Goal: Information Seeking & Learning: Learn about a topic

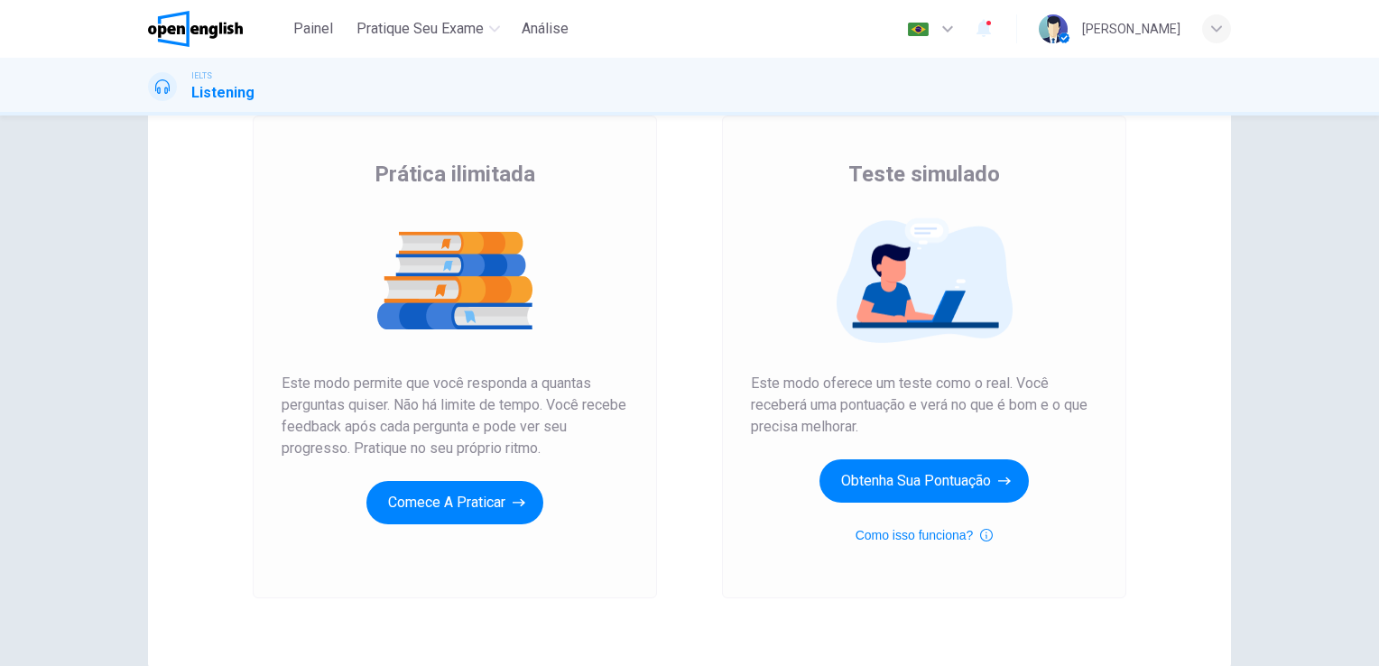
scroll to position [144, 0]
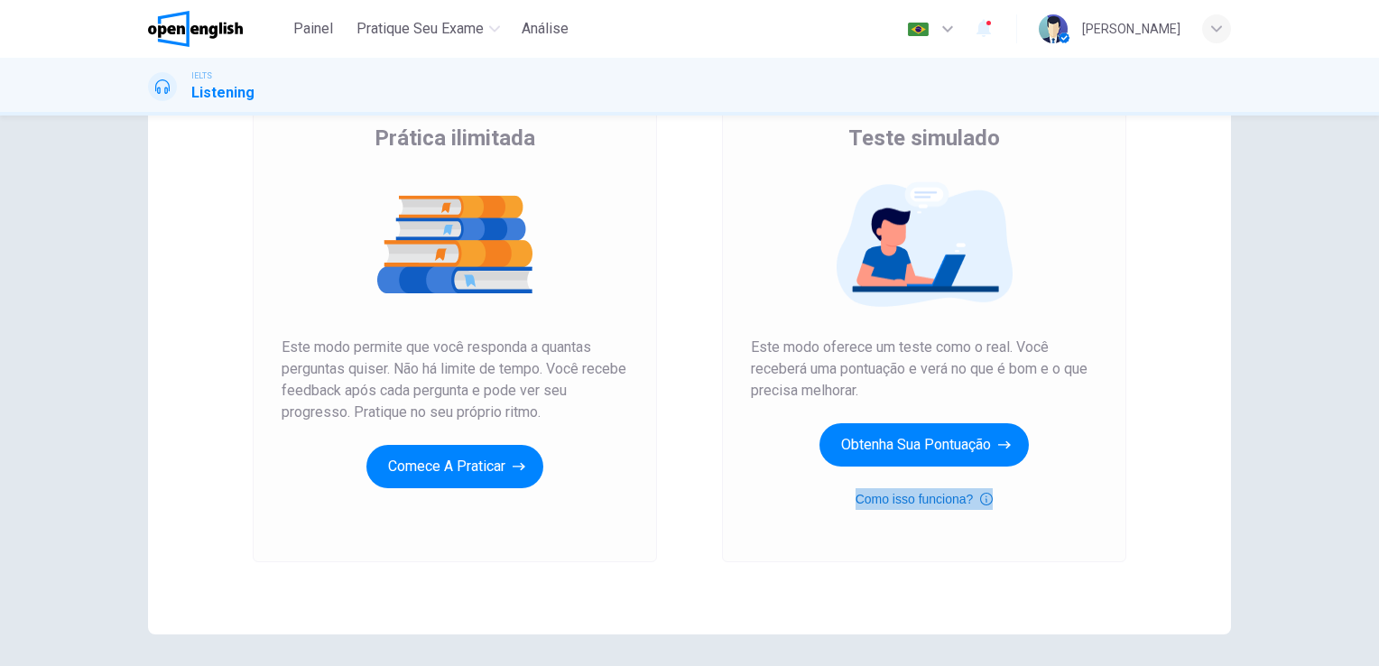
click at [945, 499] on button "Como isso funciona?" at bounding box center [924, 499] width 138 height 22
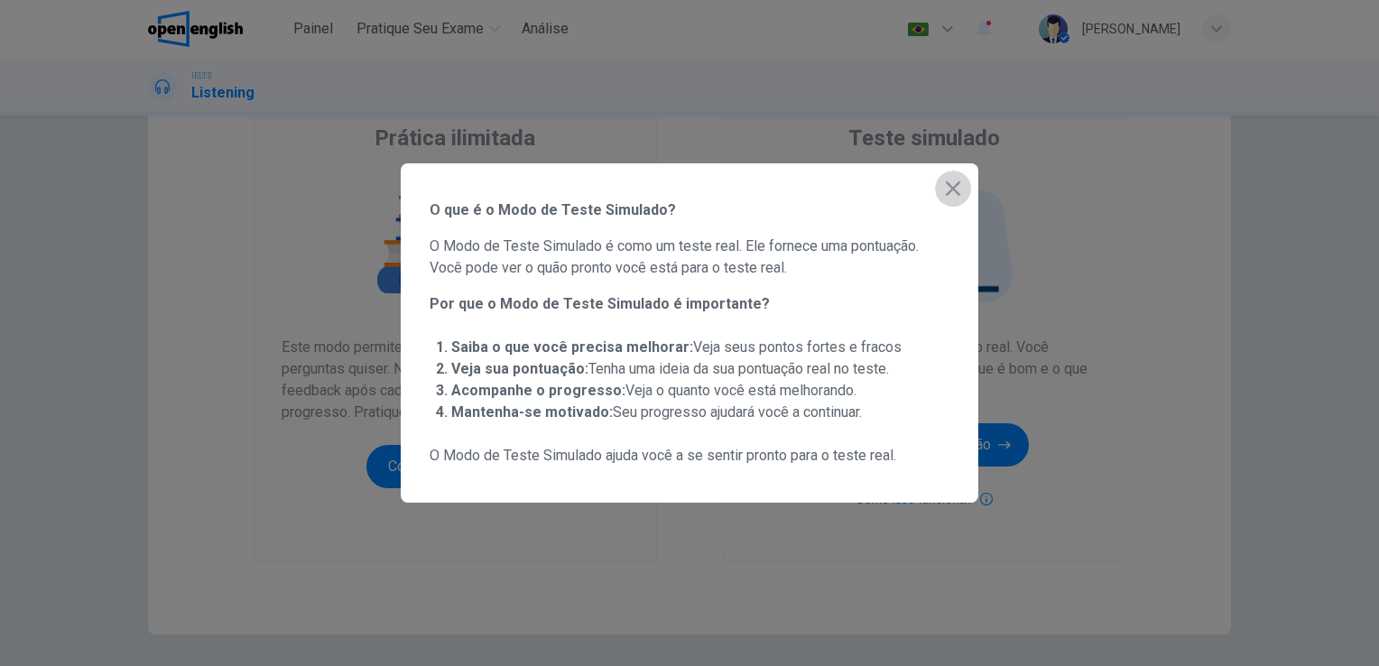
click at [954, 190] on icon "button" at bounding box center [952, 188] width 14 height 14
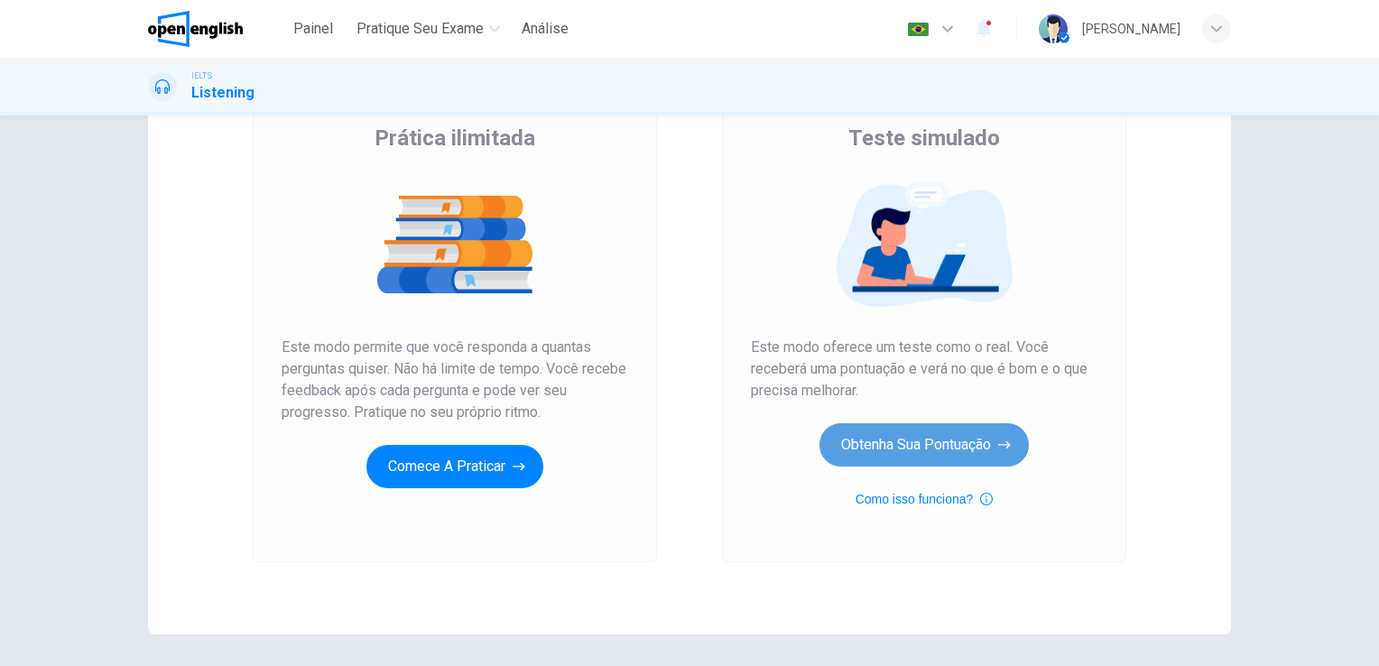
click at [868, 447] on button "Obtenha sua pontuação" at bounding box center [923, 444] width 209 height 43
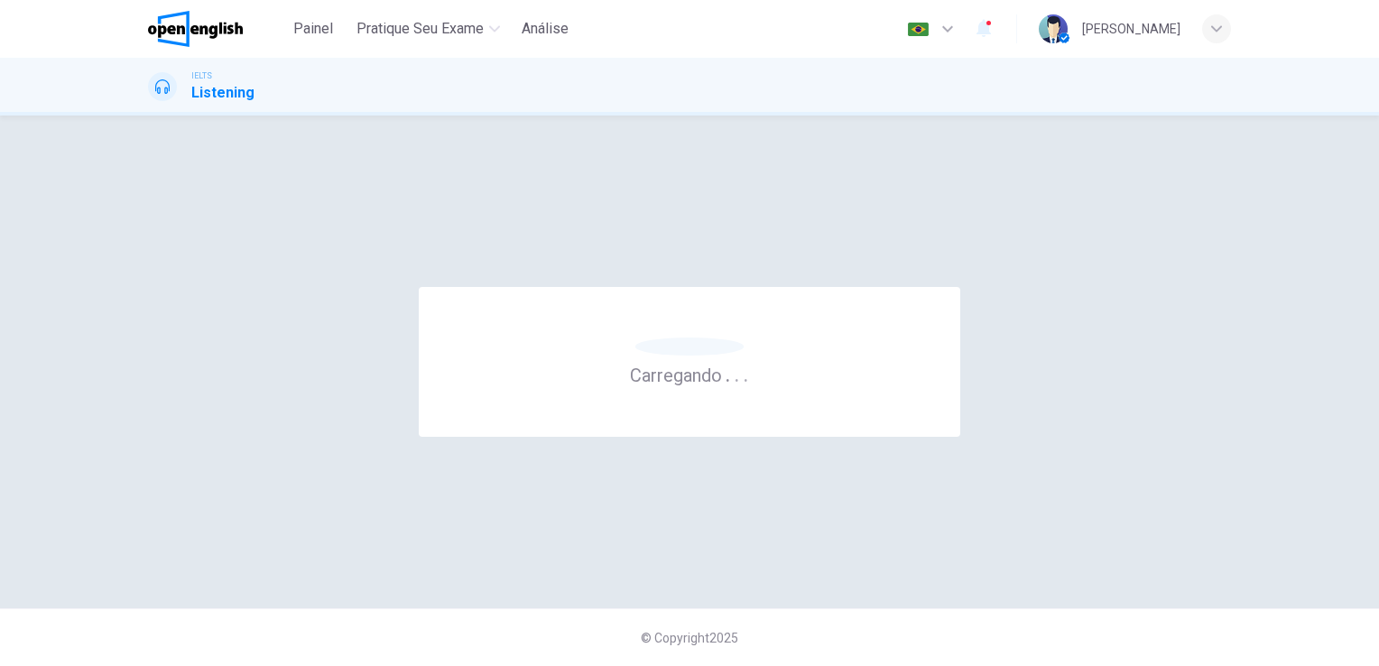
scroll to position [0, 0]
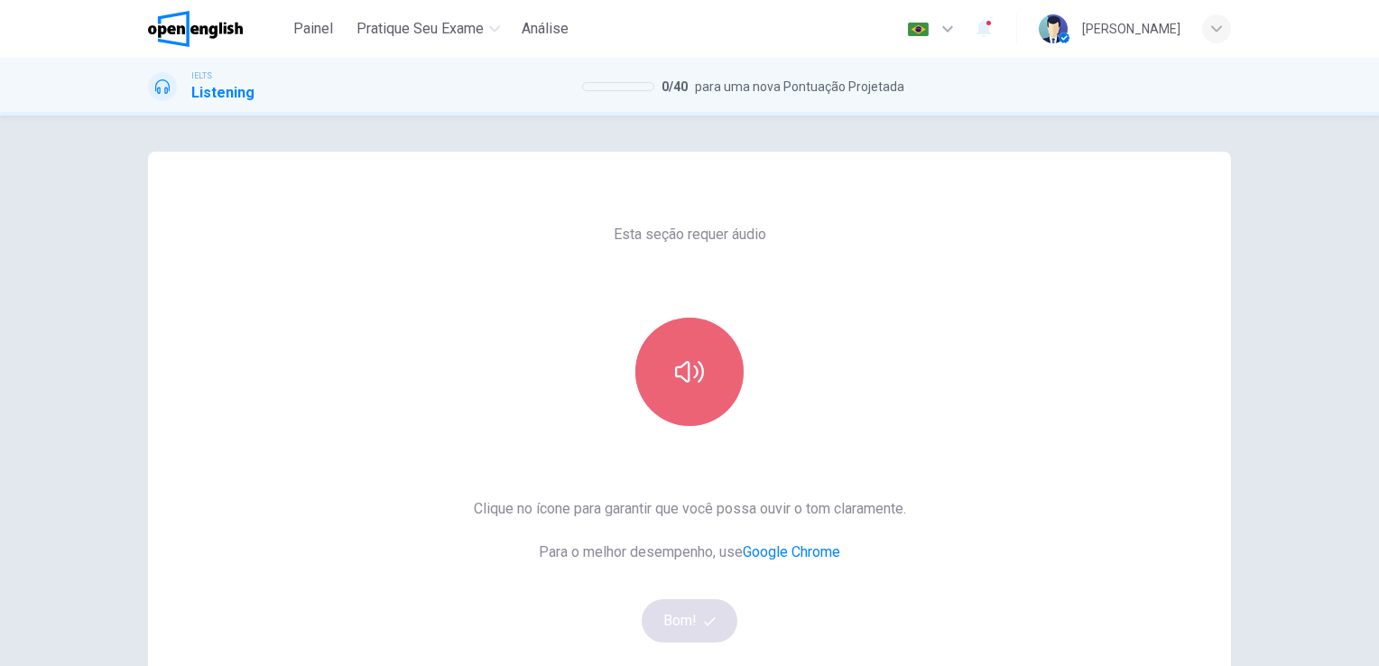
click at [690, 390] on button "button" at bounding box center [689, 372] width 108 height 108
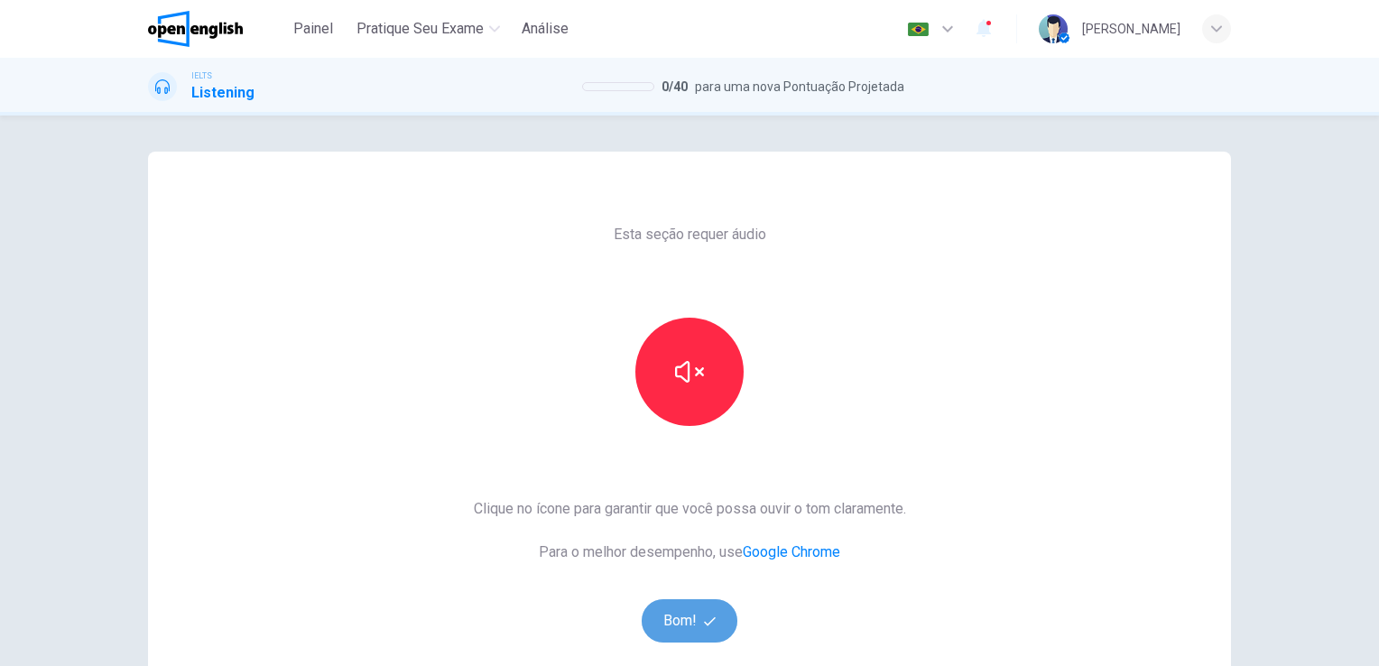
click at [680, 617] on button "Bom!" at bounding box center [689, 620] width 97 height 43
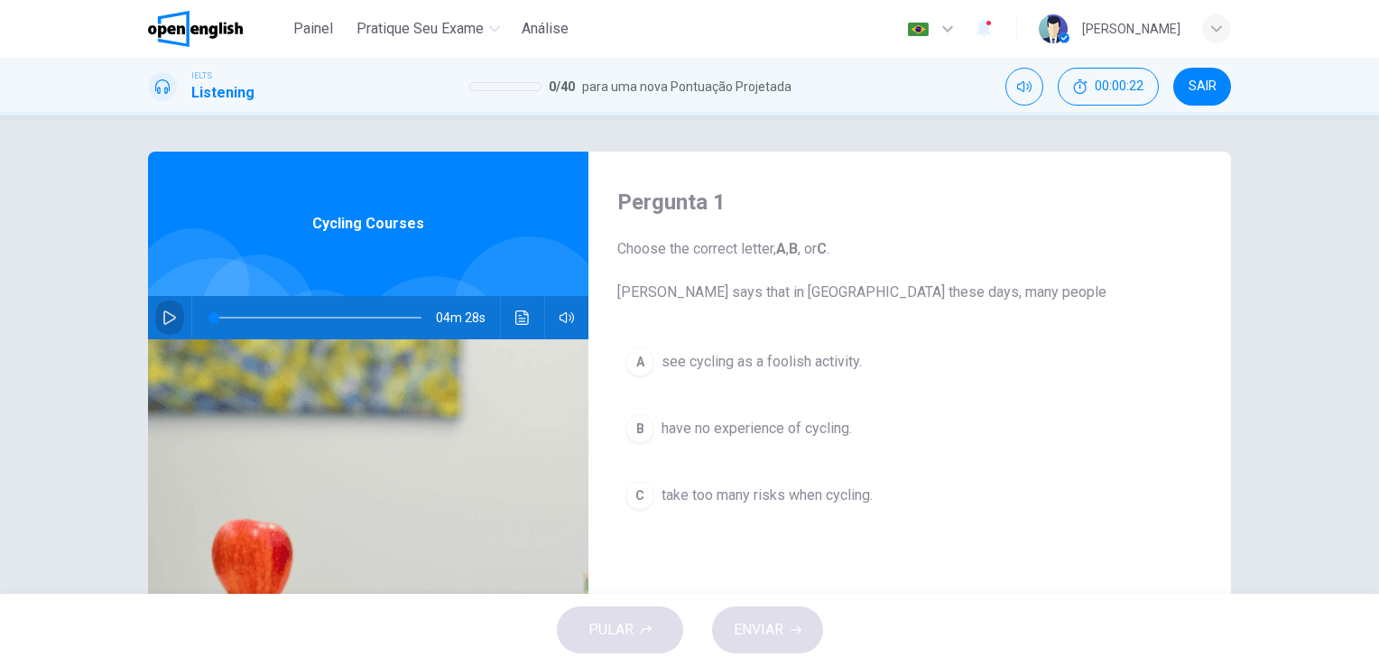
click at [170, 318] on icon "button" at bounding box center [169, 317] width 13 height 14
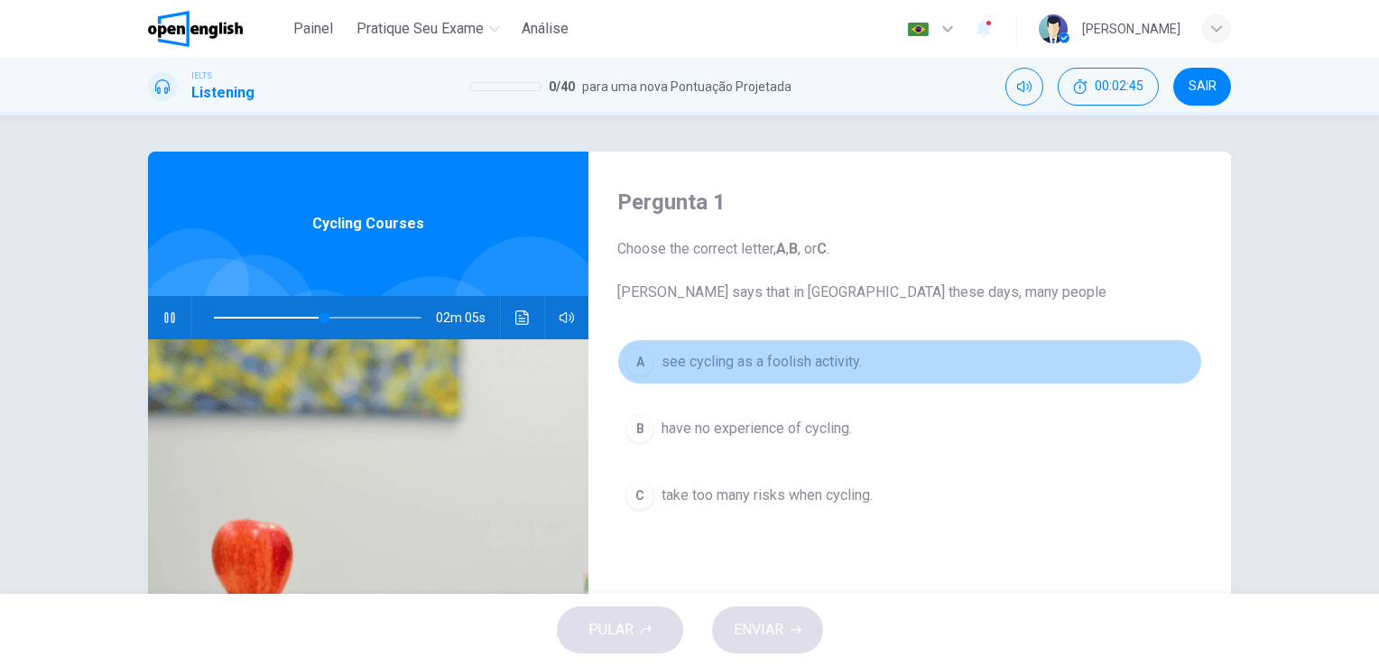
click at [661, 362] on span "see cycling as a foolish activity." at bounding box center [761, 362] width 200 height 22
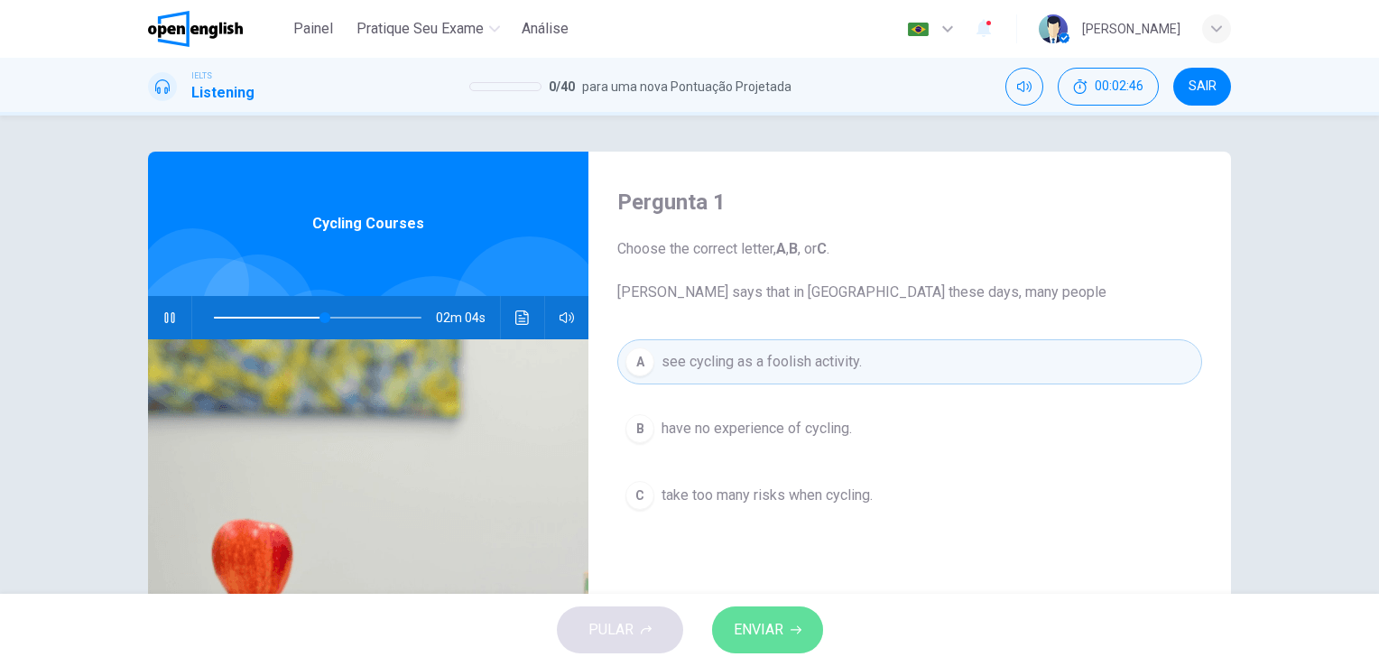
click at [770, 623] on span "ENVIAR" at bounding box center [758, 629] width 50 height 25
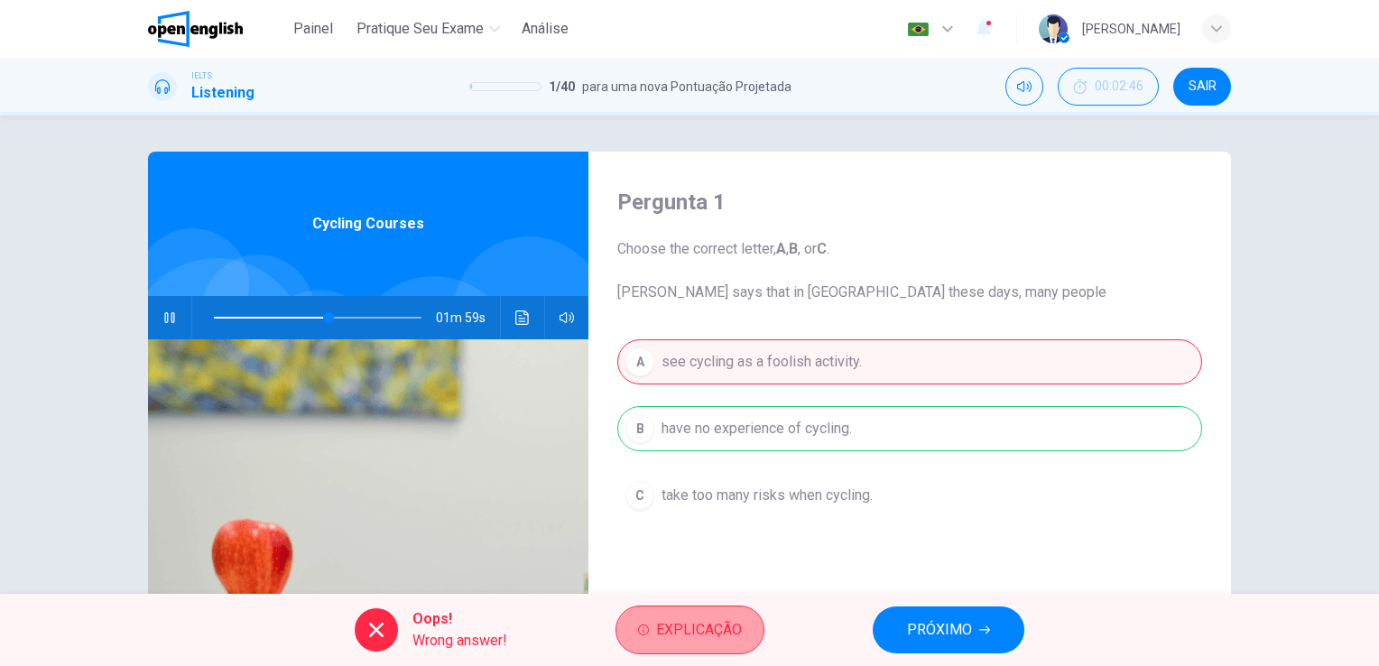
click at [693, 630] on span "Explicação" at bounding box center [699, 629] width 86 height 25
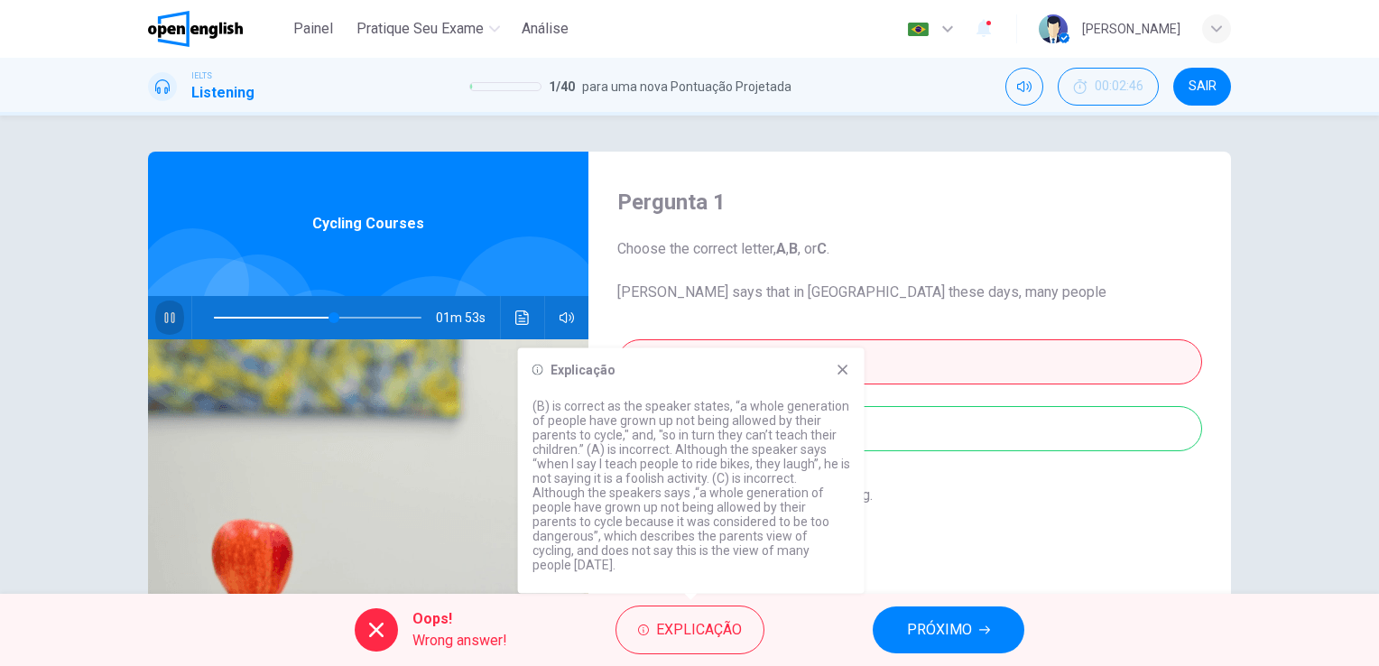
click at [162, 318] on icon "button" at bounding box center [169, 317] width 14 height 14
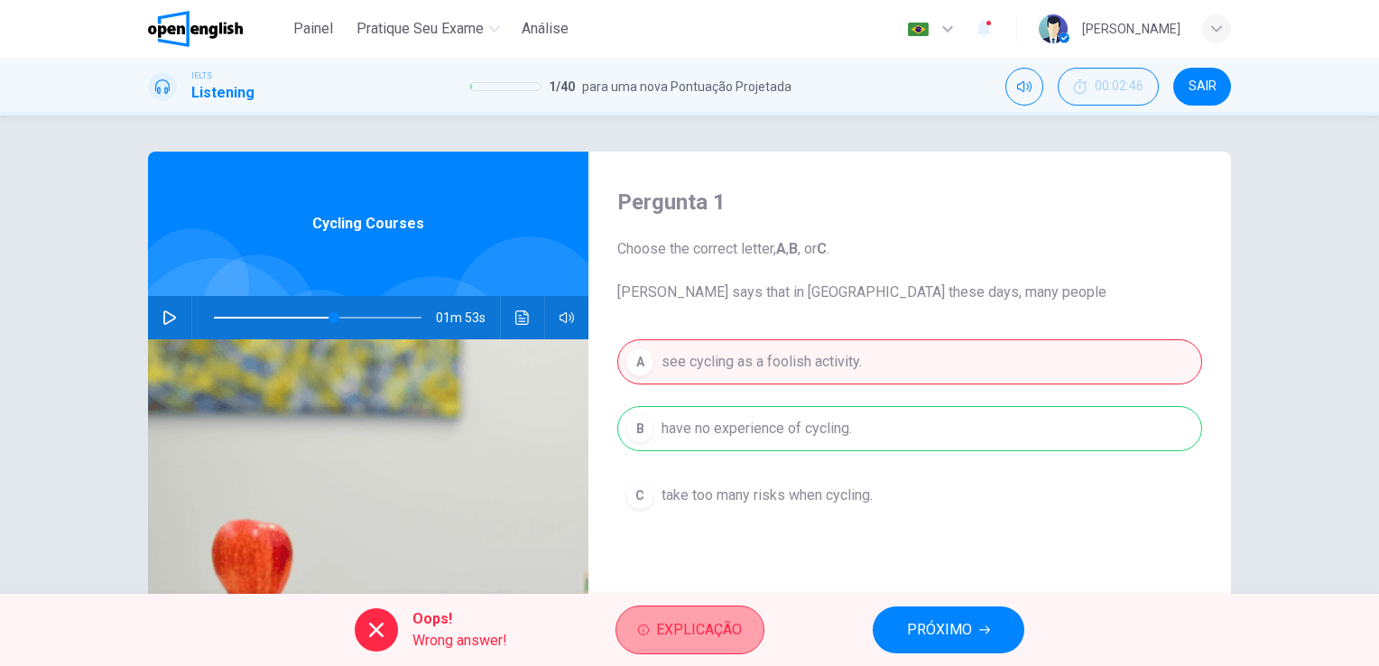
click at [682, 637] on span "Explicação" at bounding box center [699, 629] width 86 height 25
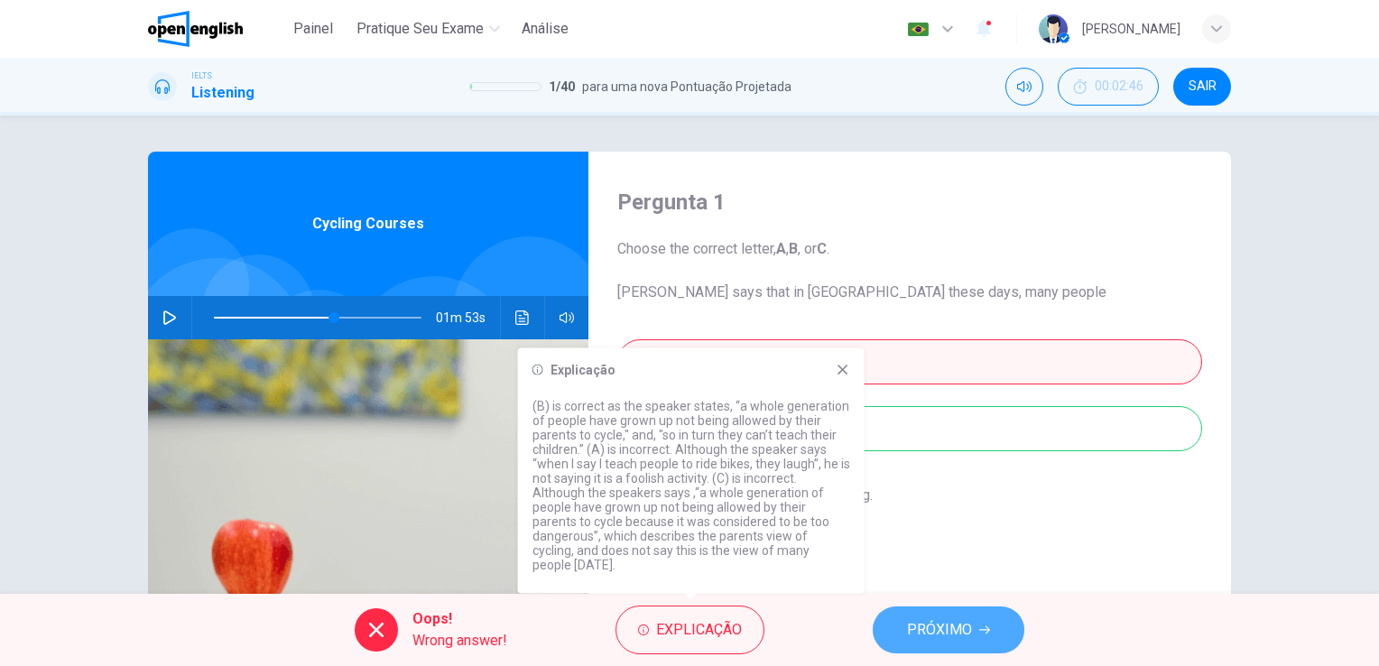
click at [956, 624] on span "PRÓXIMO" at bounding box center [939, 629] width 65 height 25
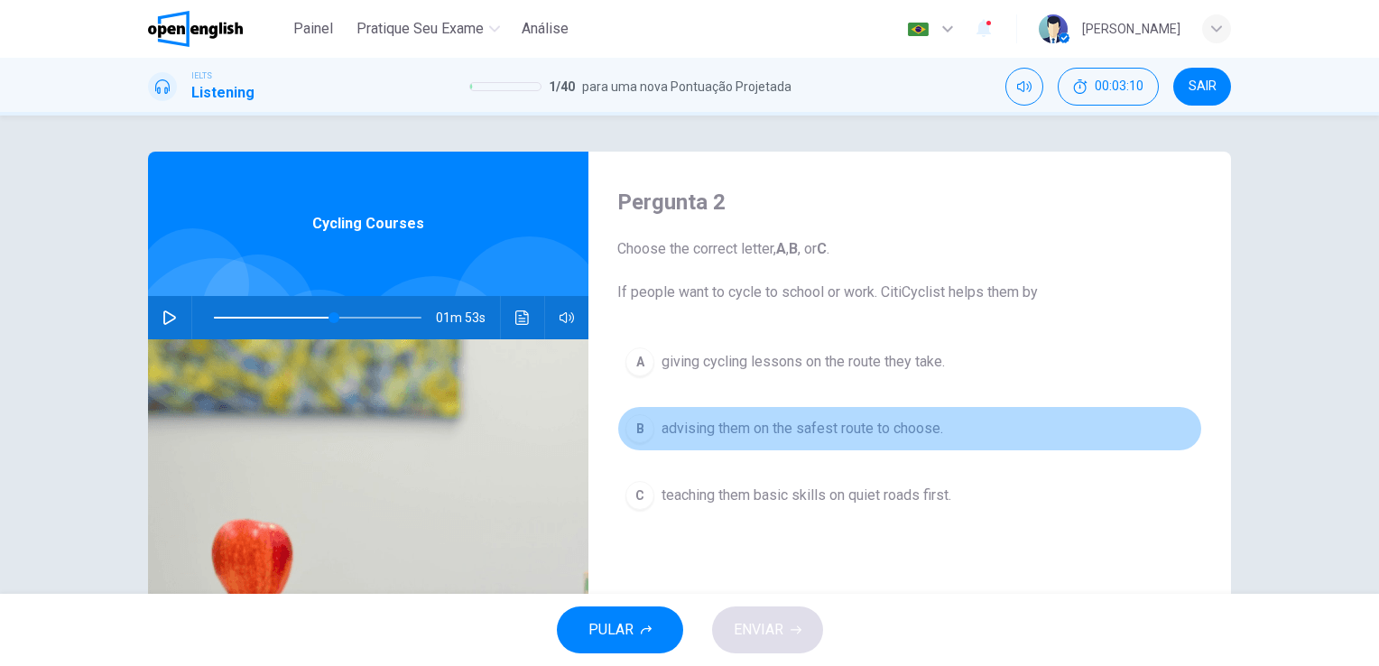
click at [864, 421] on span "advising them on the safest route to choose." at bounding box center [801, 429] width 281 height 22
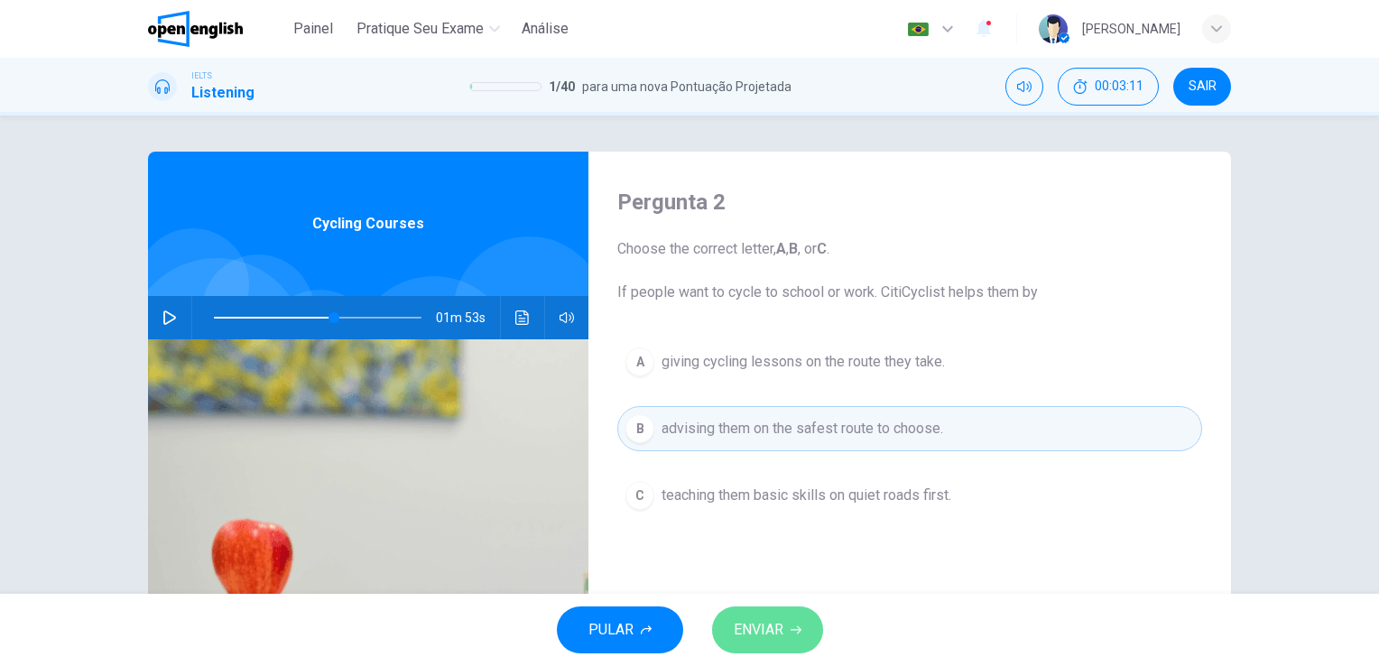
click at [764, 631] on span "ENVIAR" at bounding box center [758, 629] width 50 height 25
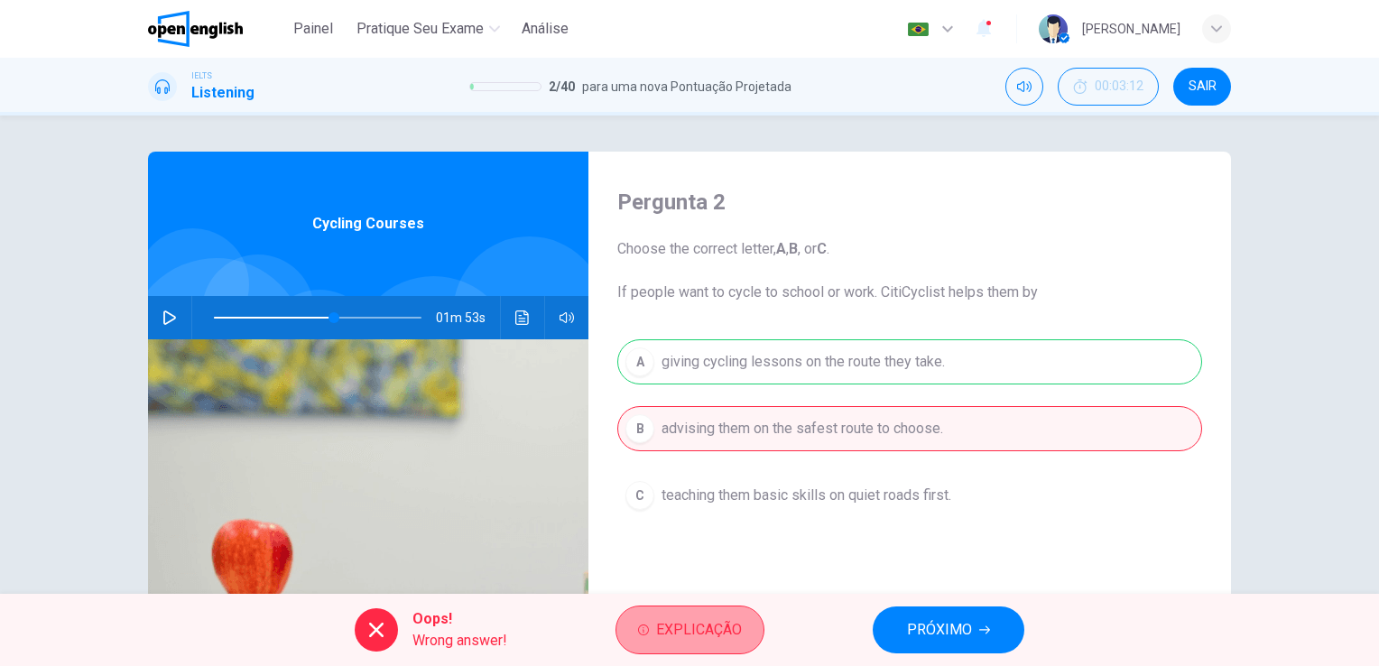
click at [716, 631] on span "Explicação" at bounding box center [699, 629] width 86 height 25
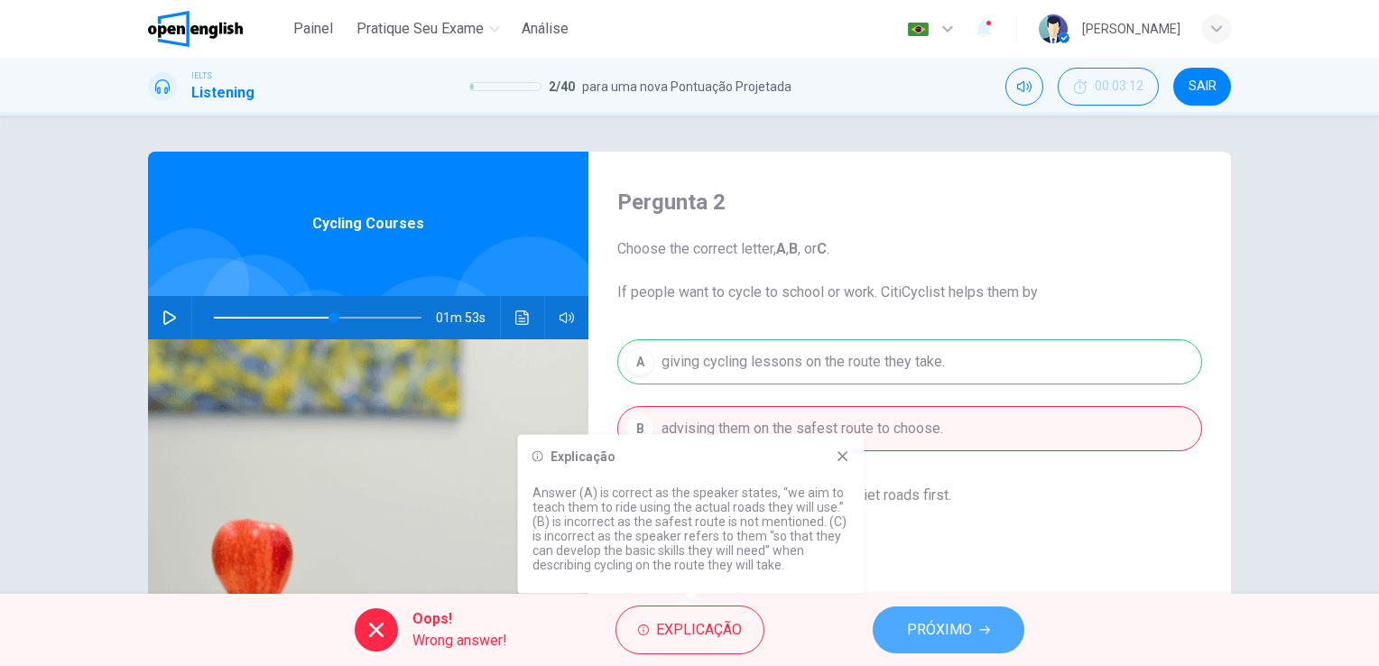
click at [930, 640] on span "PRÓXIMO" at bounding box center [939, 629] width 65 height 25
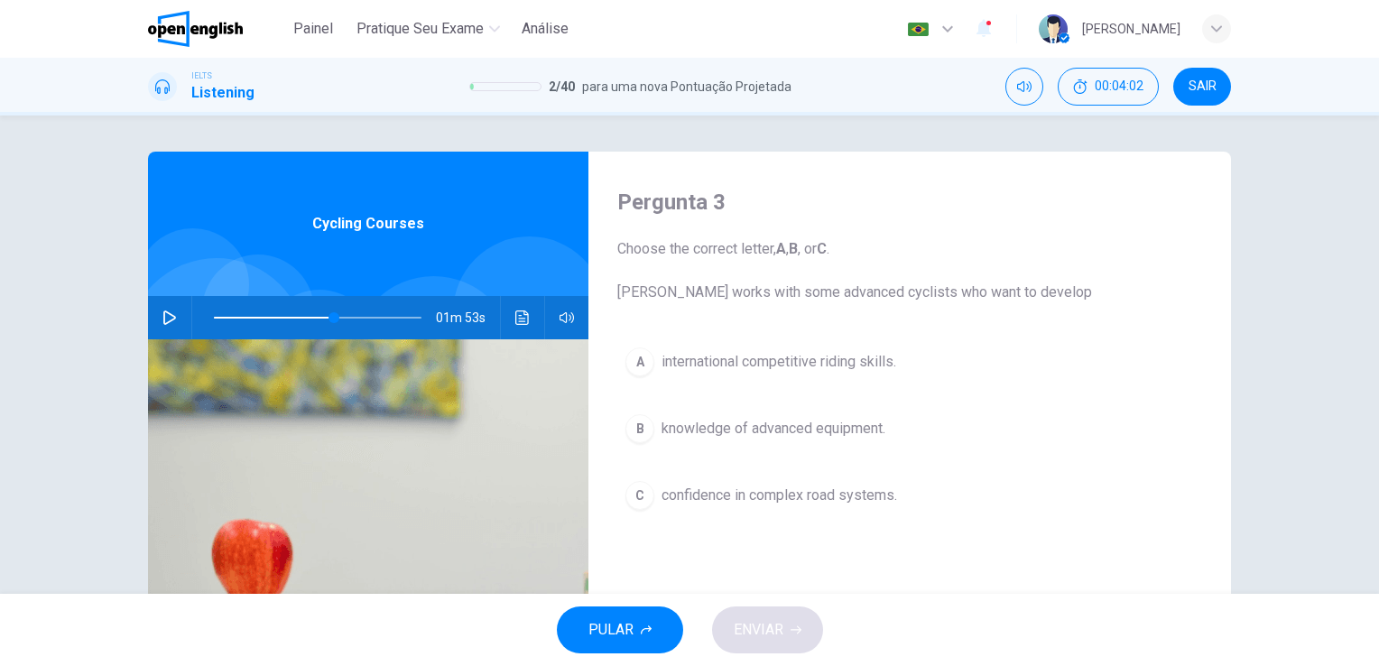
drag, startPoint x: 611, startPoint y: 295, endPoint x: 801, endPoint y: 288, distance: 190.5
click at [801, 288] on div "Pergunta 3 Choose the correct letter, A , B , or C . [PERSON_NAME] works with s…" at bounding box center [909, 465] width 642 height 627
drag, startPoint x: 617, startPoint y: 294, endPoint x: 1012, endPoint y: 273, distance: 395.7
click at [1012, 273] on span "Choose the correct letter, A , B , or C . [PERSON_NAME] works with some advance…" at bounding box center [909, 270] width 585 height 65
click at [768, 362] on span "international competitive riding skills." at bounding box center [778, 362] width 235 height 22
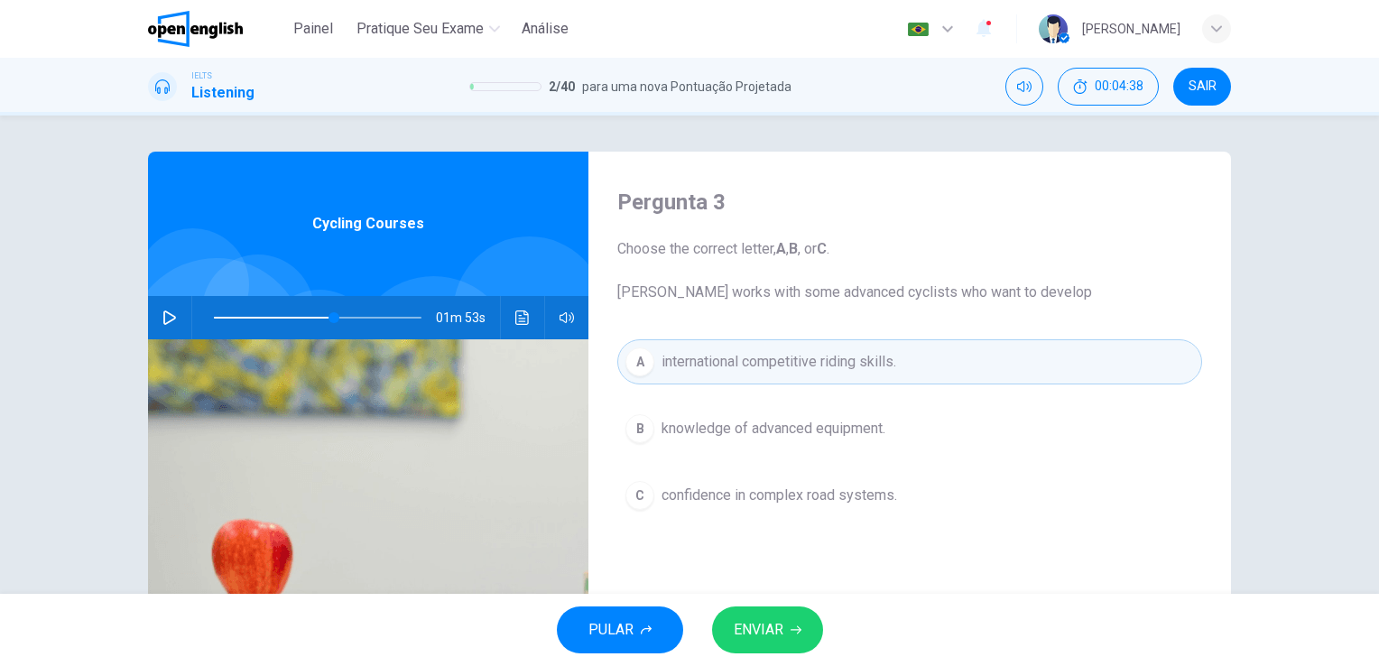
click at [743, 619] on span "ENVIAR" at bounding box center [758, 629] width 50 height 25
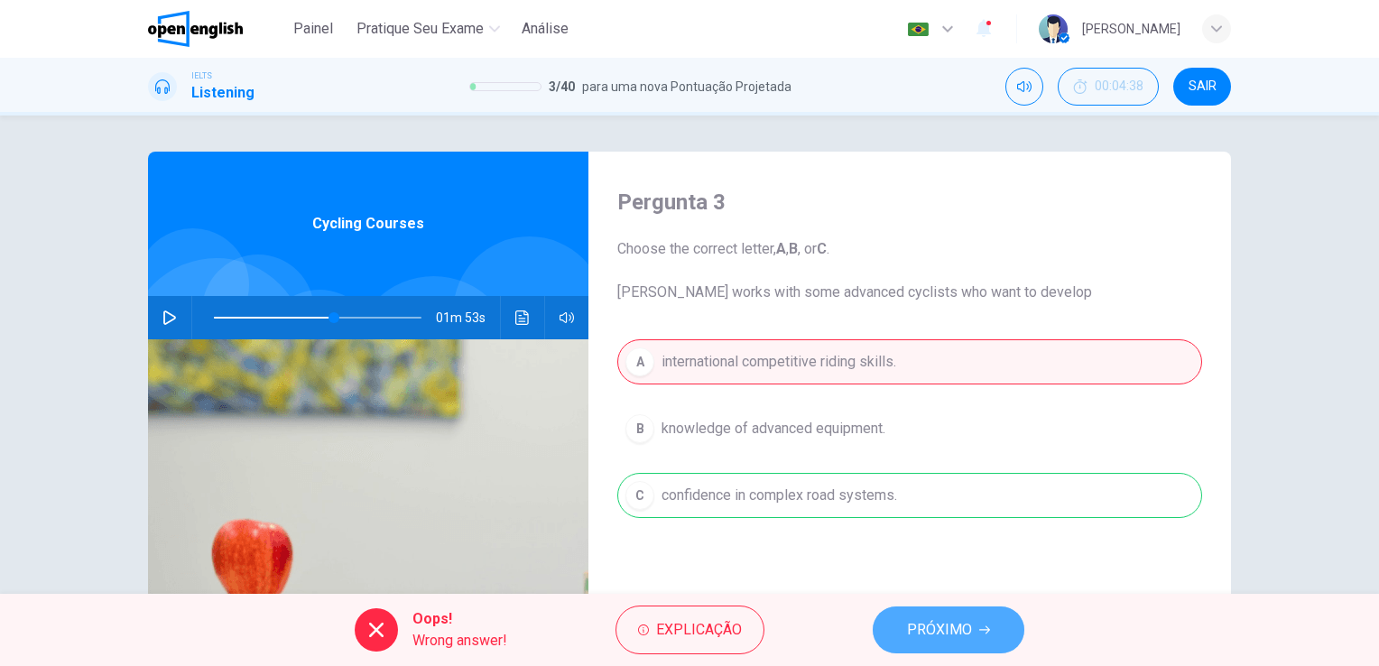
click at [920, 650] on button "PRÓXIMO" at bounding box center [948, 629] width 152 height 47
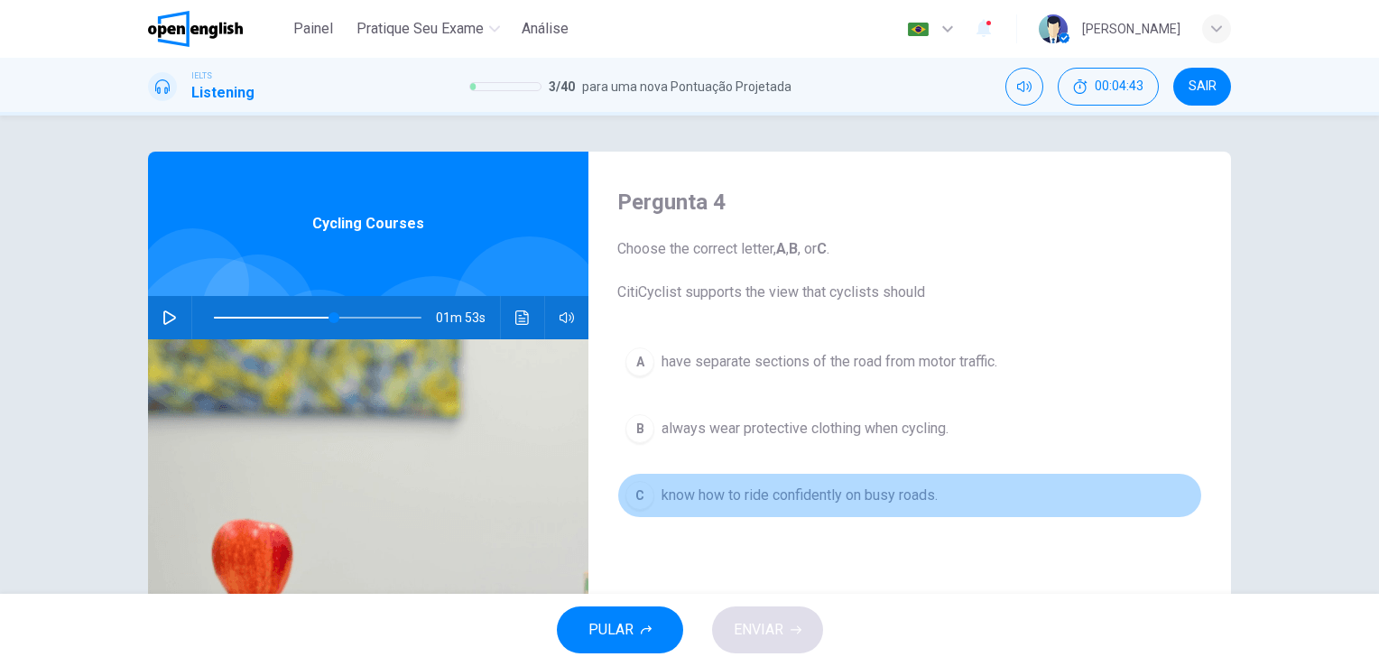
click at [736, 498] on span "know how to ride confidently on busy roads." at bounding box center [799, 495] width 276 height 22
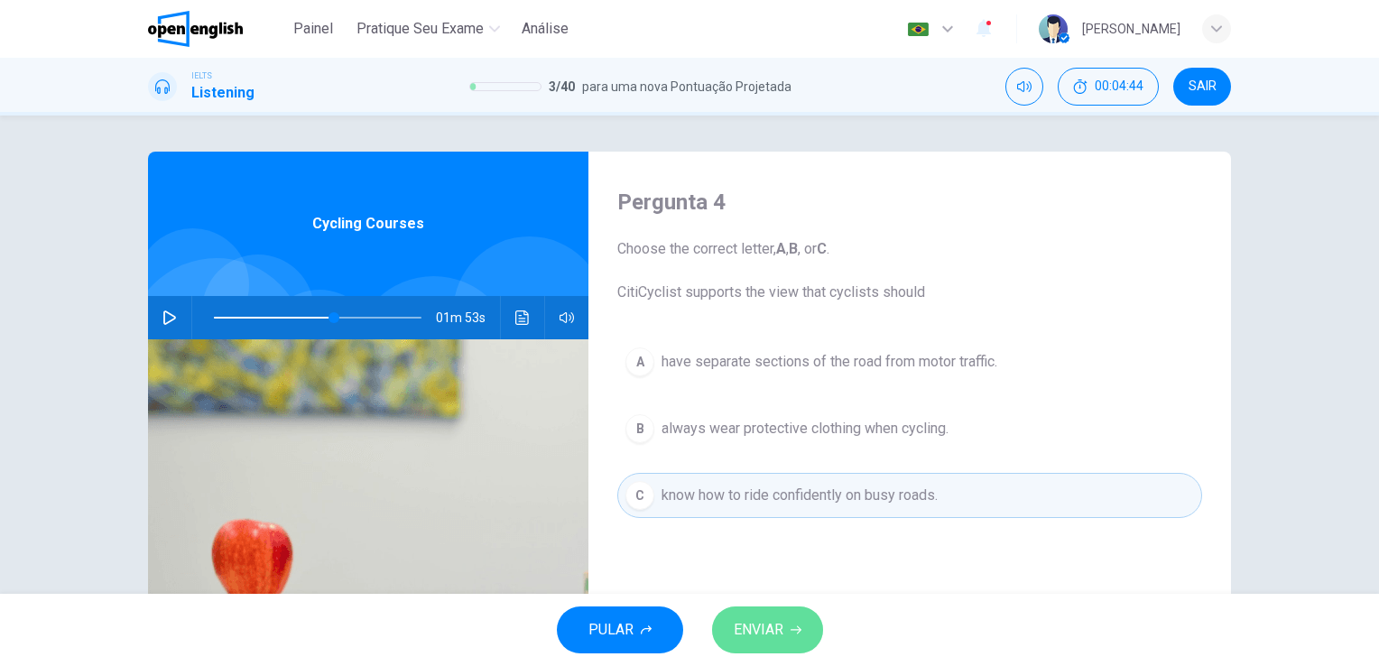
click at [757, 640] on span "ENVIAR" at bounding box center [758, 629] width 50 height 25
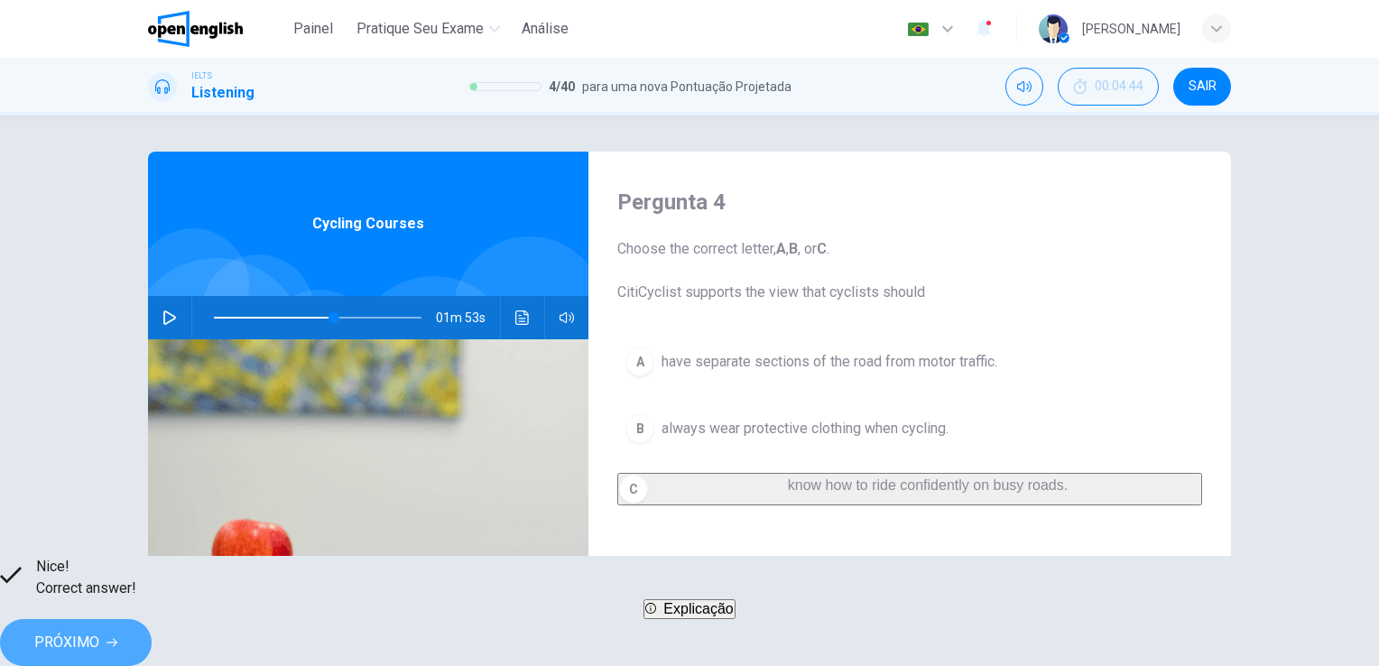
click at [99, 630] on span "PRÓXIMO" at bounding box center [66, 642] width 65 height 25
type input "**"
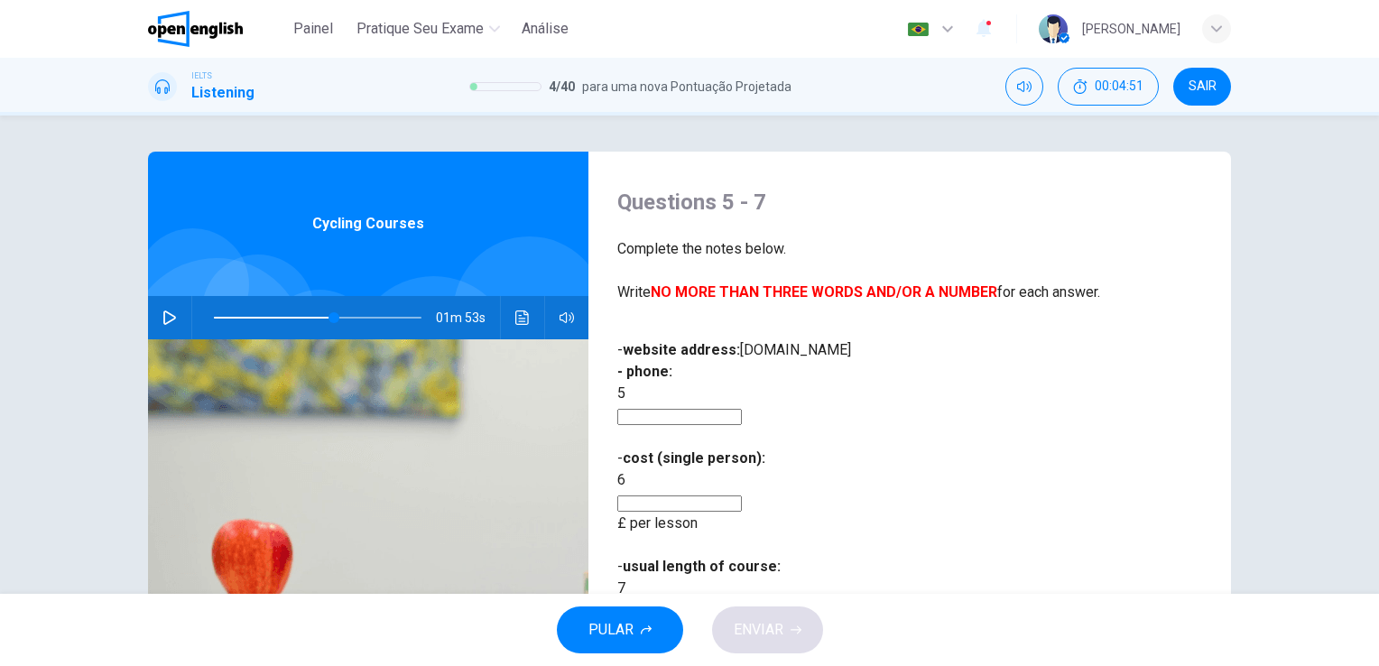
click at [742, 409] on input at bounding box center [679, 417] width 125 height 16
drag, startPoint x: 649, startPoint y: 288, endPoint x: 705, endPoint y: 291, distance: 56.1
click at [705, 291] on b "NO MORE THAN THREE WORDS AND/OR A NUMBER" at bounding box center [823, 291] width 346 height 17
drag, startPoint x: 650, startPoint y: 292, endPoint x: 737, endPoint y: 293, distance: 86.6
click at [737, 293] on b "NO MORE THAN THREE WORDS AND/OR A NUMBER" at bounding box center [823, 291] width 346 height 17
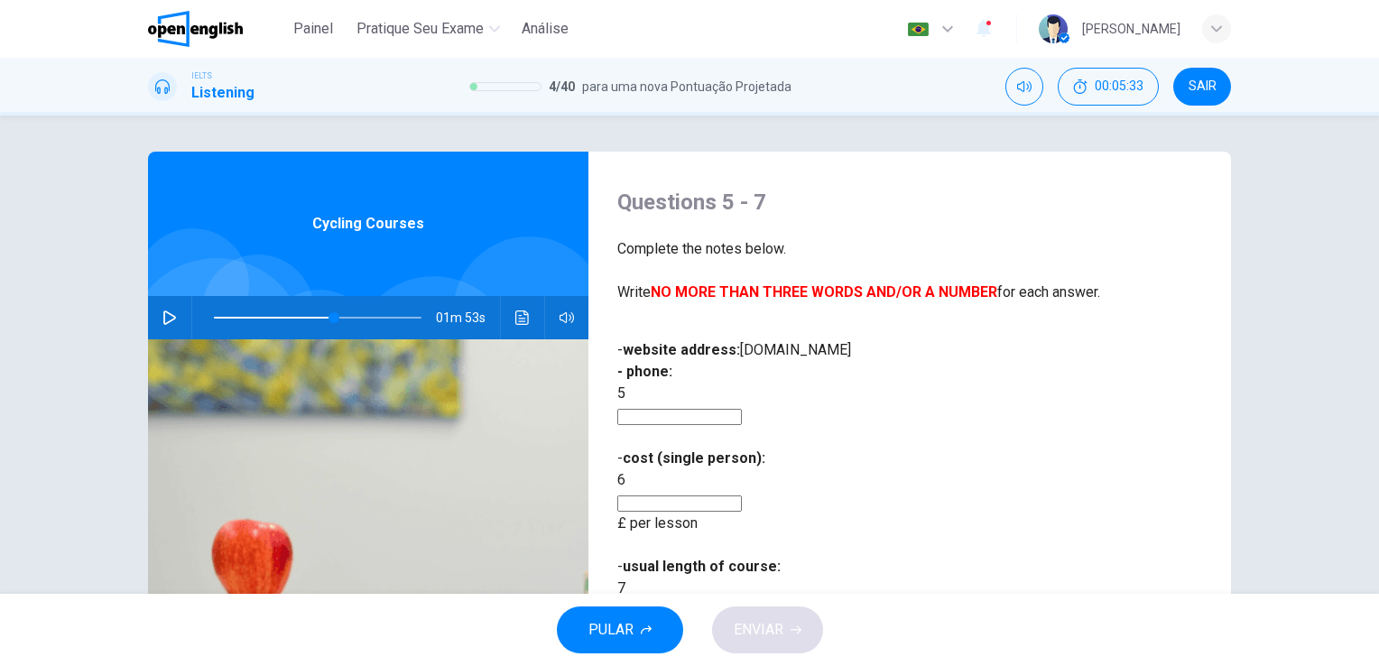
click at [742, 409] on input at bounding box center [679, 417] width 125 height 16
type input "**********"
type input "*"
type input "********"
type input "**"
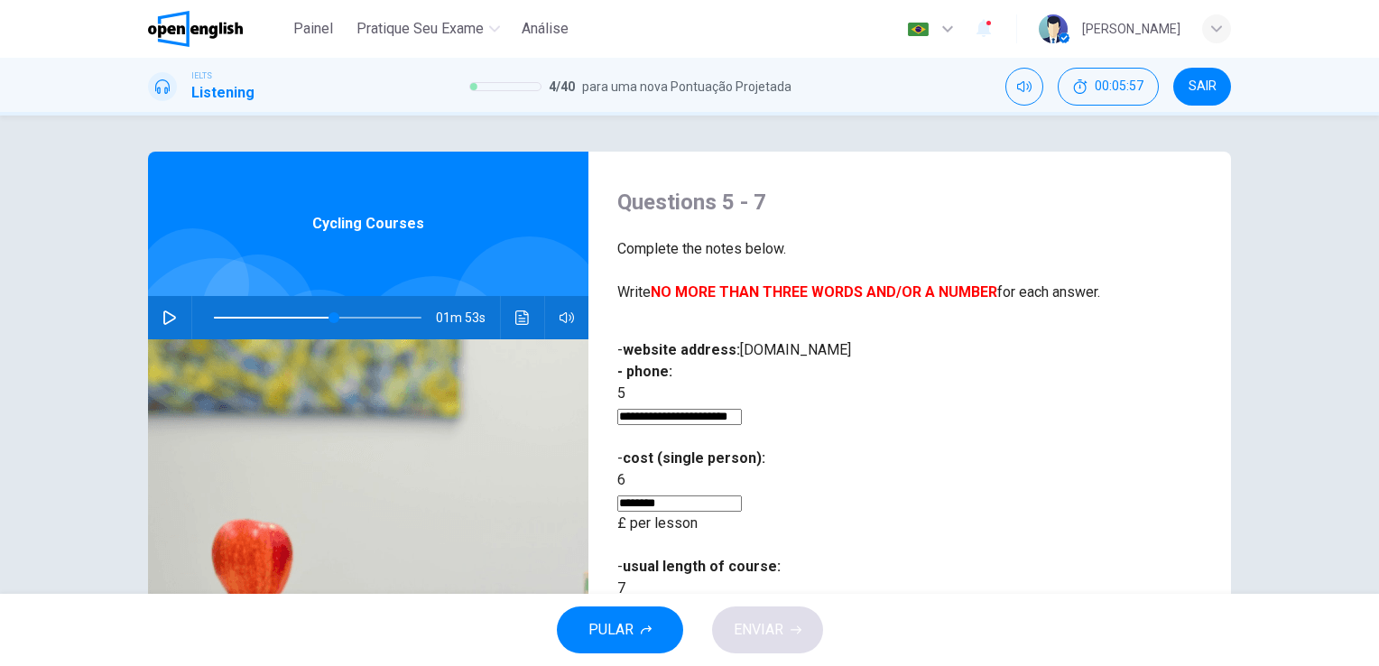
type input "*"
type input "**"
type input "***"
type input "**"
type input "*****"
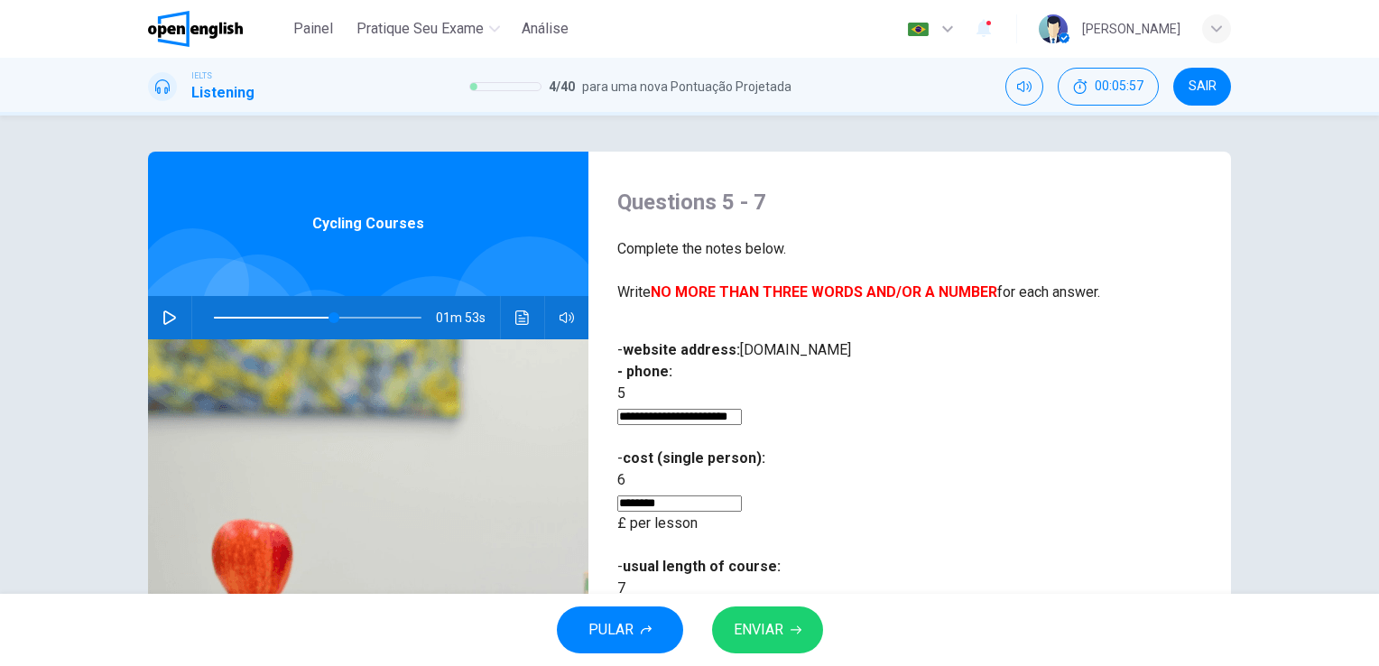
type input "**"
type input "*******"
type input "**"
type input "********"
type input "**"
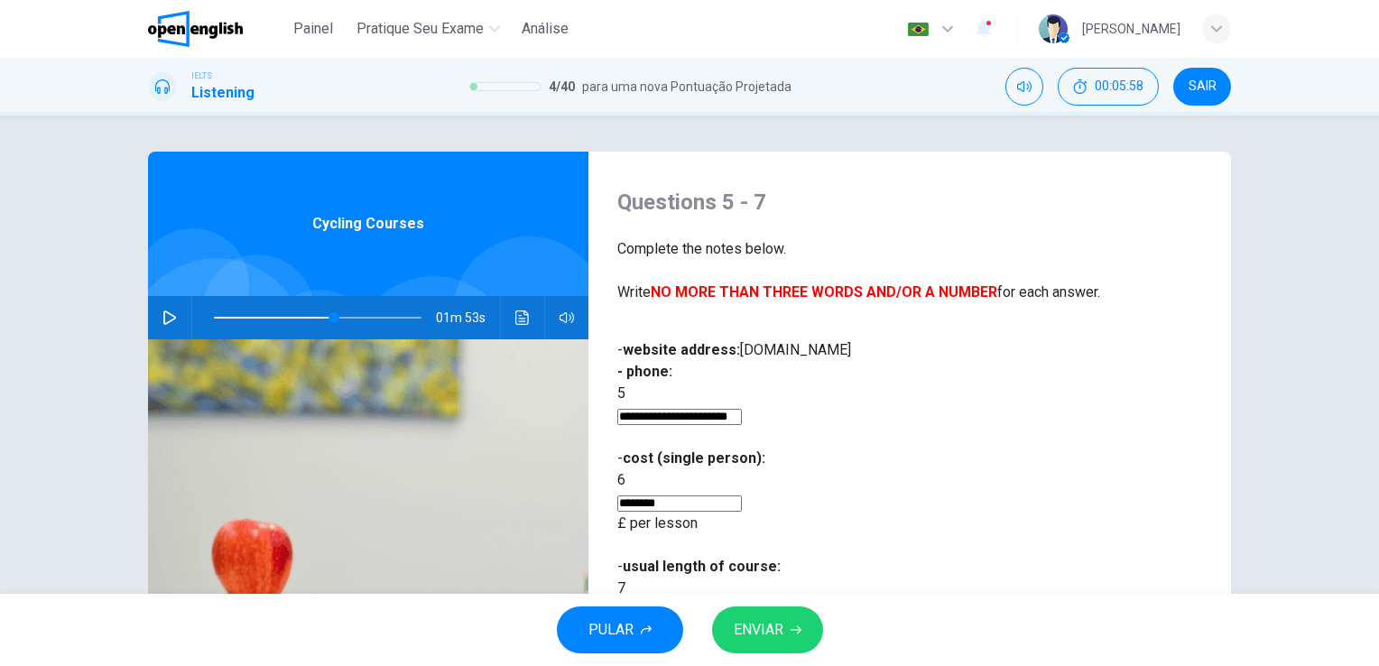
type input "*******"
type input "**"
type input "******"
type input "**"
type input "*****"
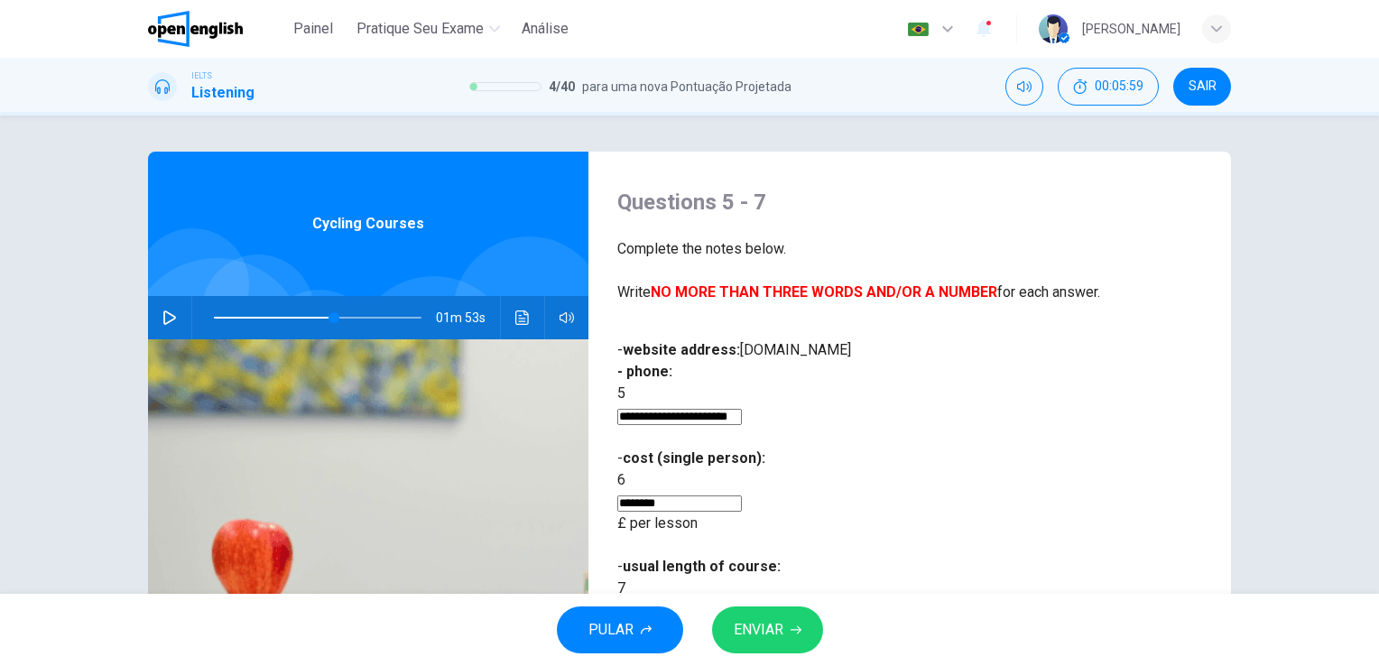
type input "**"
type input "****"
type input "**"
type input "******"
type input "**"
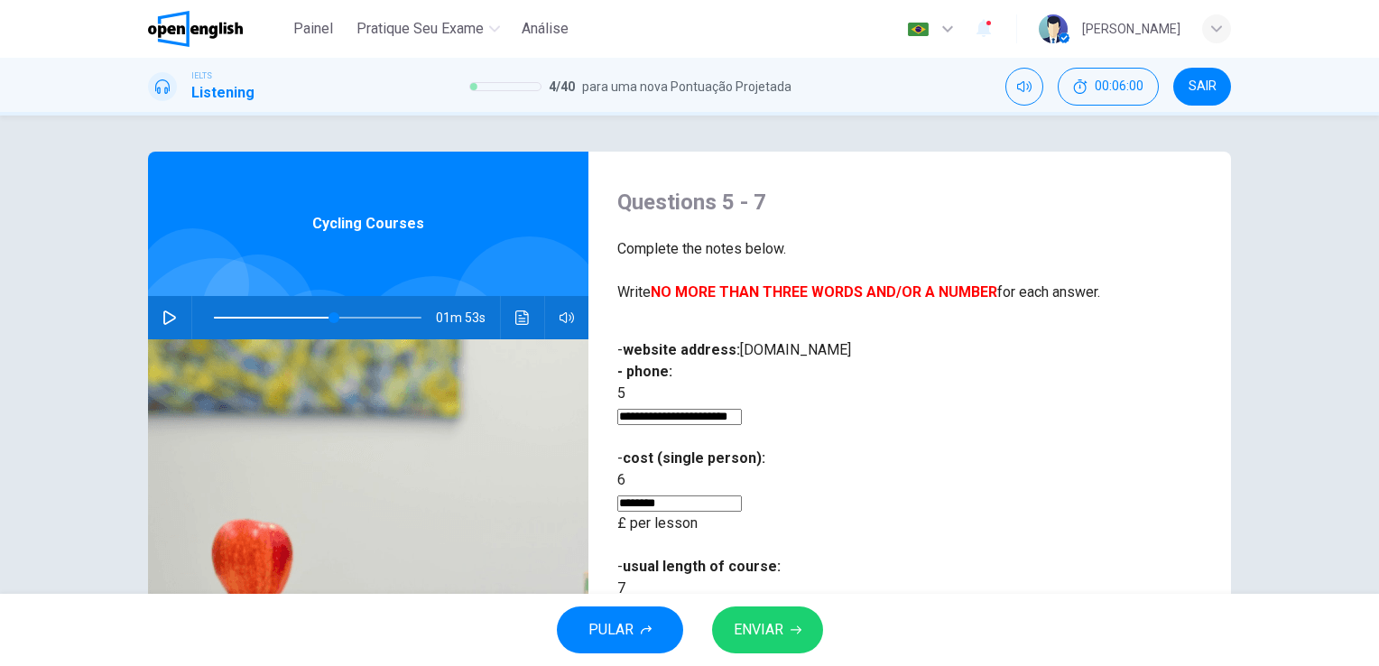
type input "********"
type input "**"
type input "********"
click at [786, 628] on button "ENVIAR" at bounding box center [767, 629] width 111 height 47
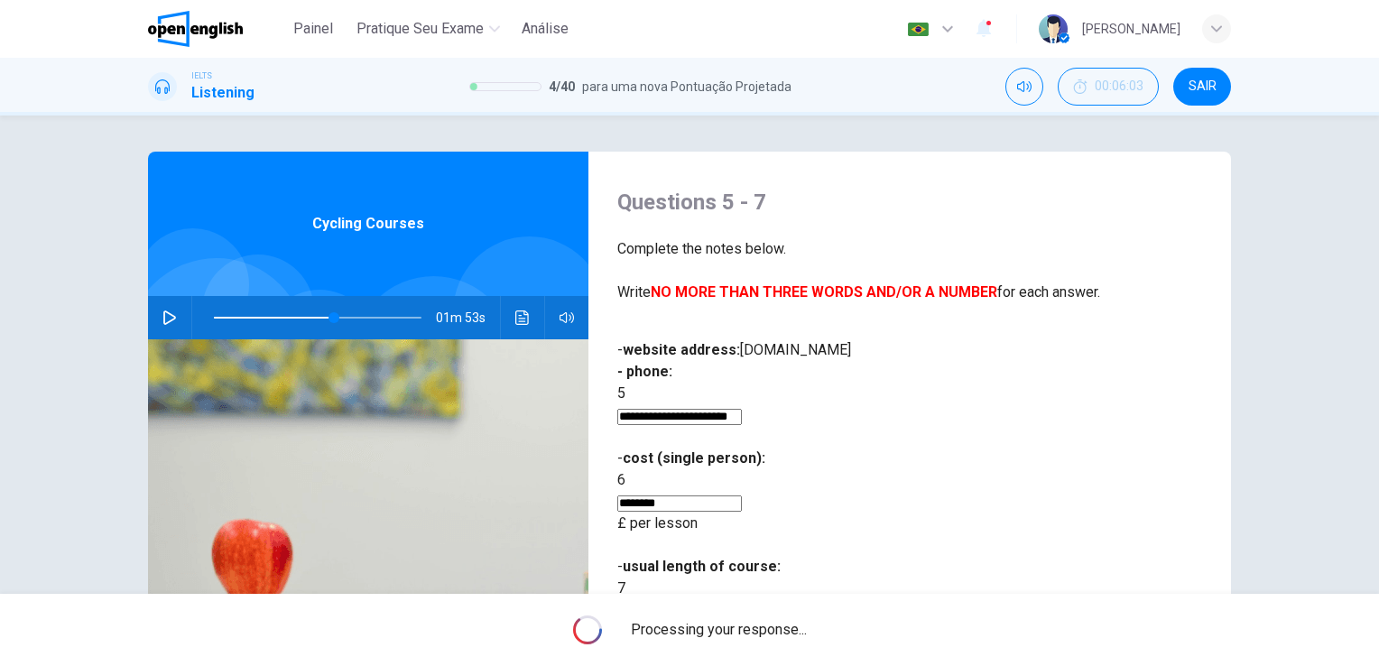
type input "**"
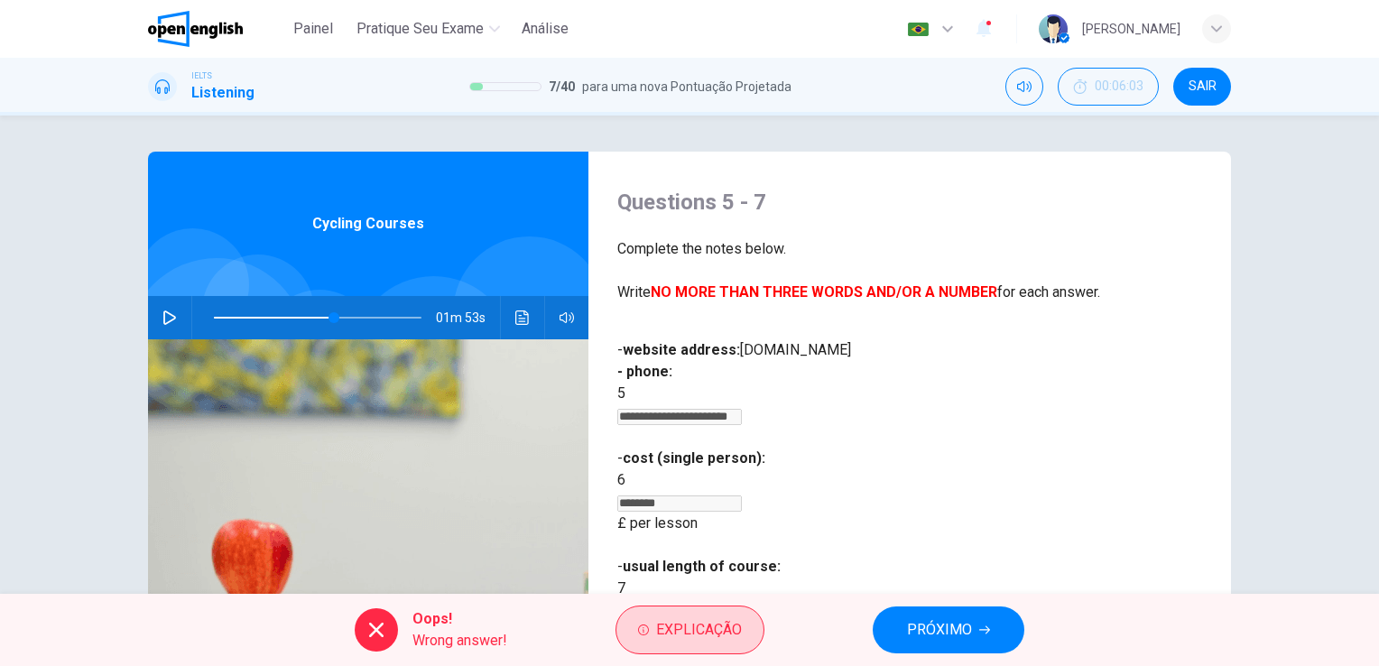
click at [717, 639] on span "Explicação" at bounding box center [699, 629] width 86 height 25
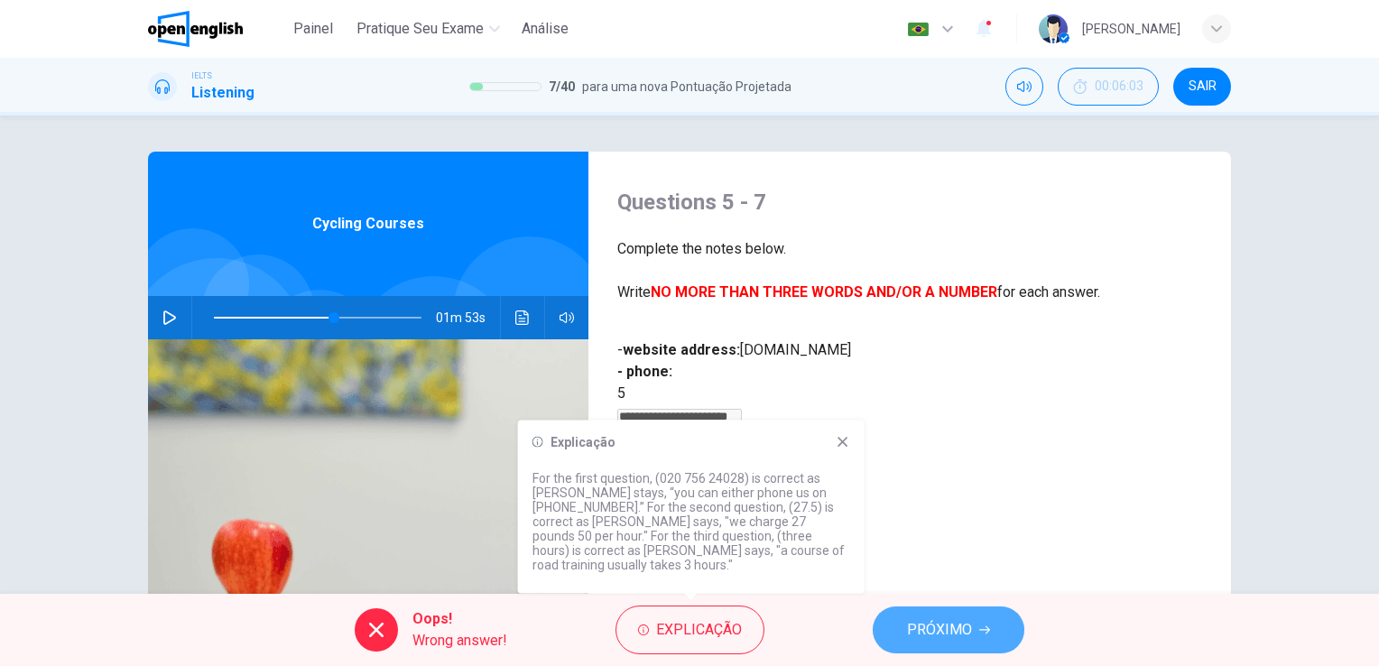
click at [960, 641] on span "PRÓXIMO" at bounding box center [939, 629] width 65 height 25
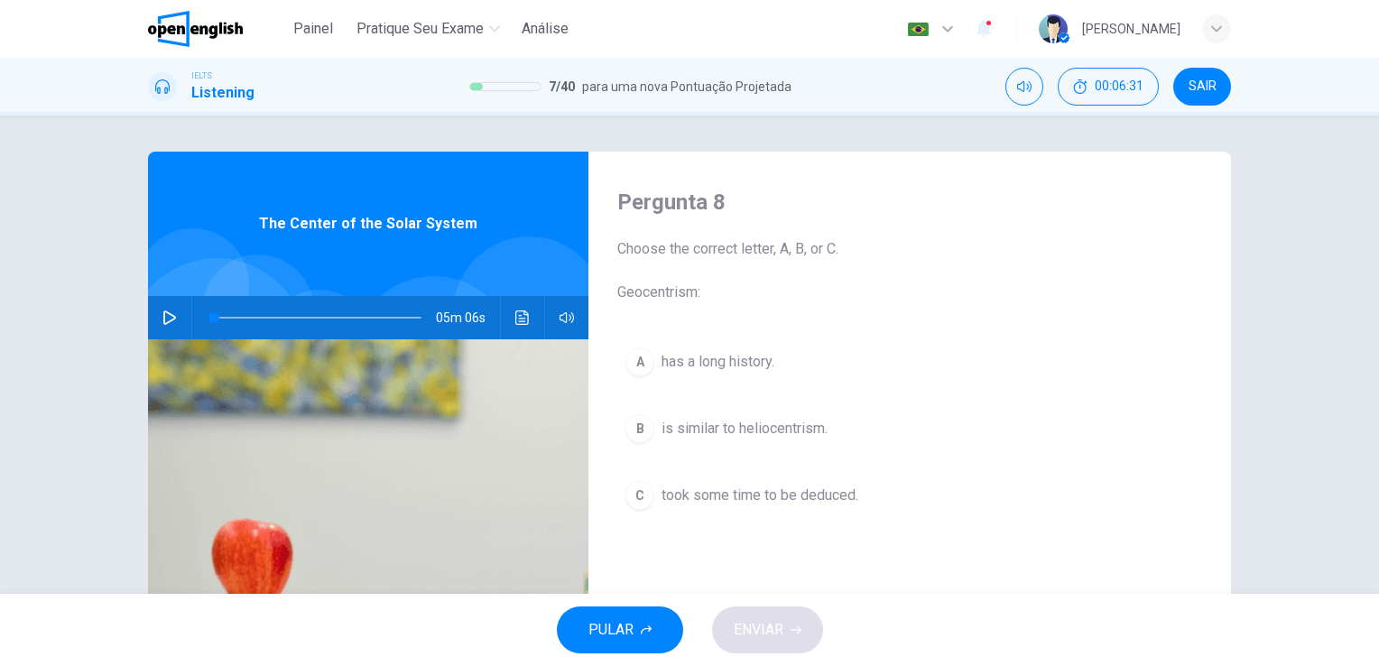
click at [162, 316] on icon "button" at bounding box center [169, 317] width 14 height 14
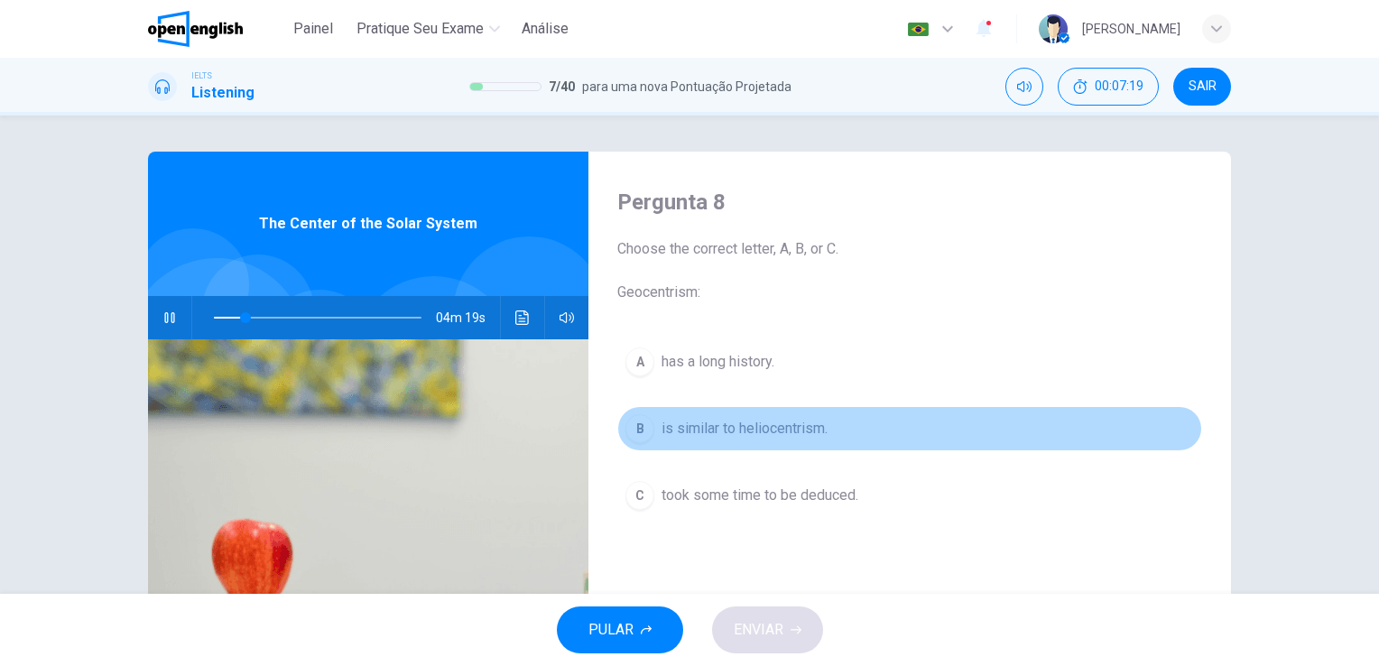
click at [753, 432] on span "is similar to heliocentrism." at bounding box center [744, 429] width 166 height 22
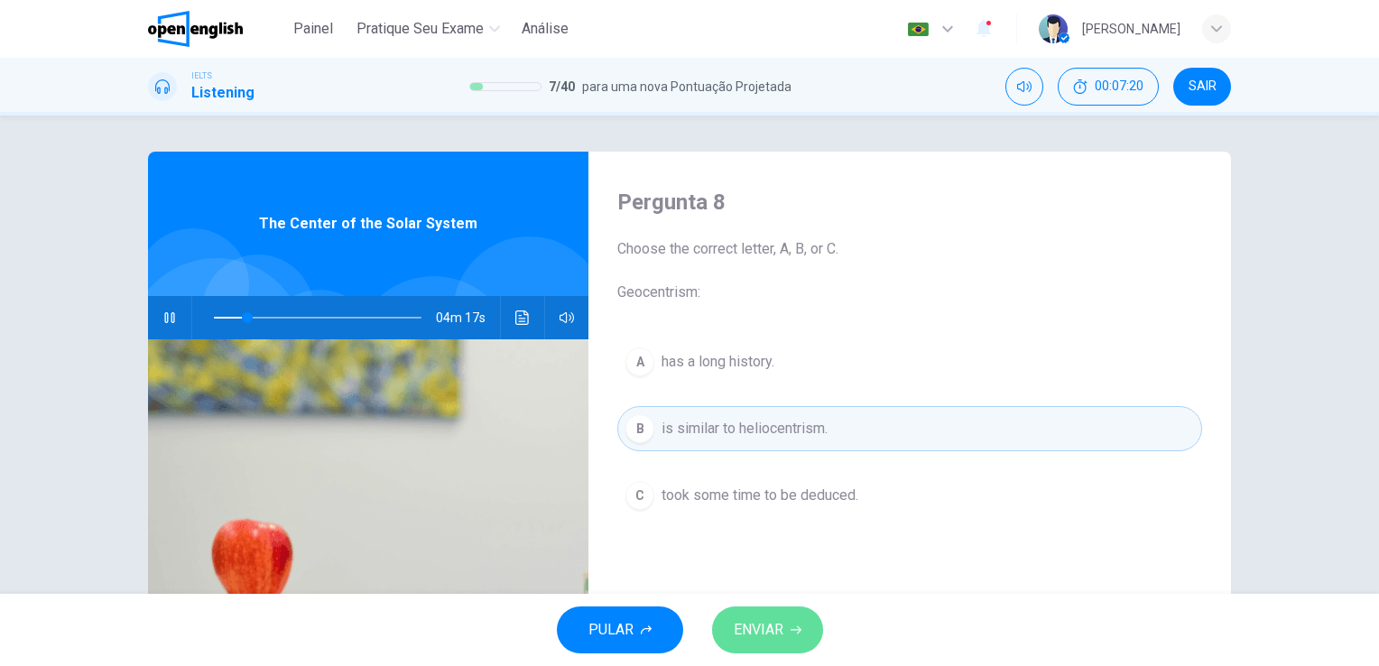
click at [779, 633] on span "ENVIAR" at bounding box center [758, 629] width 50 height 25
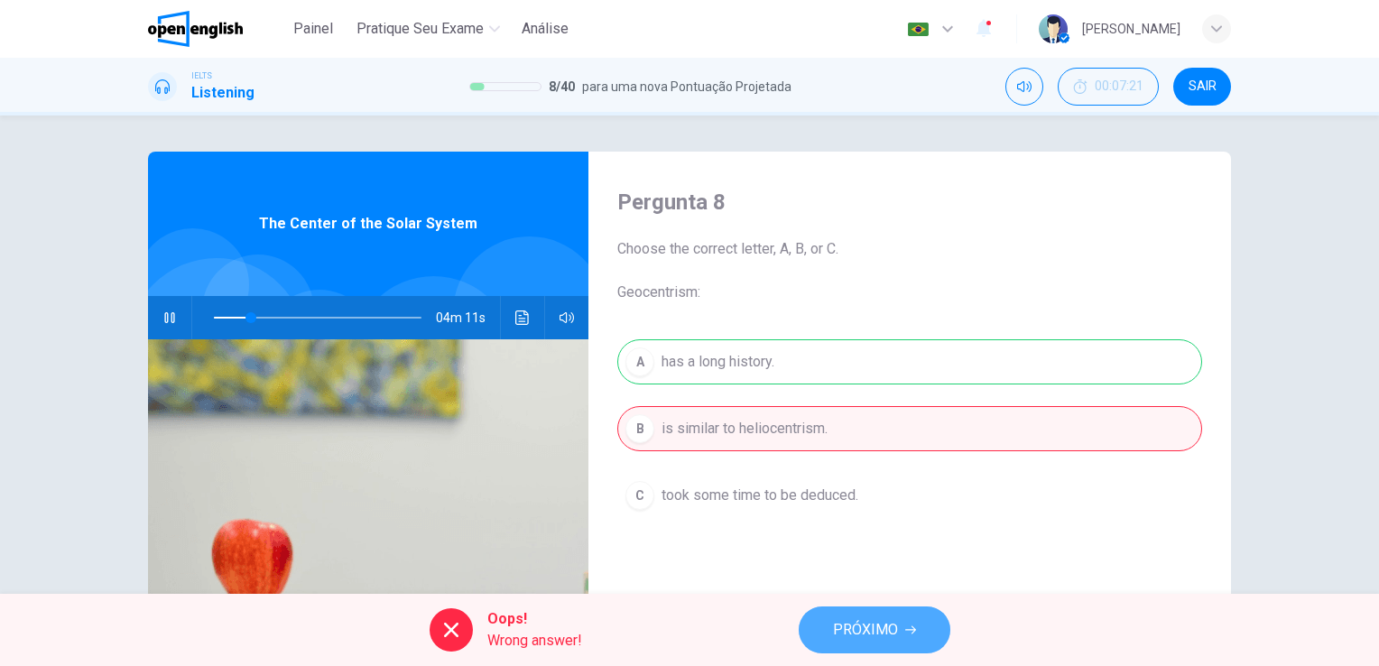
click at [866, 635] on span "PRÓXIMO" at bounding box center [865, 629] width 65 height 25
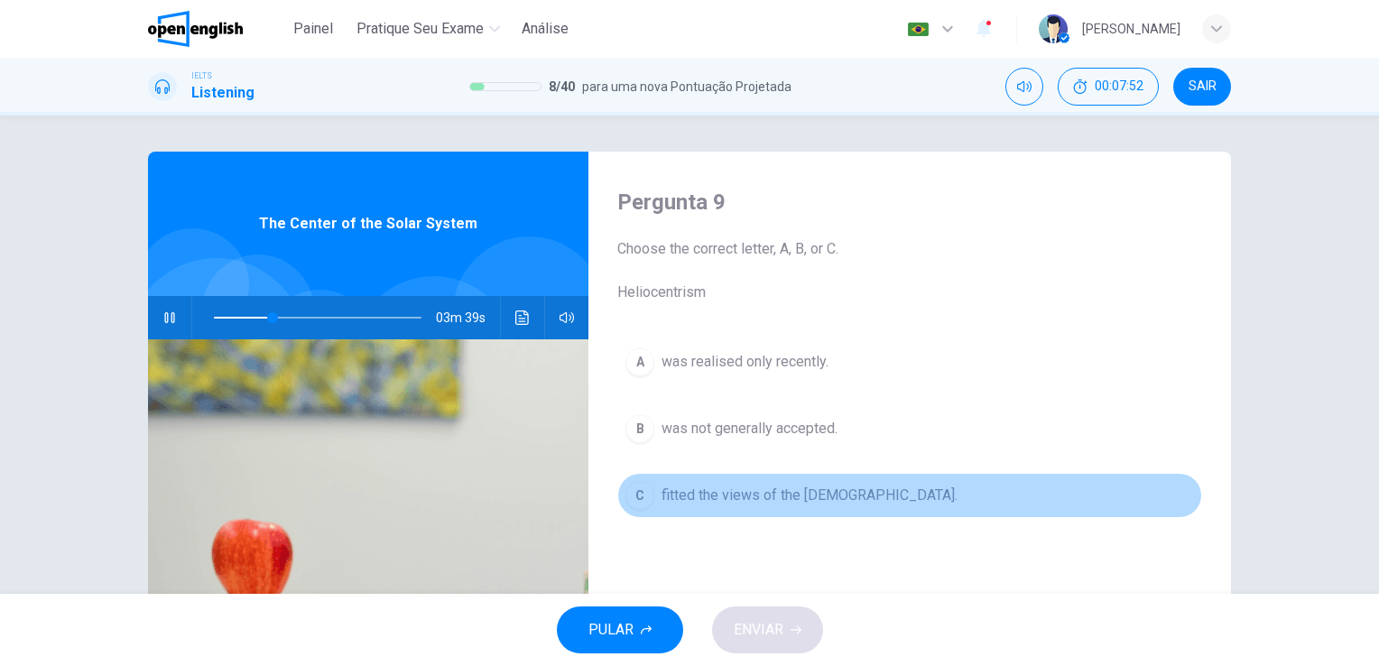
click at [801, 499] on span "fitted the views of the [DEMOGRAPHIC_DATA]." at bounding box center [809, 495] width 296 height 22
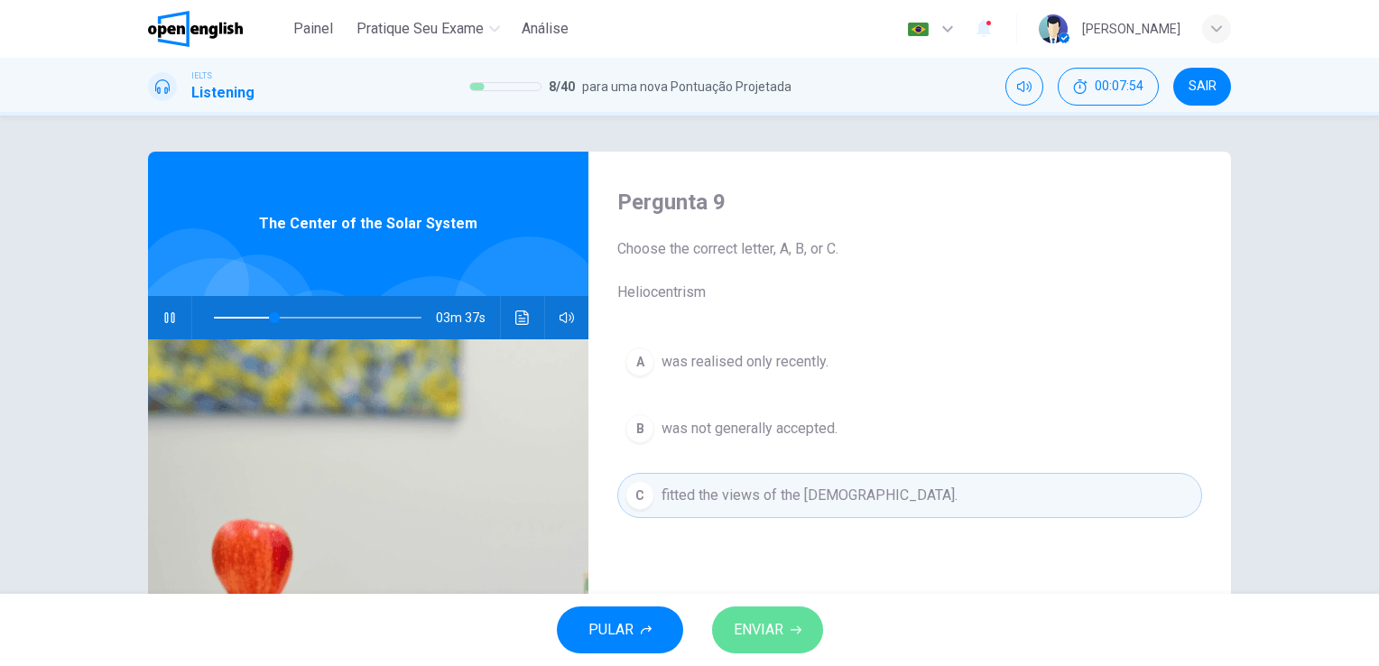
click at [771, 639] on span "ENVIAR" at bounding box center [758, 629] width 50 height 25
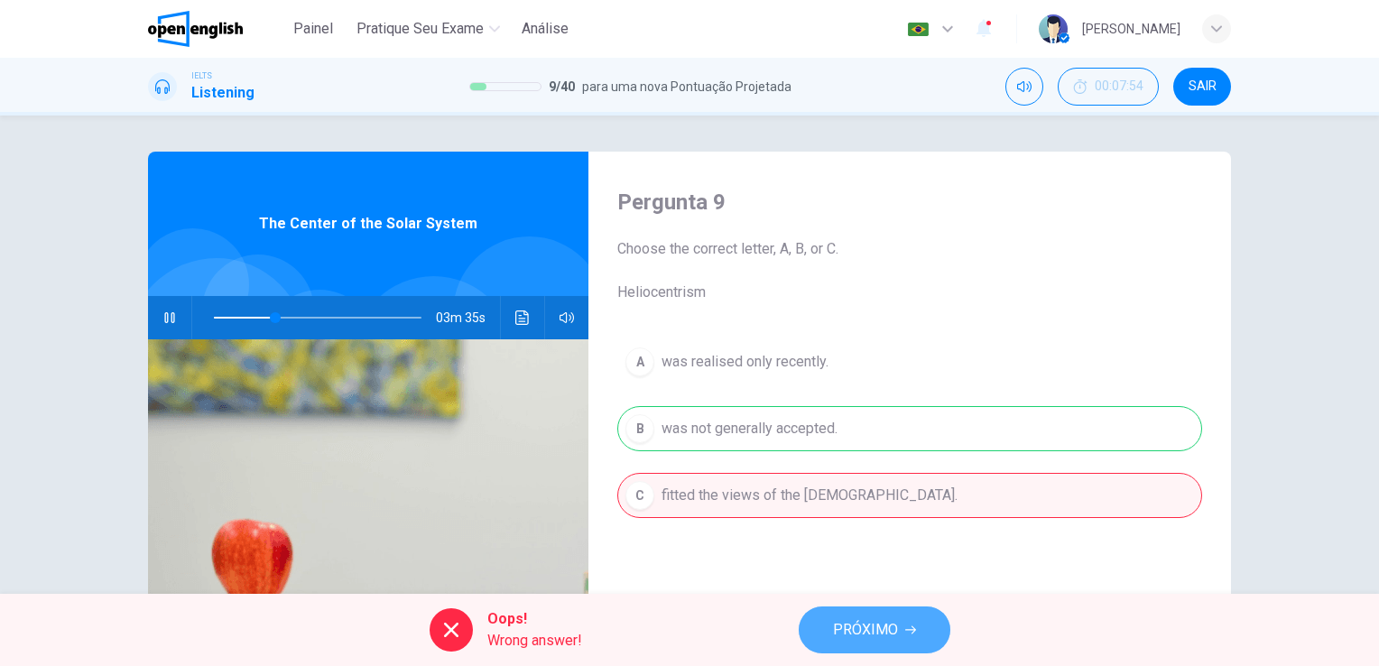
click at [869, 624] on span "PRÓXIMO" at bounding box center [865, 629] width 65 height 25
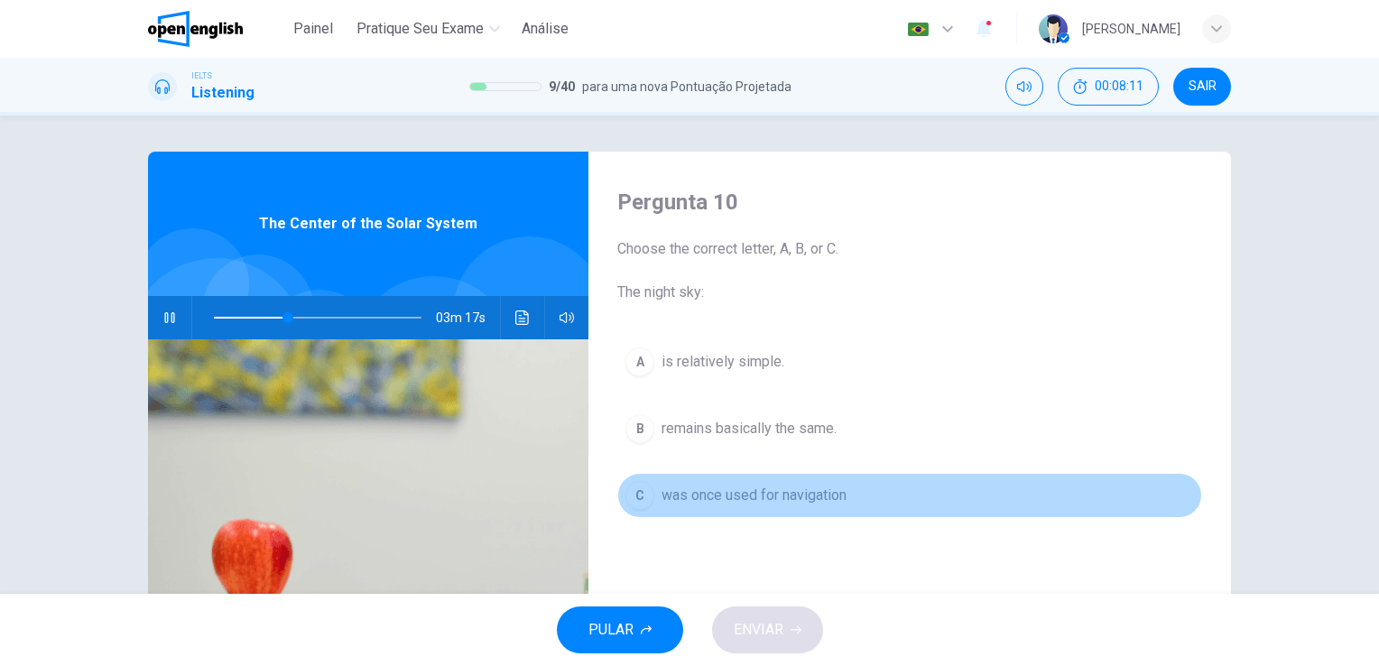
click at [794, 494] on span "was once used for navigation" at bounding box center [753, 495] width 185 height 22
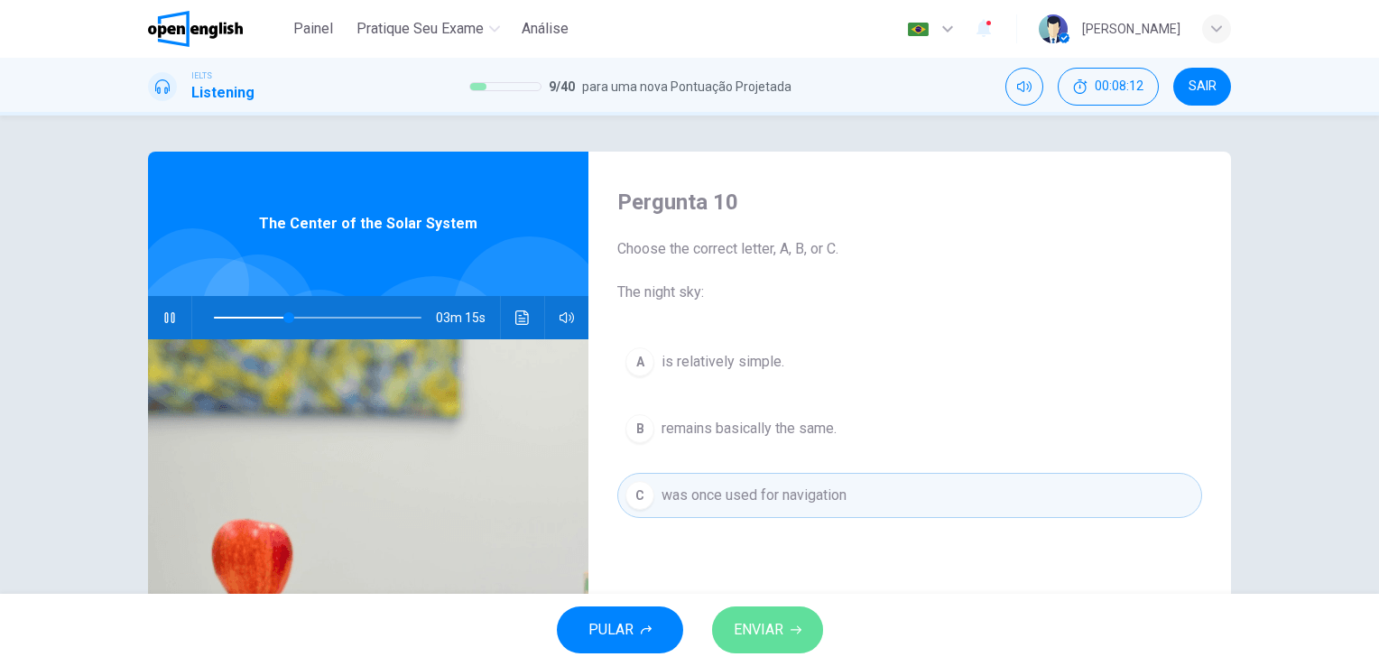
click at [768, 630] on span "ENVIAR" at bounding box center [758, 629] width 50 height 25
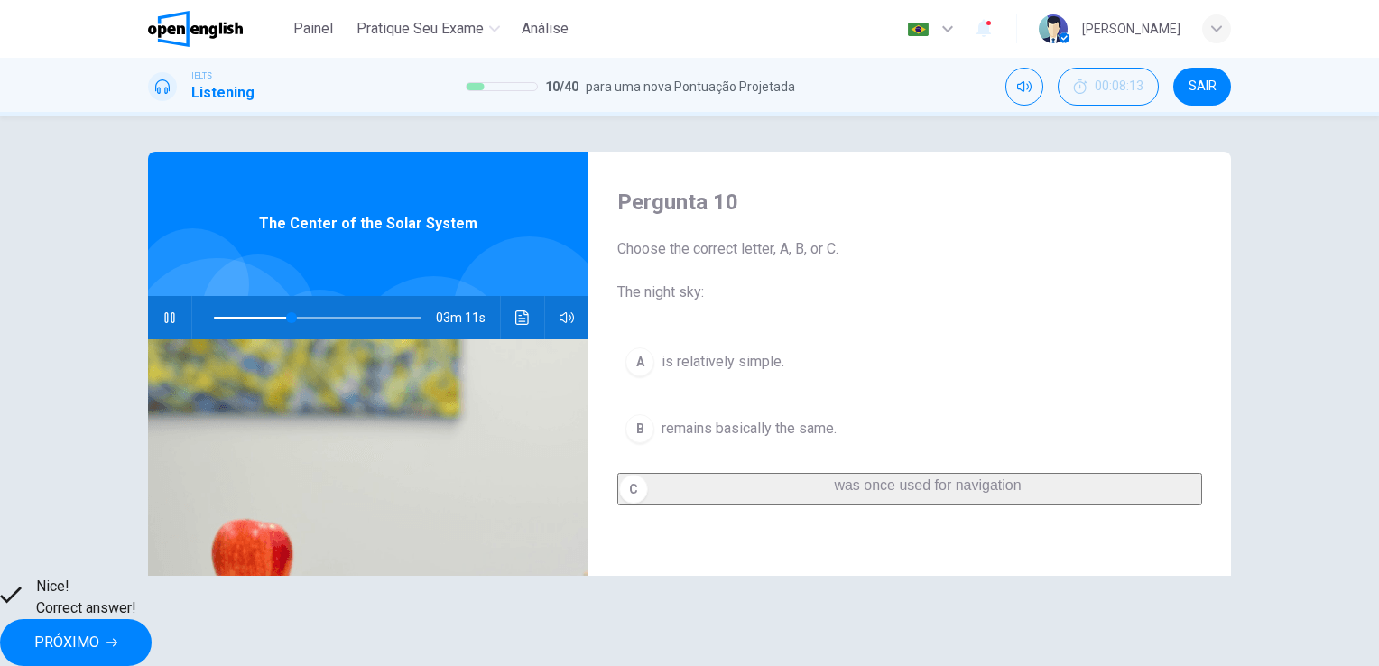
type input "**"
click at [99, 633] on span "PRÓXIMO" at bounding box center [66, 642] width 65 height 25
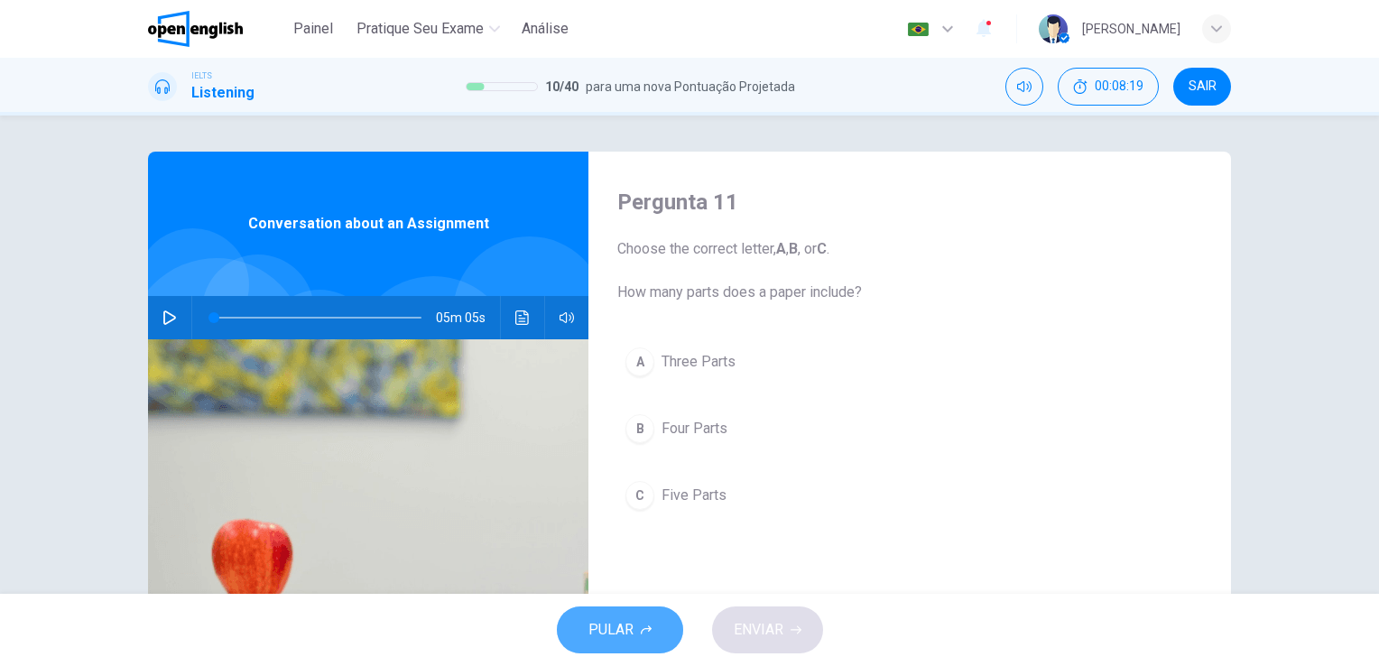
click at [632, 628] on span "PULAR" at bounding box center [610, 629] width 45 height 25
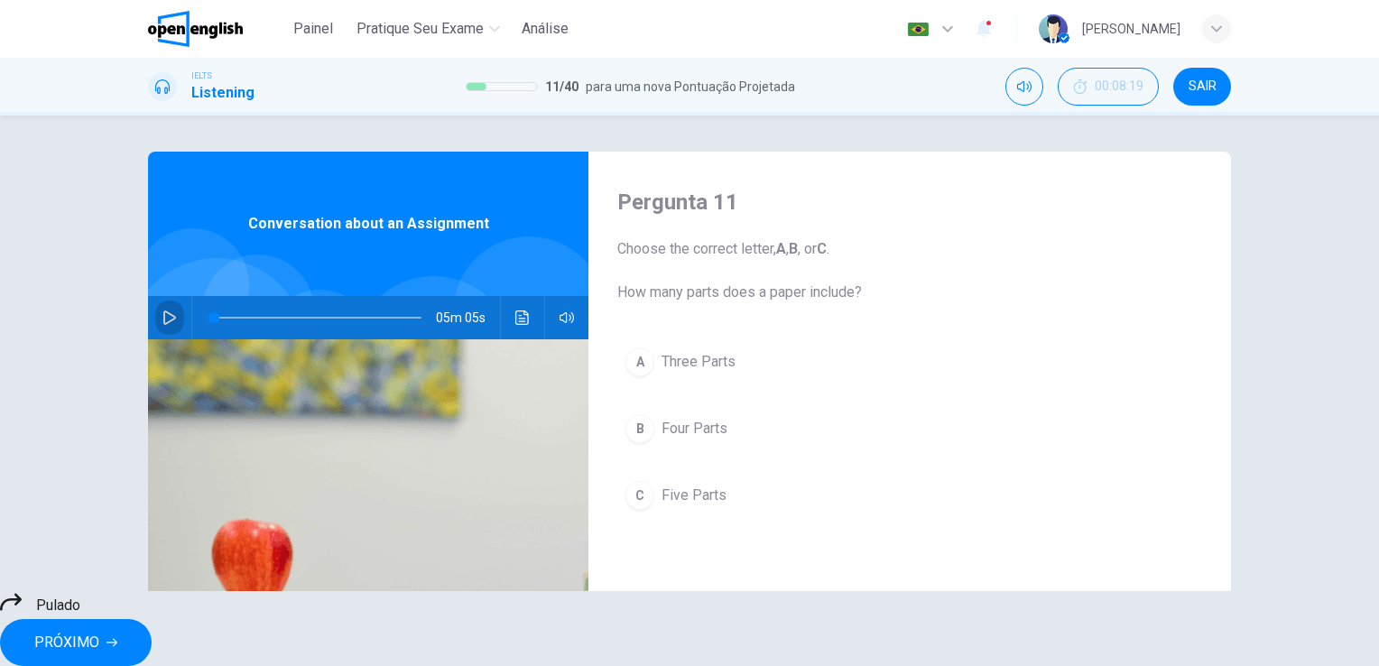
click at [163, 316] on icon "button" at bounding box center [169, 317] width 13 height 14
click at [669, 497] on div "A Three Parts B Four Parts C Five Parts" at bounding box center [909, 446] width 585 height 215
click at [628, 494] on div "A Three Parts B Four Parts C Five Parts" at bounding box center [909, 446] width 585 height 215
click at [645, 500] on div "A Three Parts B Four Parts C Five Parts" at bounding box center [909, 446] width 585 height 215
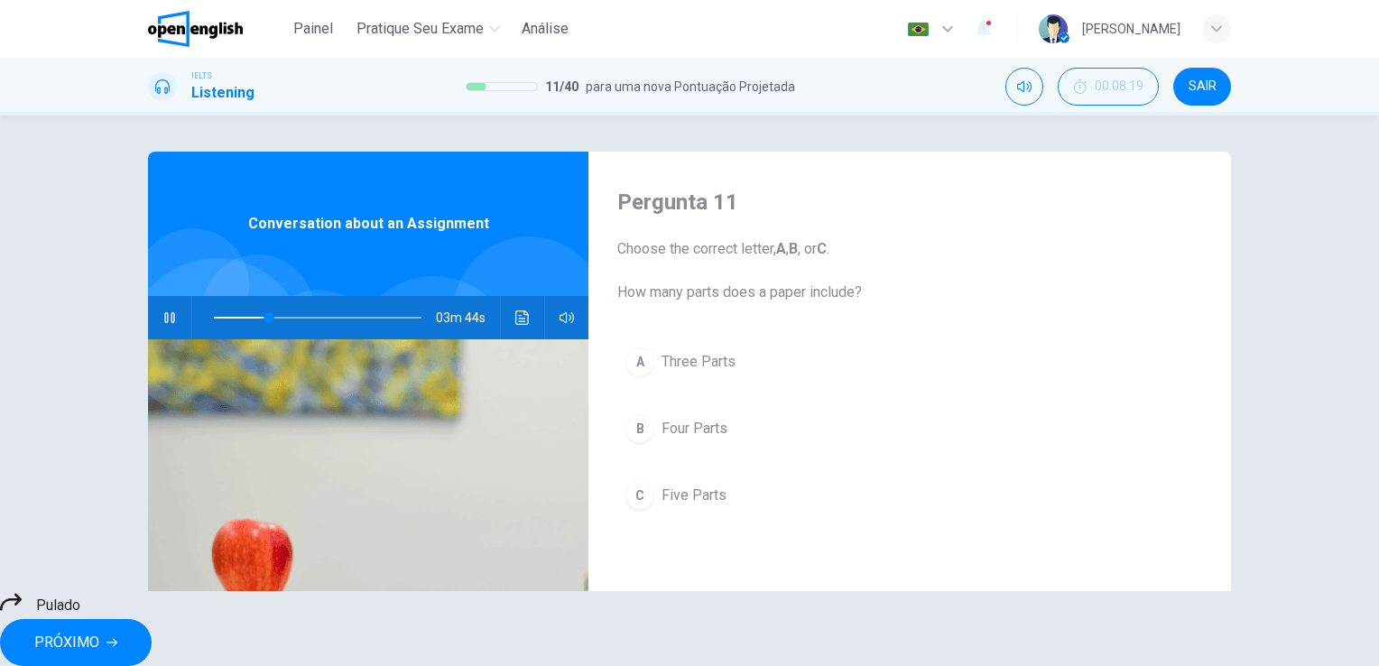
click at [645, 500] on div "A Three Parts B Four Parts C Five Parts" at bounding box center [909, 446] width 585 height 215
drag, startPoint x: 645, startPoint y: 500, endPoint x: 646, endPoint y: 483, distance: 17.2
click at [646, 483] on div "A Three Parts B Four Parts C Five Parts" at bounding box center [909, 446] width 585 height 215
drag, startPoint x: 646, startPoint y: 483, endPoint x: 794, endPoint y: 612, distance: 196.3
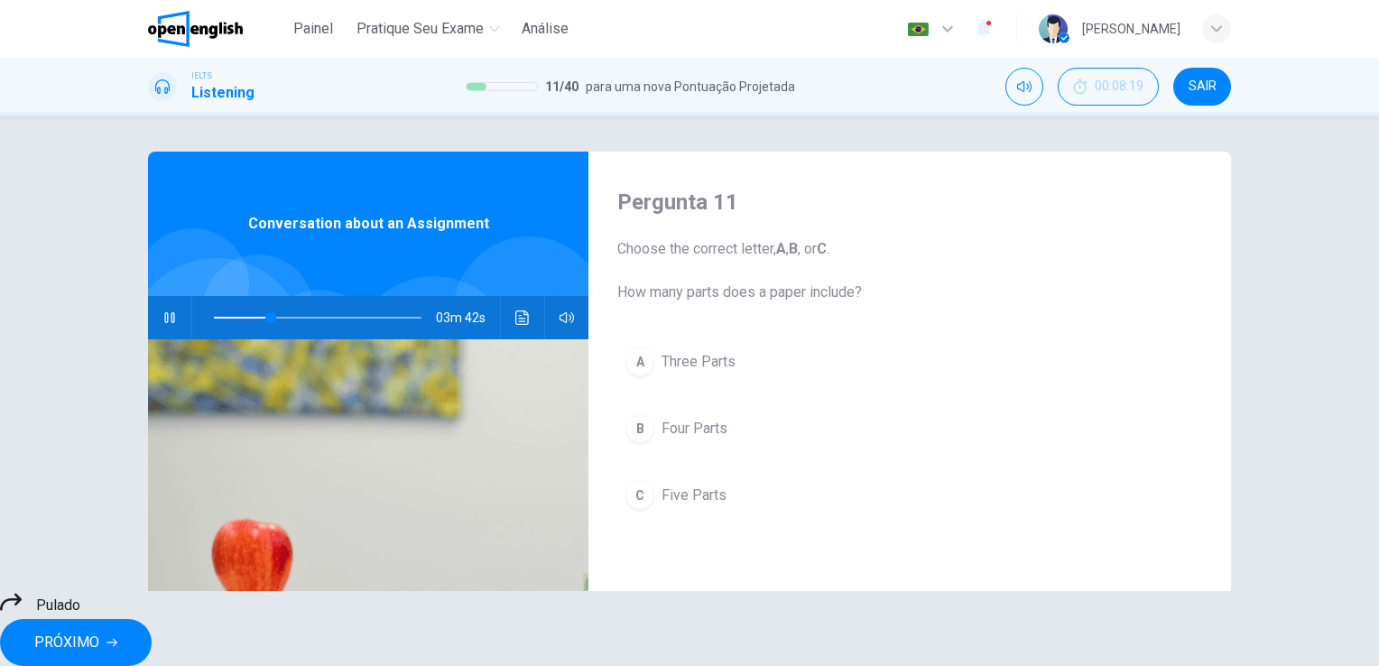
click at [794, 612] on div "Painel Pratique seu exame Análise Português ** ​ [PERSON_NAME] IELTS Listening …" at bounding box center [689, 333] width 1379 height 666
click at [152, 619] on button "PRÓXIMO" at bounding box center [76, 642] width 152 height 47
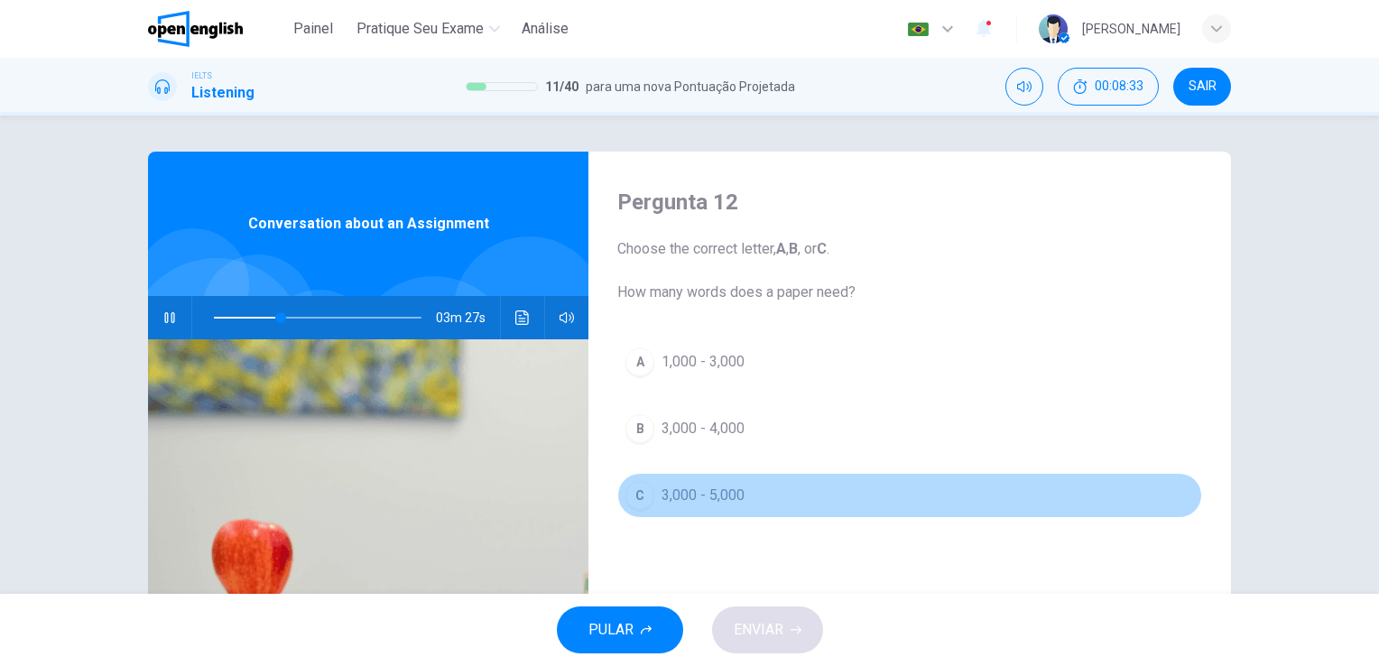
click at [699, 491] on span "3,000 - 5,000" at bounding box center [702, 495] width 83 height 22
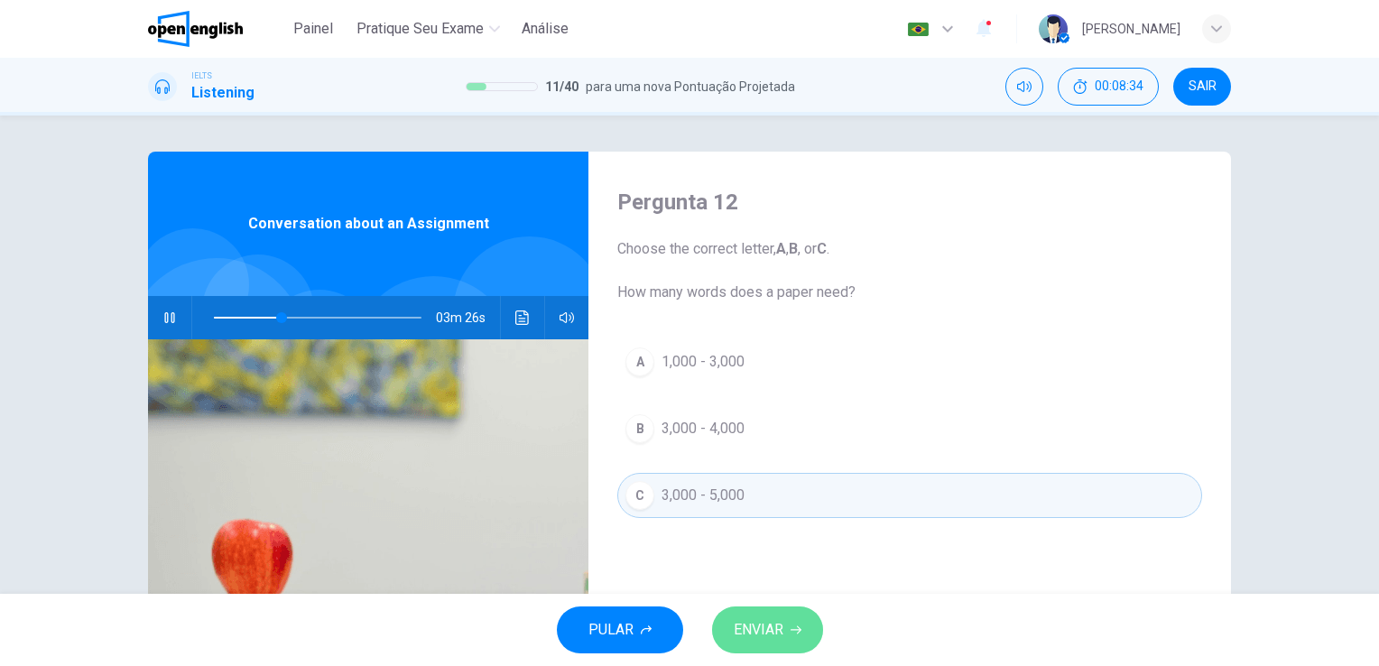
click at [752, 633] on span "ENVIAR" at bounding box center [758, 629] width 50 height 25
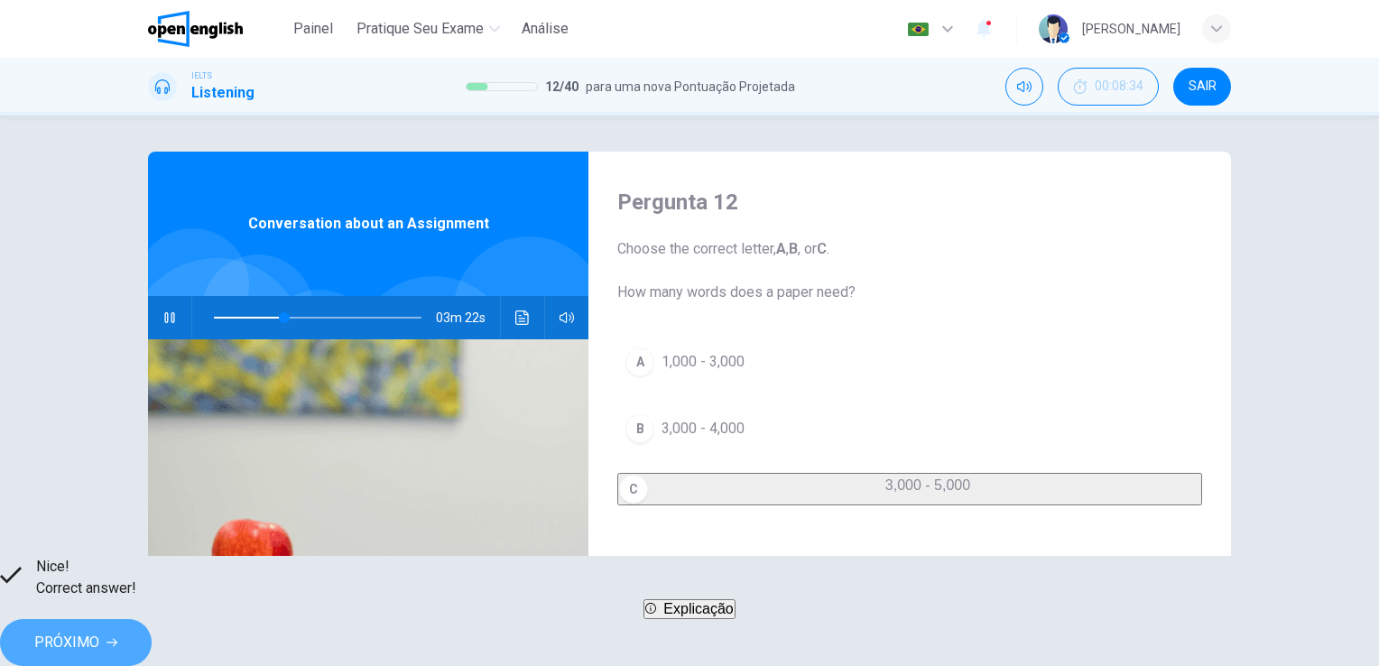
click at [99, 632] on span "PRÓXIMO" at bounding box center [66, 642] width 65 height 25
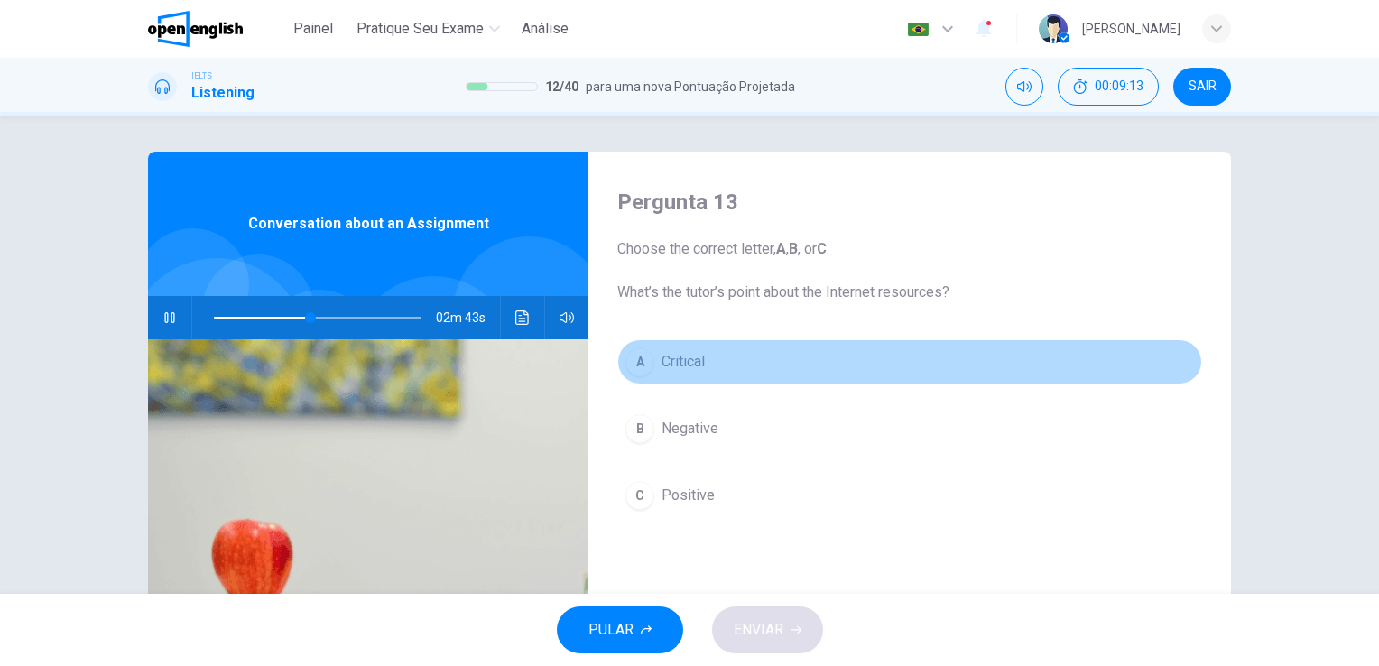
click at [690, 366] on span "Critical" at bounding box center [682, 362] width 43 height 22
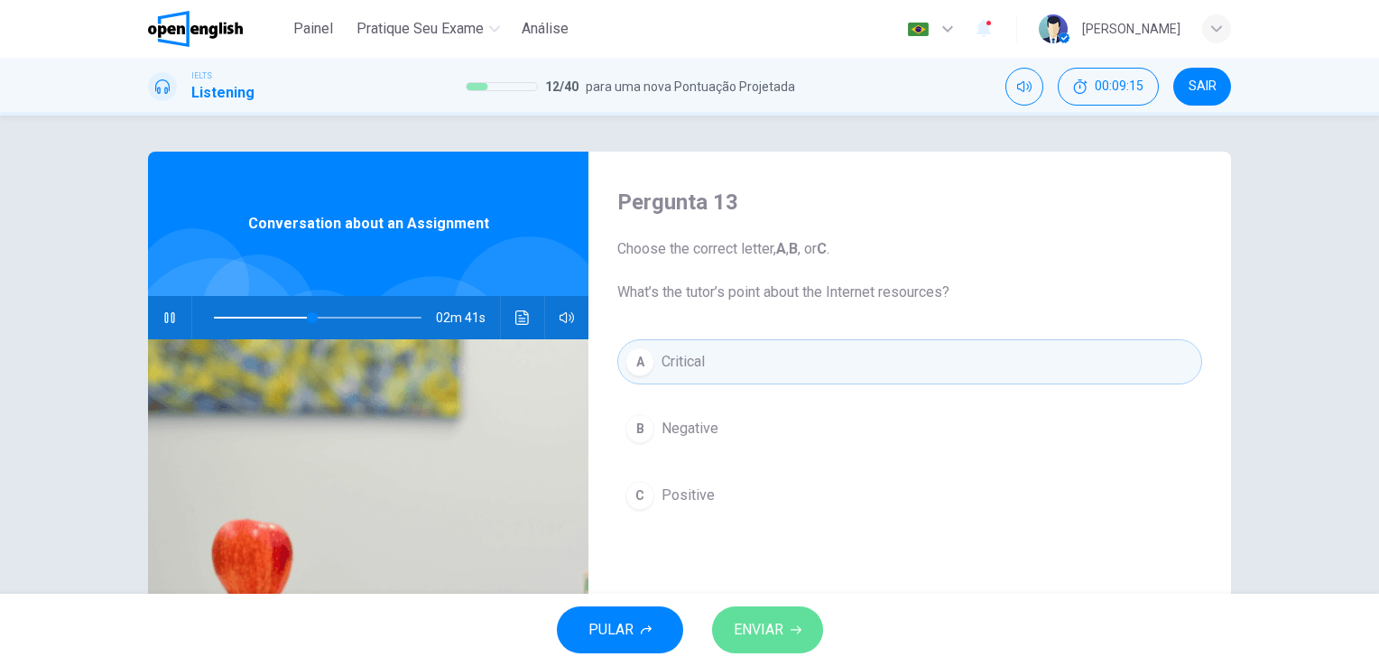
click at [759, 615] on button "ENVIAR" at bounding box center [767, 629] width 111 height 47
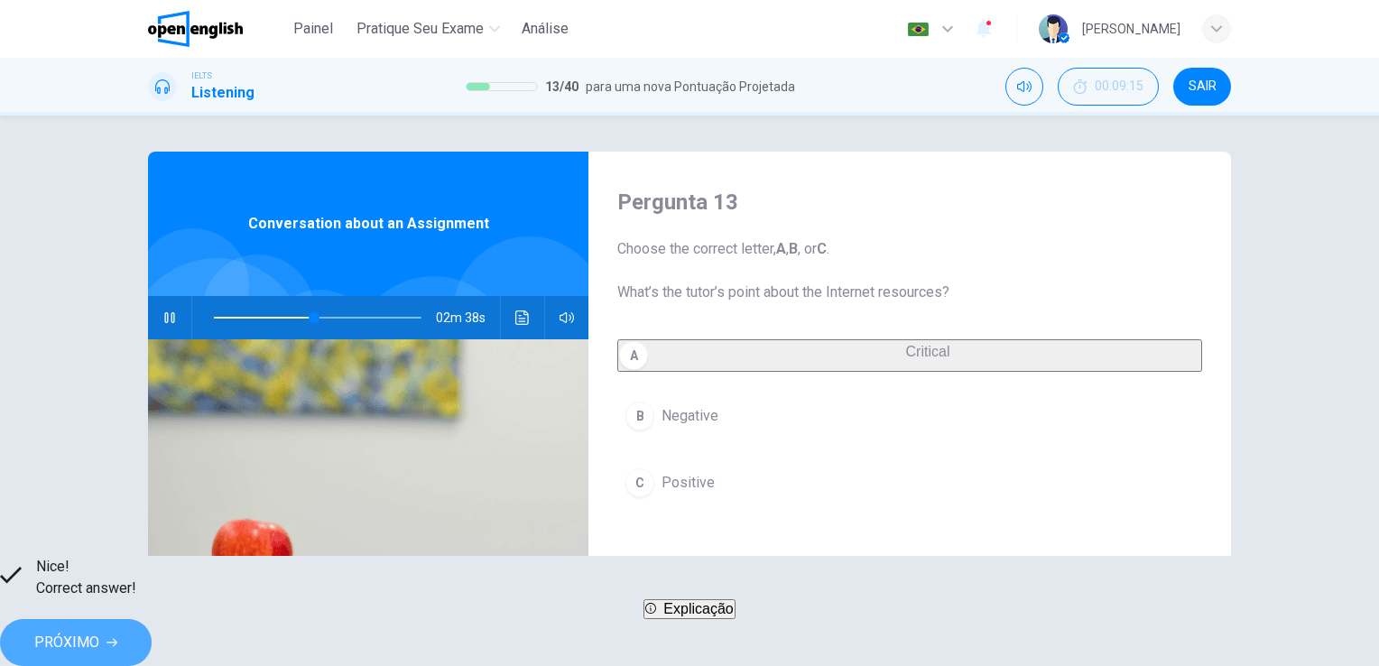
click at [99, 637] on span "PRÓXIMO" at bounding box center [66, 642] width 65 height 25
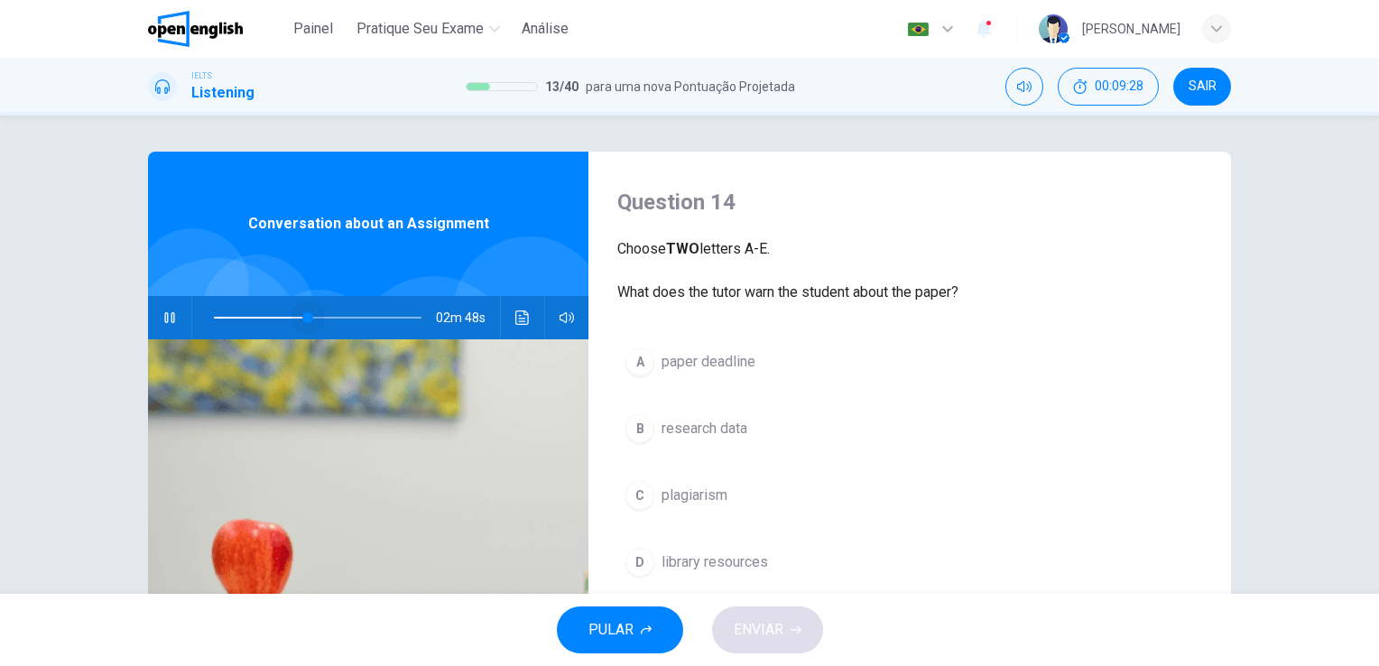
click at [303, 318] on span at bounding box center [307, 317] width 11 height 11
click at [346, 318] on span at bounding box center [318, 317] width 208 height 25
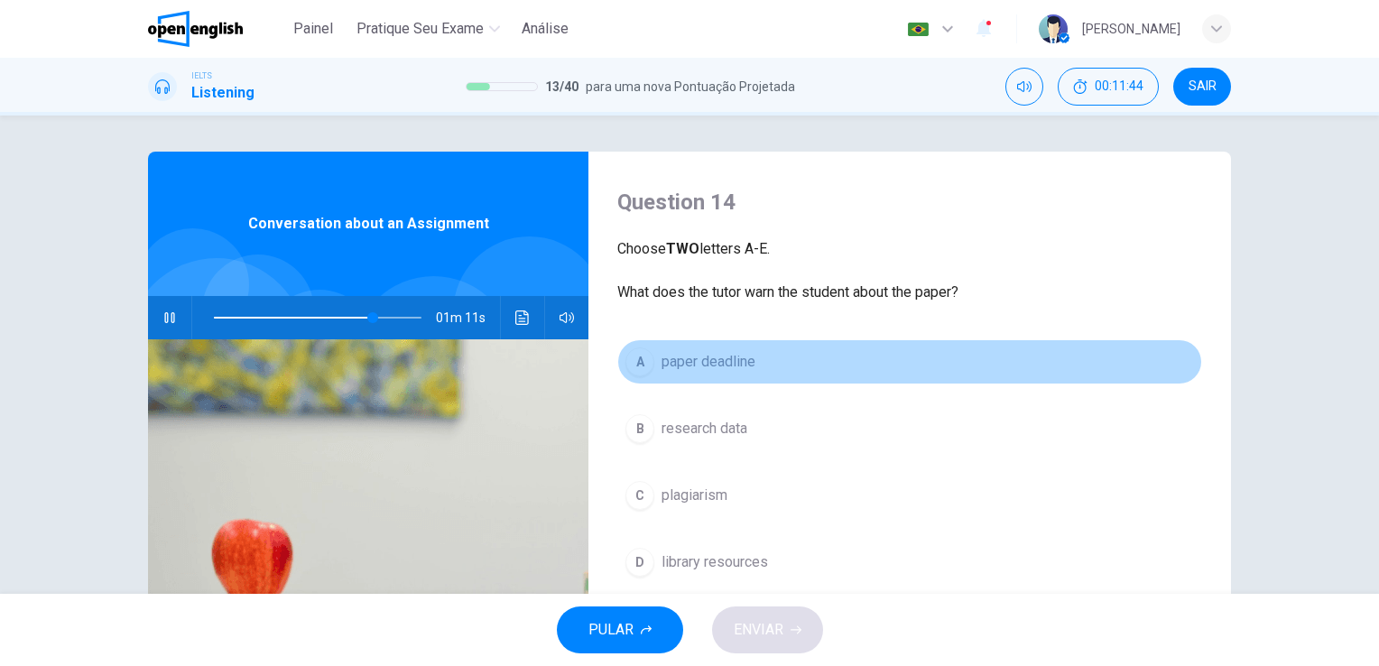
click at [725, 363] on span "paper deadline" at bounding box center [708, 362] width 94 height 22
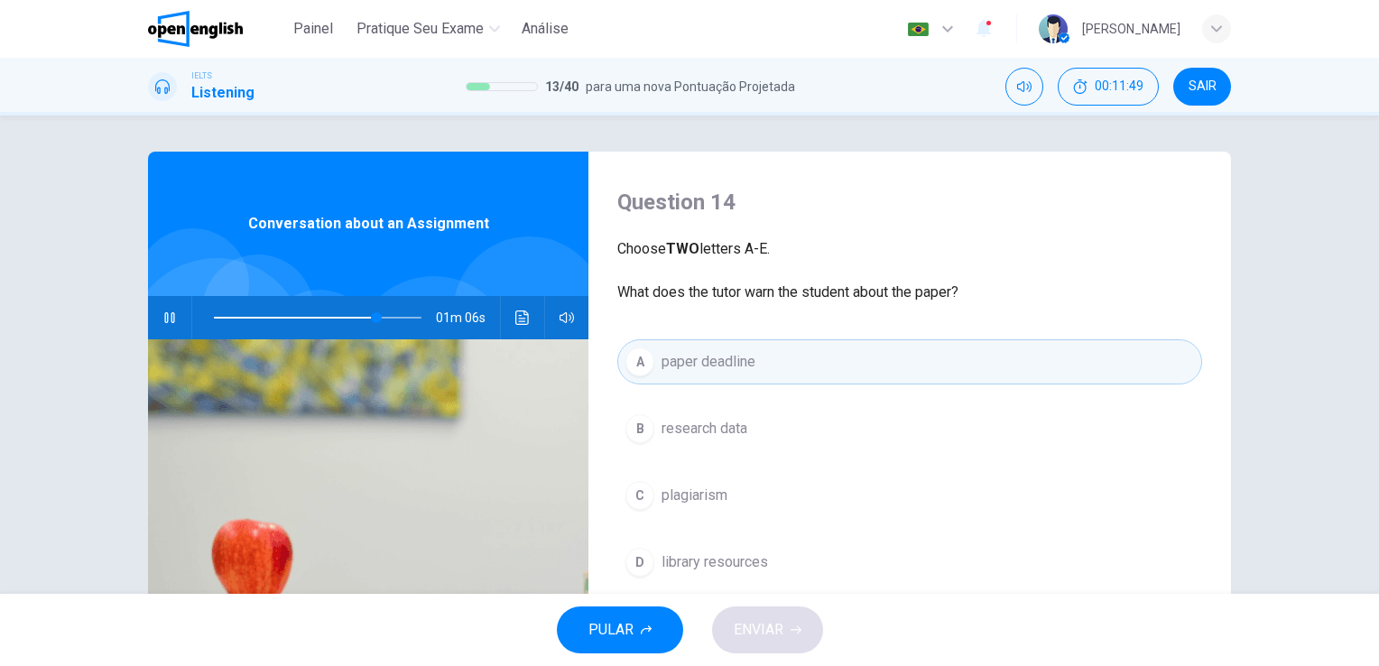
click at [760, 650] on div "PULAR ENVIAR" at bounding box center [689, 630] width 1379 height 72
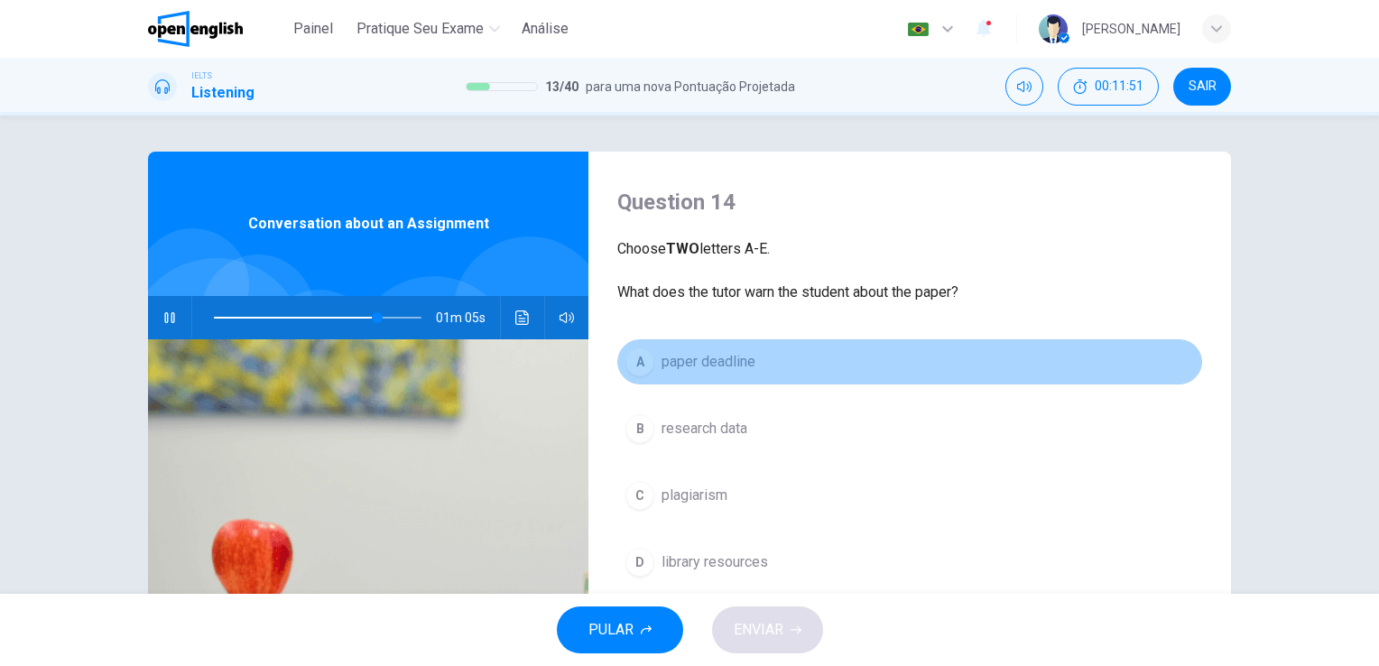
click at [736, 360] on span "paper deadline" at bounding box center [708, 362] width 94 height 22
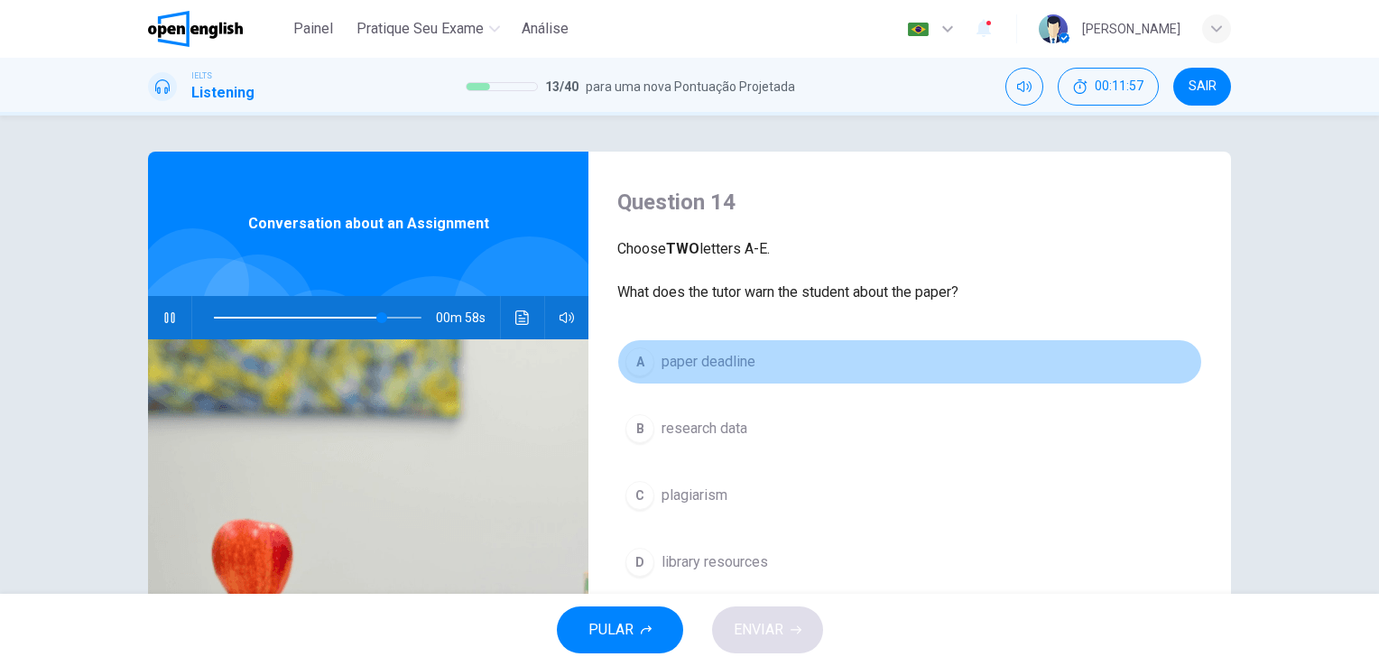
click at [736, 360] on span "paper deadline" at bounding box center [708, 362] width 94 height 22
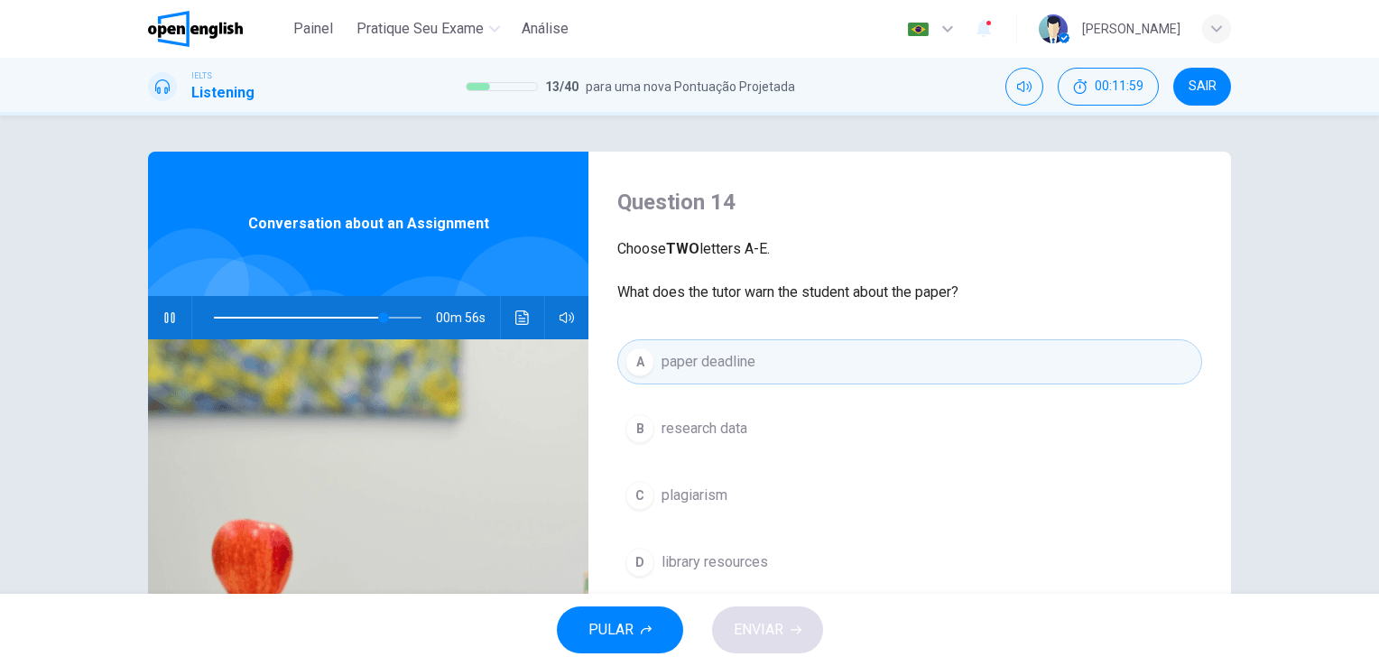
click at [726, 503] on button "C plagiarism" at bounding box center [909, 495] width 585 height 45
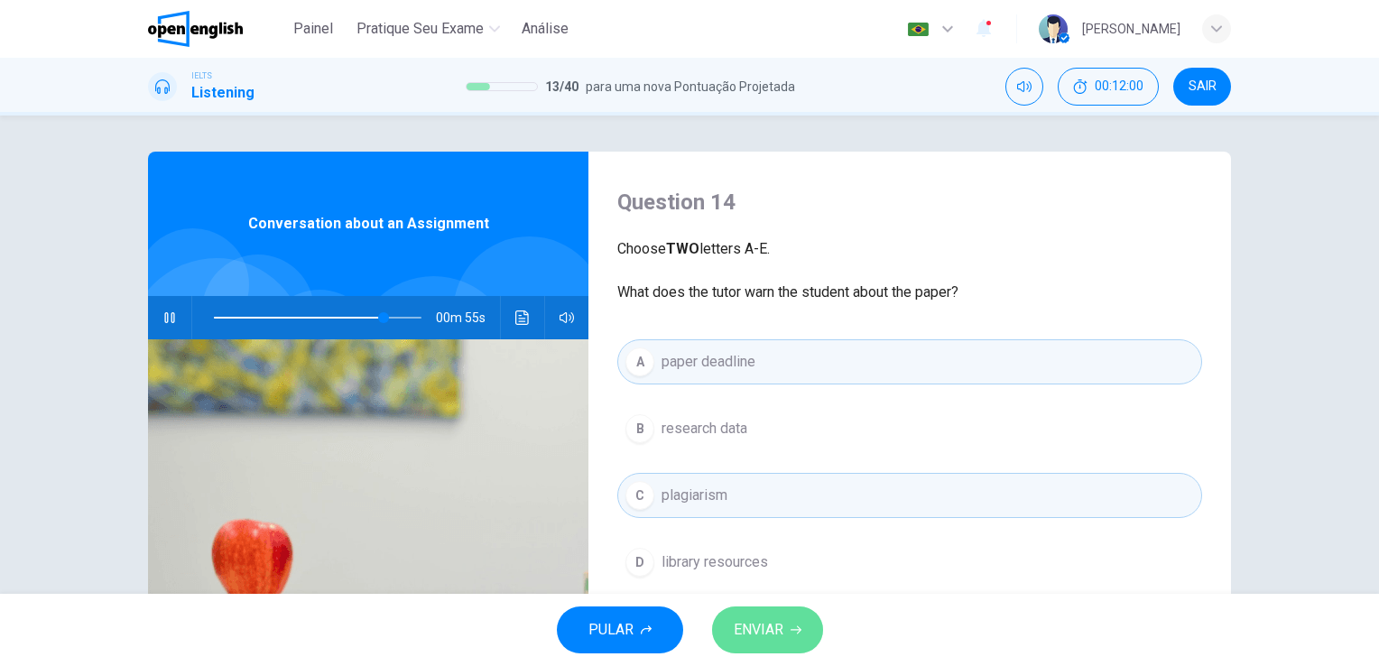
click at [750, 641] on span "ENVIAR" at bounding box center [758, 629] width 50 height 25
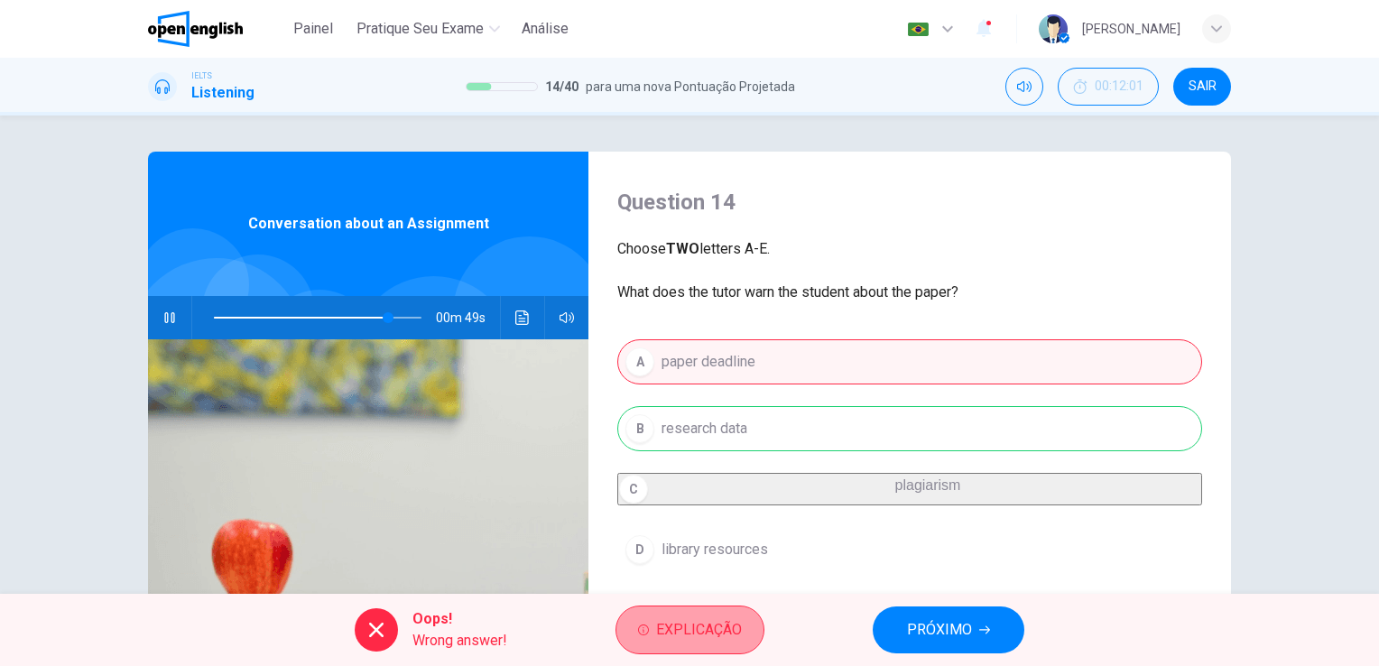
click at [723, 627] on span "Explicação" at bounding box center [699, 629] width 86 height 25
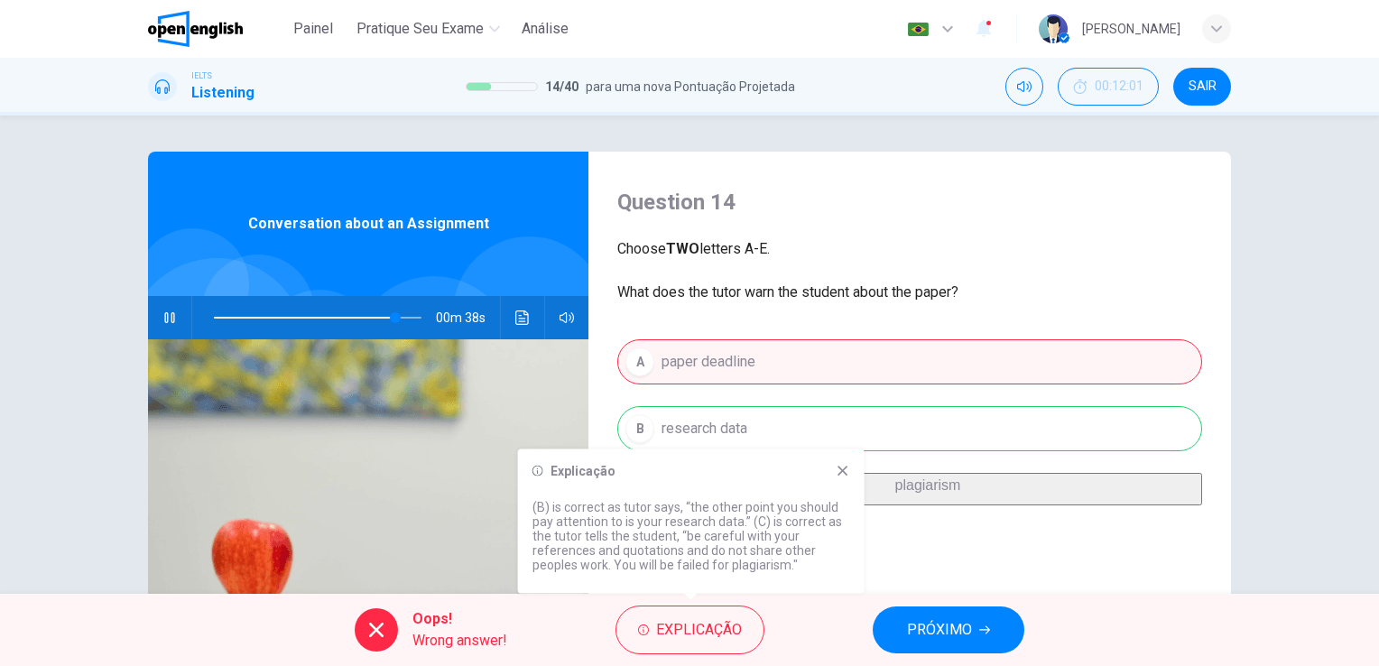
click at [844, 473] on icon at bounding box center [842, 471] width 10 height 10
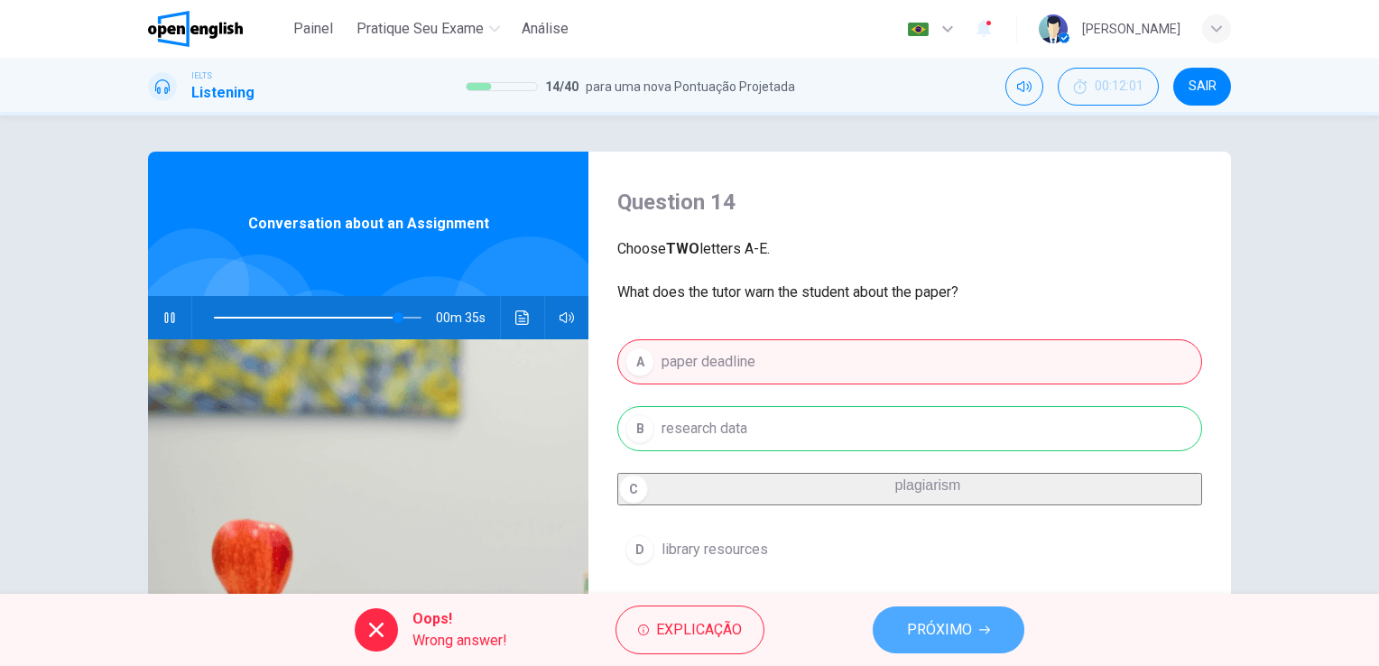
click at [964, 642] on button "PRÓXIMO" at bounding box center [948, 629] width 152 height 47
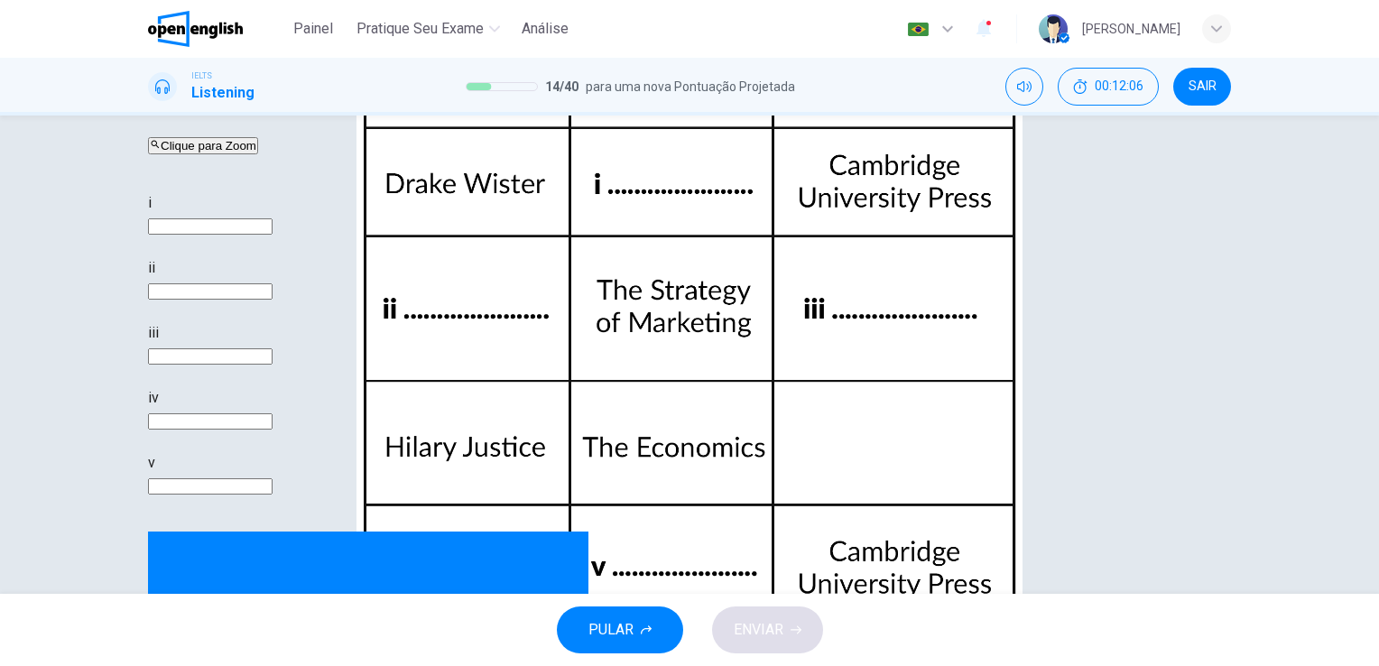
scroll to position [156, 0]
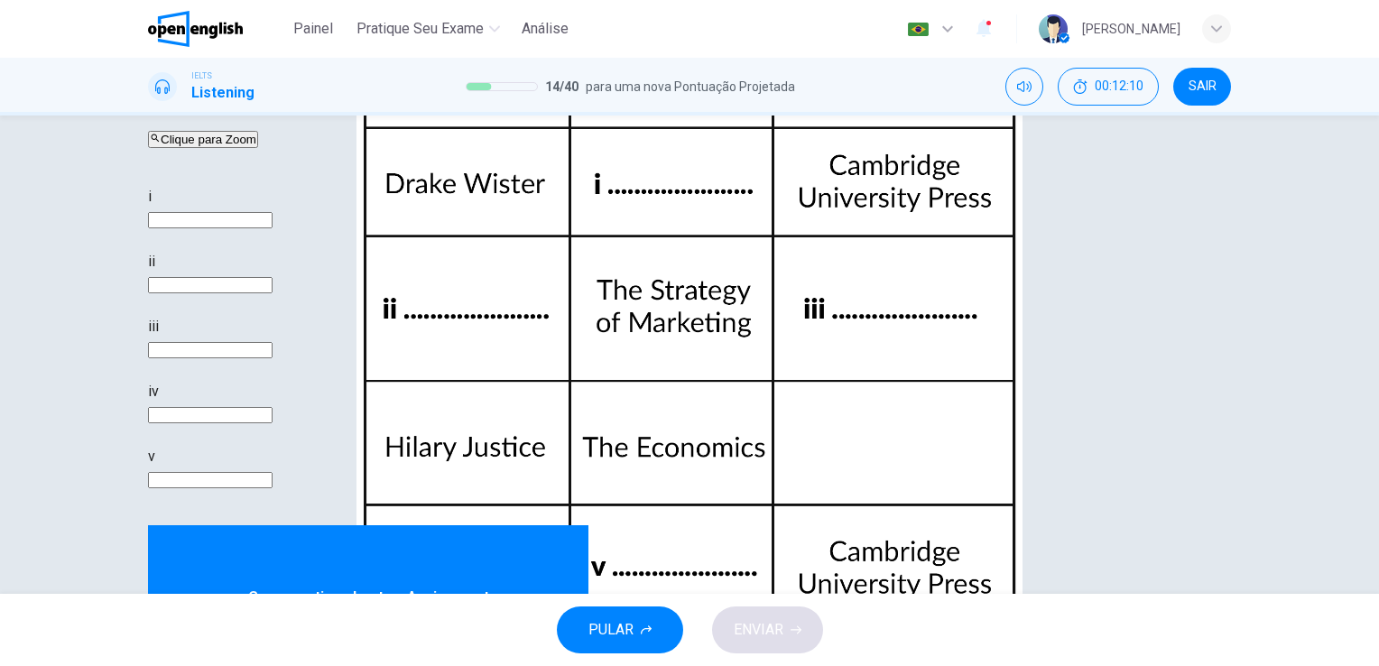
click at [790, 150] on div "Clique para Zoom" at bounding box center [469, 139] width 642 height 22
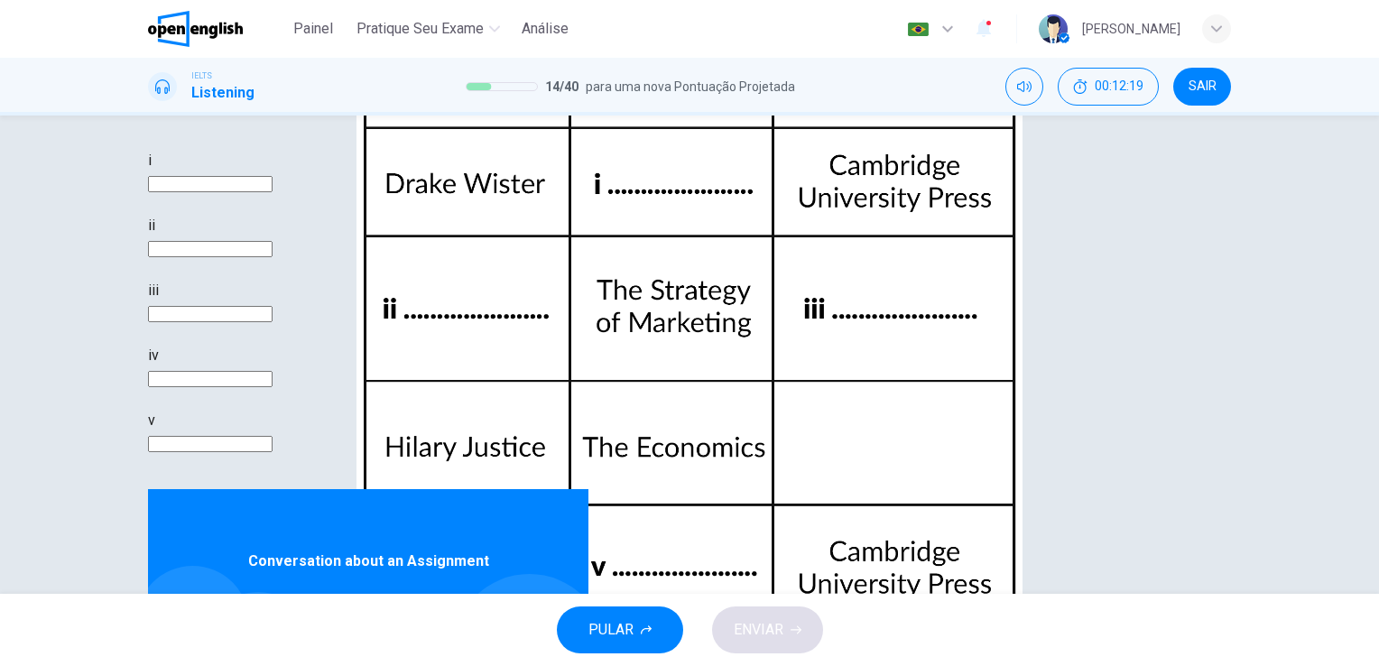
scroll to position [220, 0]
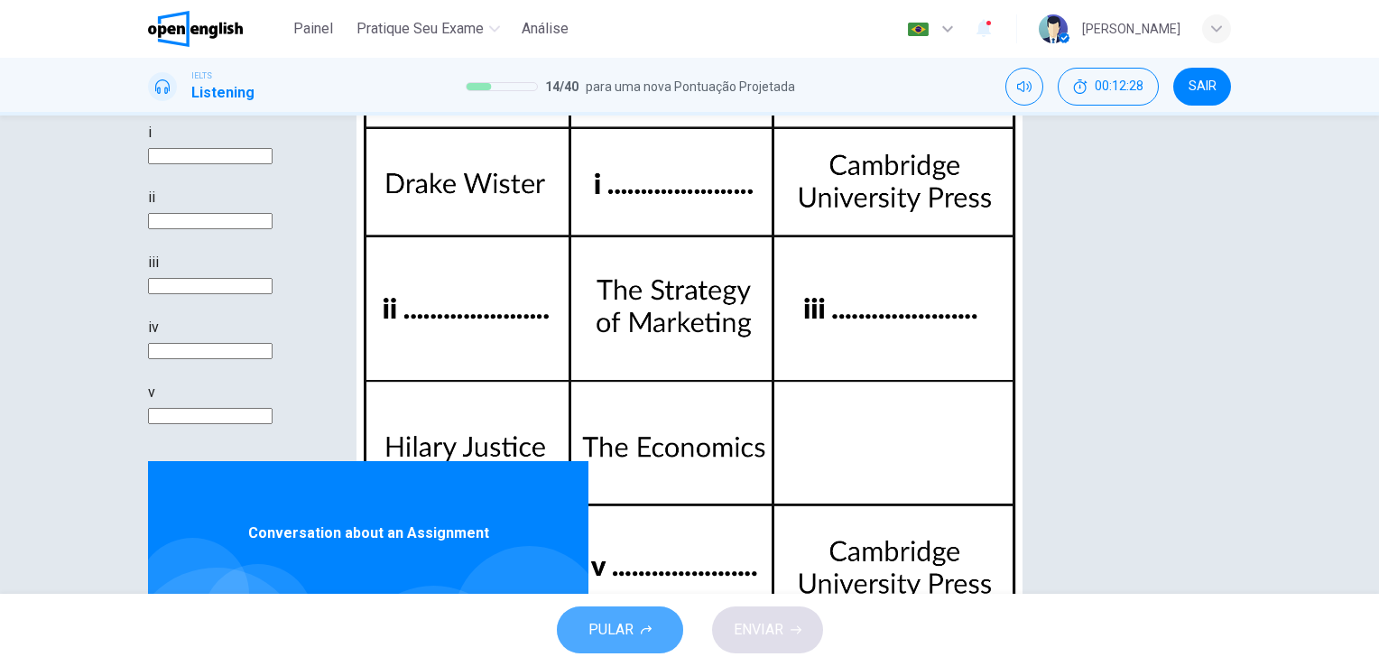
click at [636, 633] on button "PULAR" at bounding box center [620, 629] width 126 height 47
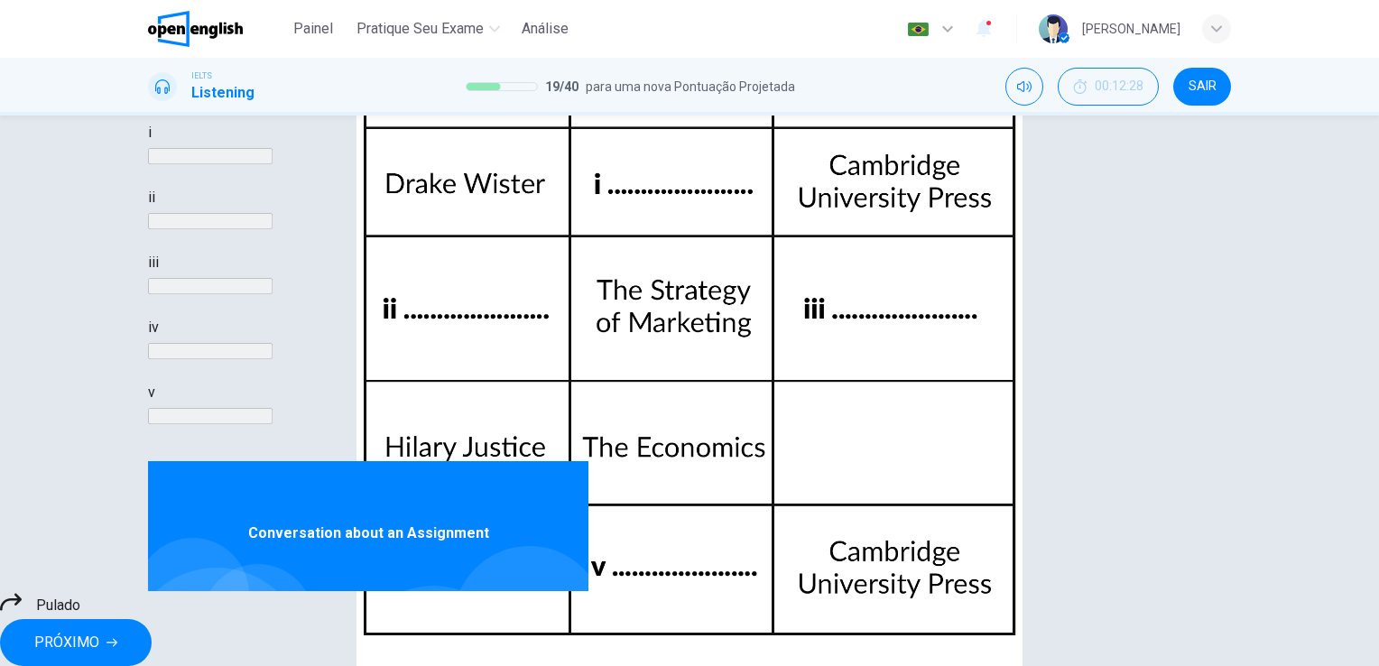
type input "**"
click at [152, 641] on button "PRÓXIMO" at bounding box center [76, 642] width 152 height 47
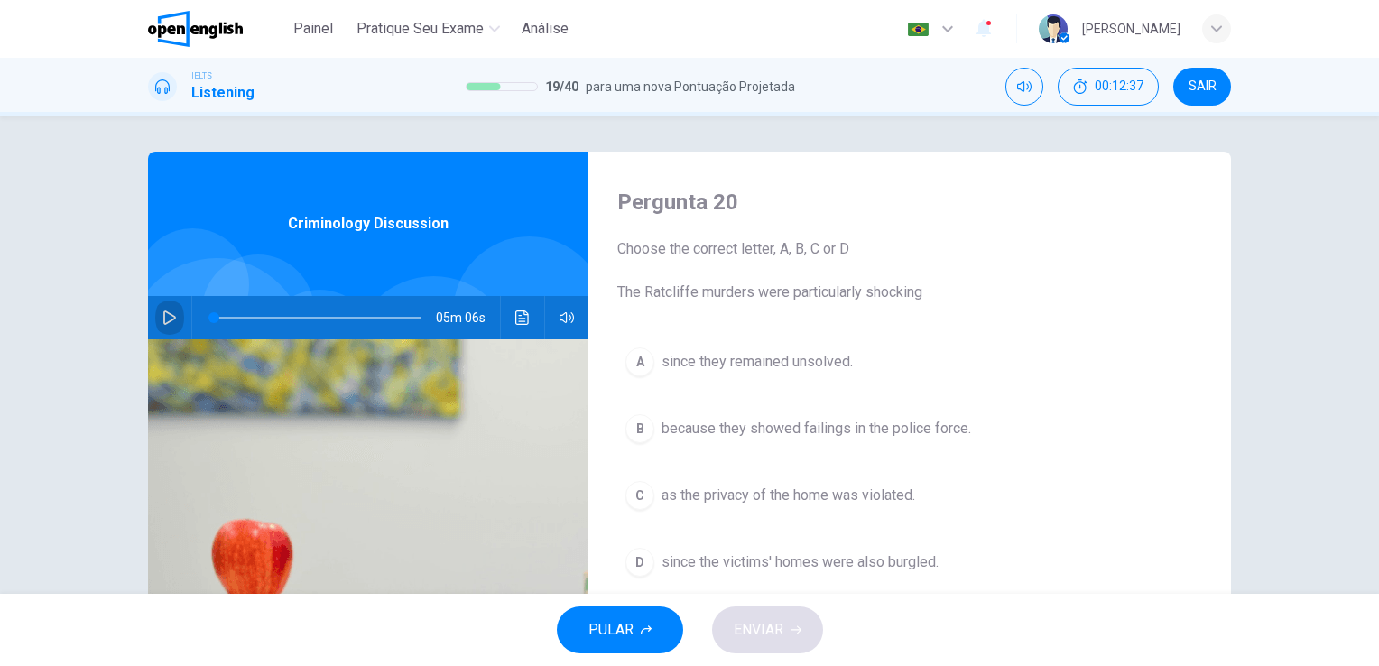
click at [169, 318] on icon "button" at bounding box center [169, 317] width 14 height 14
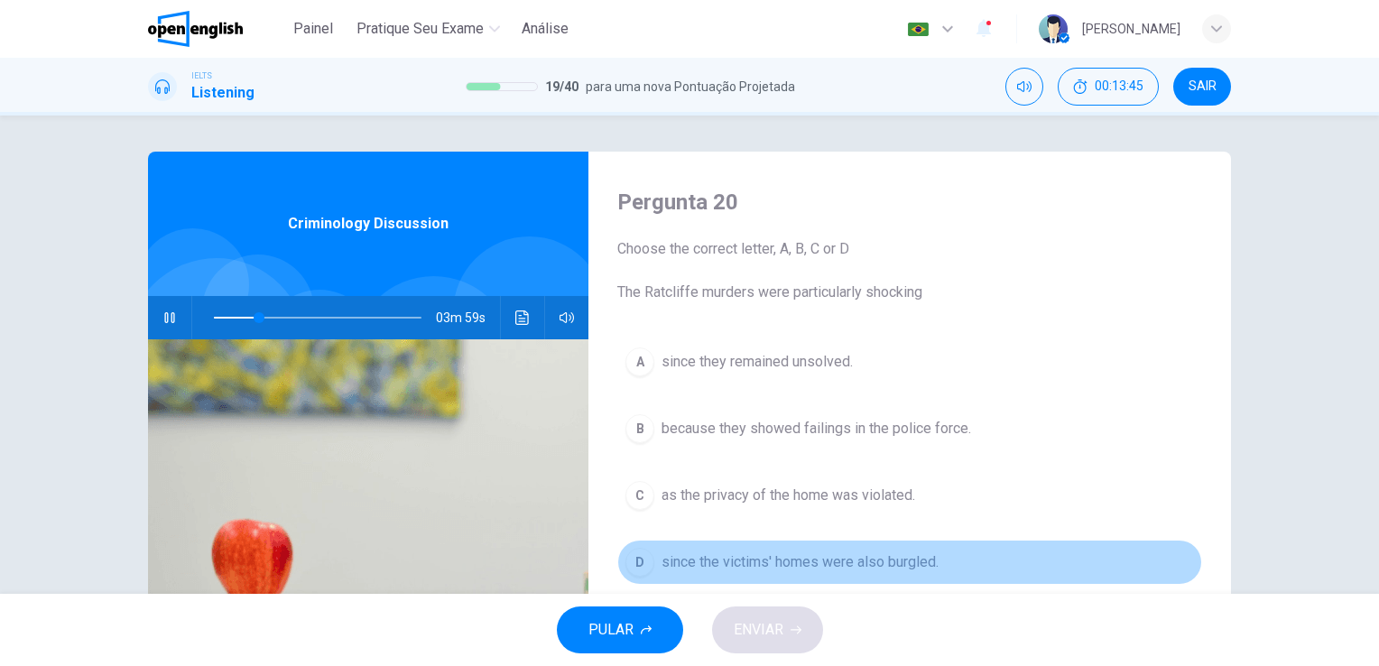
click at [724, 566] on span "since the victims' homes were also burgled." at bounding box center [799, 562] width 277 height 22
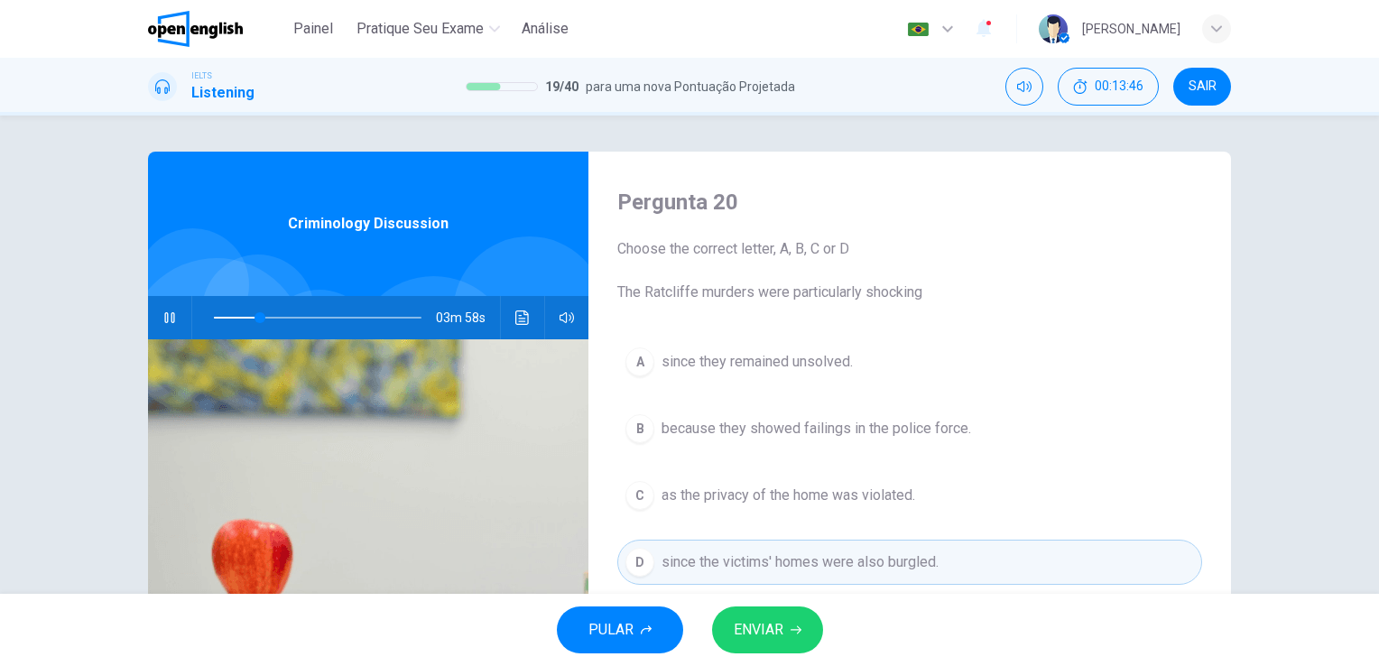
click at [762, 638] on span "ENVIAR" at bounding box center [758, 629] width 50 height 25
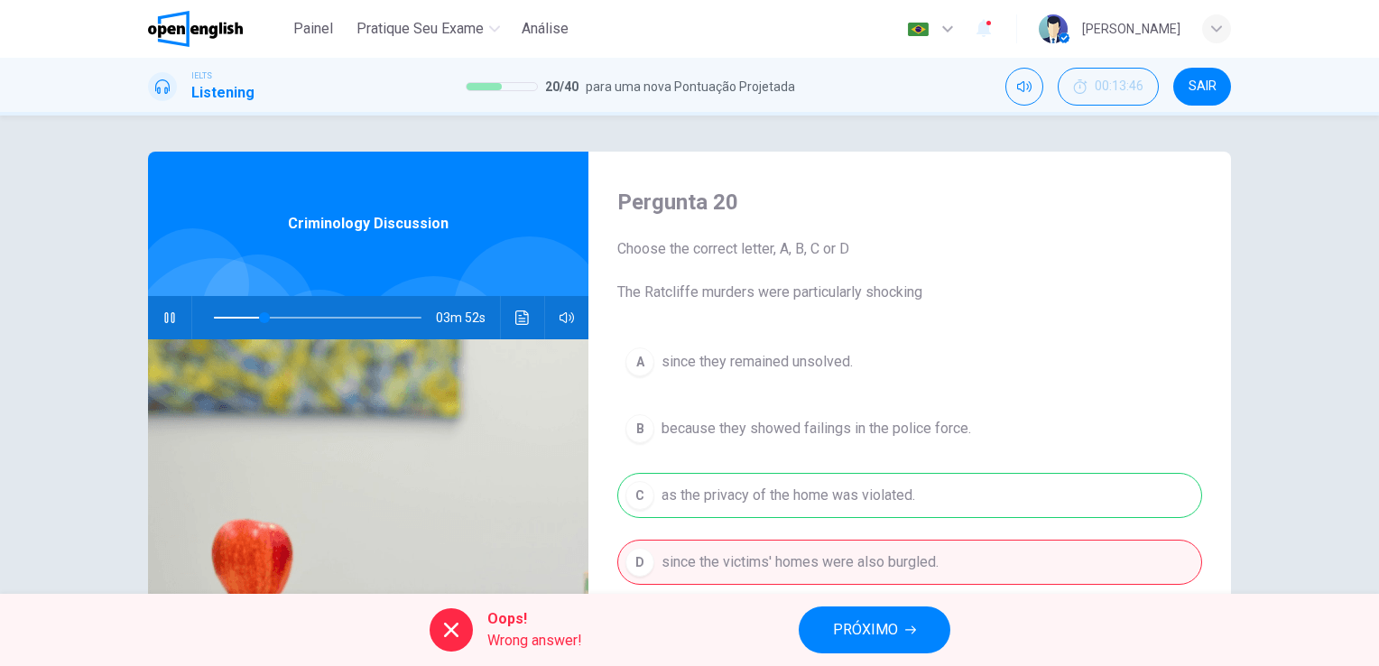
click at [457, 624] on icon at bounding box center [451, 630] width 14 height 14
click at [918, 627] on button "PRÓXIMO" at bounding box center [874, 629] width 152 height 47
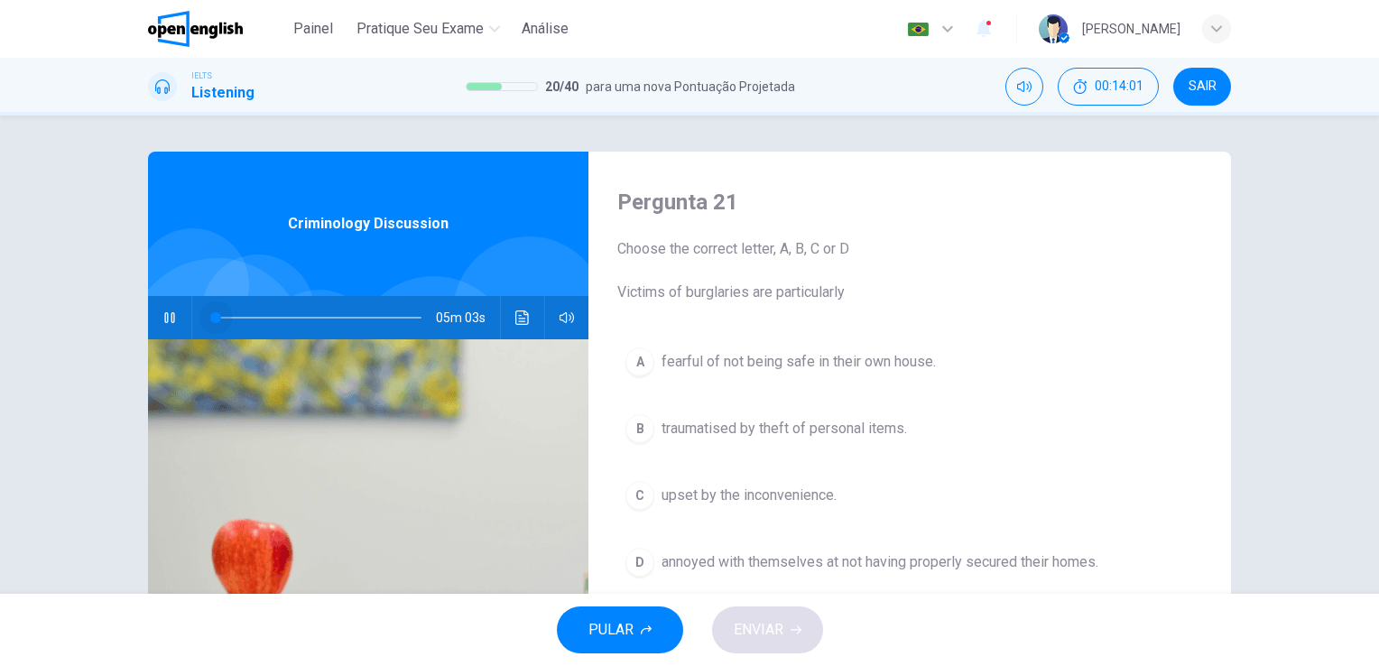
click at [214, 316] on span at bounding box center [318, 317] width 208 height 25
click at [515, 310] on icon "Clique para ver a transcrição do áudio" at bounding box center [522, 317] width 14 height 14
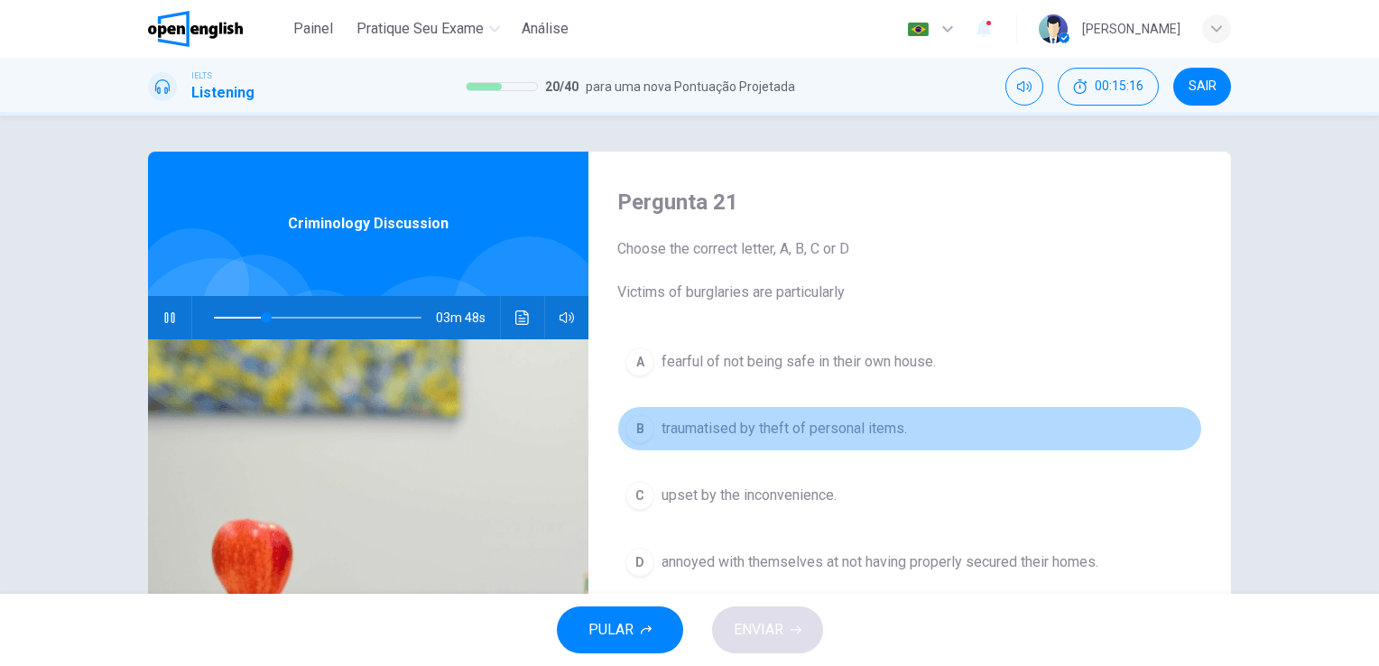
click at [794, 430] on span "traumatised by theft of personal items." at bounding box center [783, 429] width 245 height 22
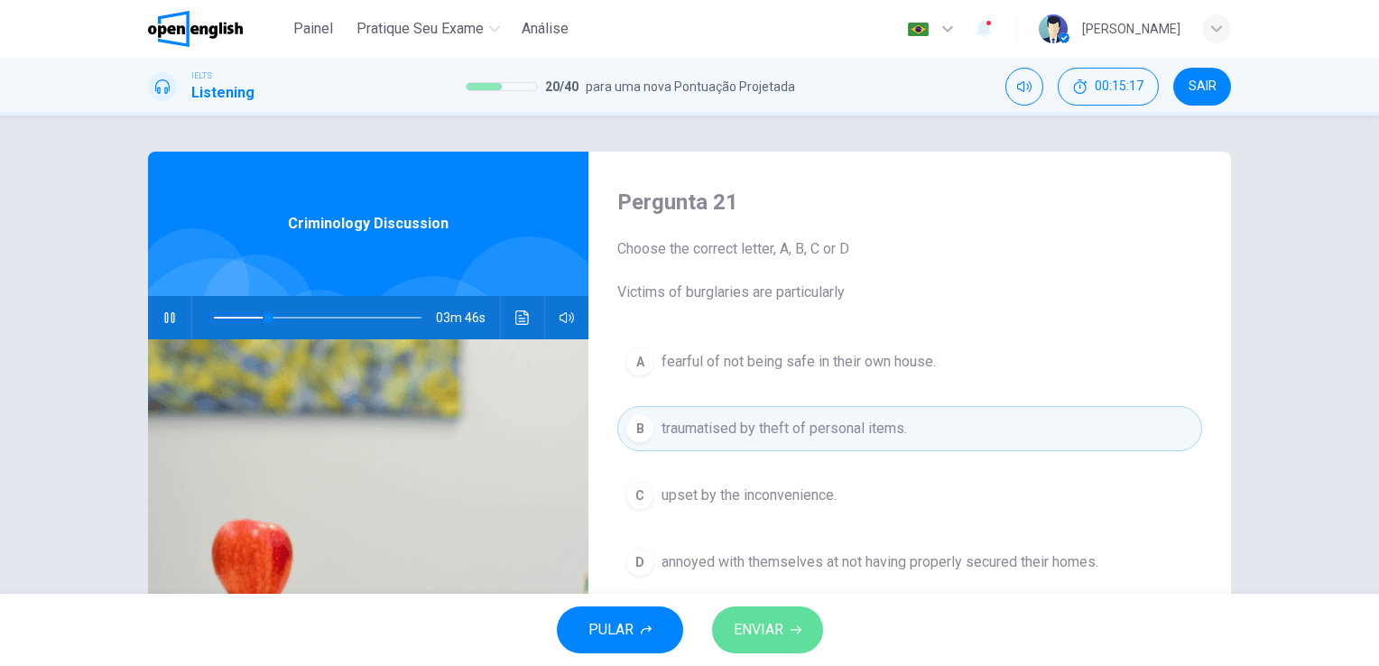
click at [780, 637] on span "ENVIAR" at bounding box center [758, 629] width 50 height 25
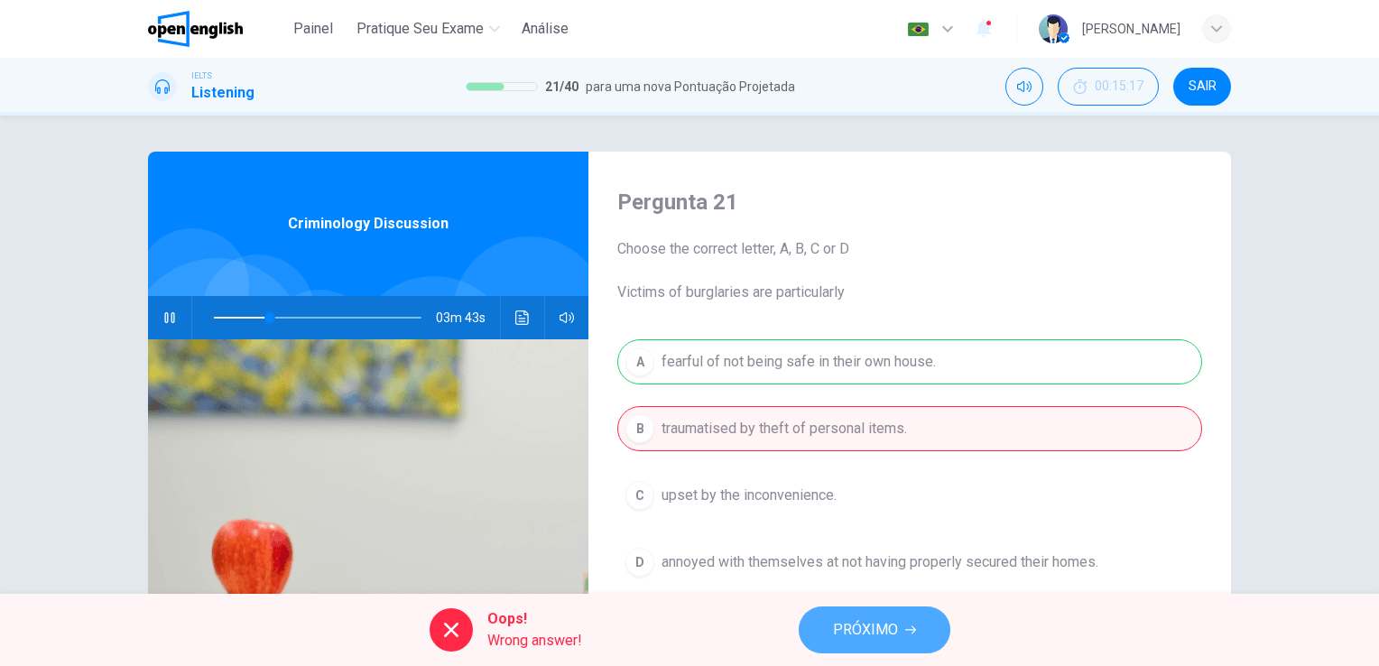
click at [862, 618] on span "PRÓXIMO" at bounding box center [865, 629] width 65 height 25
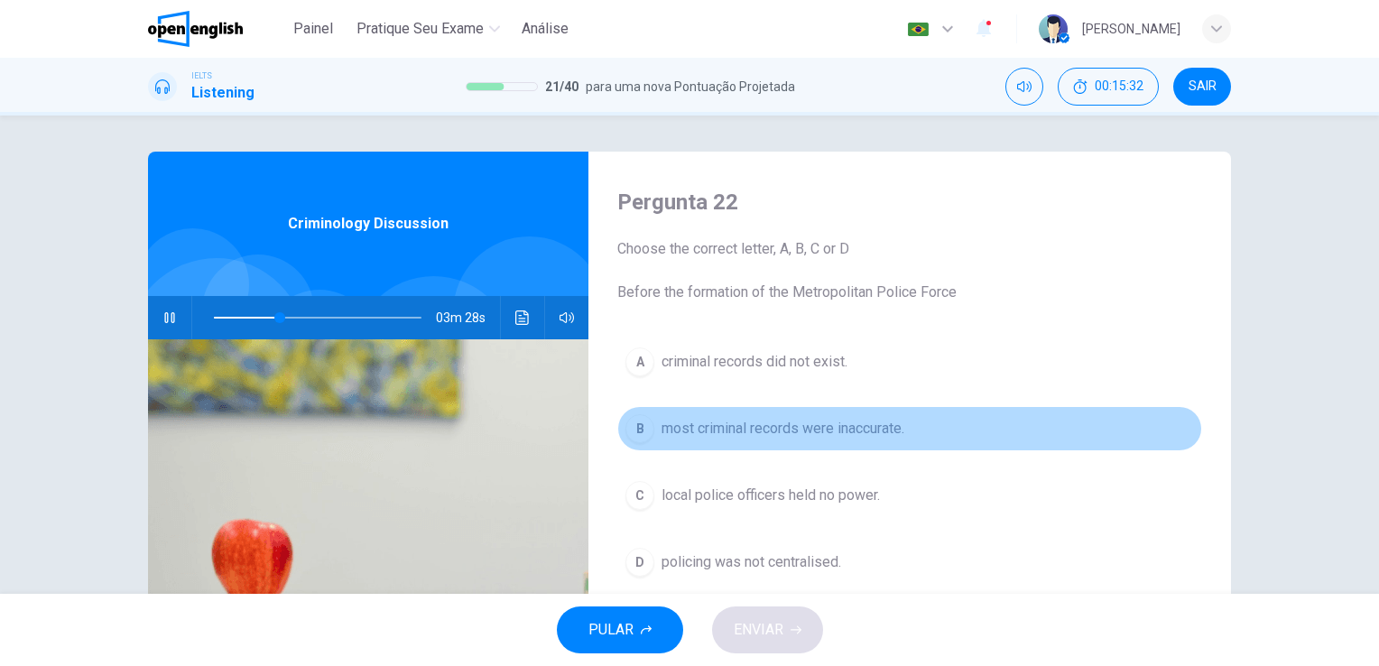
click at [866, 431] on span "most criminal records were inaccurate." at bounding box center [782, 429] width 243 height 22
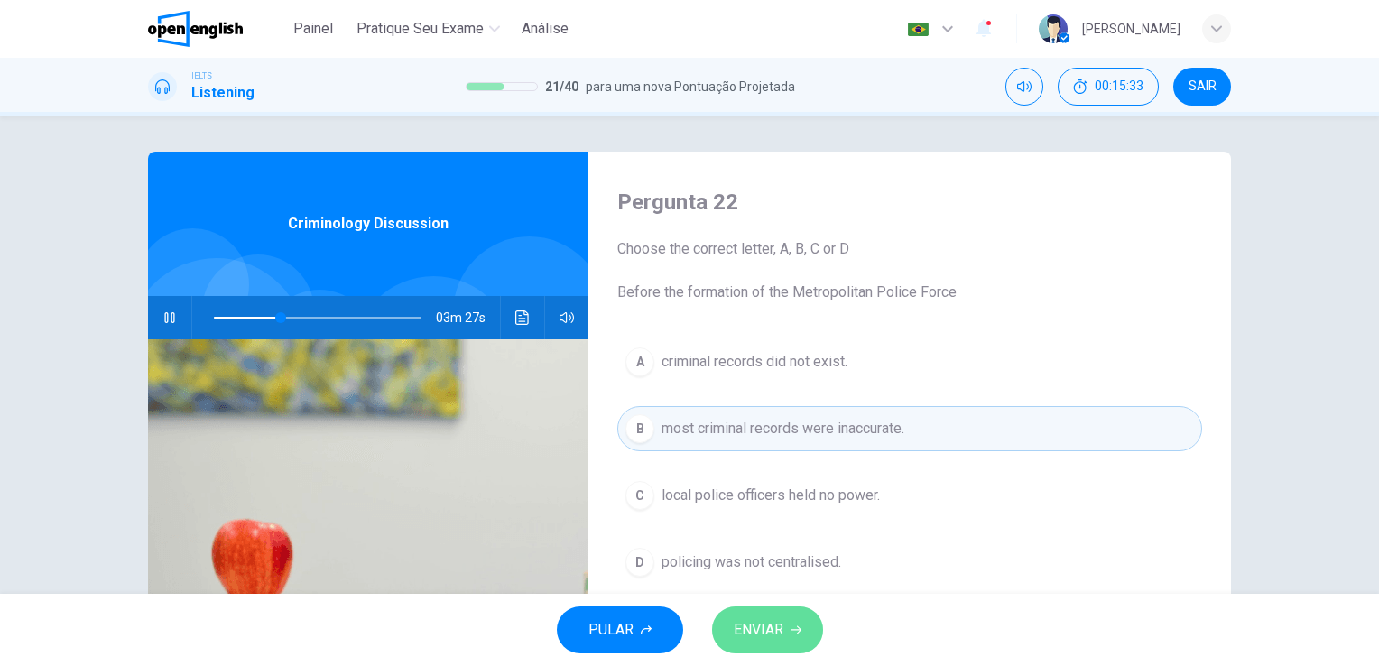
click at [790, 626] on icon "button" at bounding box center [795, 629] width 11 height 11
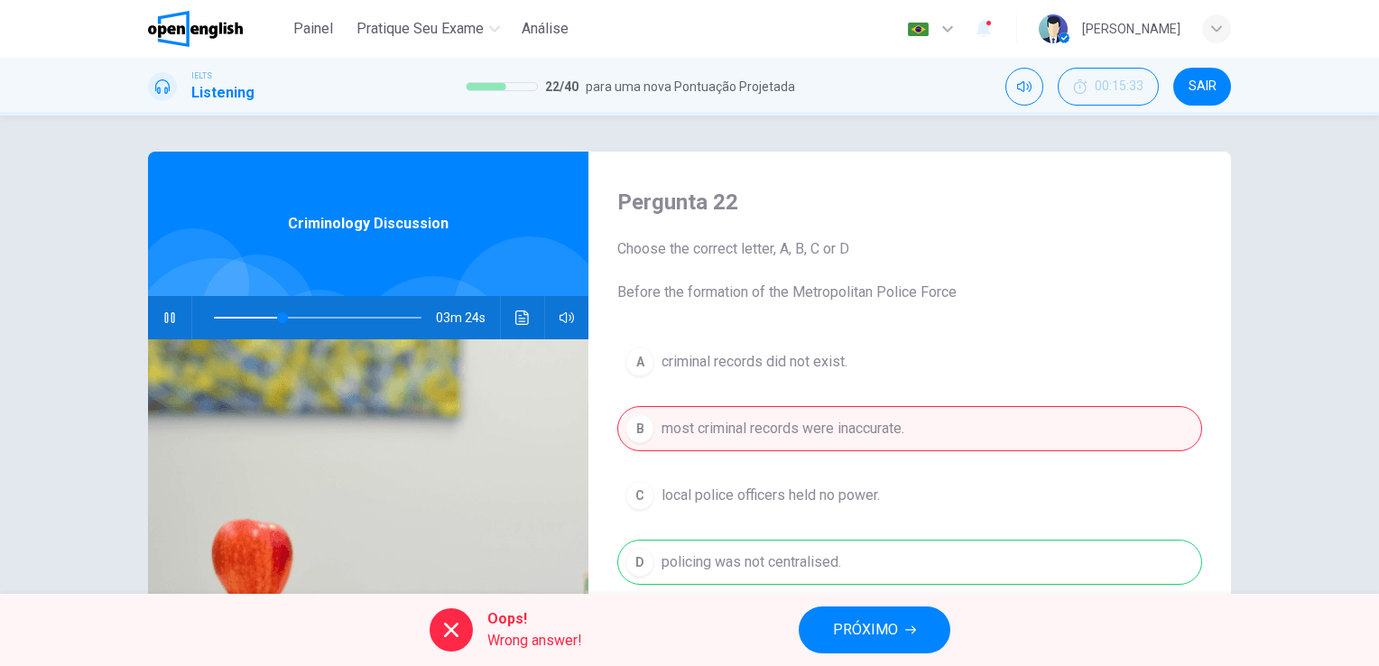
click at [837, 629] on span "PRÓXIMO" at bounding box center [865, 629] width 65 height 25
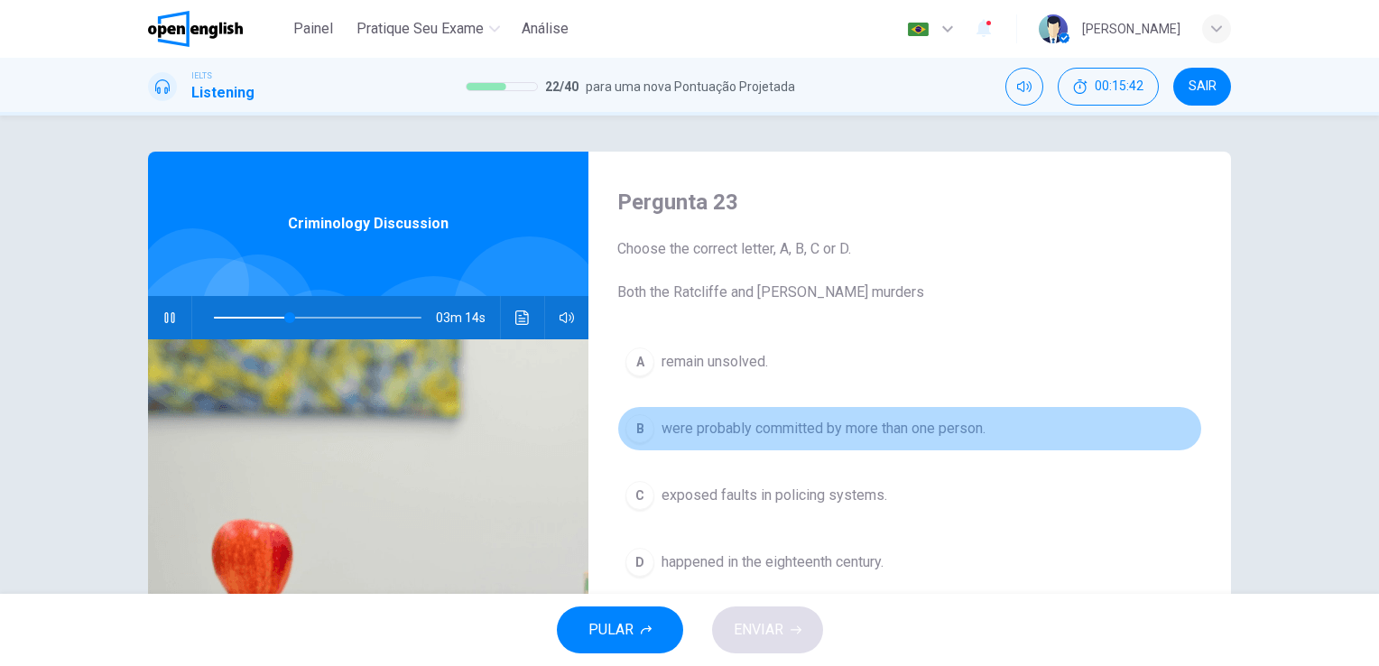
click at [847, 434] on span "were probably committed by more than one person." at bounding box center [823, 429] width 324 height 22
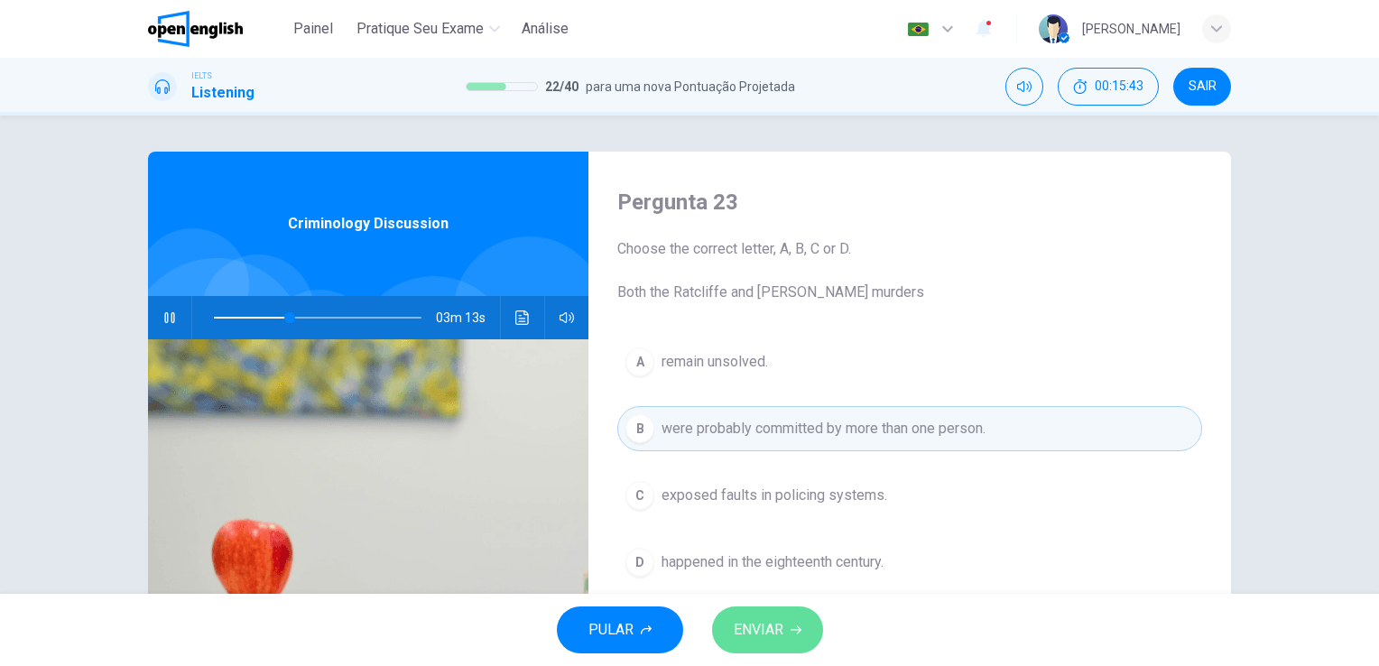
click at [798, 639] on button "ENVIAR" at bounding box center [767, 629] width 111 height 47
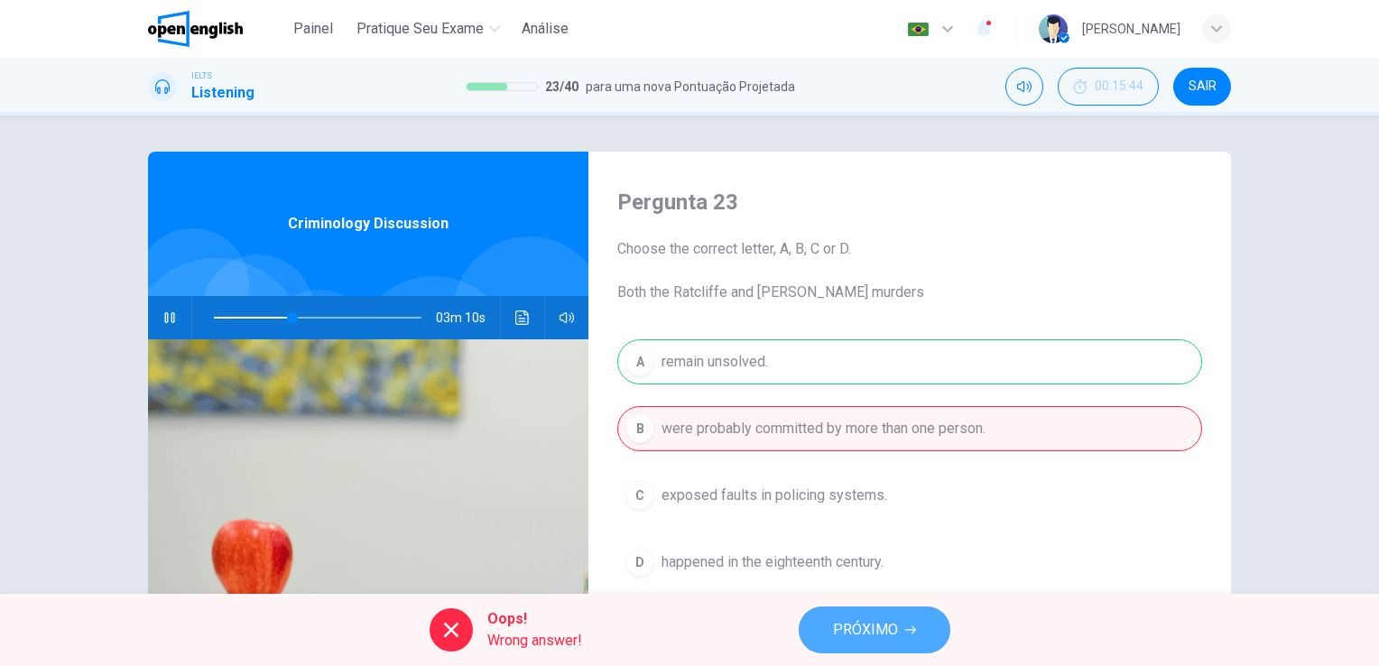
click at [841, 633] on span "PRÓXIMO" at bounding box center [865, 629] width 65 height 25
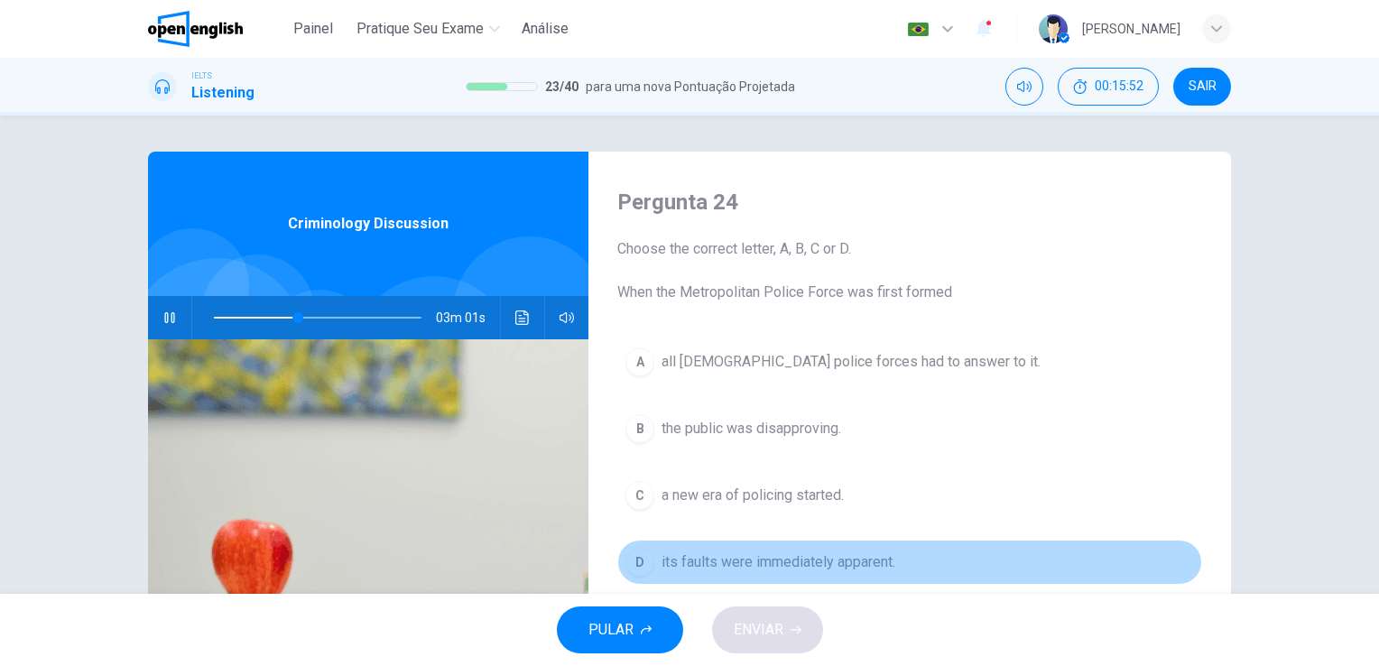
click at [846, 569] on span "its faults were immediately apparent." at bounding box center [778, 562] width 234 height 22
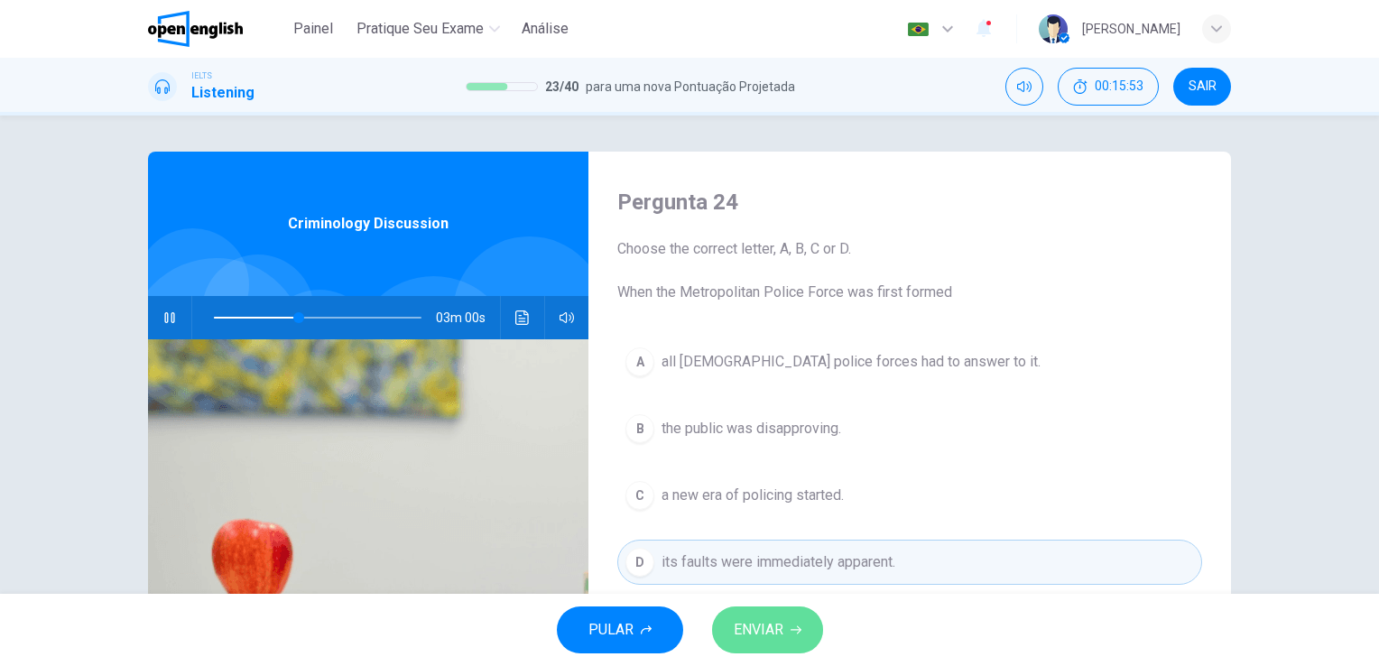
click at [794, 630] on icon "button" at bounding box center [795, 630] width 11 height 8
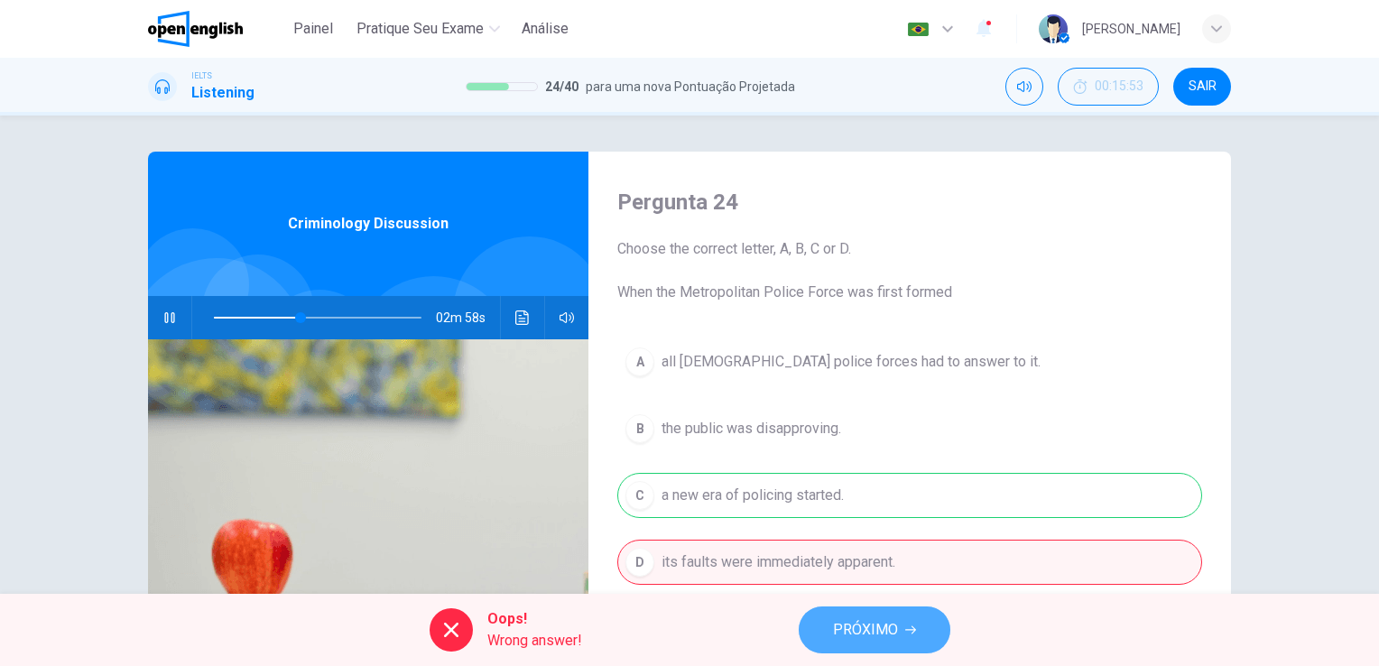
click at [839, 636] on span "PRÓXIMO" at bounding box center [865, 629] width 65 height 25
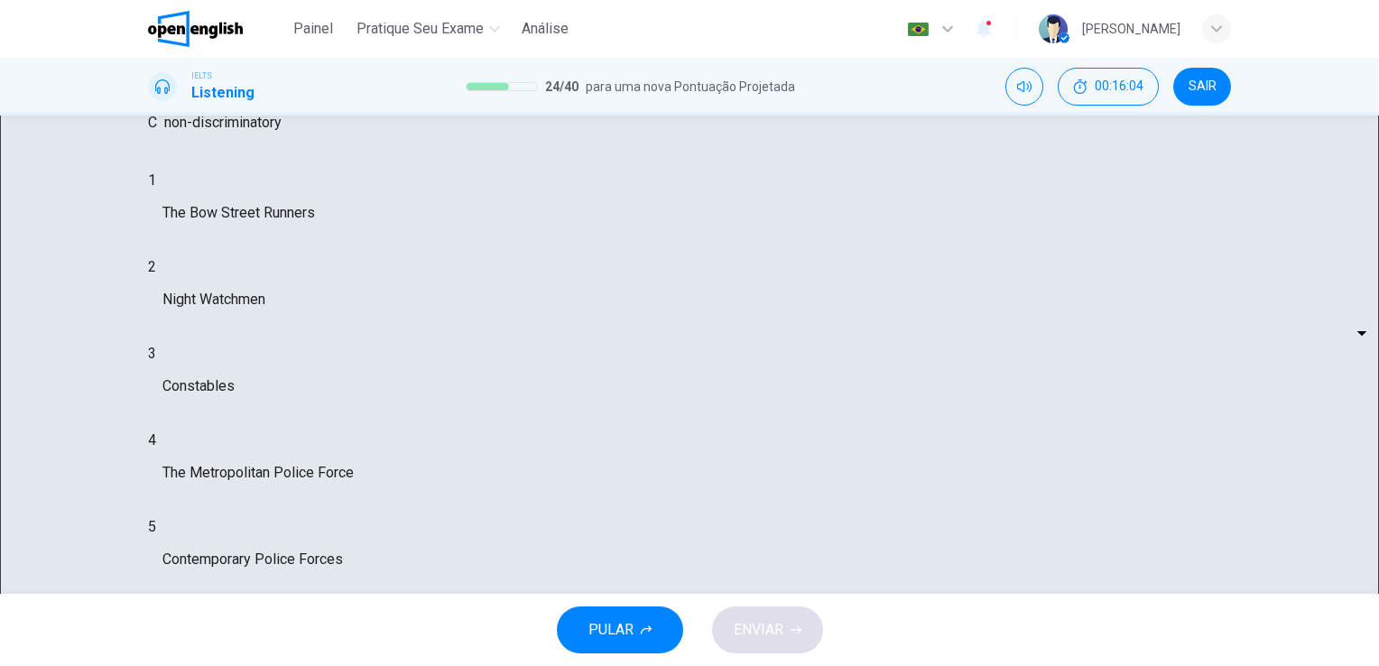
scroll to position [217, 0]
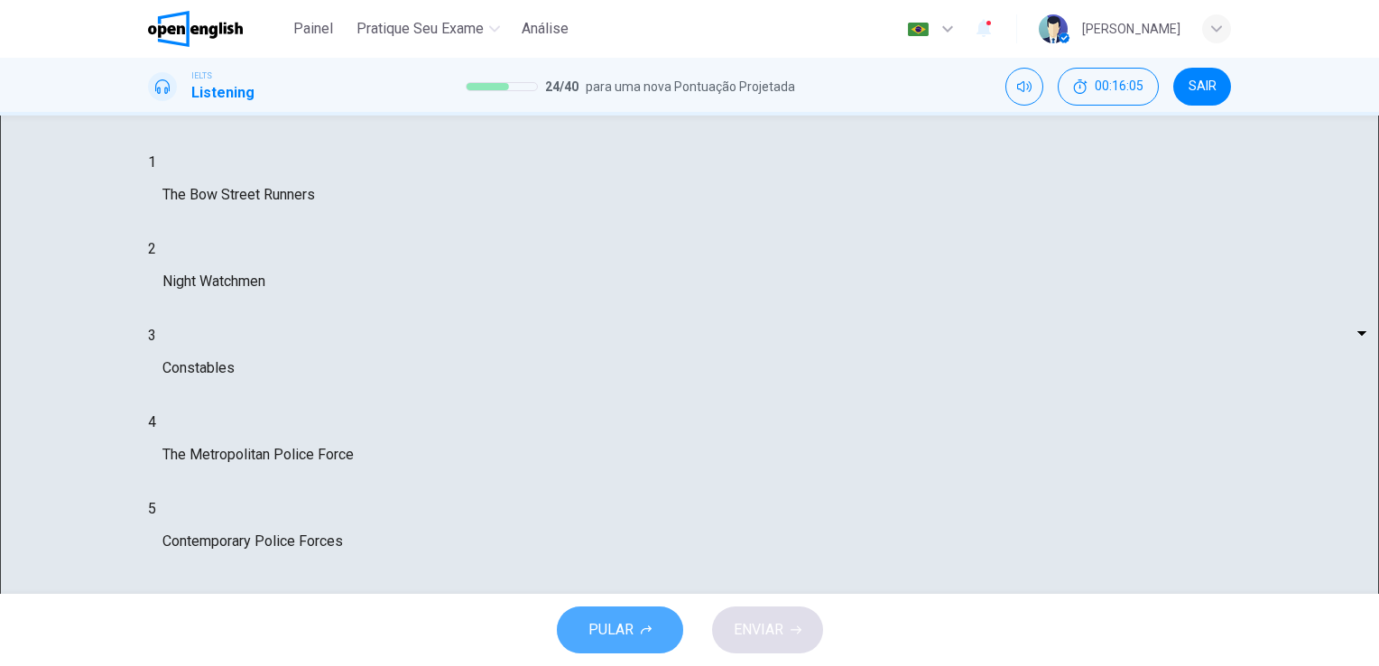
click at [623, 620] on span "PULAR" at bounding box center [610, 629] width 45 height 25
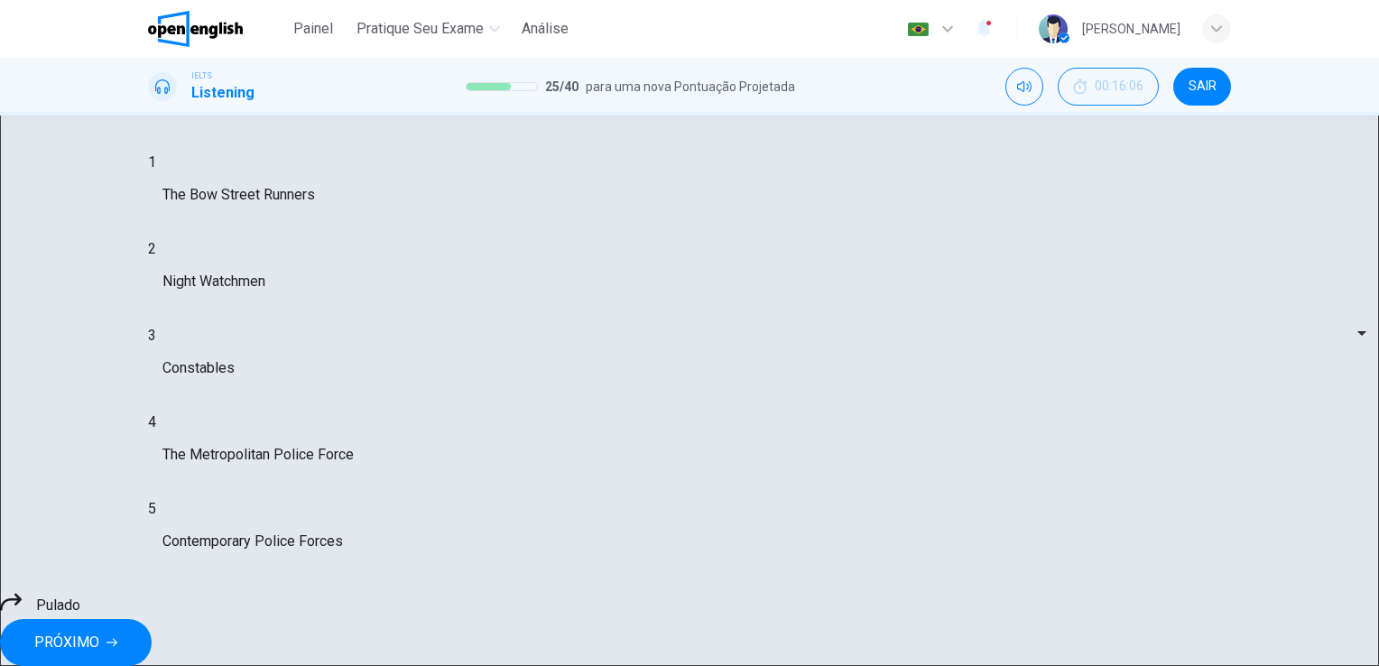
type input "**"
click at [152, 625] on button "PRÓXIMO" at bounding box center [76, 642] width 152 height 47
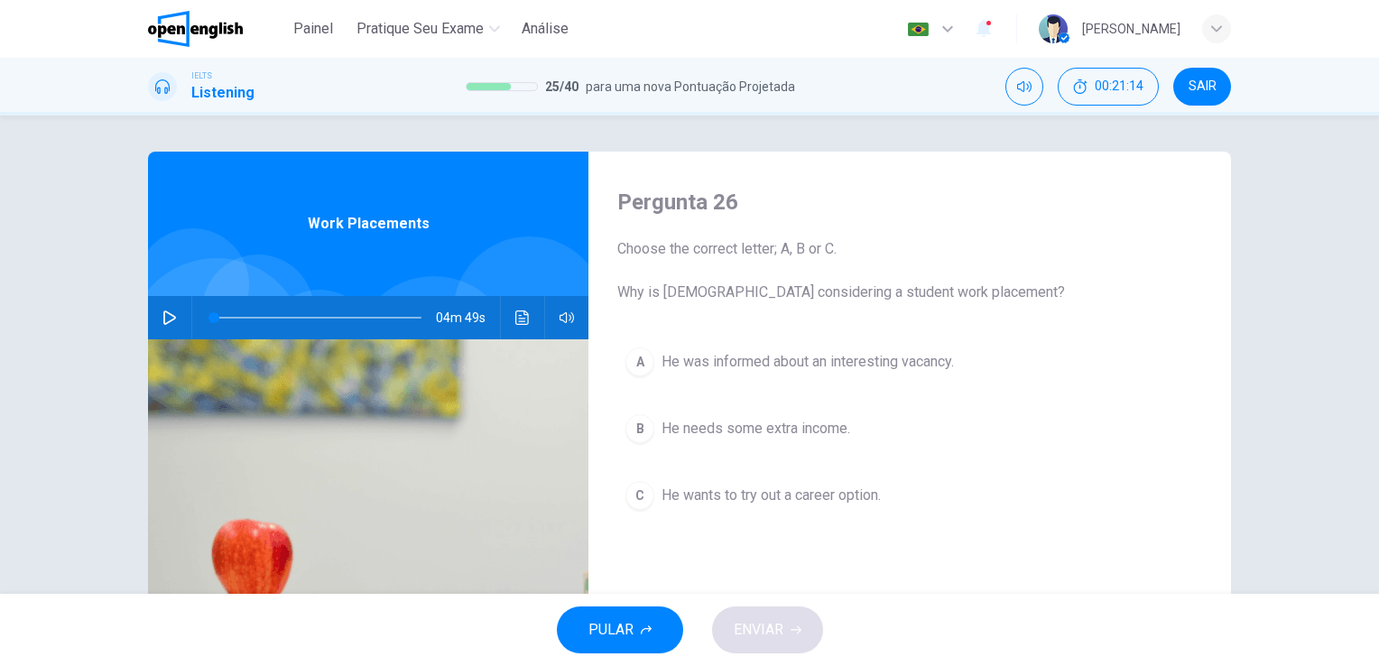
click at [163, 320] on icon "button" at bounding box center [169, 317] width 13 height 14
click at [518, 316] on icon "Clique para ver a transcrição do áudio" at bounding box center [522, 317] width 14 height 14
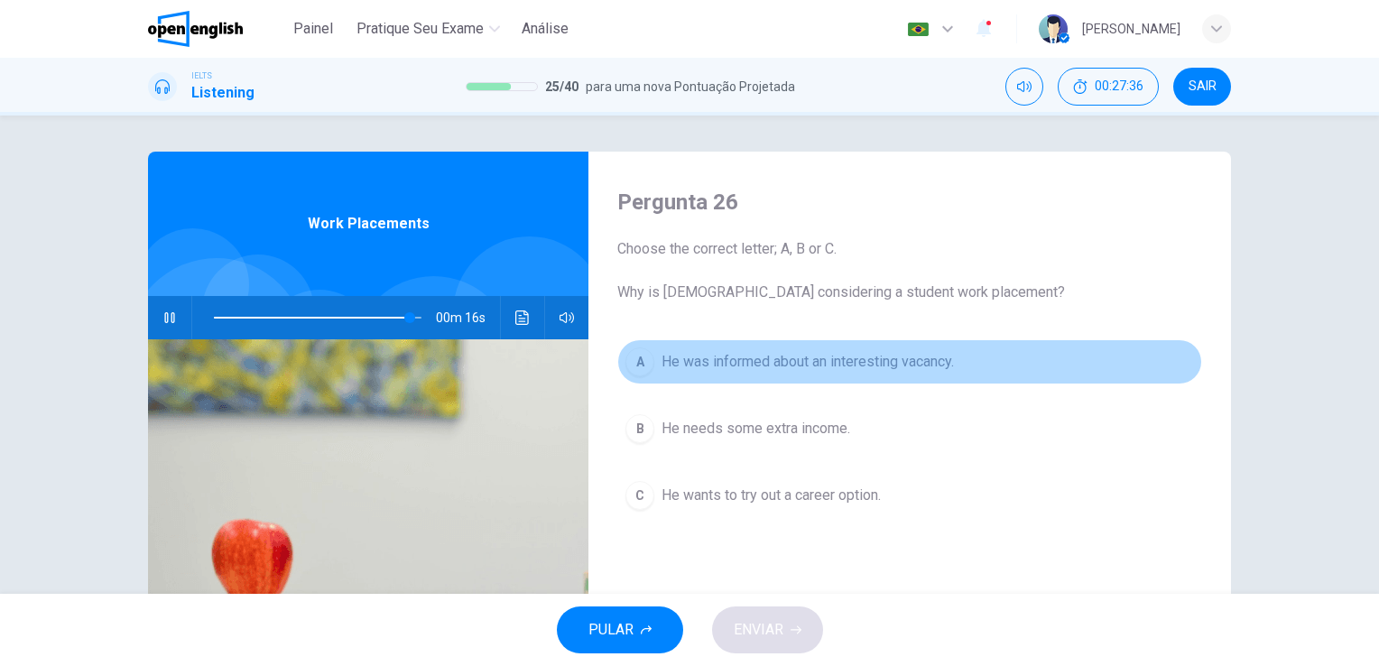
click at [855, 364] on span "He was informed about an interesting vacancy." at bounding box center [807, 362] width 292 height 22
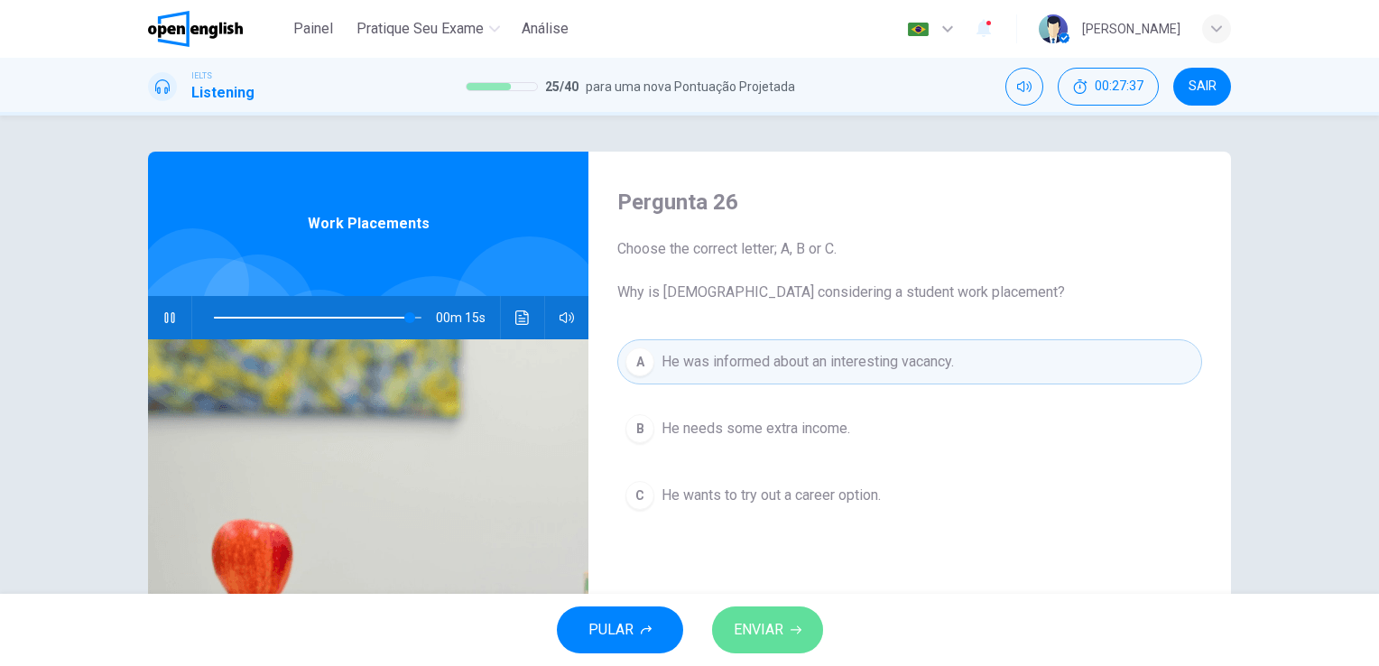
click at [790, 630] on icon "button" at bounding box center [795, 630] width 11 height 8
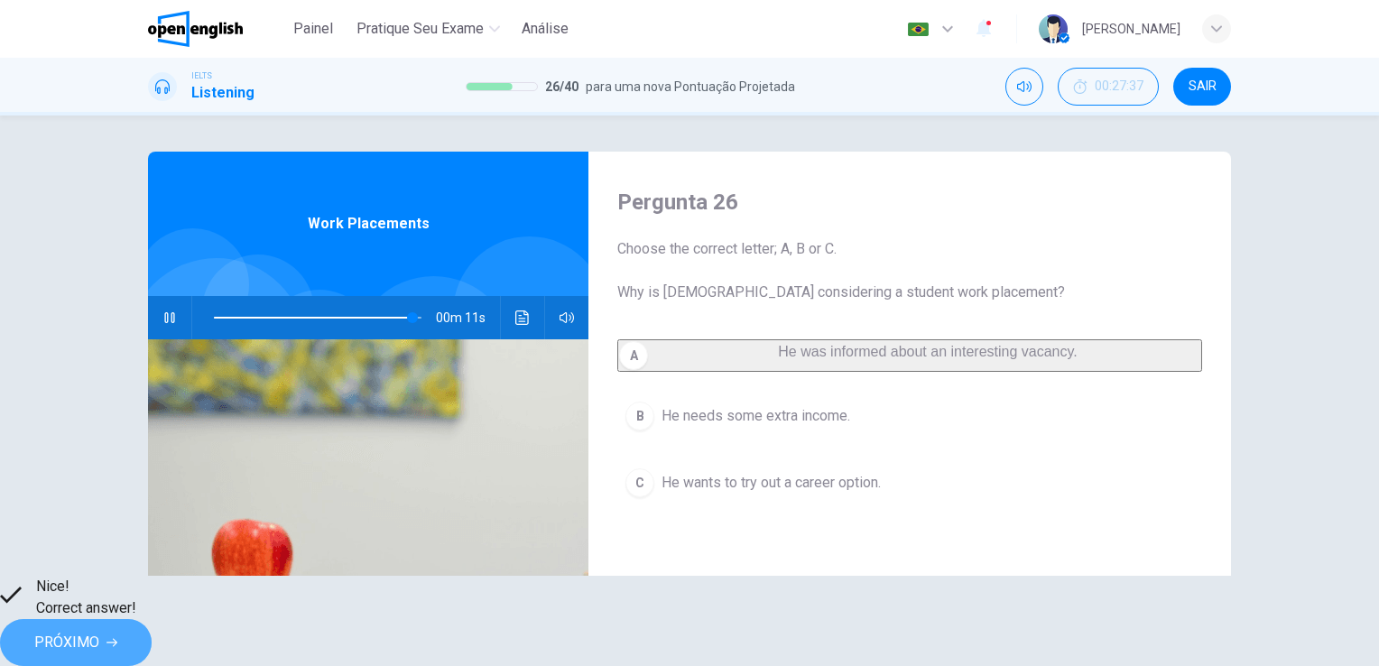
click at [99, 630] on span "PRÓXIMO" at bounding box center [66, 642] width 65 height 25
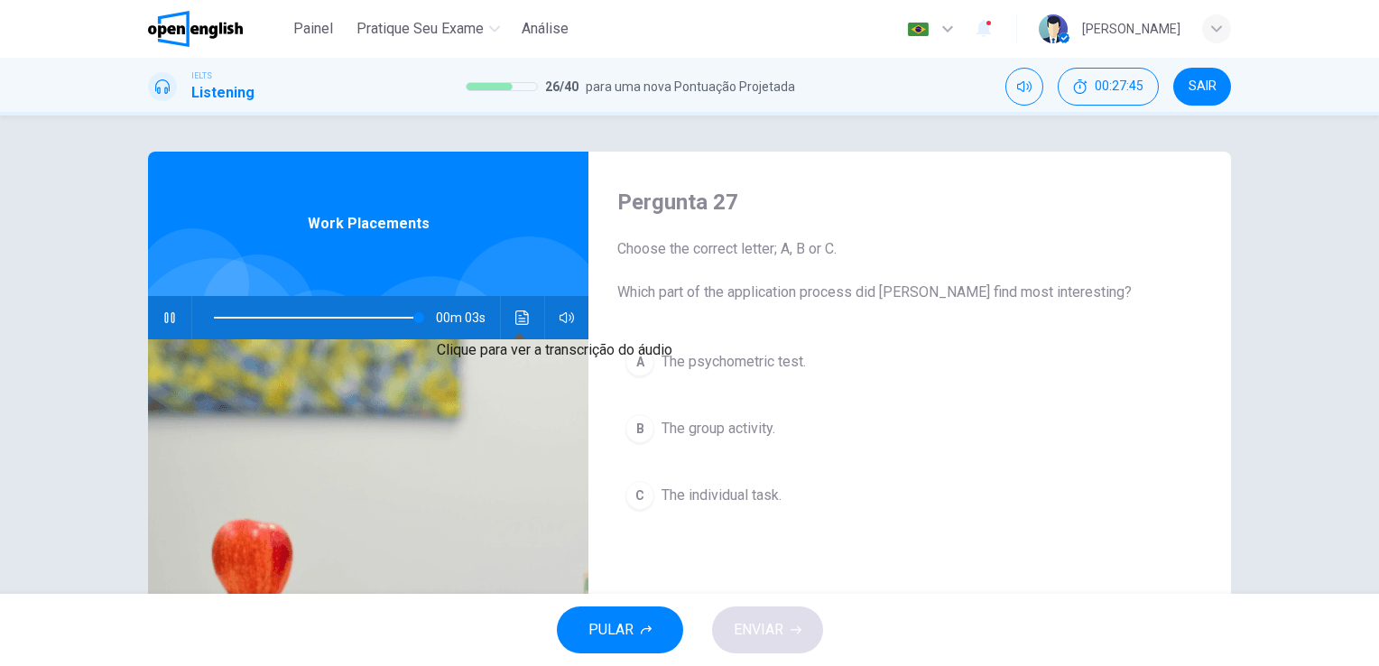
click at [520, 328] on button "Clique para ver a transcrição do áudio" at bounding box center [522, 317] width 29 height 43
type input "*"
click at [516, 318] on icon "Clique para ver a transcrição do áudio" at bounding box center [522, 317] width 14 height 14
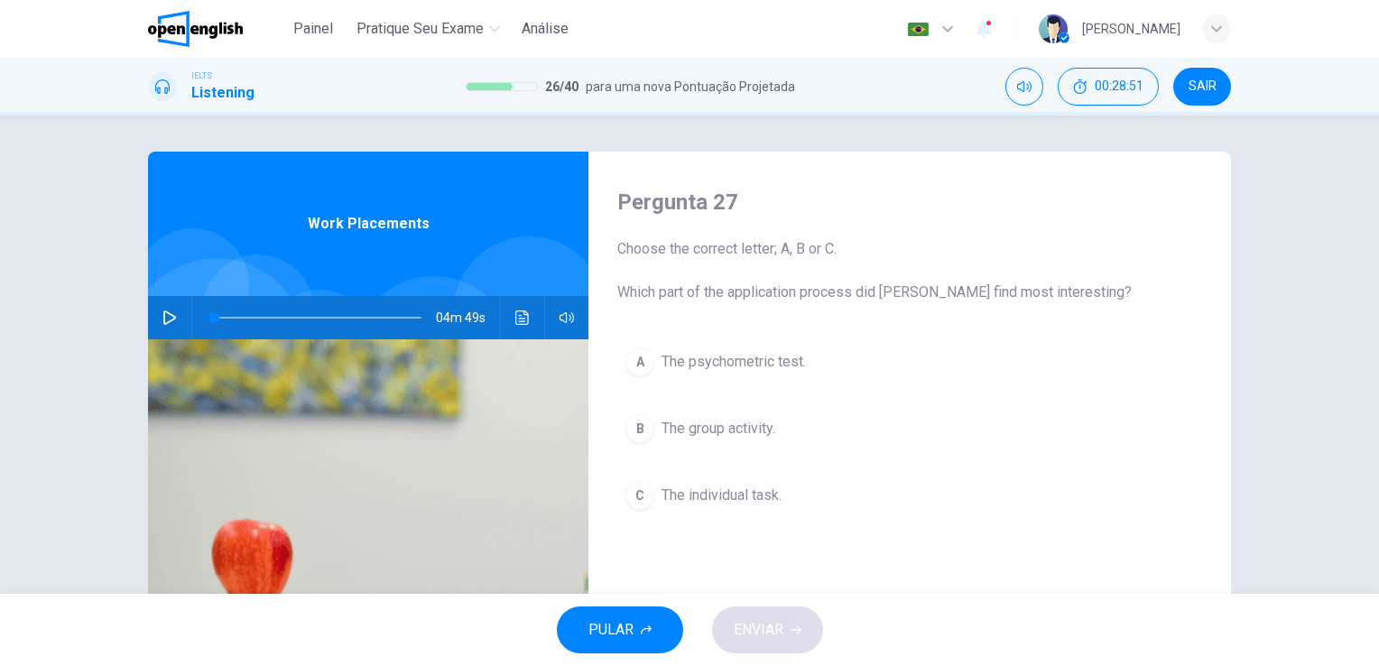
drag, startPoint x: 770, startPoint y: 599, endPoint x: 919, endPoint y: 145, distance: 477.6
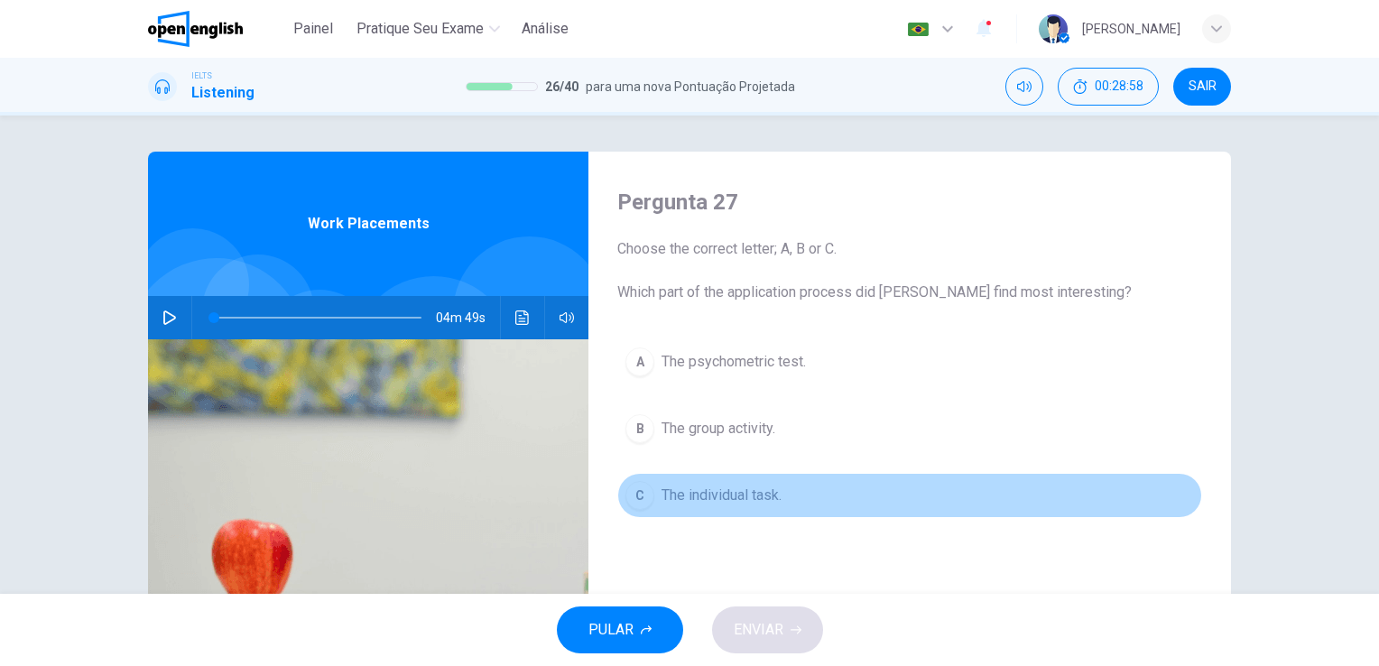
click at [722, 500] on span "The individual task." at bounding box center [721, 495] width 120 height 22
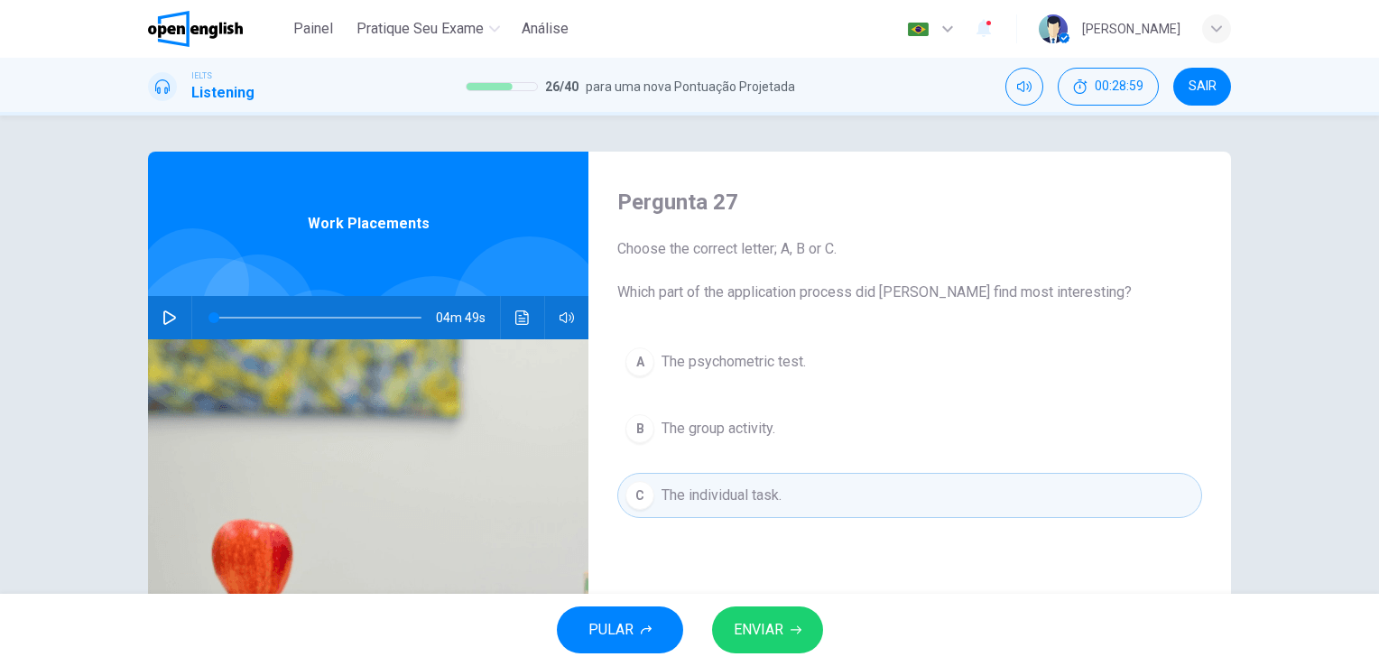
click at [743, 622] on span "ENVIAR" at bounding box center [758, 629] width 50 height 25
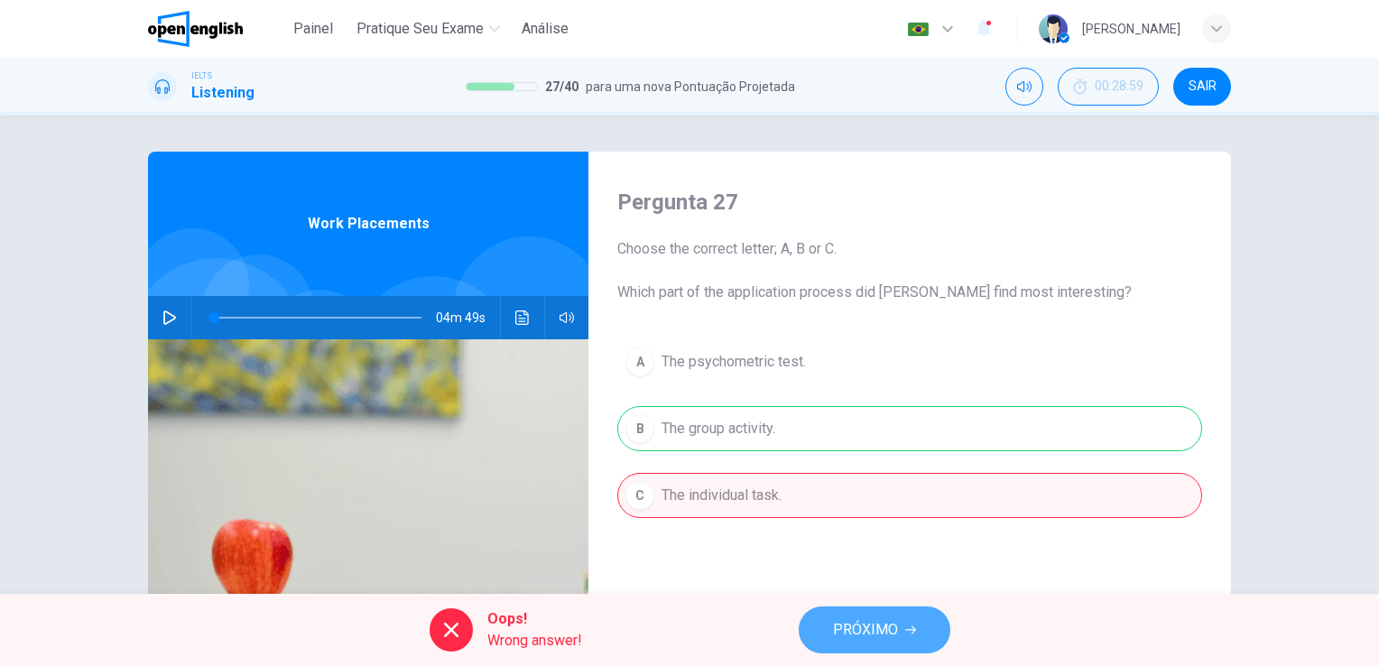
click at [890, 629] on span "PRÓXIMO" at bounding box center [865, 629] width 65 height 25
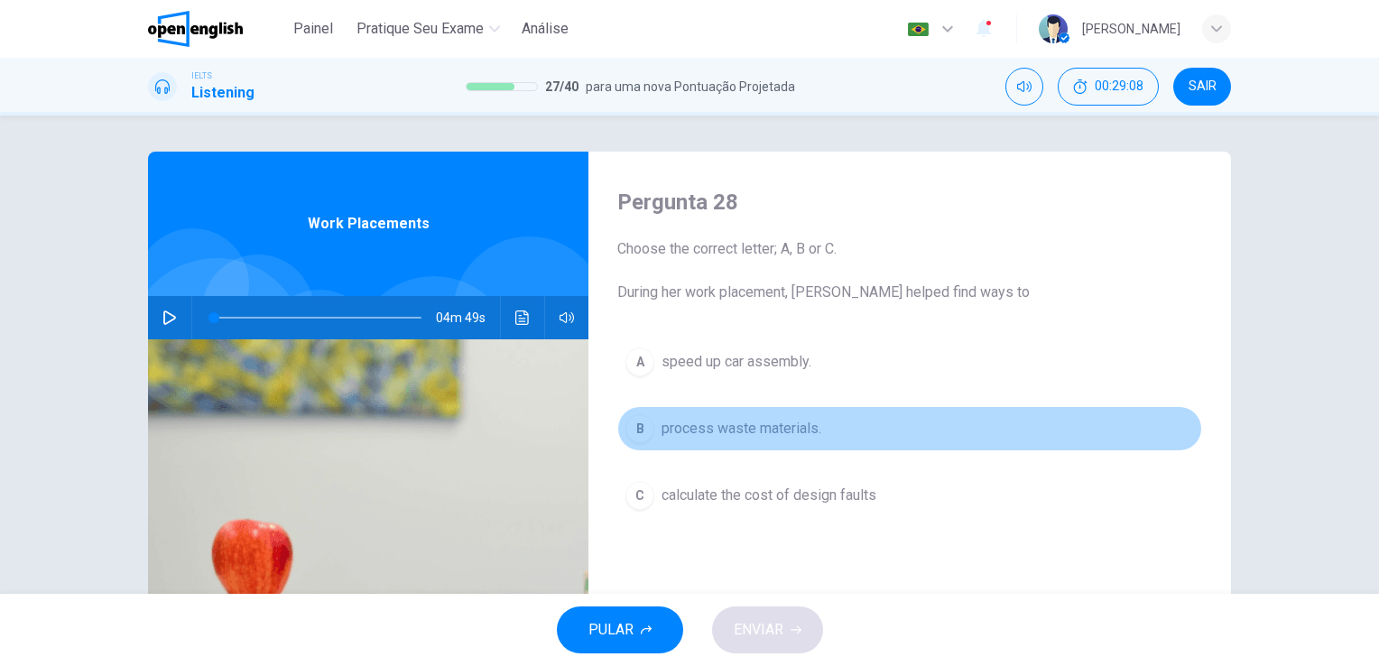
click at [794, 421] on span "process waste materials." at bounding box center [741, 429] width 160 height 22
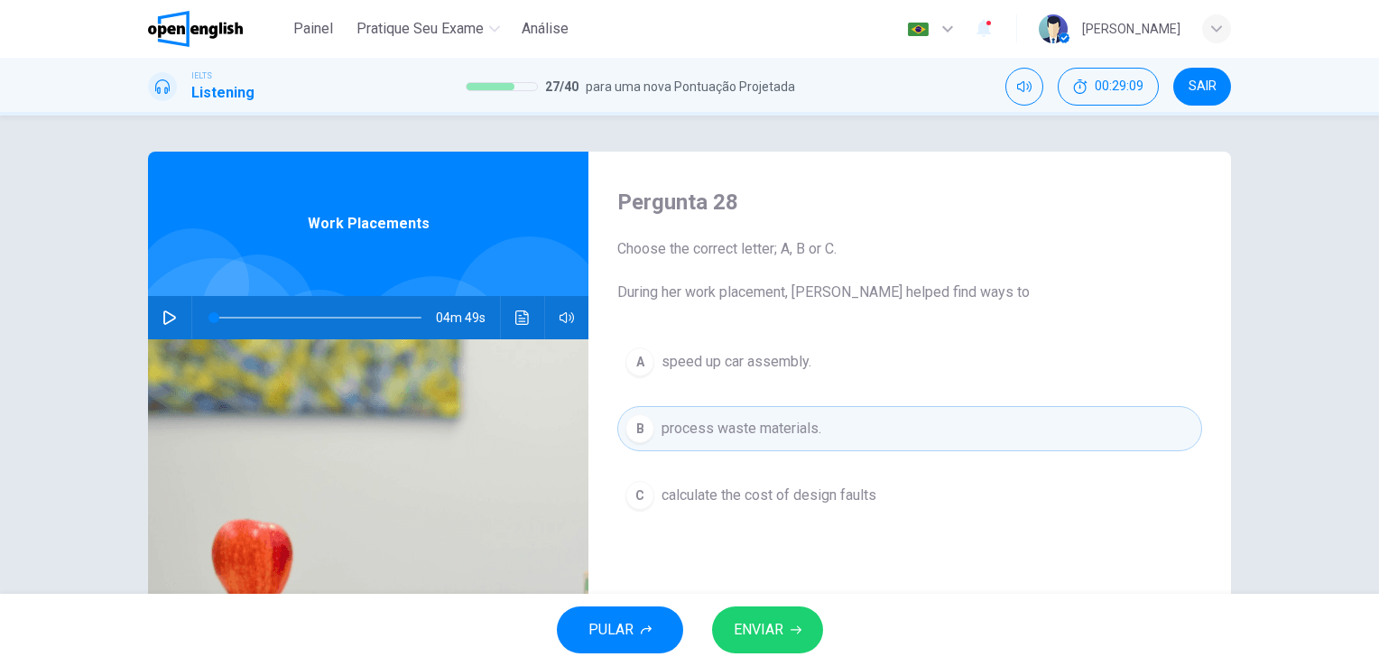
click at [769, 641] on span "ENVIAR" at bounding box center [758, 629] width 50 height 25
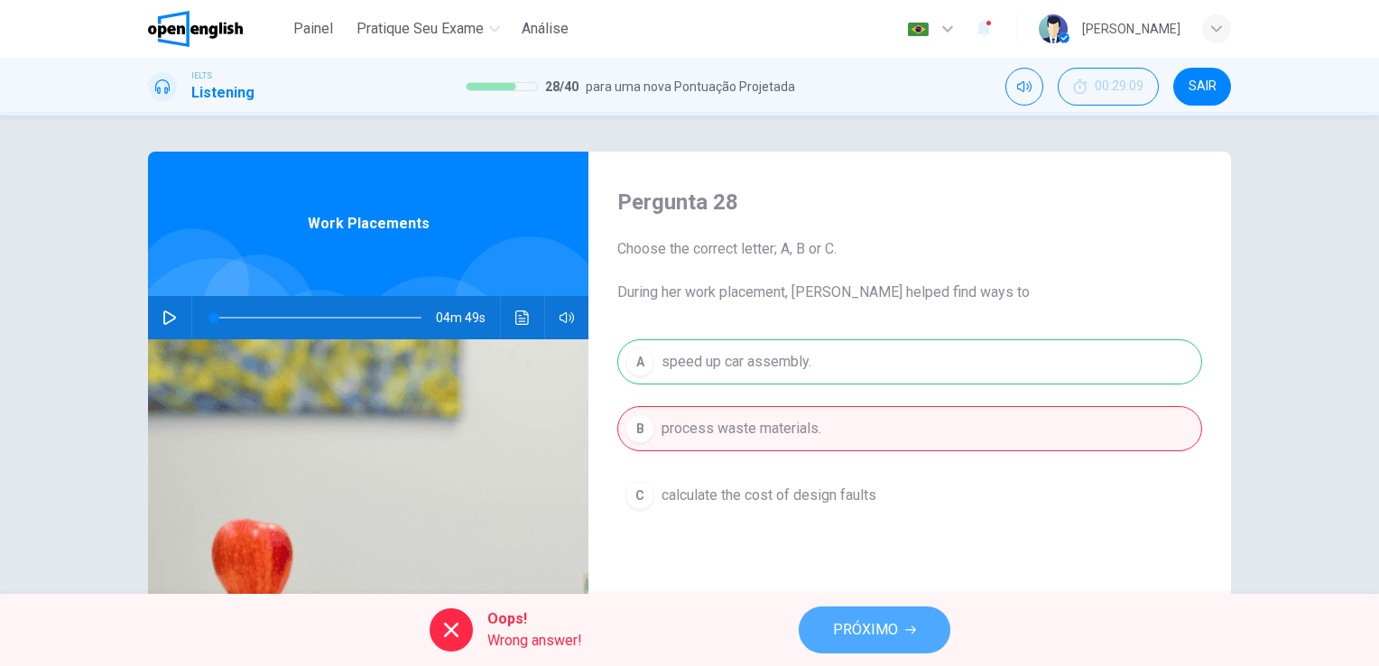
click at [850, 615] on button "PRÓXIMO" at bounding box center [874, 629] width 152 height 47
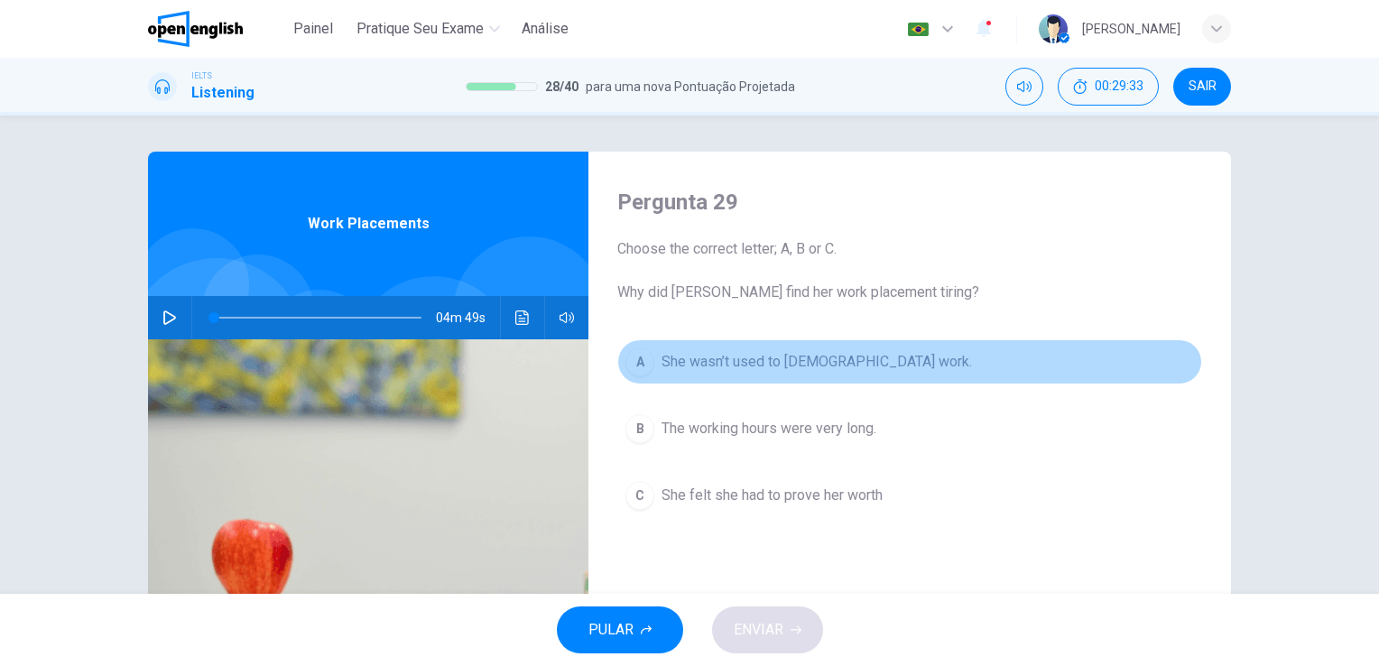
click at [822, 364] on span "She wasn’t used to [DEMOGRAPHIC_DATA] work." at bounding box center [816, 362] width 310 height 22
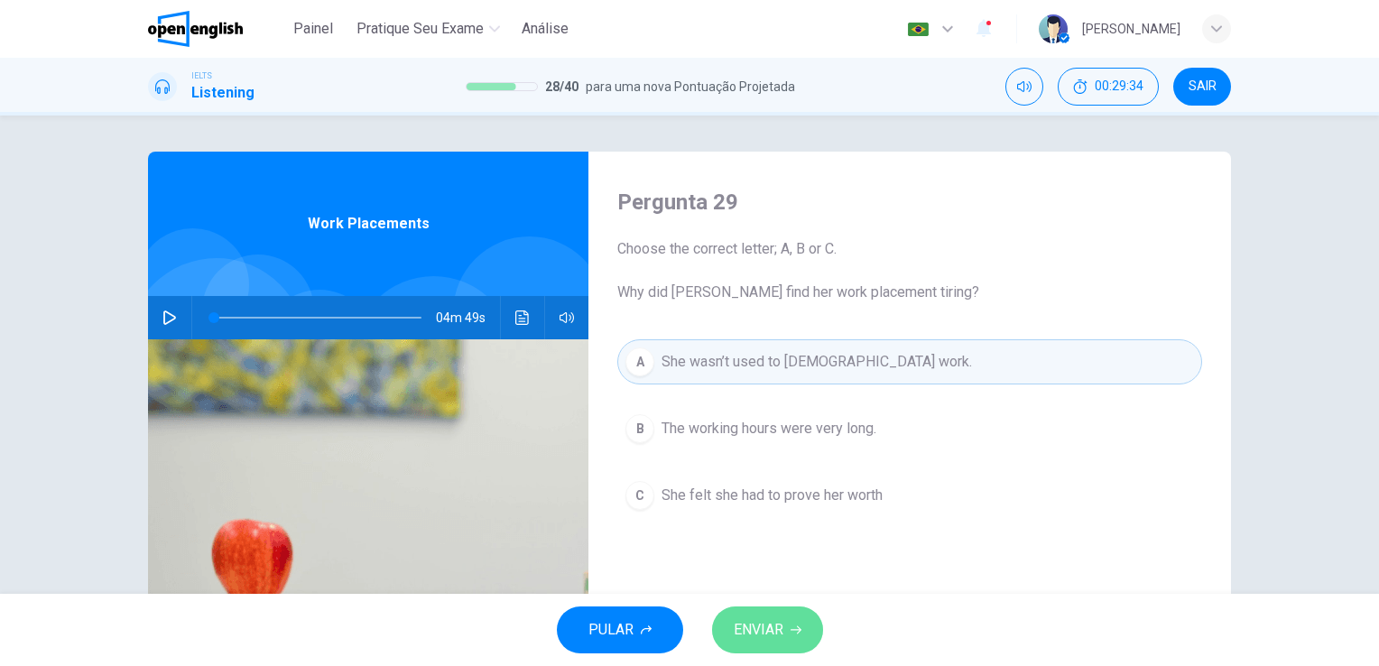
click at [764, 641] on span "ENVIAR" at bounding box center [758, 629] width 50 height 25
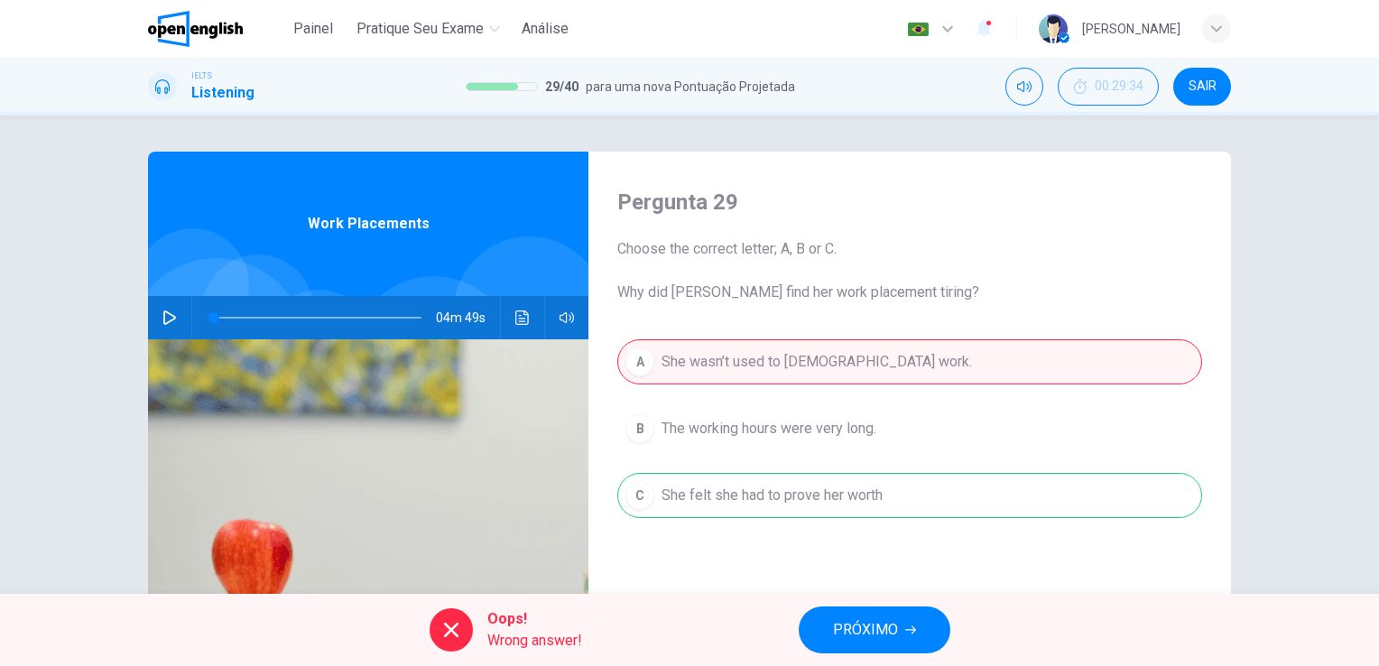
drag, startPoint x: 660, startPoint y: 498, endPoint x: 768, endPoint y: 507, distance: 107.7
click at [768, 507] on div "A She wasn’t used to [DEMOGRAPHIC_DATA] work. B The working hours were very lon…" at bounding box center [909, 446] width 585 height 215
click at [883, 646] on button "PRÓXIMO" at bounding box center [874, 629] width 152 height 47
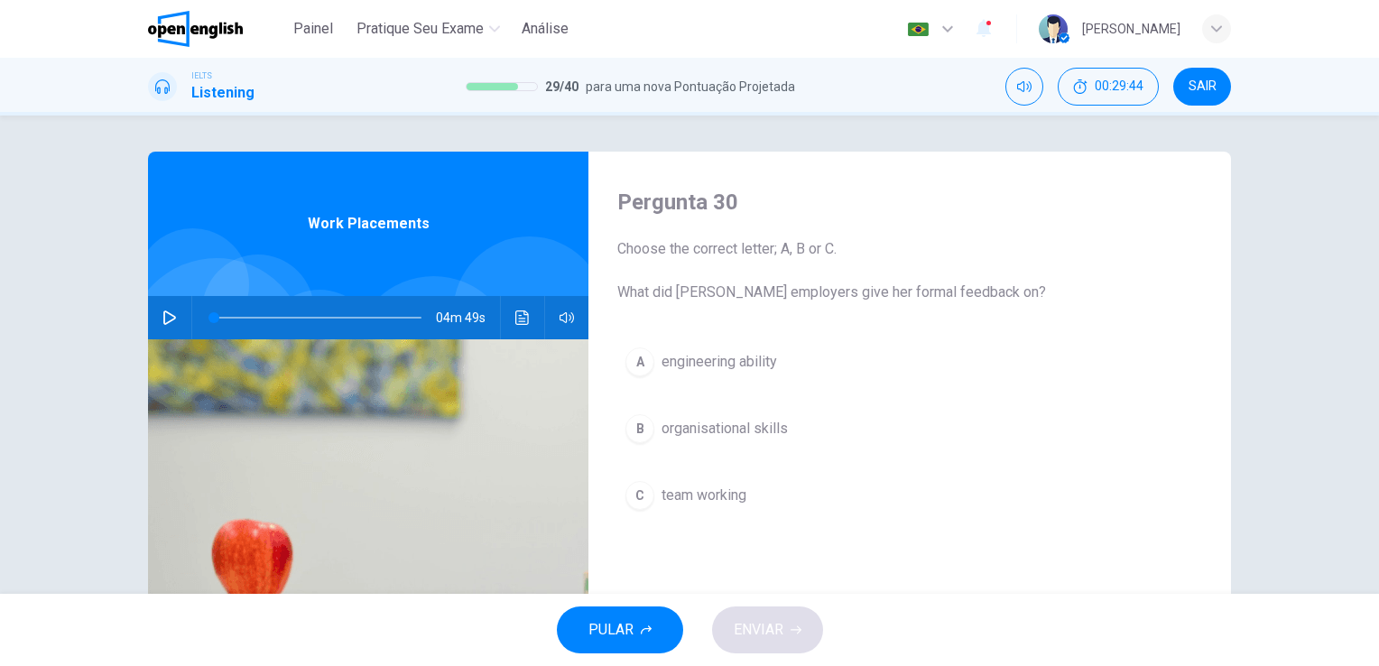
click at [765, 429] on span "organisational skills" at bounding box center [724, 429] width 126 height 22
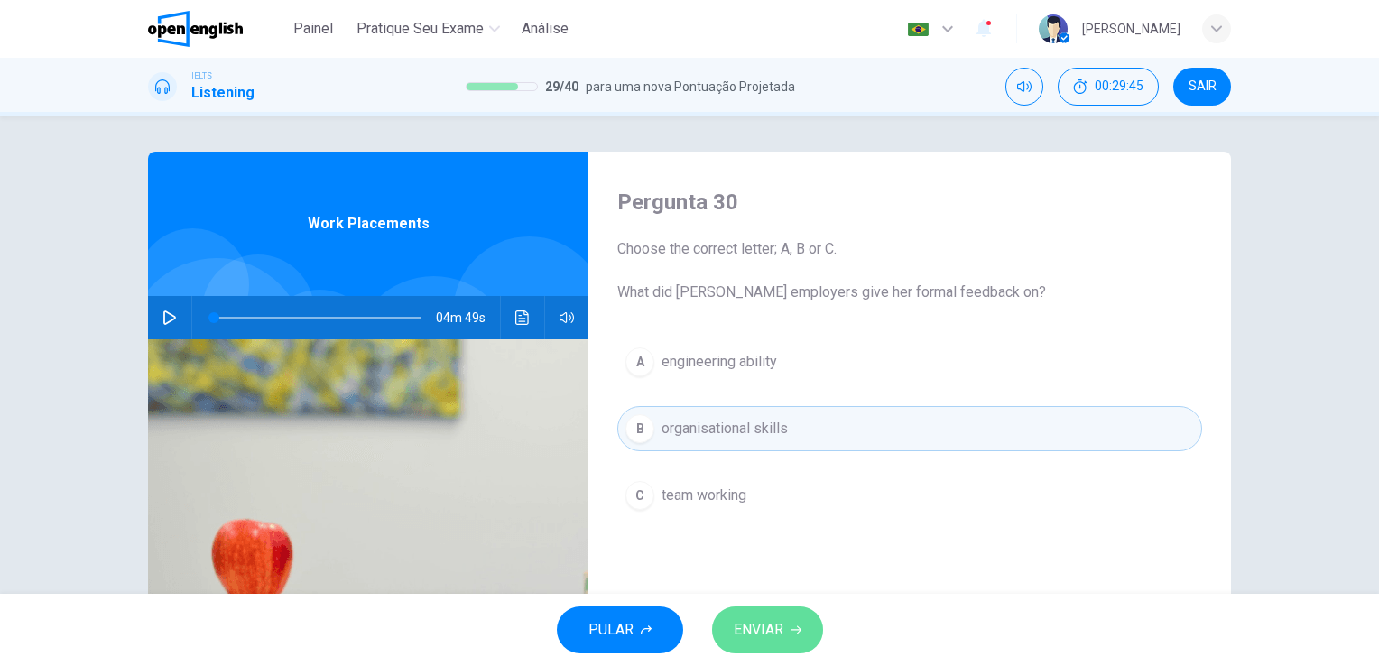
click at [753, 616] on button "ENVIAR" at bounding box center [767, 629] width 111 height 47
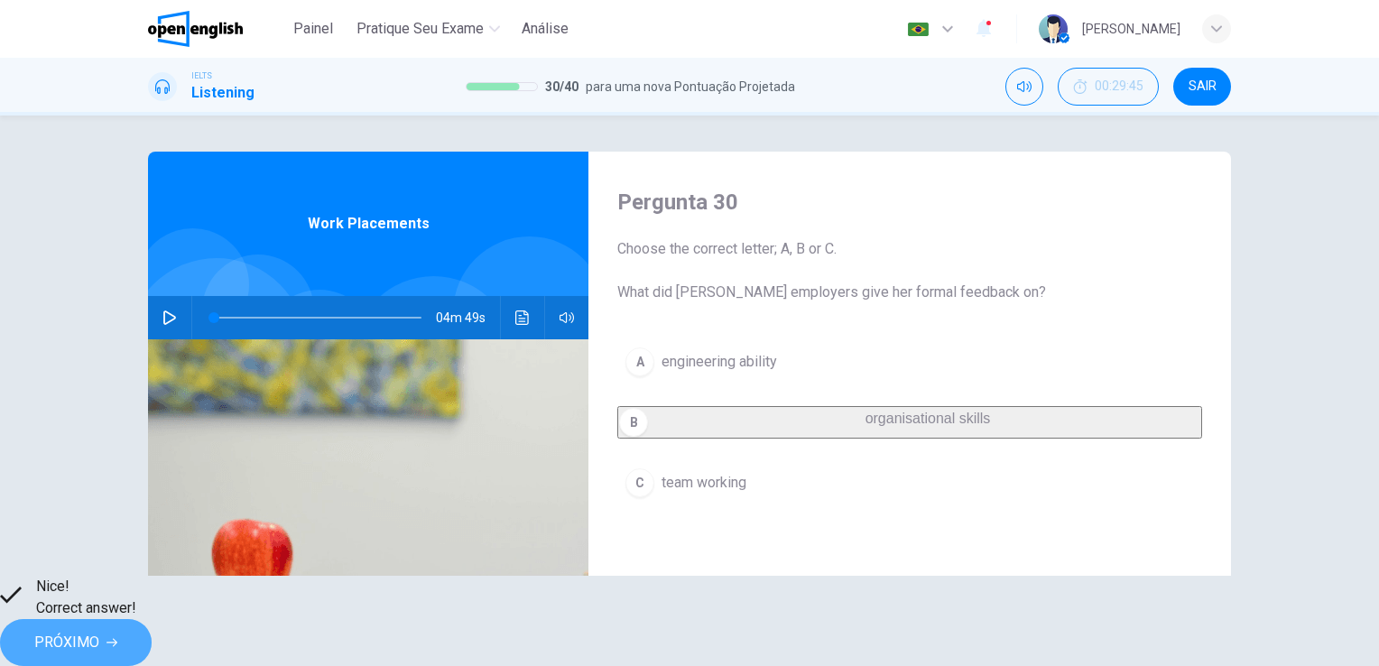
click at [99, 630] on span "PRÓXIMO" at bounding box center [66, 642] width 65 height 25
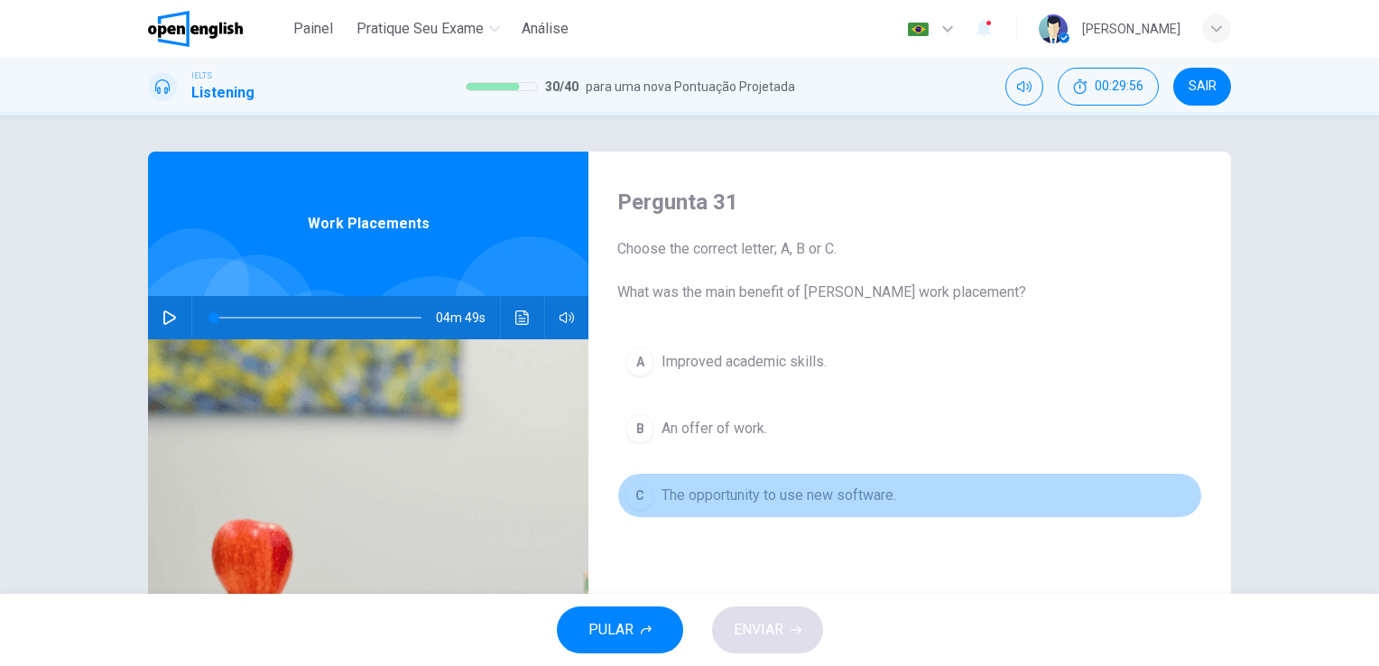
click at [804, 500] on span "The opportunity to use new software." at bounding box center [778, 495] width 235 height 22
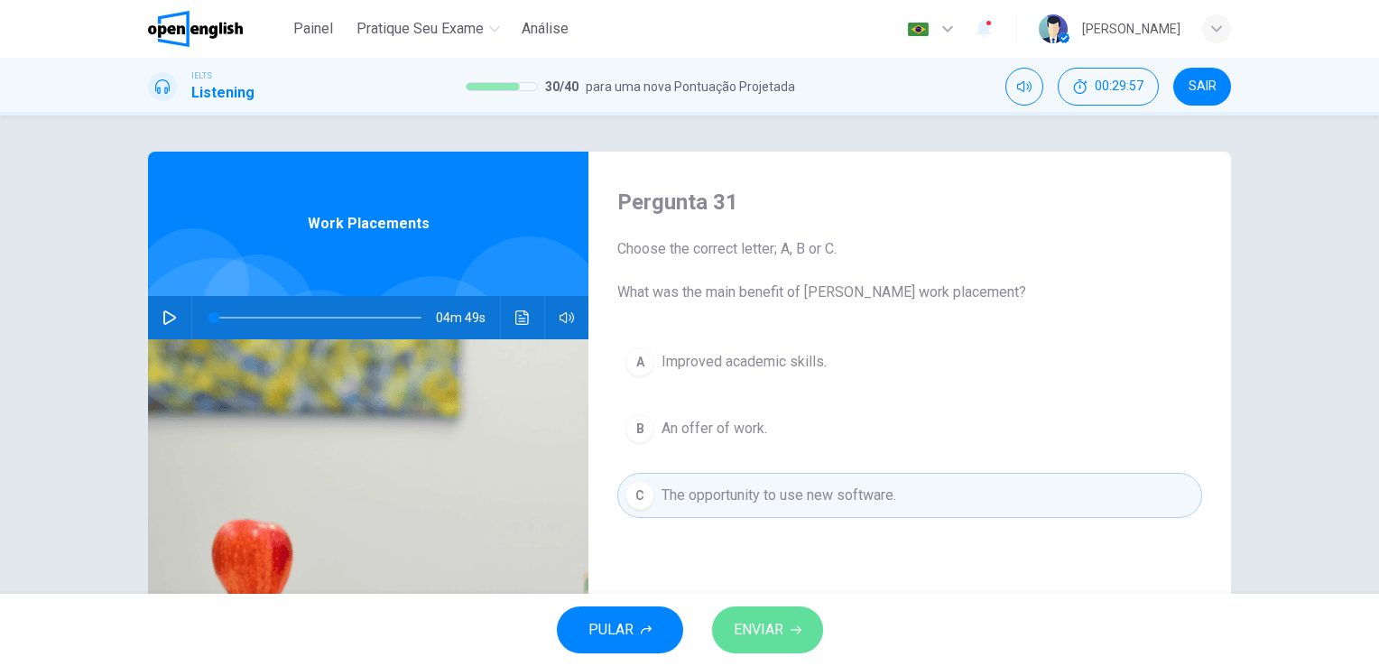
click at [767, 630] on span "ENVIAR" at bounding box center [758, 629] width 50 height 25
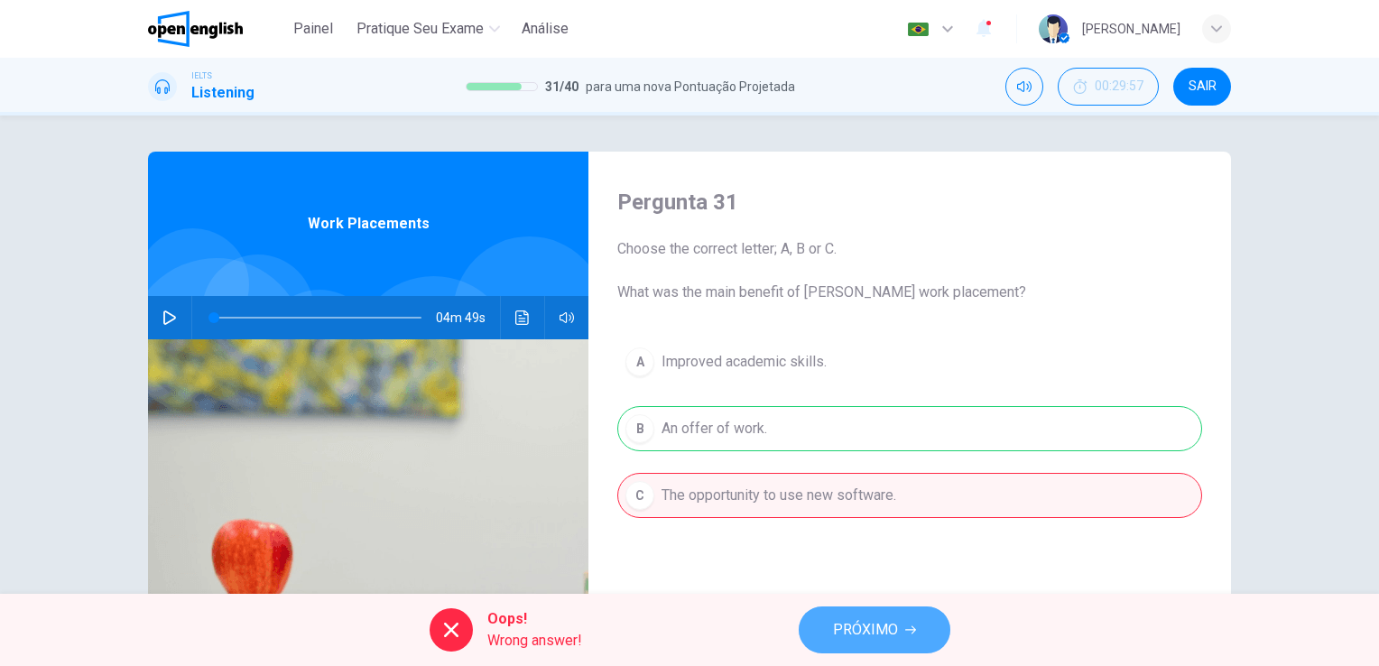
click at [847, 641] on span "PRÓXIMO" at bounding box center [865, 629] width 65 height 25
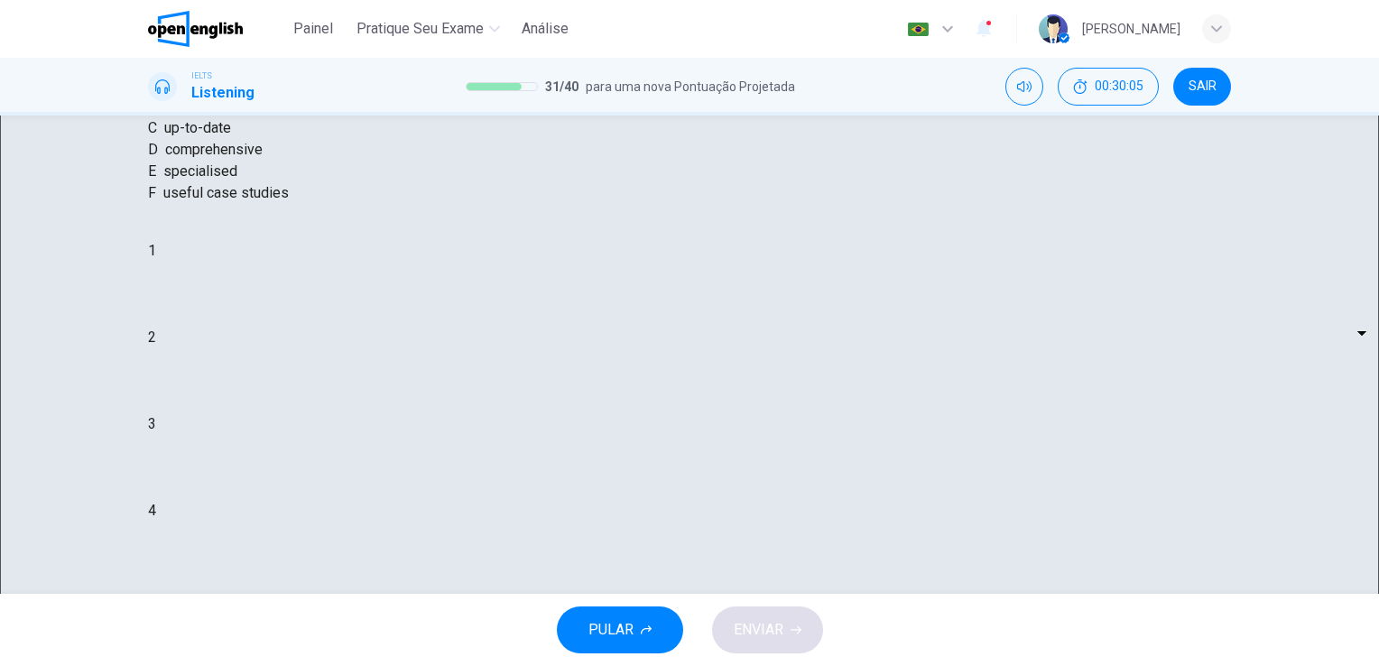
scroll to position [220, 0]
click at [1226, 551] on div "Question 32 What does [PERSON_NAME] think about the books on [PERSON_NAME] read…" at bounding box center [689, 576] width 1140 height 1291
click at [1222, 551] on div "Question 32 What does [PERSON_NAME] think about the books on [PERSON_NAME] read…" at bounding box center [689, 576] width 1140 height 1291
click at [747, 417] on body "Este site usa cookies, conforme explicado em nossa Política de Privacidade . Se…" at bounding box center [689, 333] width 1379 height 666
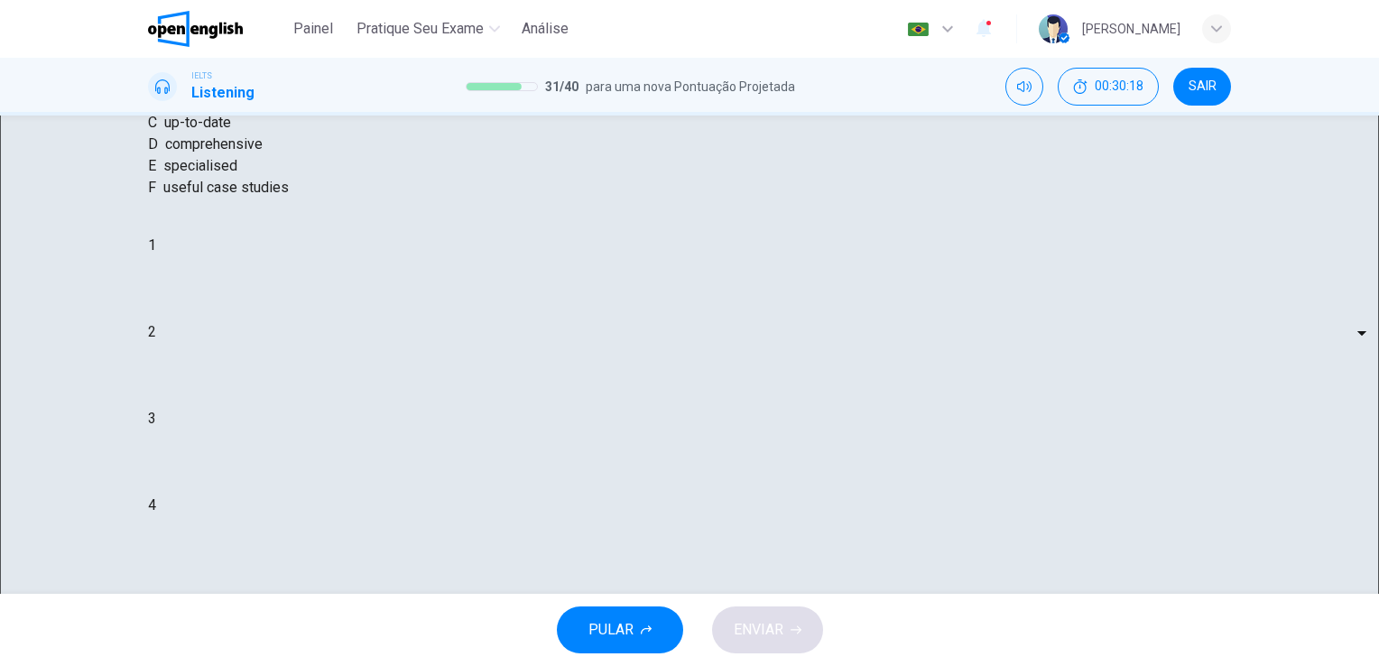
click at [1374, 665] on div at bounding box center [689, 666] width 1379 height 0
drag, startPoint x: 1093, startPoint y: 272, endPoint x: 1373, endPoint y: 121, distance: 318.1
click at [1373, 121] on div "Question 32 What does [PERSON_NAME] think about the books on [PERSON_NAME] read…" at bounding box center [689, 354] width 1379 height 478
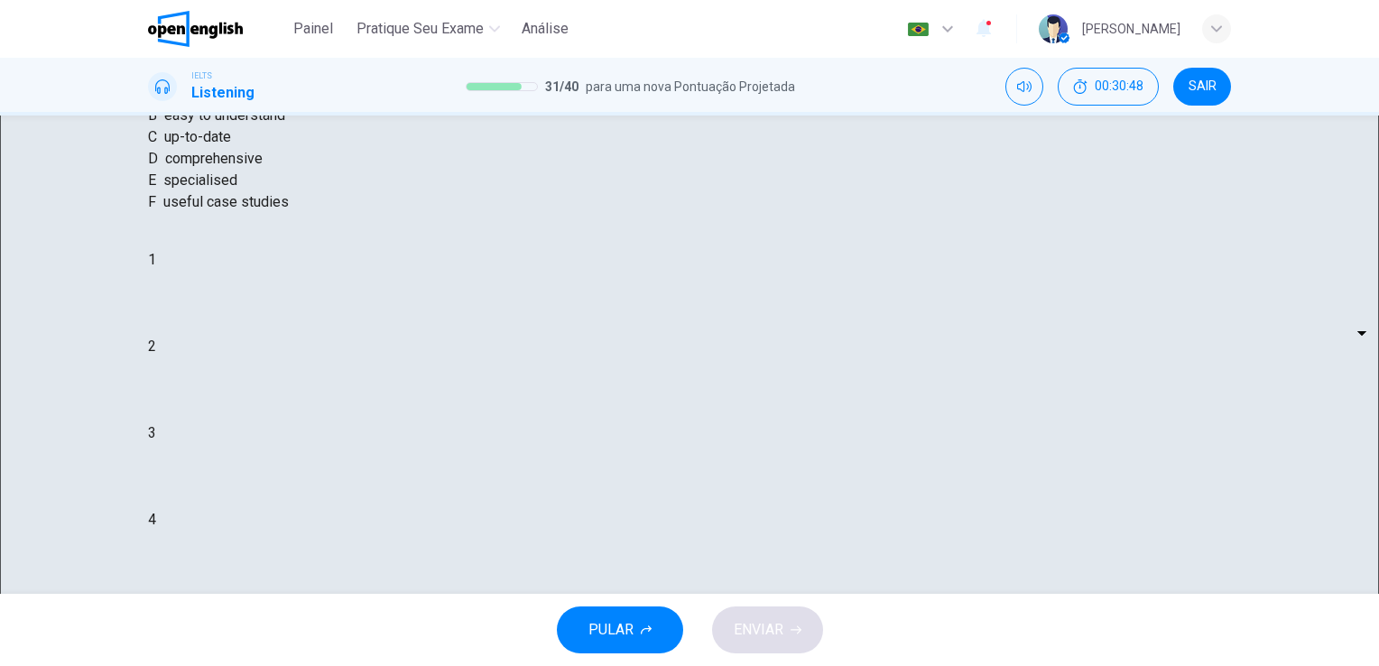
scroll to position [217, 0]
click at [752, 420] on body "Este site usa cookies, conforme explicado em nossa Política de Privacidade . Se…" at bounding box center [689, 333] width 1379 height 666
click at [718, 665] on li "A" at bounding box center [689, 677] width 1379 height 22
type input "*"
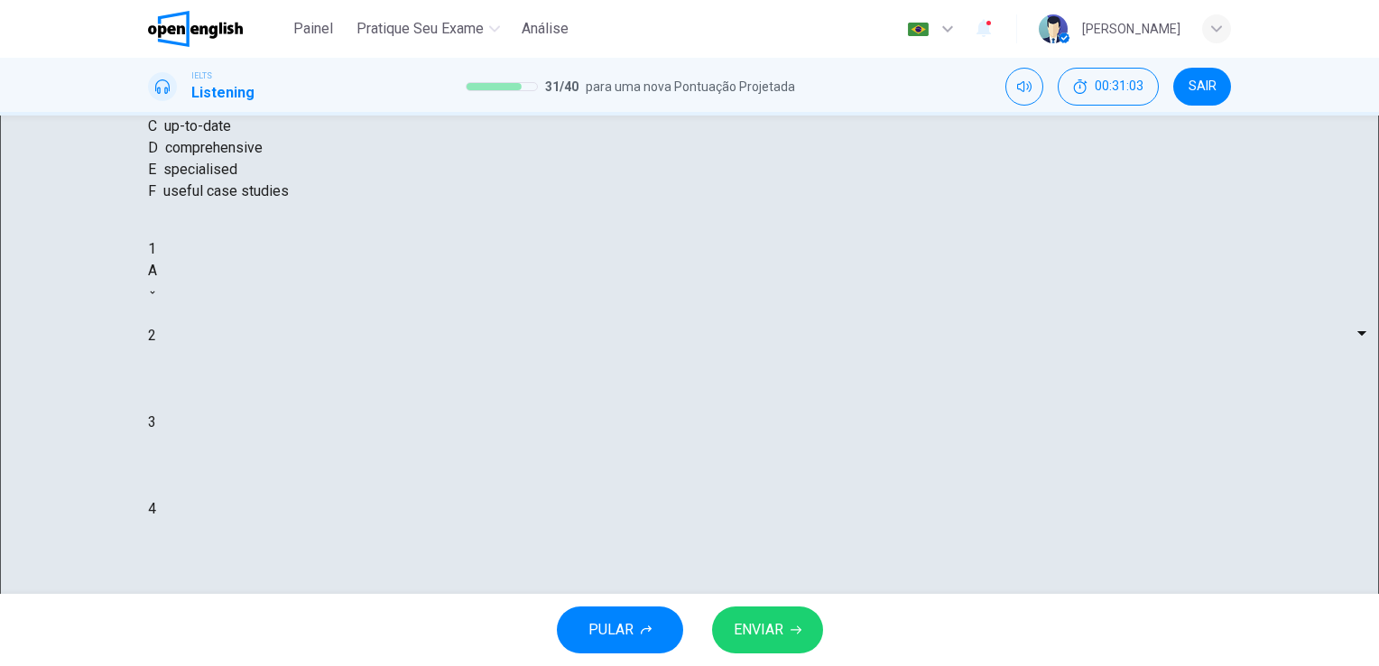
click at [756, 478] on body "Este site usa cookies, conforme explicado em nossa Política de Privacidade . Se…" at bounding box center [689, 333] width 1379 height 666
type input "*"
click at [753, 533] on body "Este site usa cookies, conforme explicado em nossa Política de Privacidade . Se…" at bounding box center [689, 333] width 1379 height 666
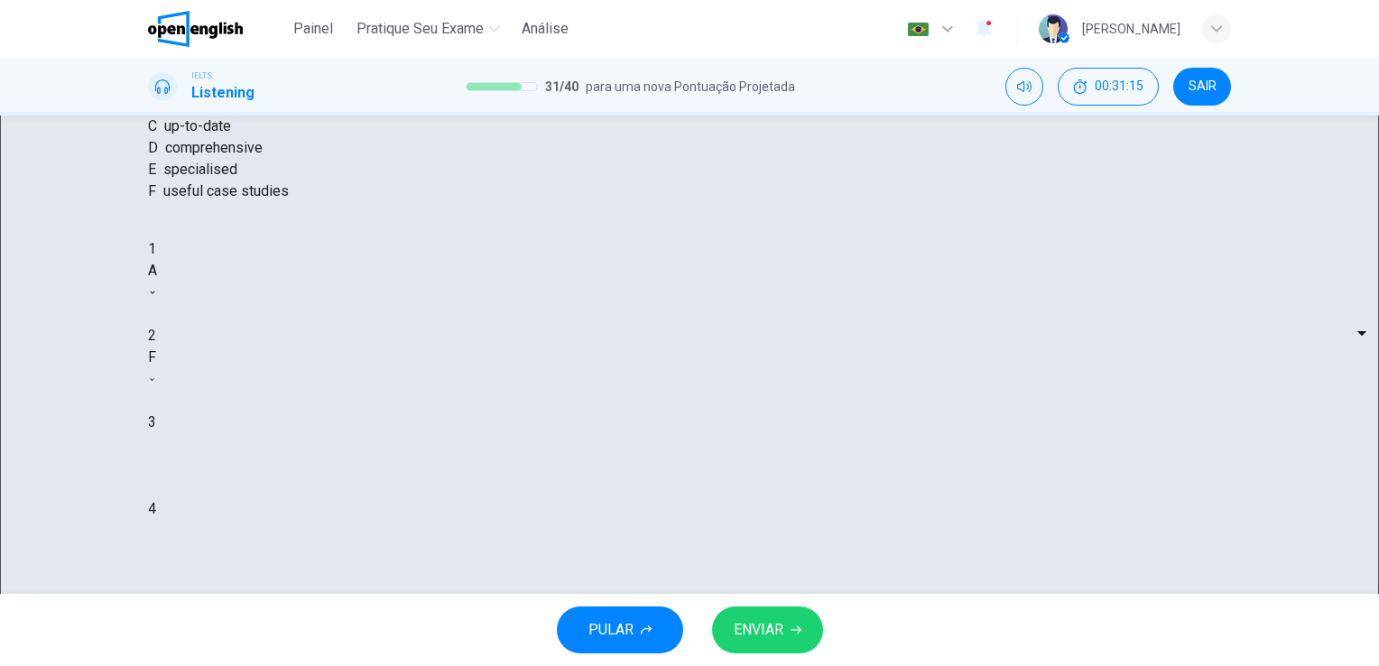
type input "*"
click at [756, 507] on body "Este site usa cookies, conforme explicado em nossa Política de Privacidade . Se…" at bounding box center [689, 333] width 1379 height 666
type input "*"
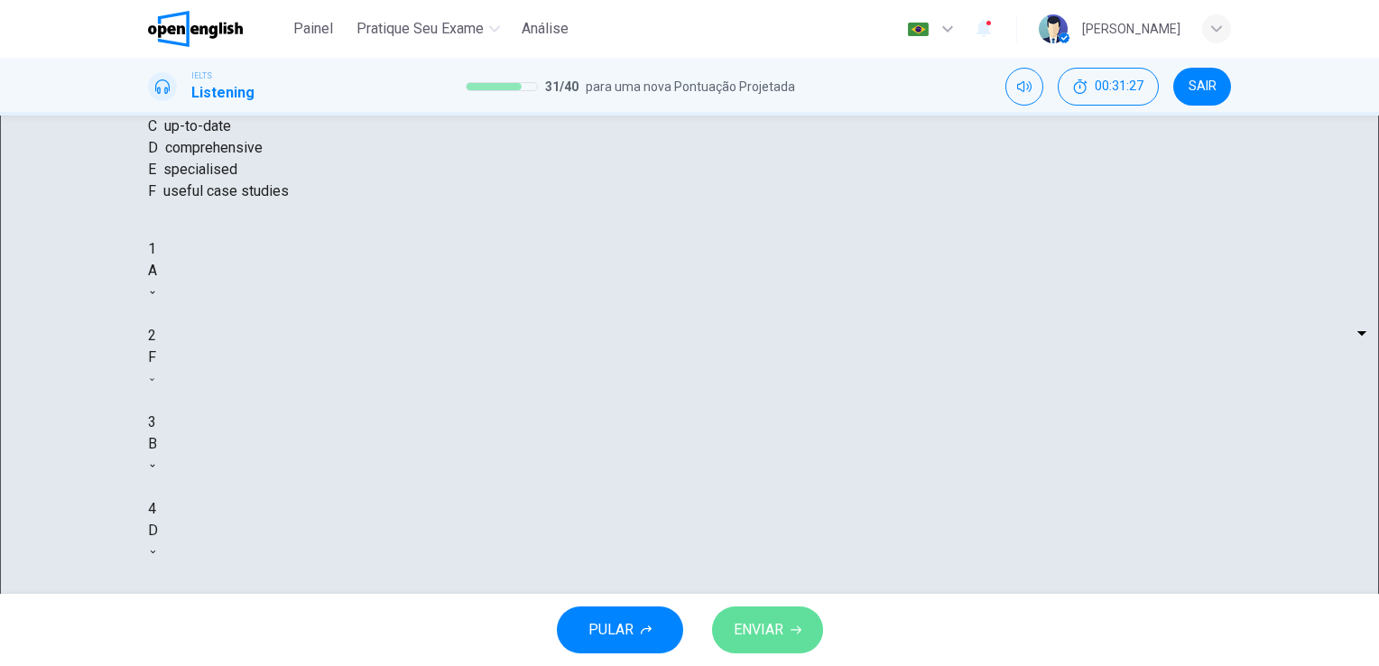
click at [762, 633] on span "ENVIAR" at bounding box center [758, 629] width 50 height 25
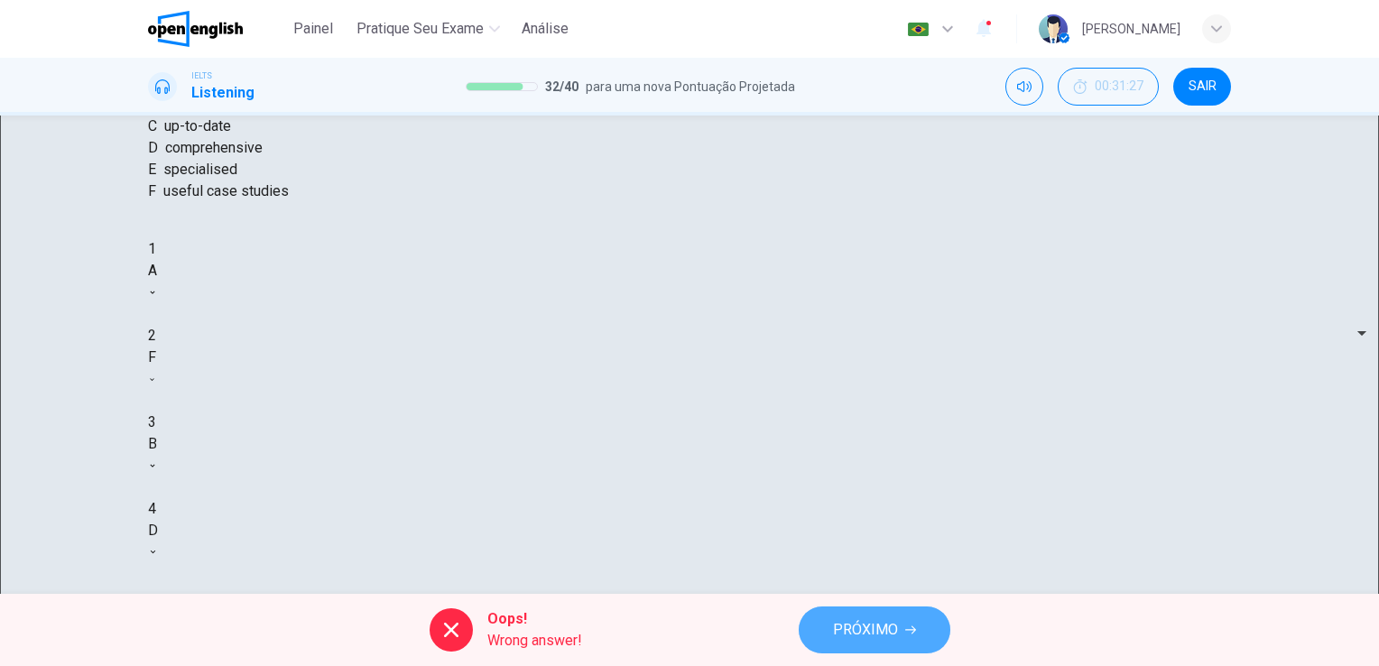
click at [885, 630] on span "PRÓXIMO" at bounding box center [865, 629] width 65 height 25
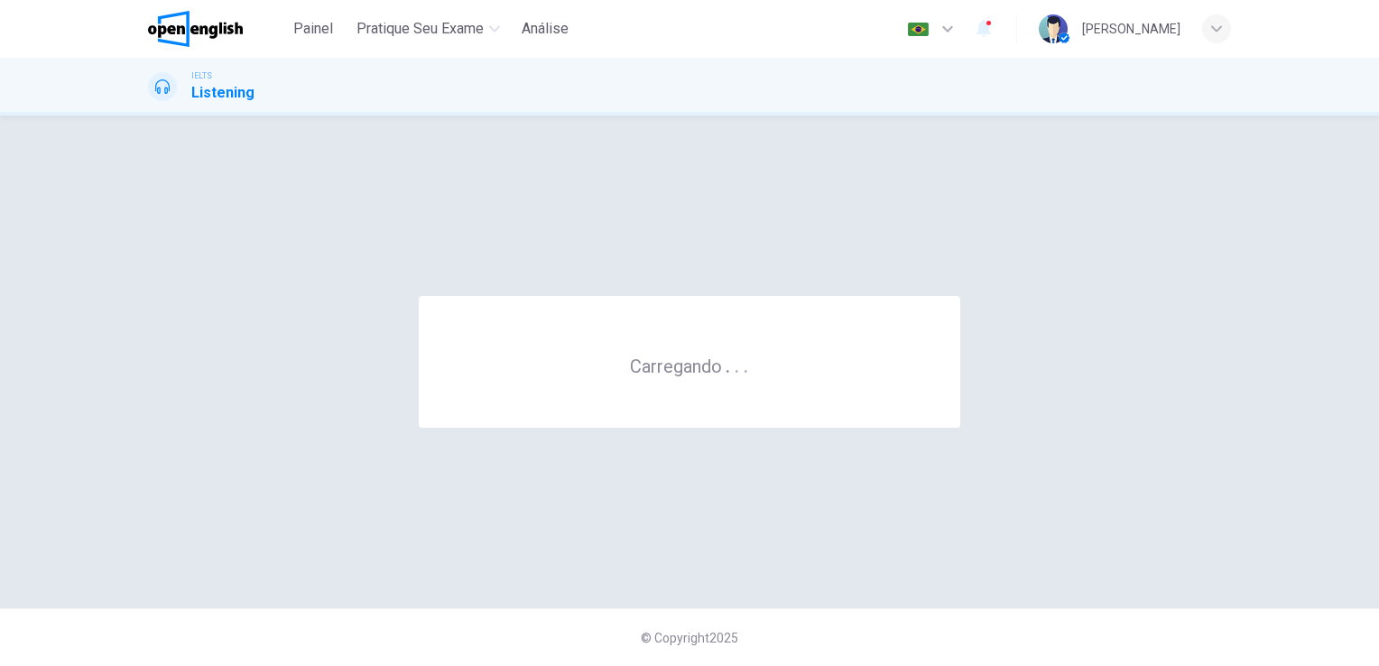
scroll to position [0, 0]
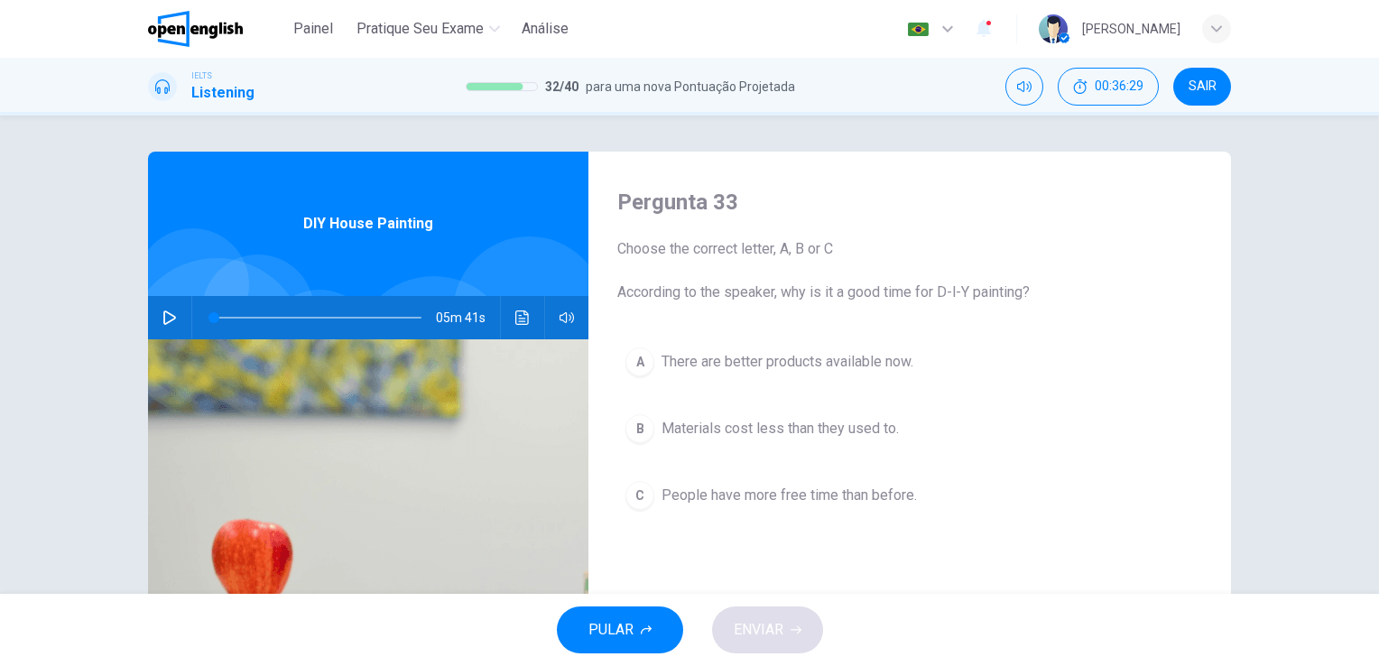
click at [165, 312] on icon "button" at bounding box center [169, 317] width 14 height 14
click at [167, 324] on icon "button" at bounding box center [169, 317] width 14 height 14
type input "*"
click at [164, 323] on icon "button" at bounding box center [169, 317] width 14 height 14
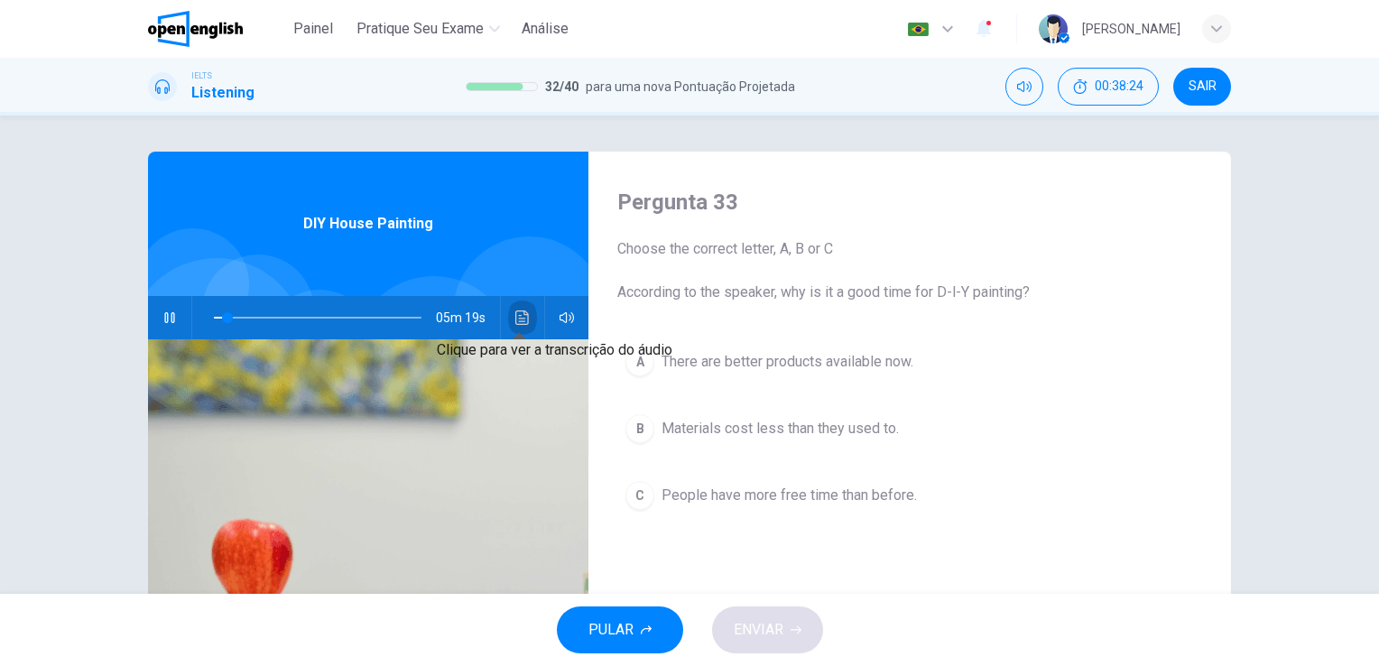
click at [515, 310] on icon "Clique para ver a transcrição do áudio" at bounding box center [522, 317] width 14 height 14
click at [515, 316] on icon "Clique para ver a transcrição do áudio" at bounding box center [522, 317] width 14 height 14
type input "**"
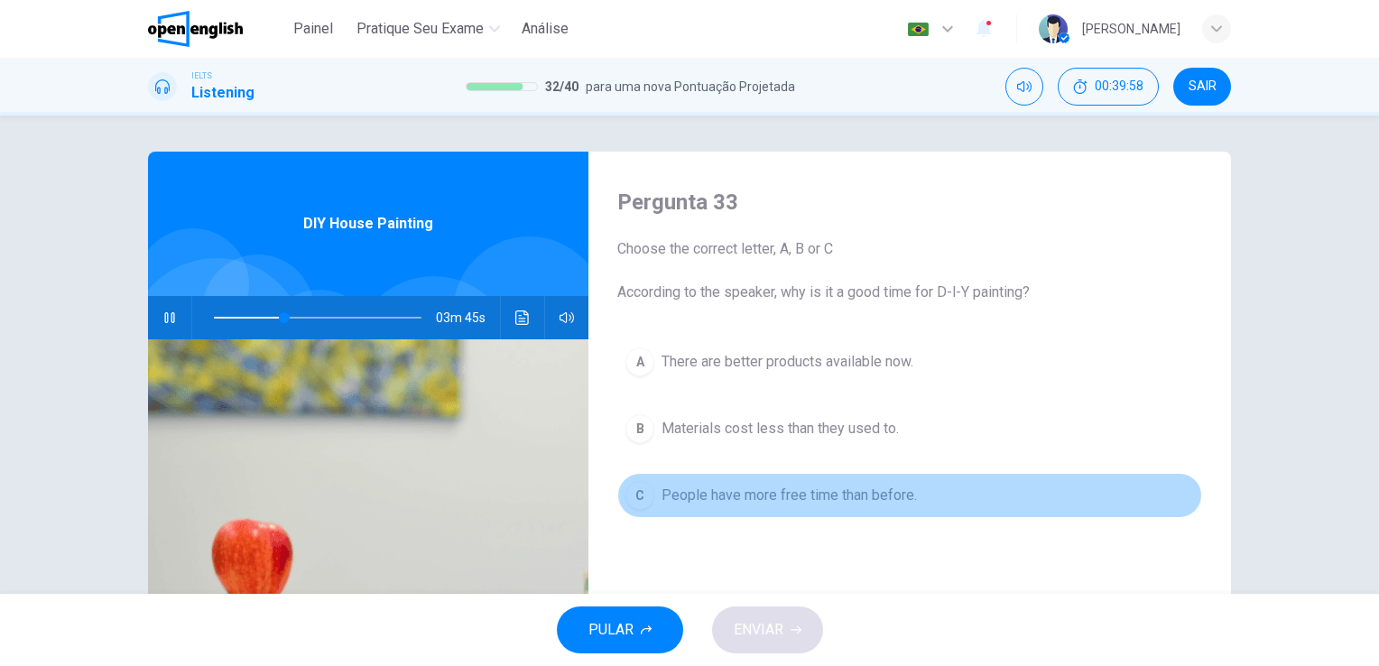
click at [782, 498] on span "People have more free time than before." at bounding box center [788, 495] width 255 height 22
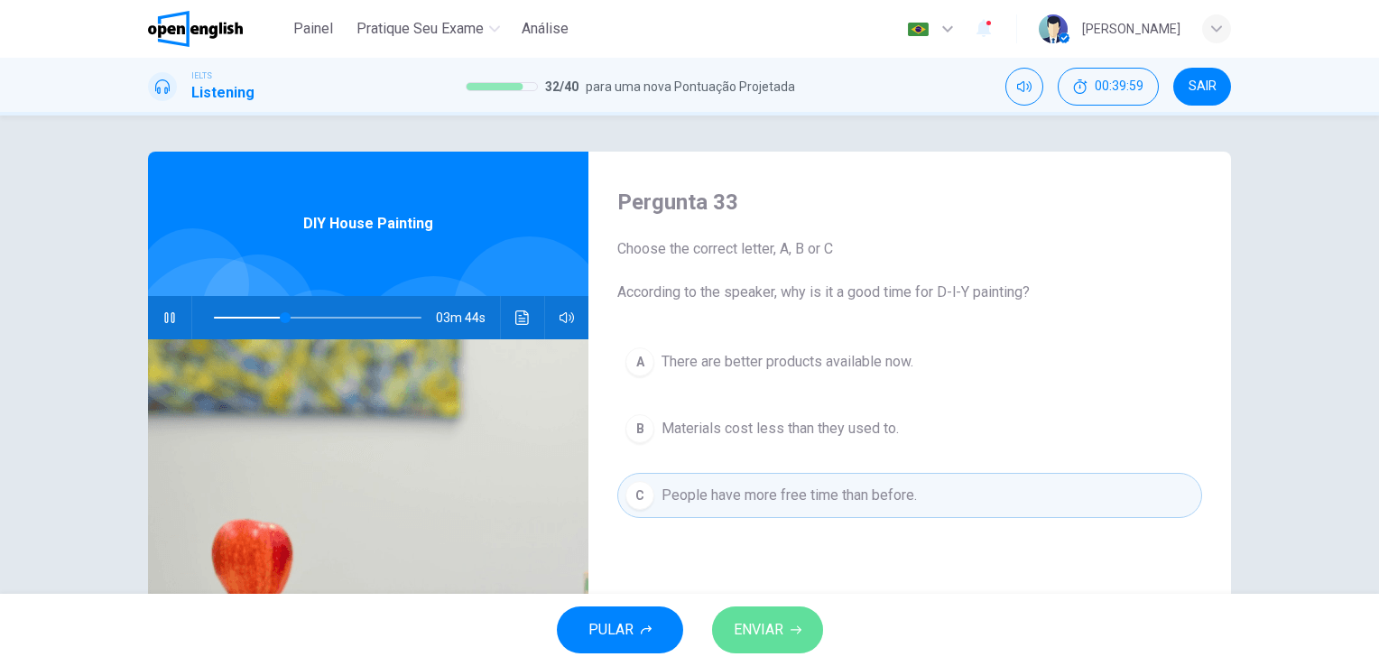
click at [771, 626] on span "ENVIAR" at bounding box center [758, 629] width 50 height 25
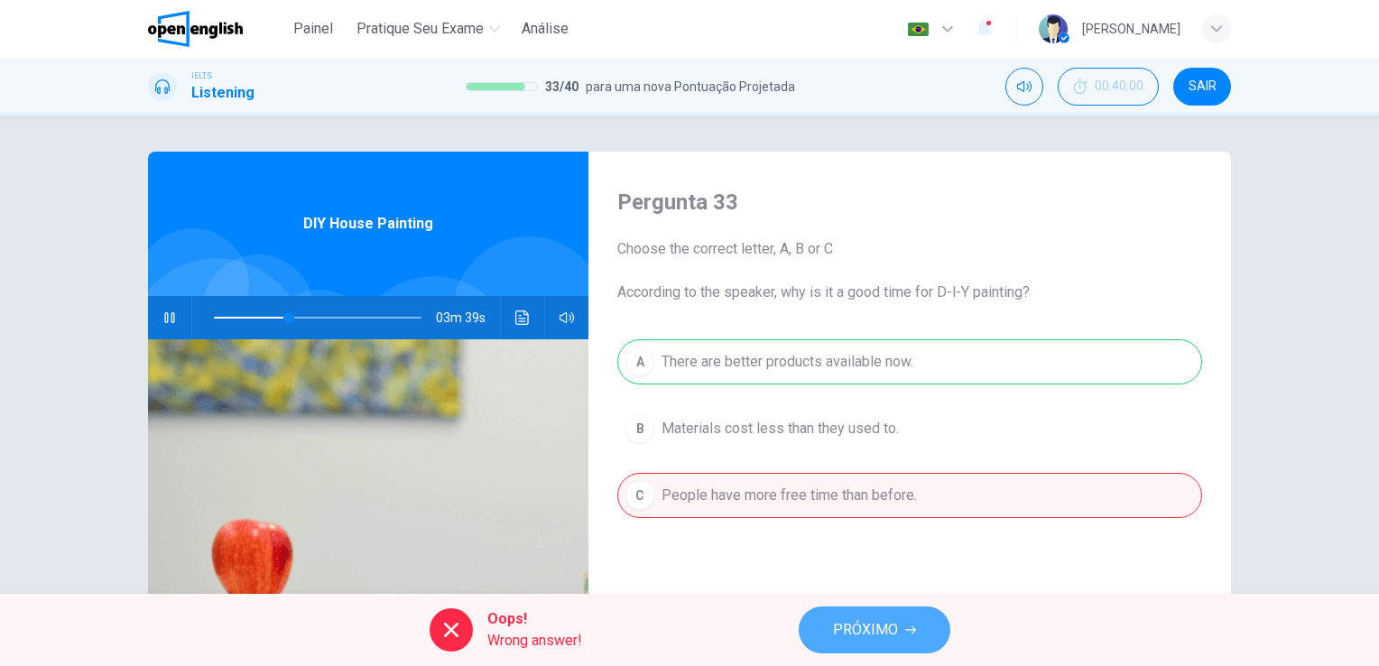
click at [872, 623] on span "PRÓXIMO" at bounding box center [865, 629] width 65 height 25
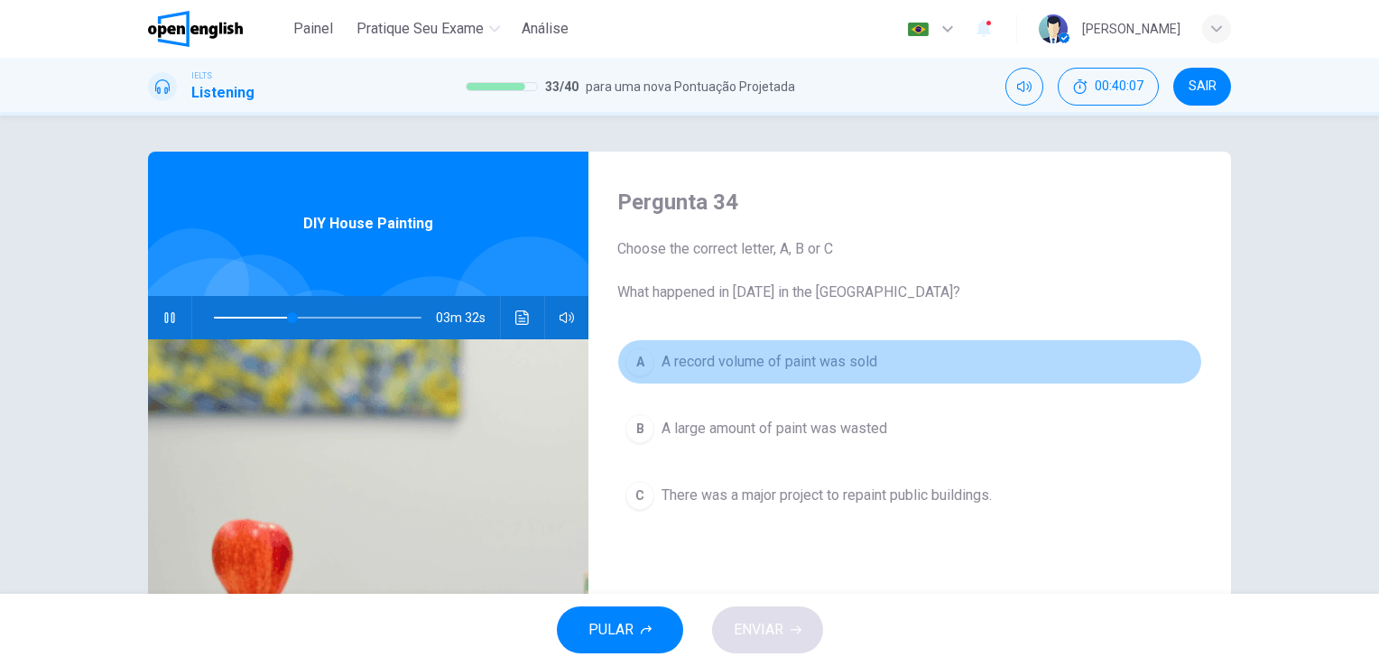
click at [830, 351] on span "A record volume of paint was sold" at bounding box center [769, 362] width 216 height 22
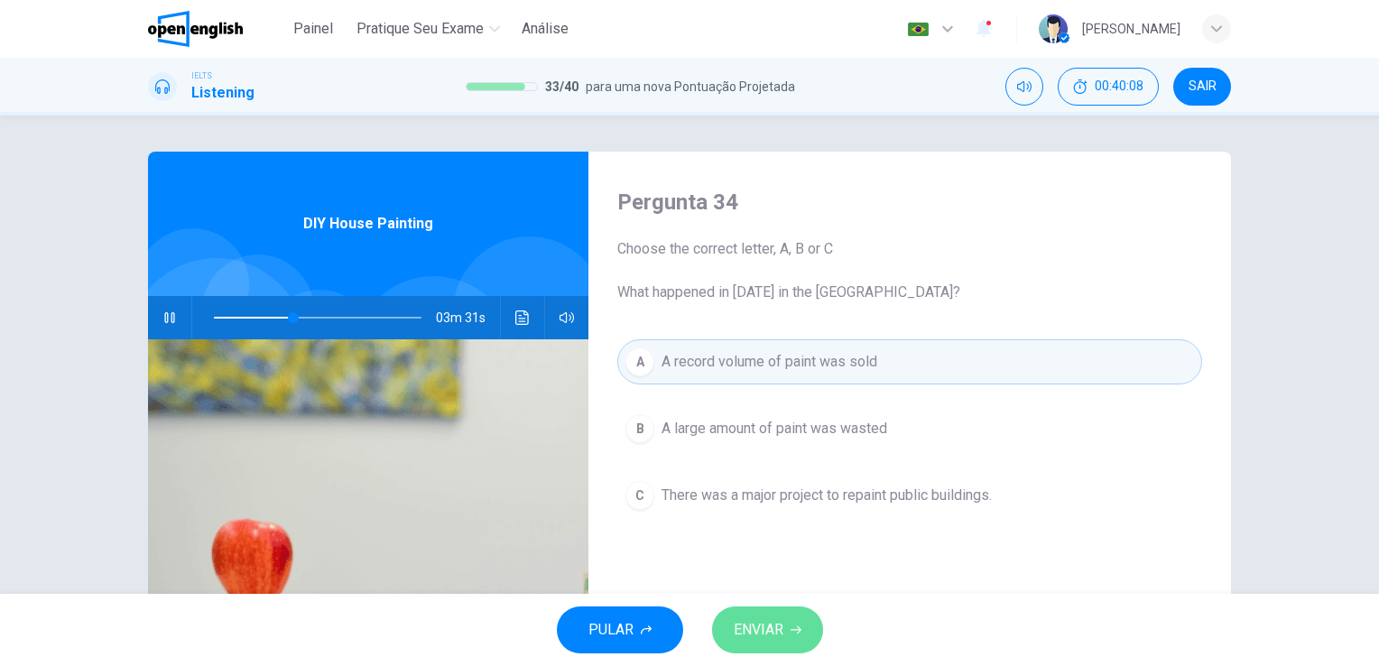
click at [787, 623] on button "ENVIAR" at bounding box center [767, 629] width 111 height 47
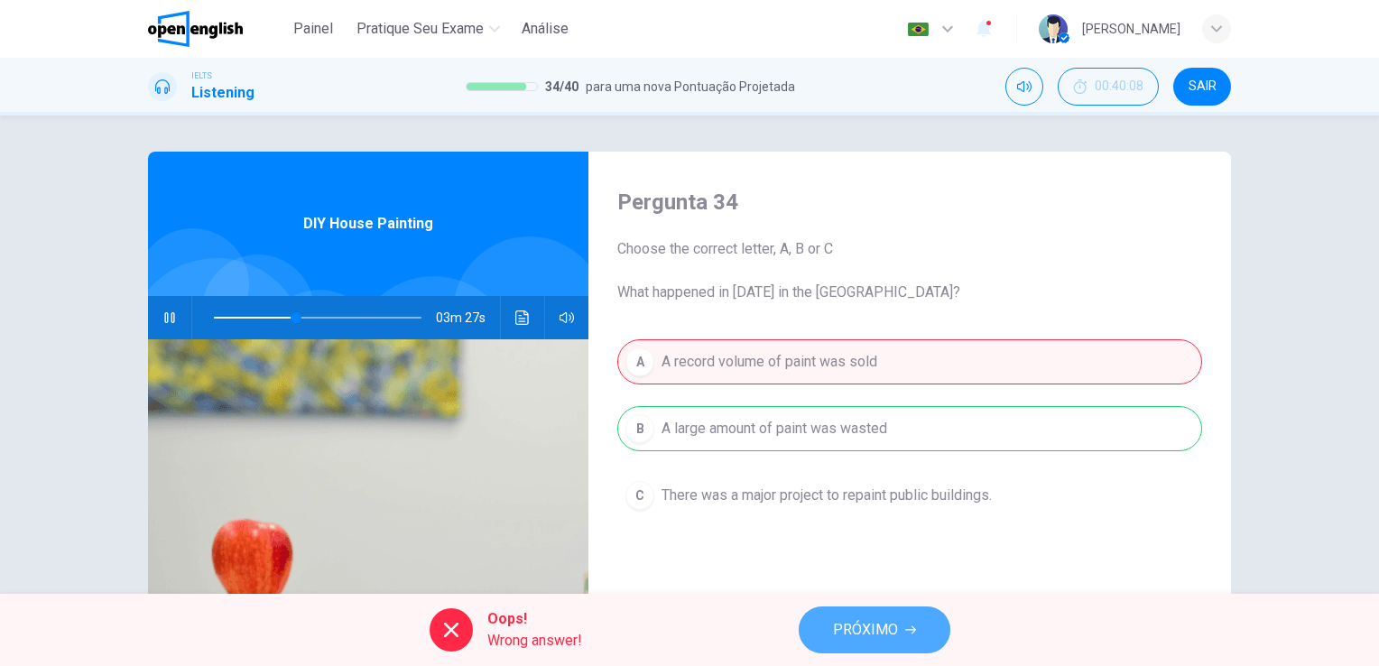
click at [862, 633] on span "PRÓXIMO" at bounding box center [865, 629] width 65 height 25
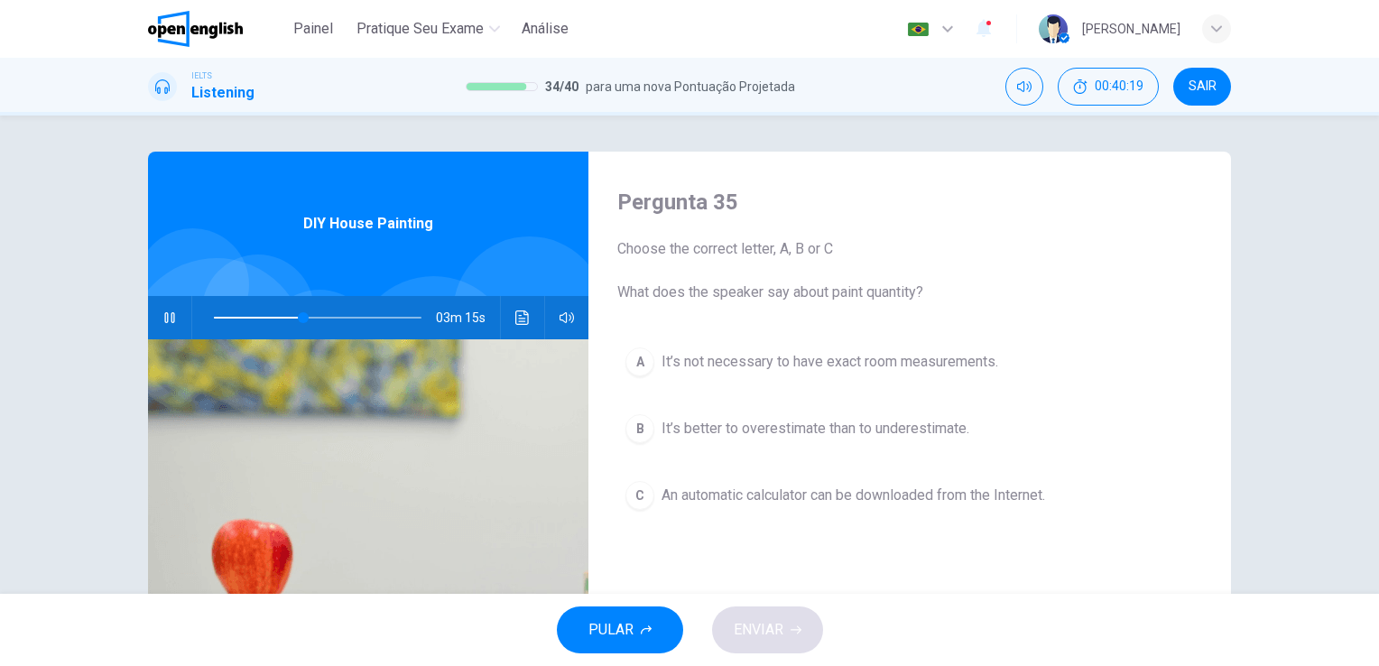
click at [831, 368] on span "It’s not necessary to have exact room measurements." at bounding box center [829, 362] width 337 height 22
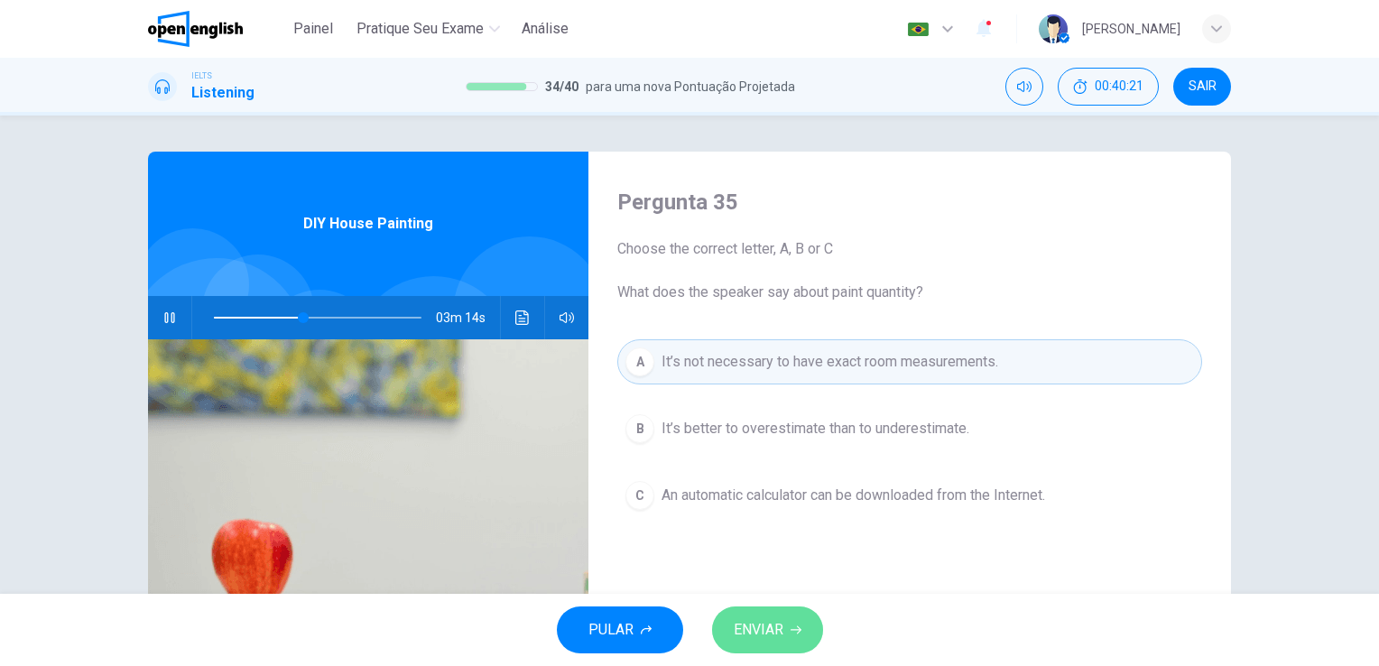
click at [776, 608] on button "ENVIAR" at bounding box center [767, 629] width 111 height 47
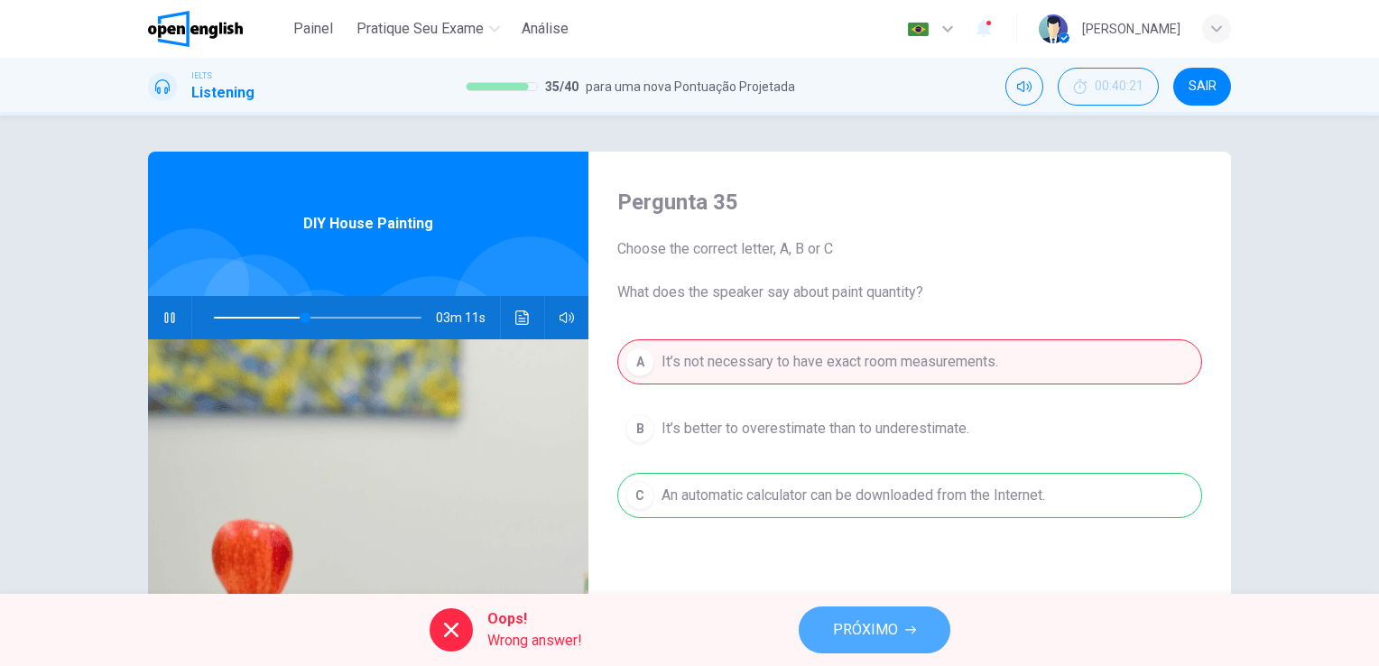
click at [826, 646] on button "PRÓXIMO" at bounding box center [874, 629] width 152 height 47
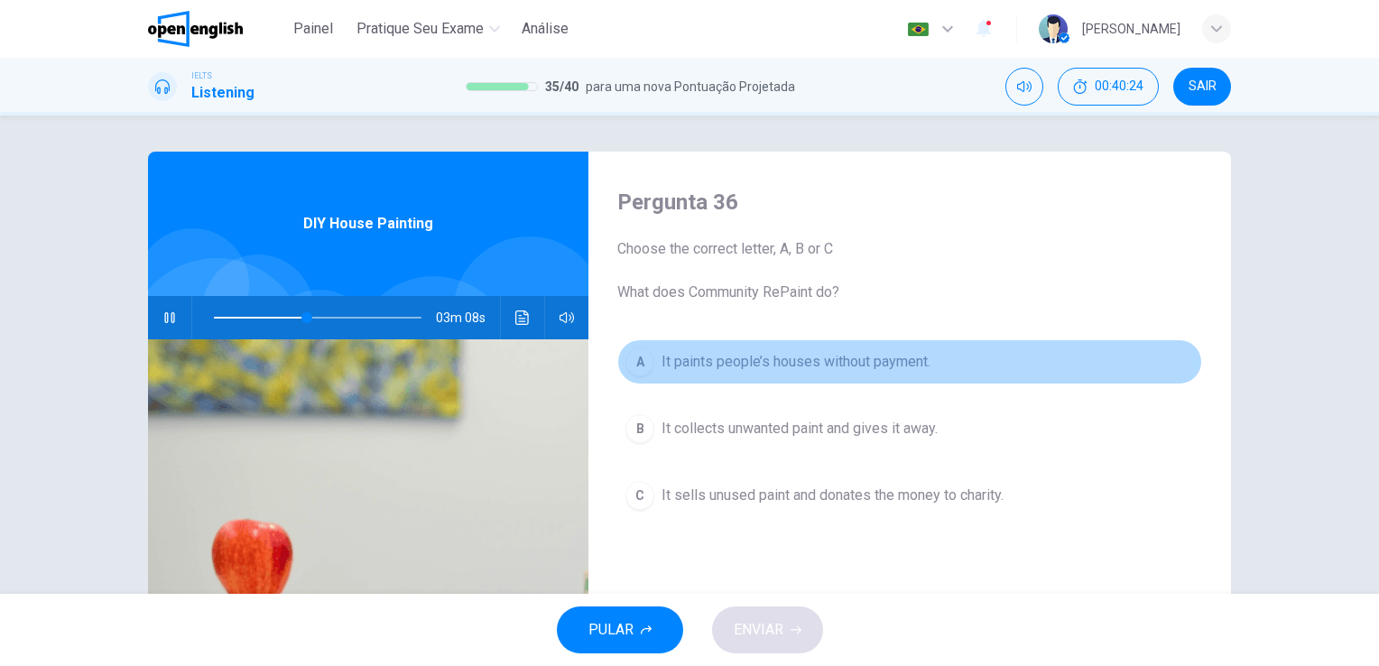
click at [835, 364] on span "It paints people’s houses without payment." at bounding box center [795, 362] width 269 height 22
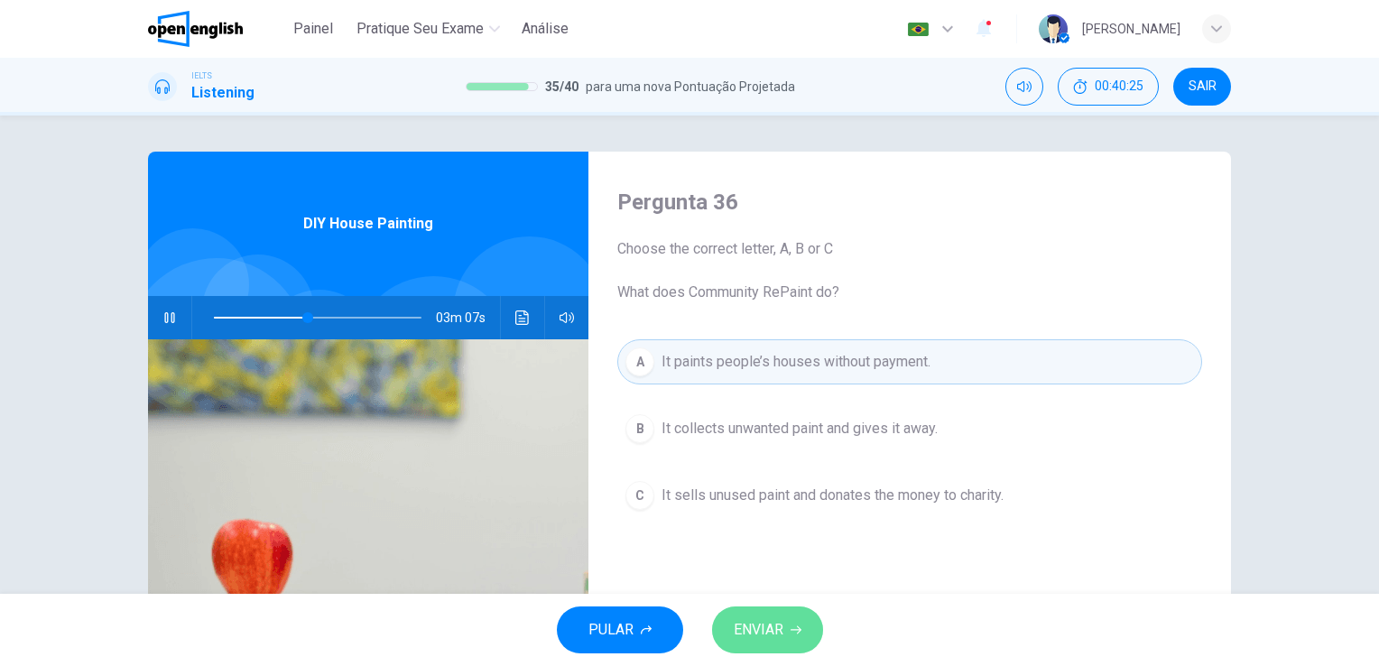
click at [771, 630] on span "ENVIAR" at bounding box center [758, 629] width 50 height 25
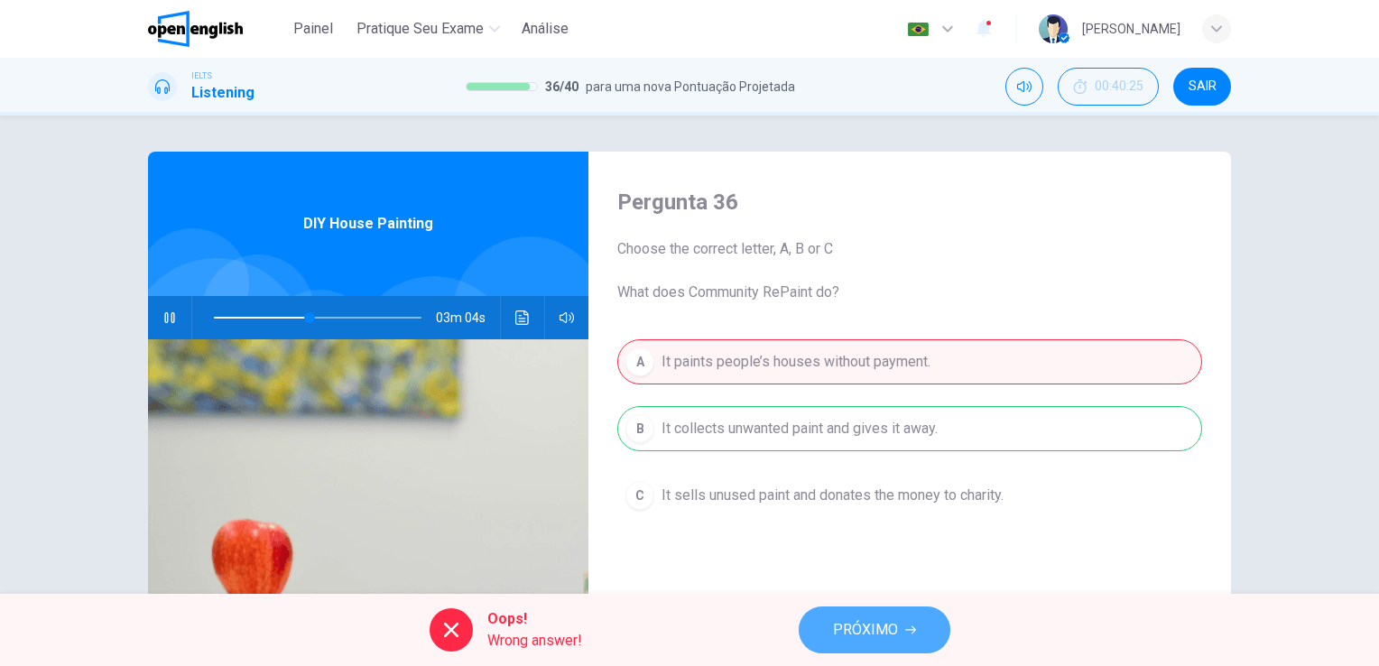
click at [857, 635] on span "PRÓXIMO" at bounding box center [865, 629] width 65 height 25
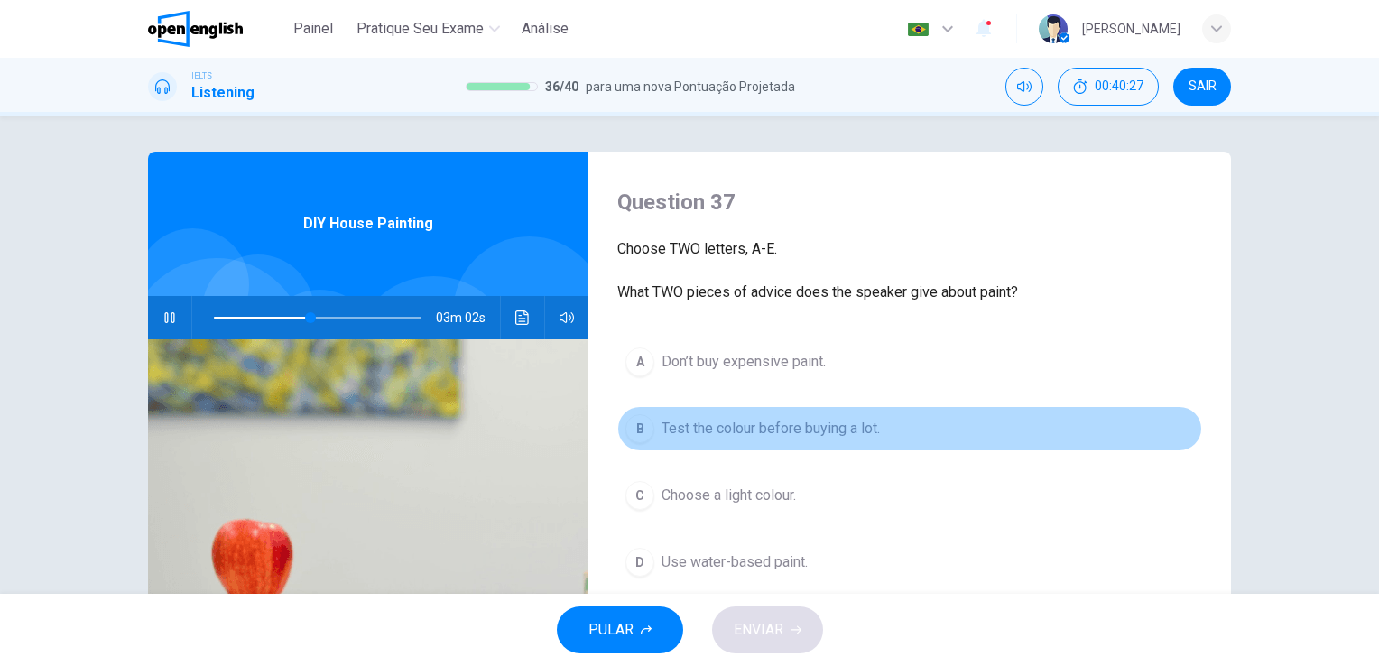
click at [782, 429] on span "Test the colour before buying a lot." at bounding box center [770, 429] width 218 height 22
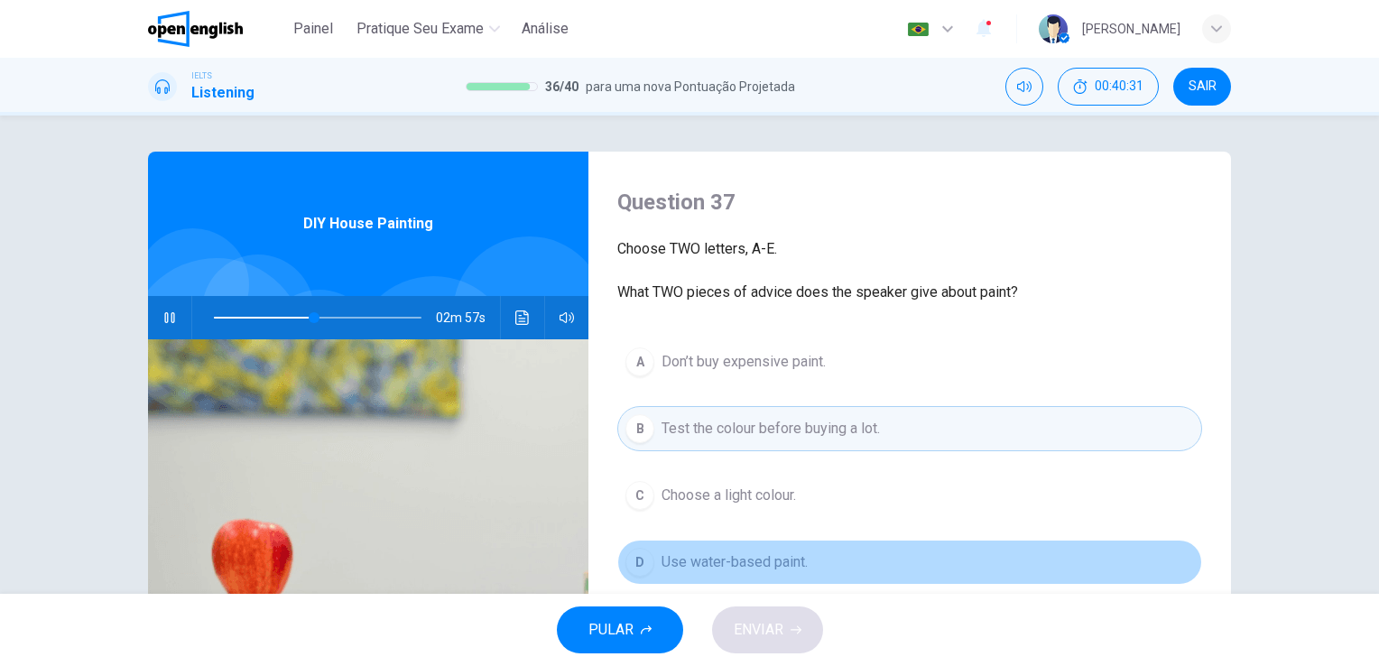
click at [718, 558] on span "Use water-based paint." at bounding box center [734, 562] width 146 height 22
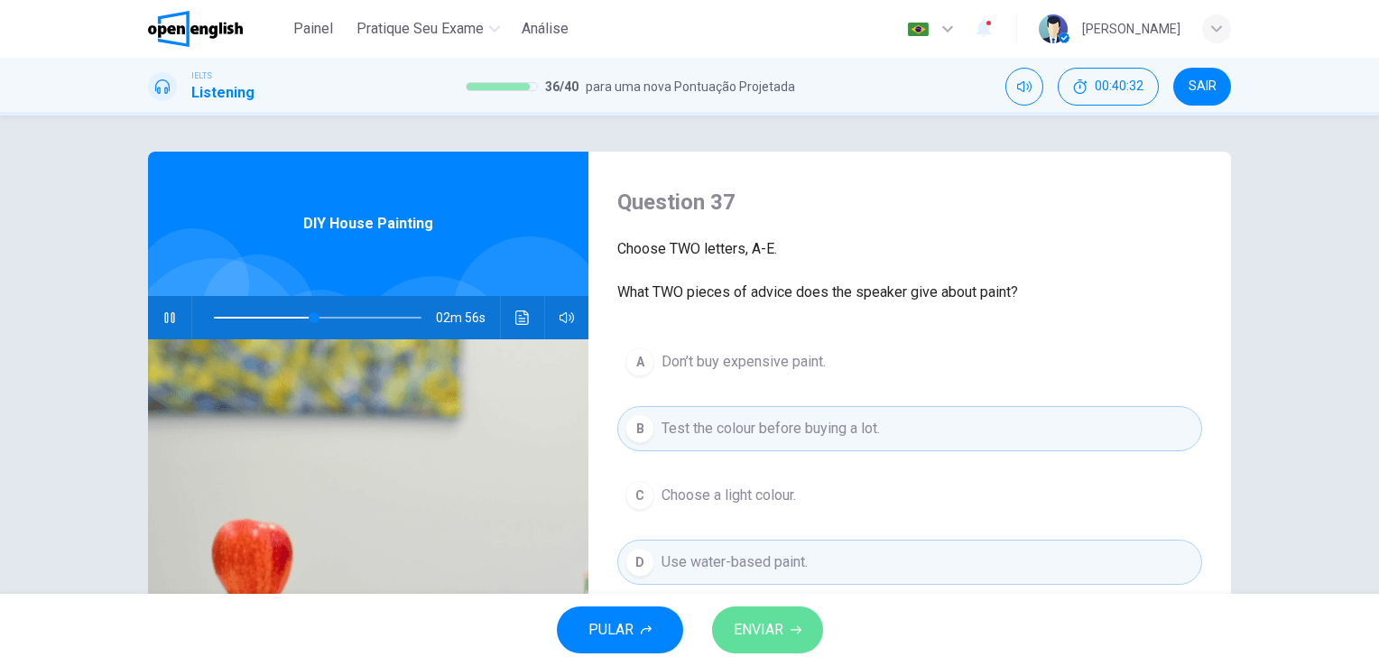
click at [758, 629] on span "ENVIAR" at bounding box center [758, 629] width 50 height 25
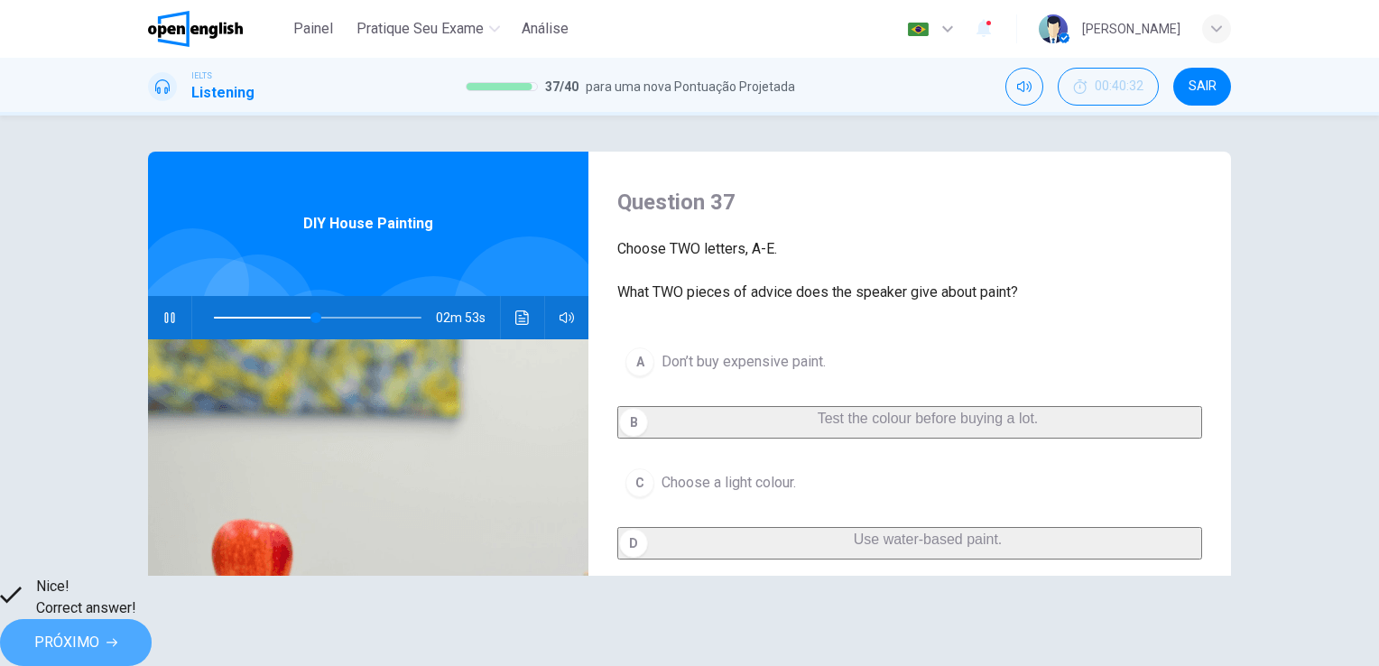
click at [99, 633] on span "PRÓXIMO" at bounding box center [66, 642] width 65 height 25
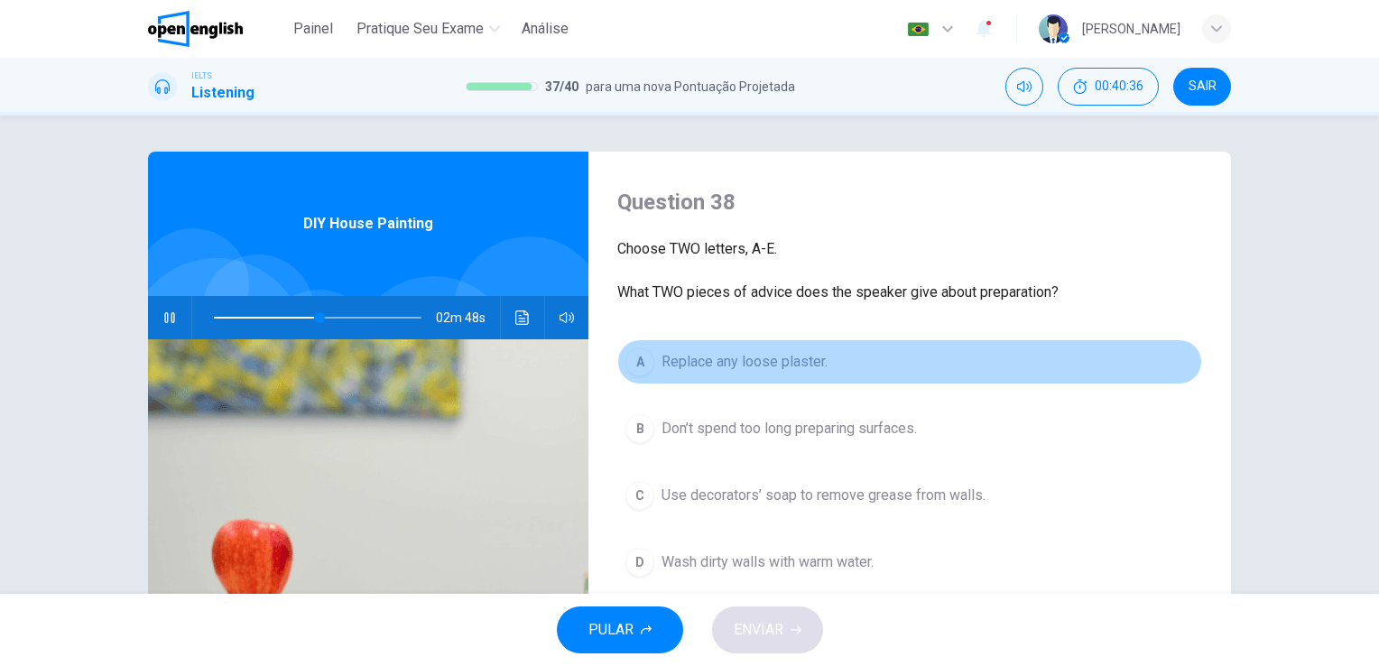
click at [763, 364] on span "Replace any loose plaster." at bounding box center [744, 362] width 166 height 22
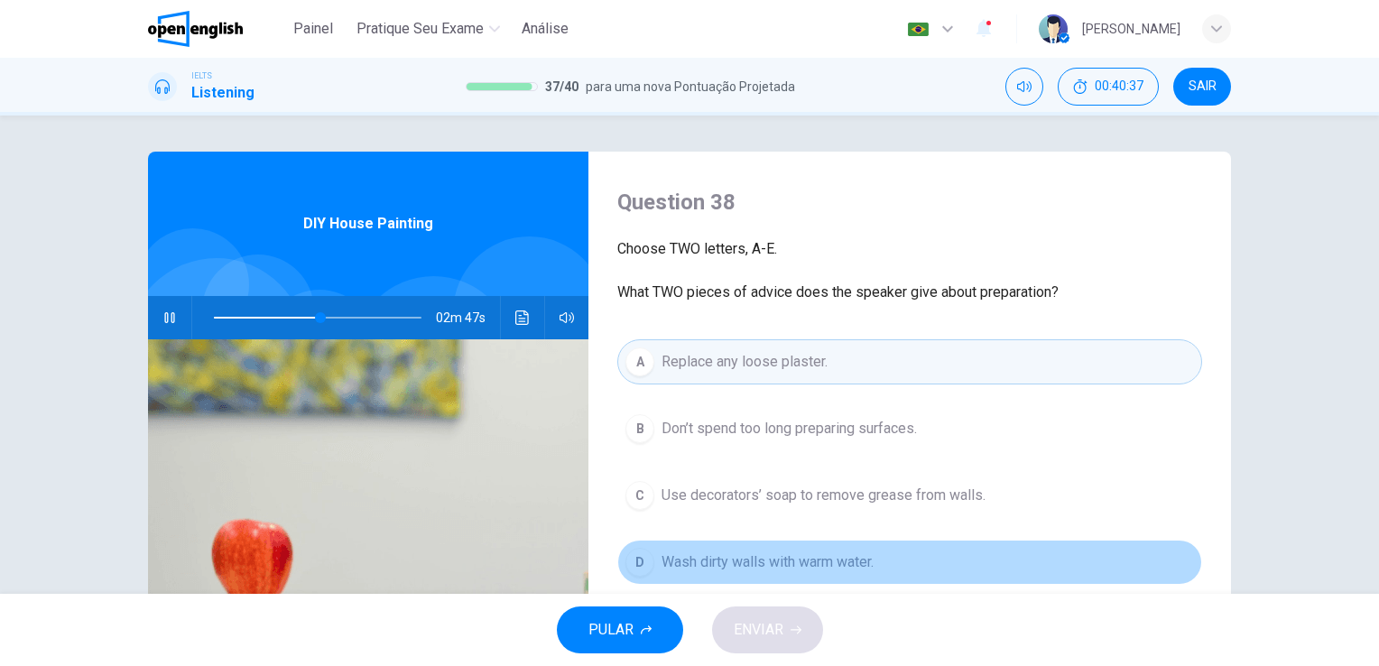
click at [748, 551] on span "Wash dirty walls with warm water." at bounding box center [767, 562] width 212 height 22
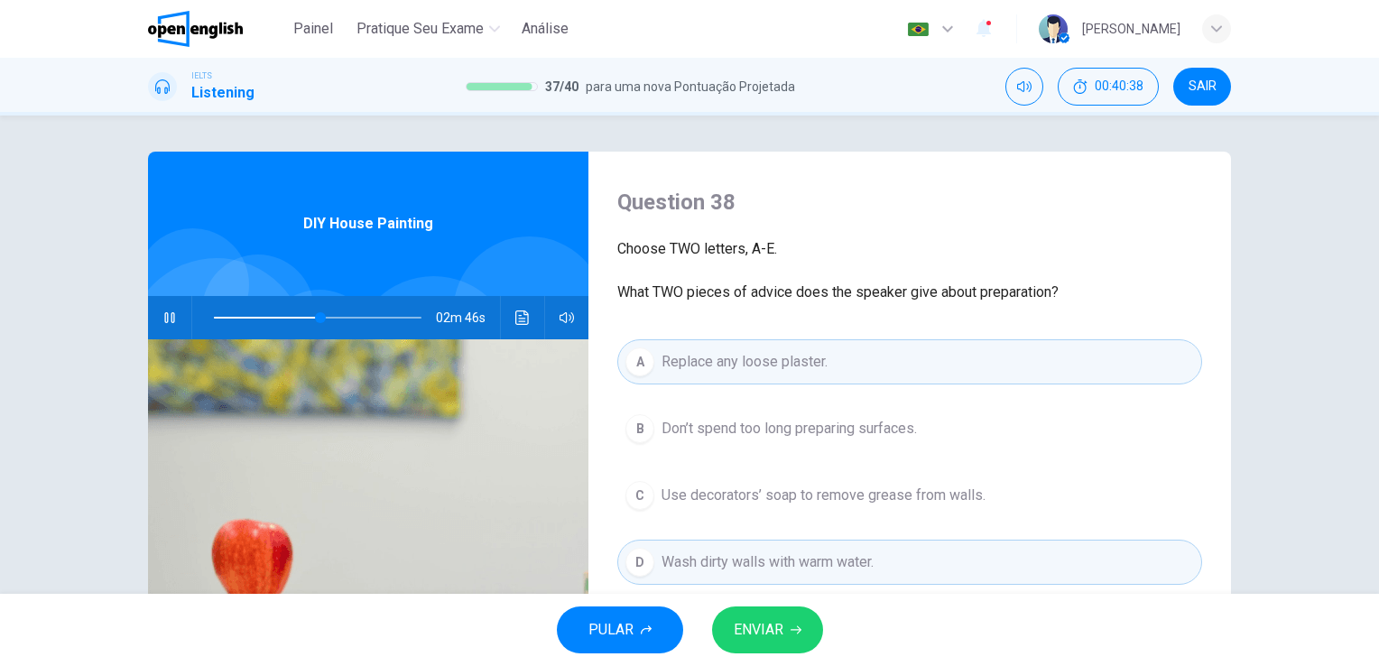
click at [747, 631] on span "ENVIAR" at bounding box center [758, 629] width 50 height 25
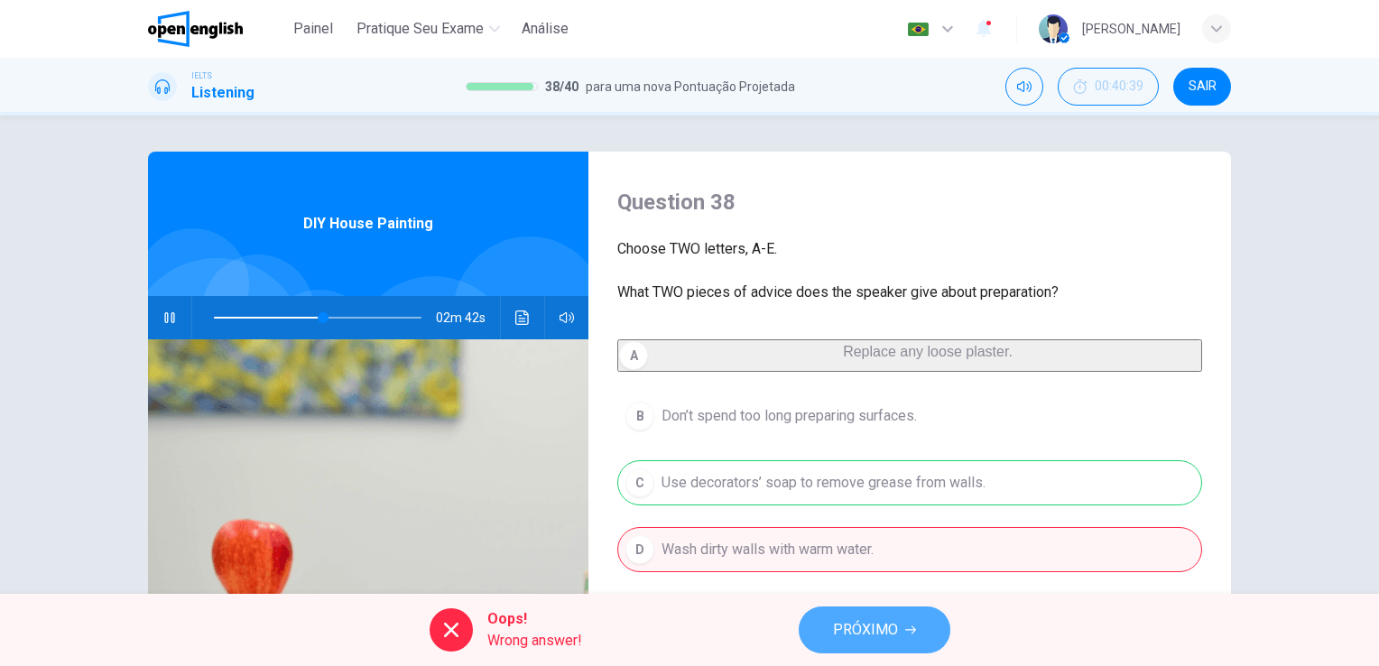
click at [881, 638] on span "PRÓXIMO" at bounding box center [865, 629] width 65 height 25
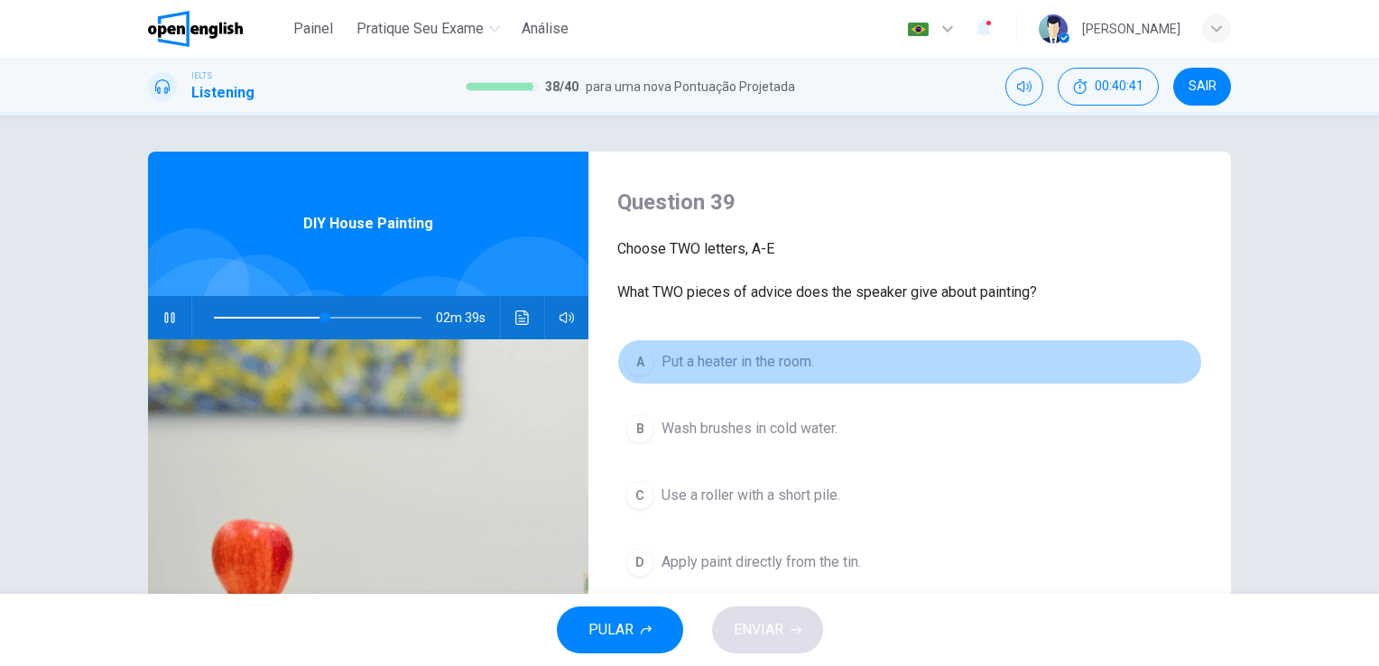
click at [755, 359] on span "Put a heater in the room." at bounding box center [737, 362] width 152 height 22
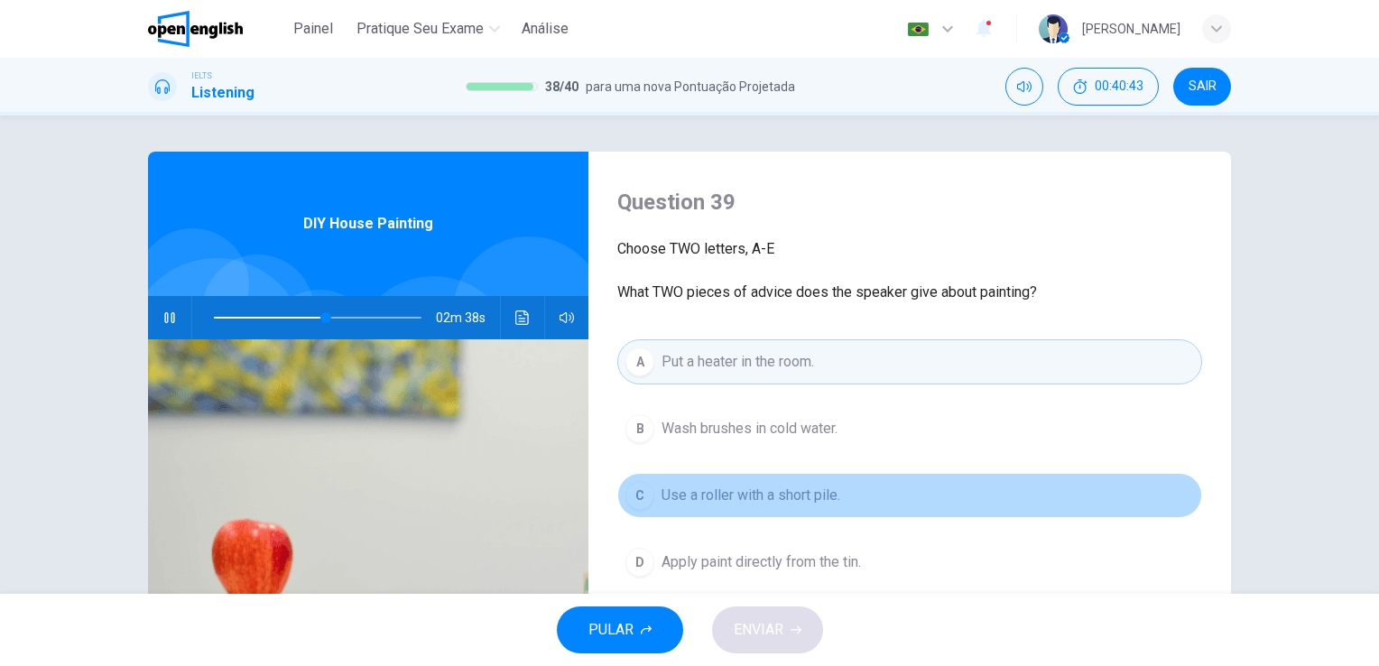
click at [724, 489] on span "Use a roller with a short pile." at bounding box center [750, 495] width 179 height 22
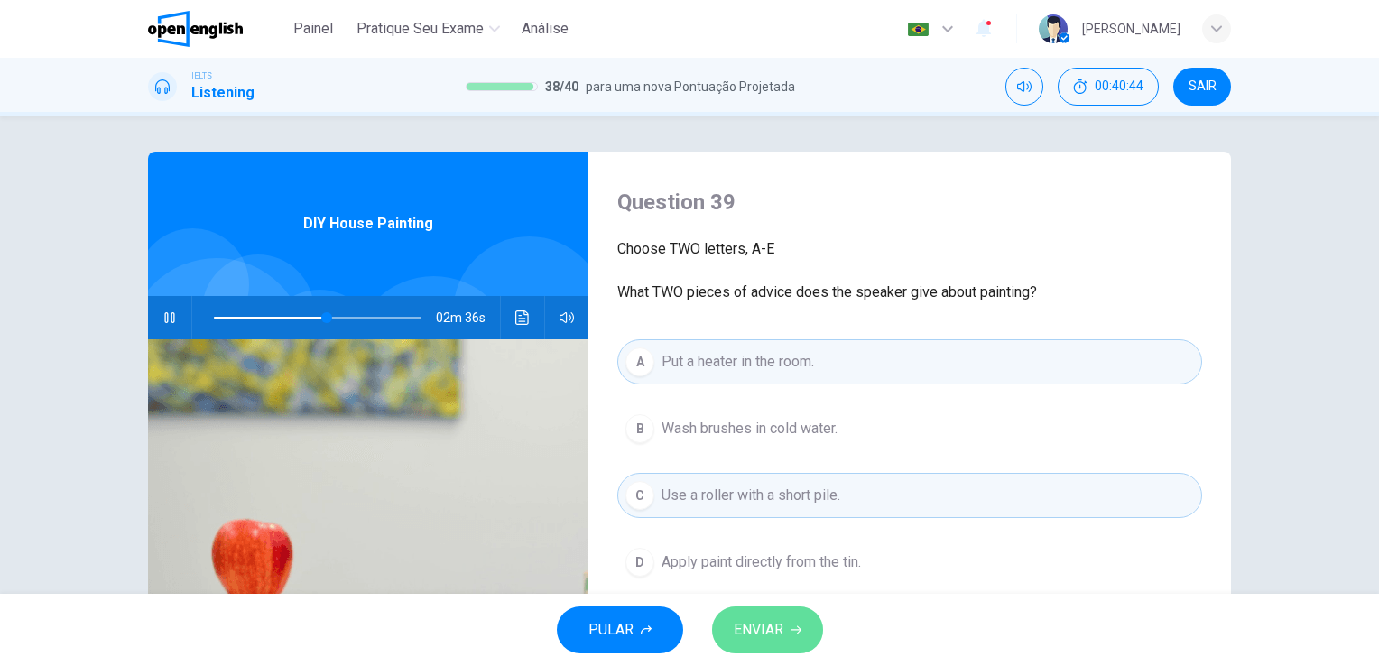
click at [738, 630] on span "ENVIAR" at bounding box center [758, 629] width 50 height 25
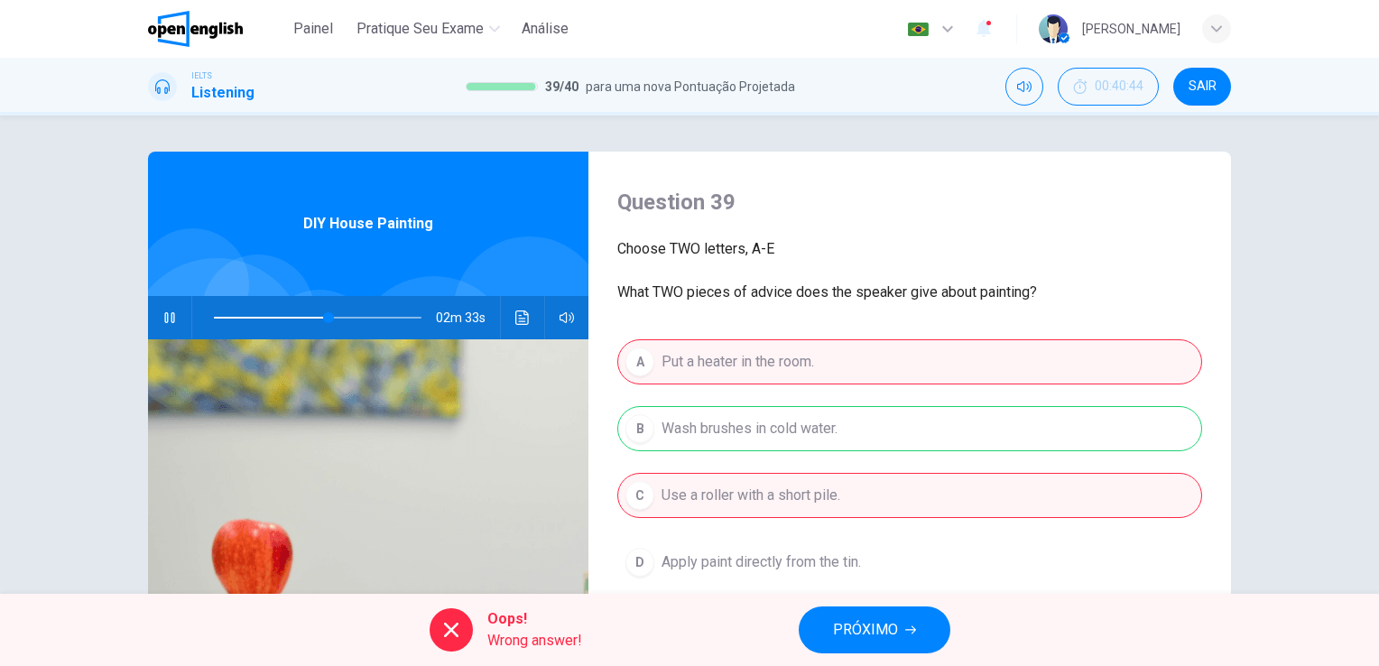
type input "**"
click at [860, 617] on span "PRÓXIMO" at bounding box center [865, 629] width 65 height 25
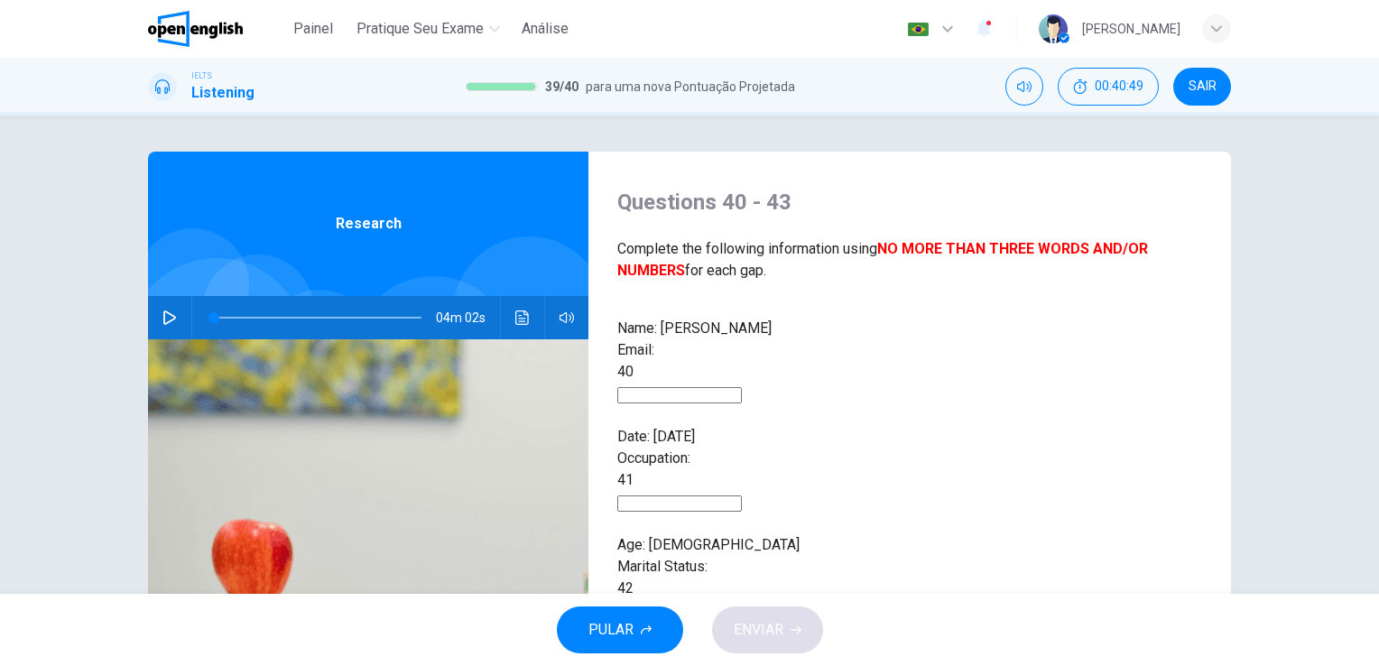
click at [742, 387] on input at bounding box center [679, 395] width 125 height 16
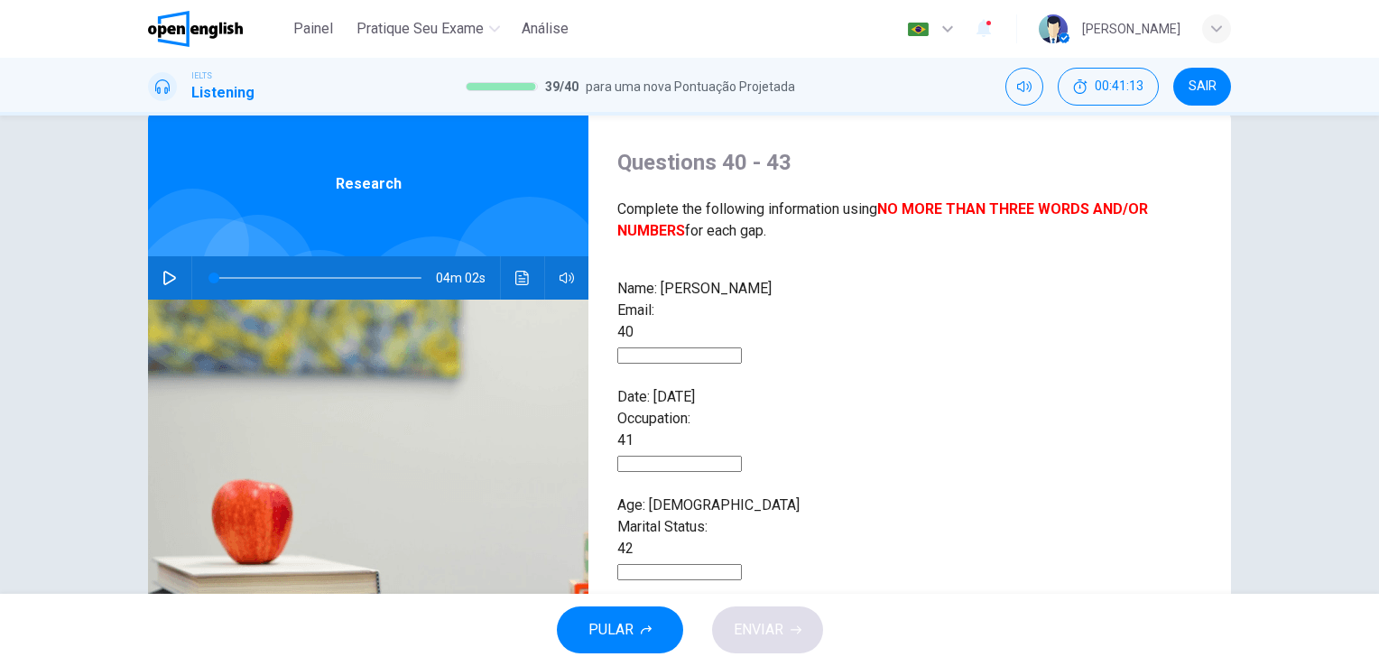
scroll to position [76, 0]
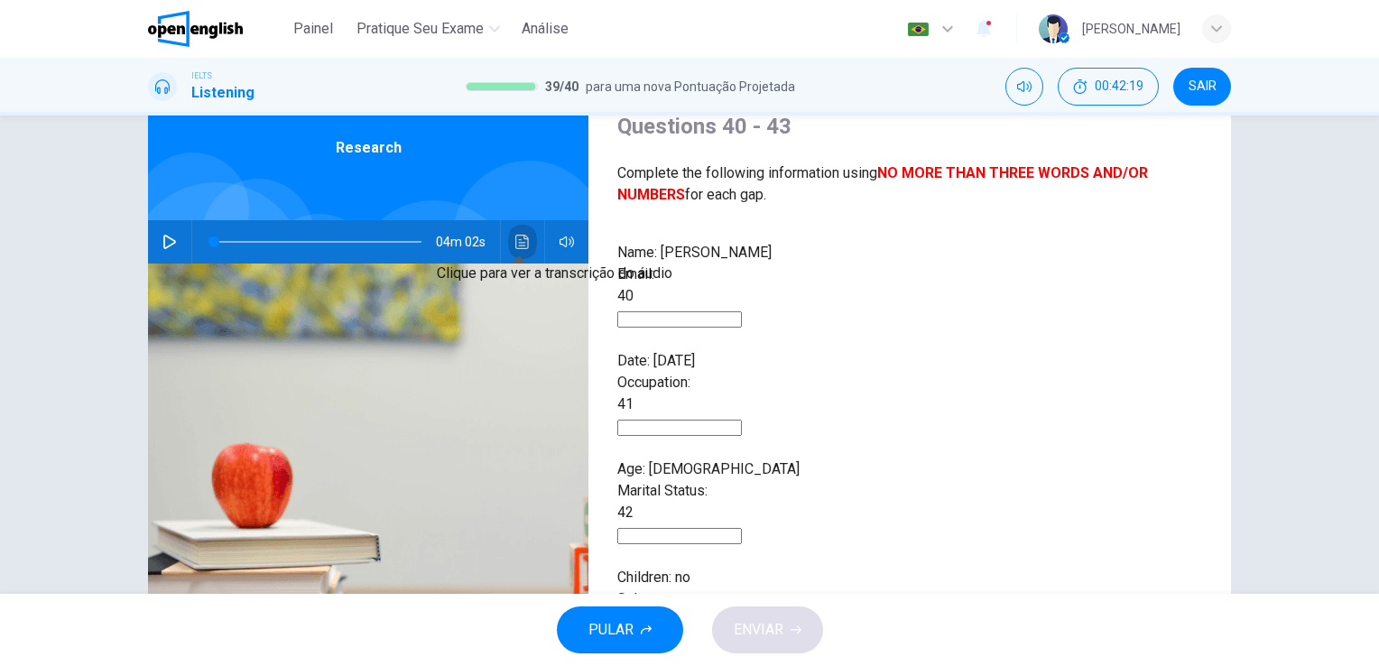
click at [515, 244] on icon "Clique para ver a transcrição do áudio" at bounding box center [522, 242] width 14 height 14
click at [742, 311] on input at bounding box center [679, 319] width 125 height 16
click at [742, 420] on input at bounding box center [679, 428] width 125 height 16
click at [742, 528] on input at bounding box center [679, 536] width 125 height 16
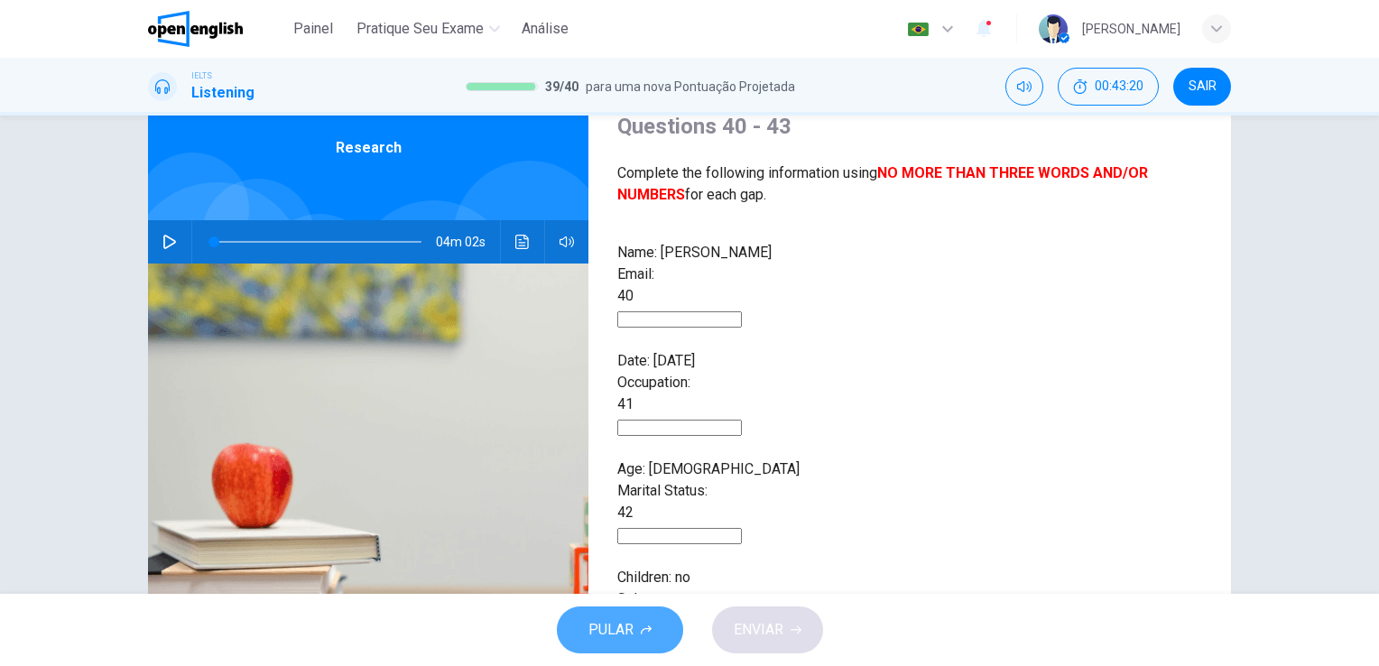
click at [645, 643] on button "PULAR" at bounding box center [620, 629] width 126 height 47
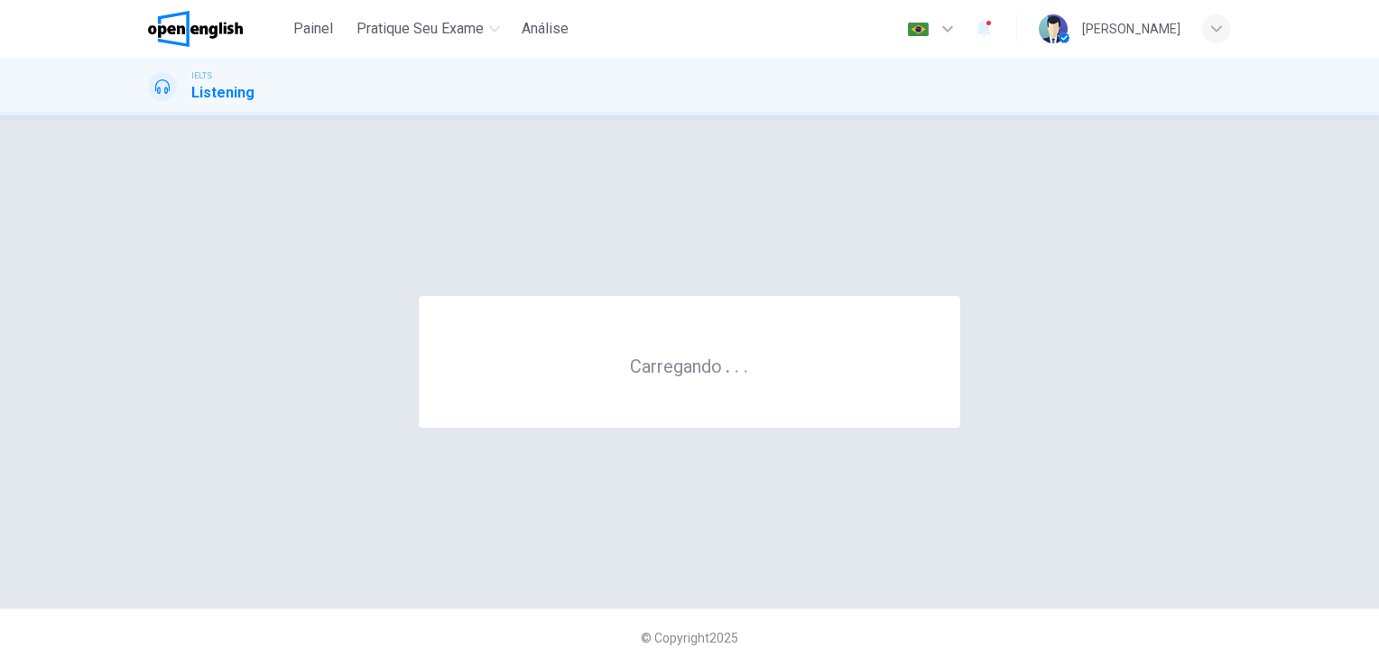
scroll to position [0, 0]
